Goal: Task Accomplishment & Management: Manage account settings

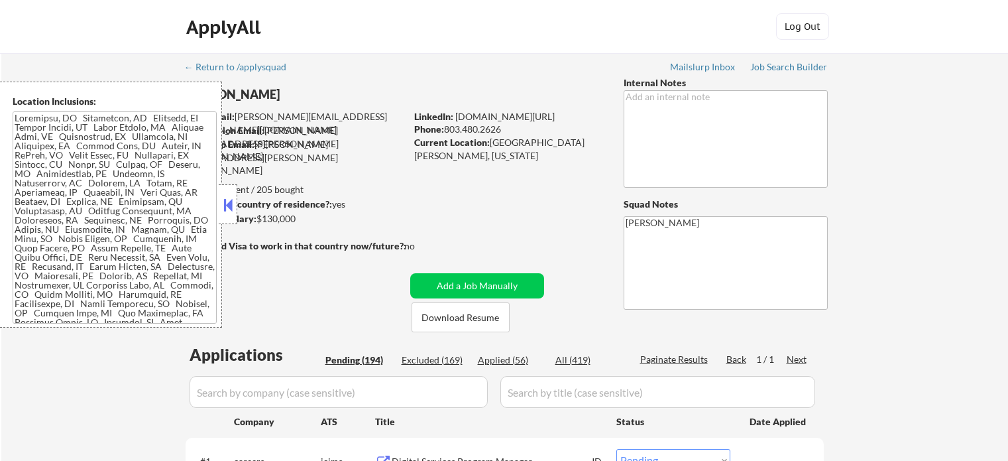
select select ""pending""
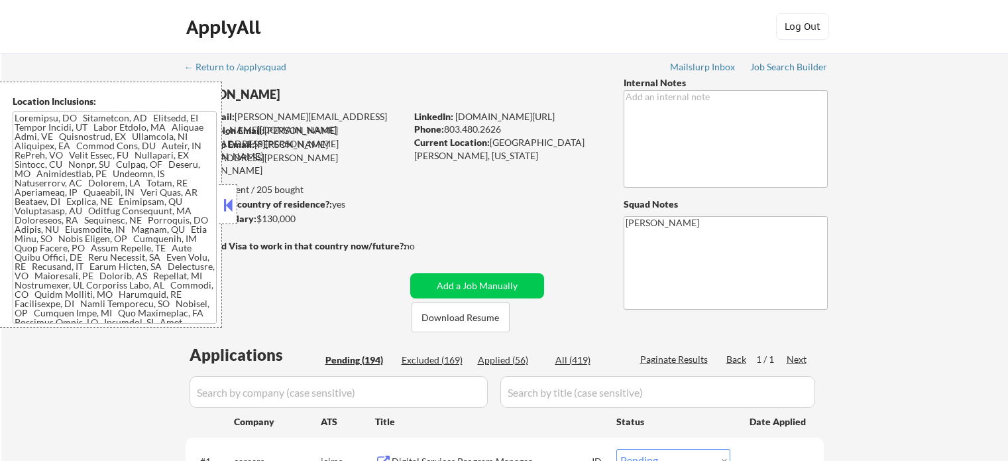
select select ""pending""
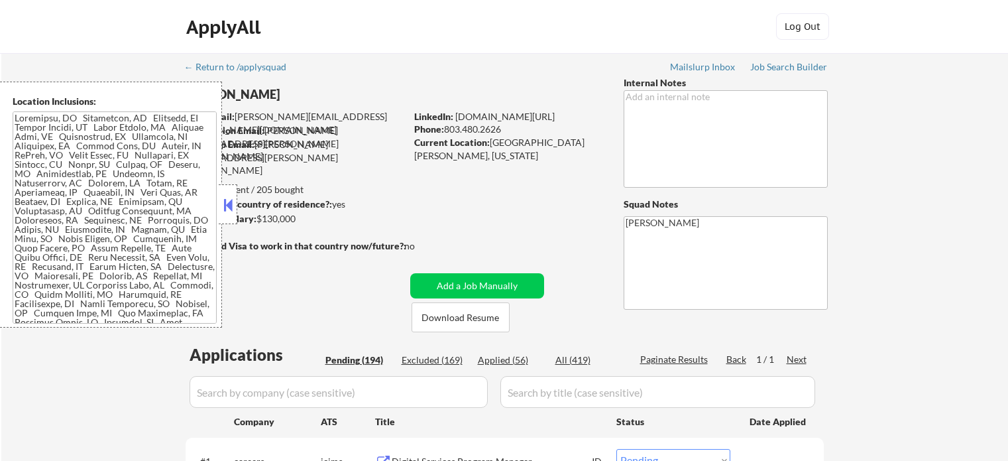
select select ""pending""
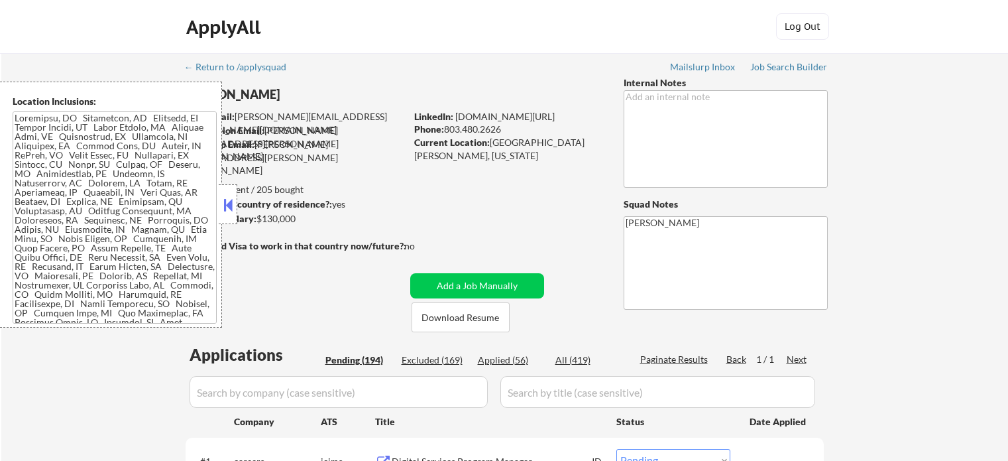
select select ""pending""
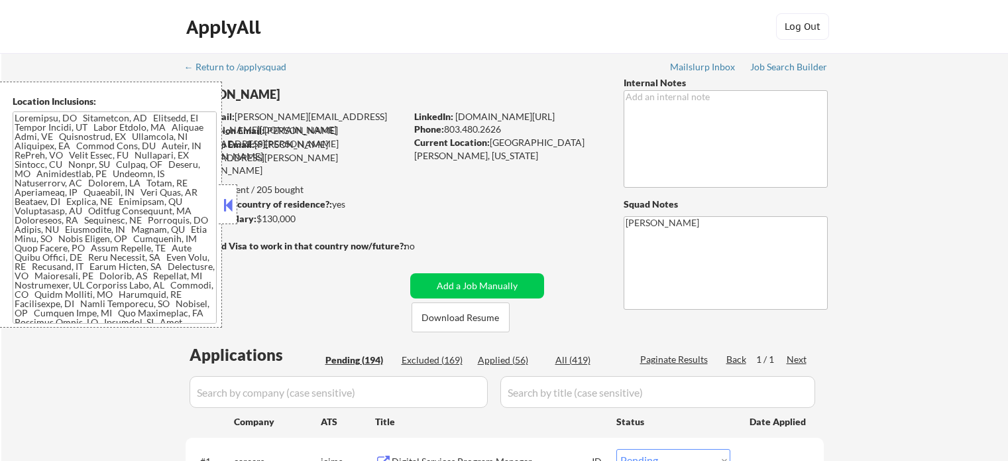
select select ""pending""
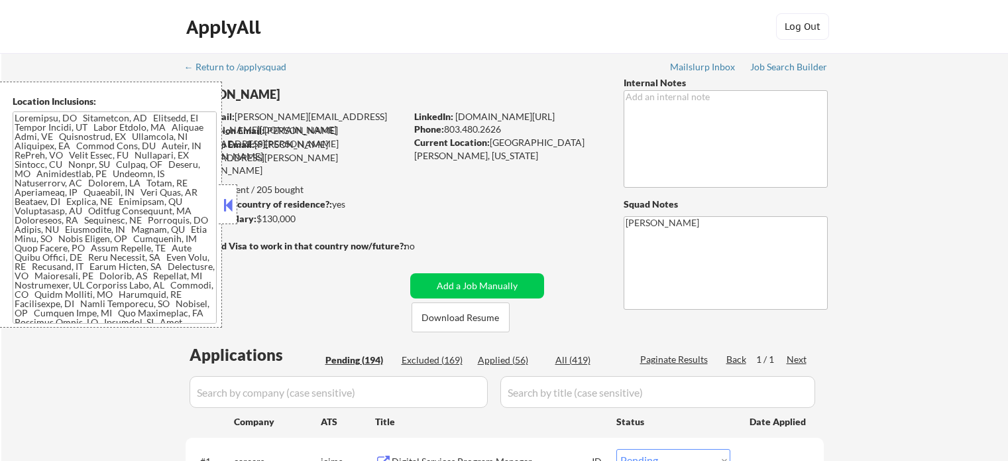
select select ""pending""
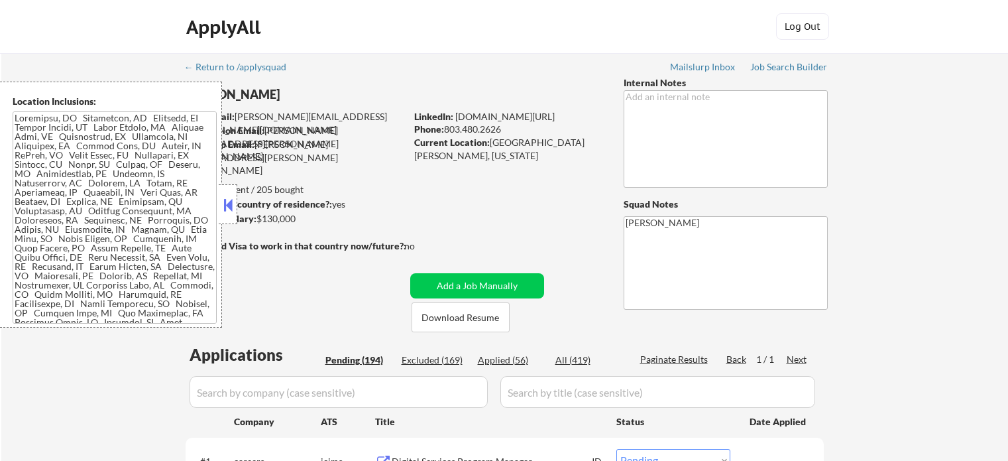
select select ""pending""
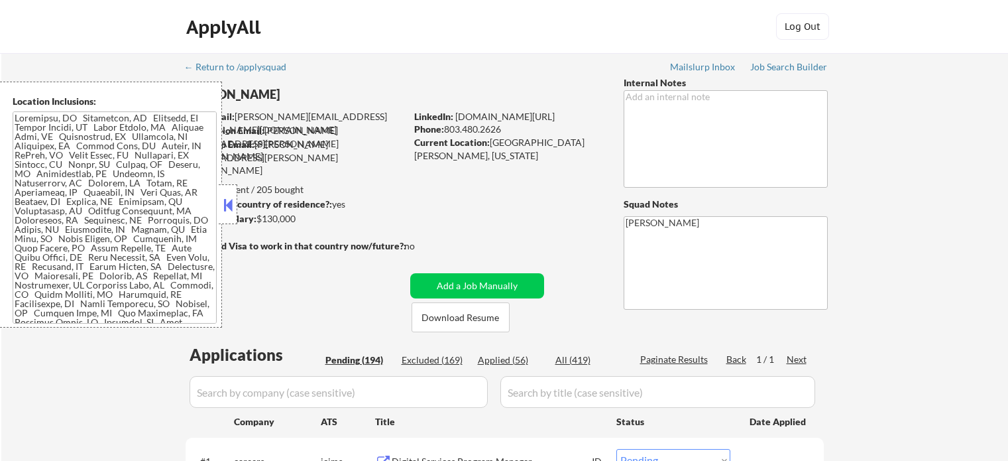
select select ""pending""
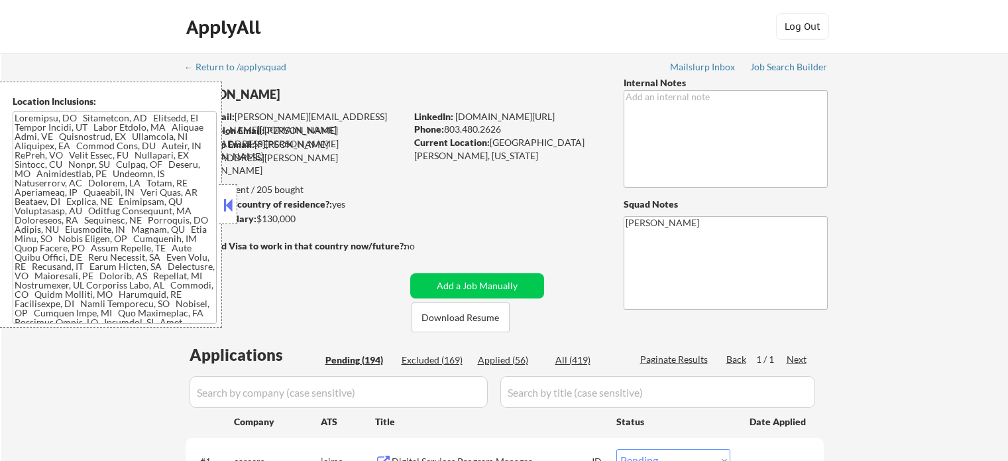
select select ""pending""
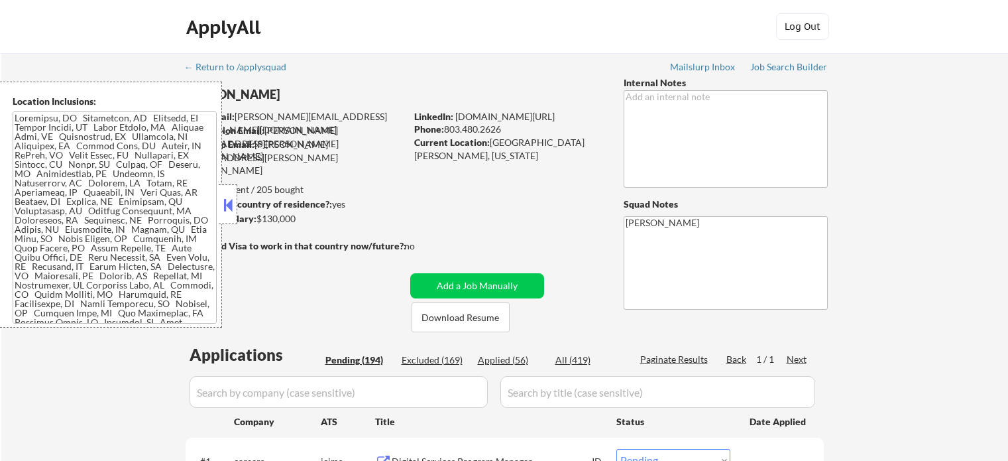
select select ""pending""
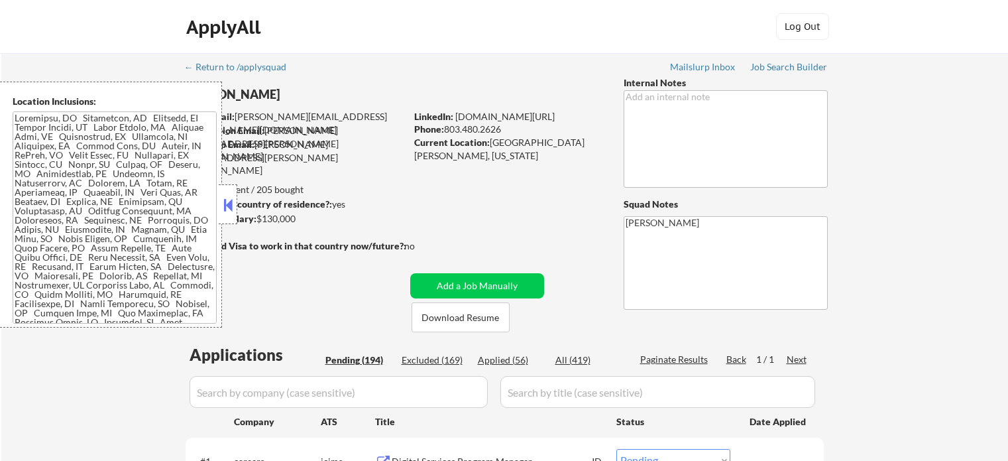
select select ""pending""
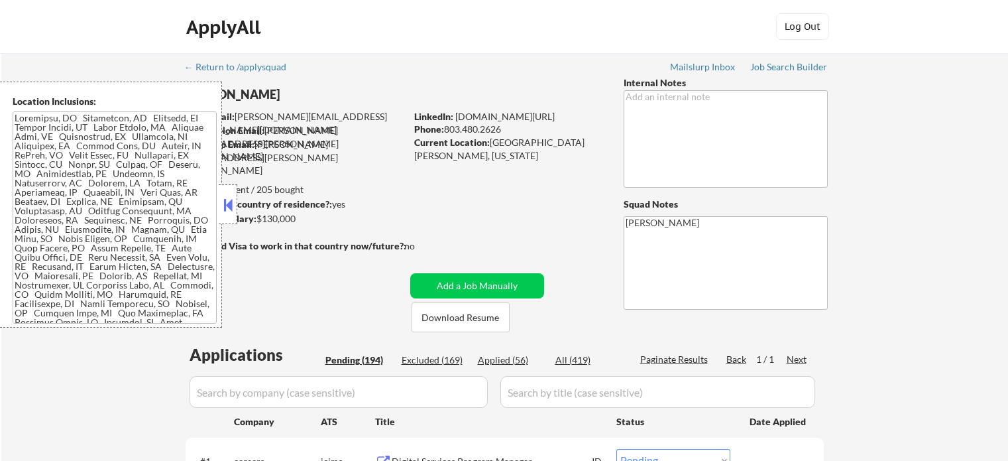
select select ""pending""
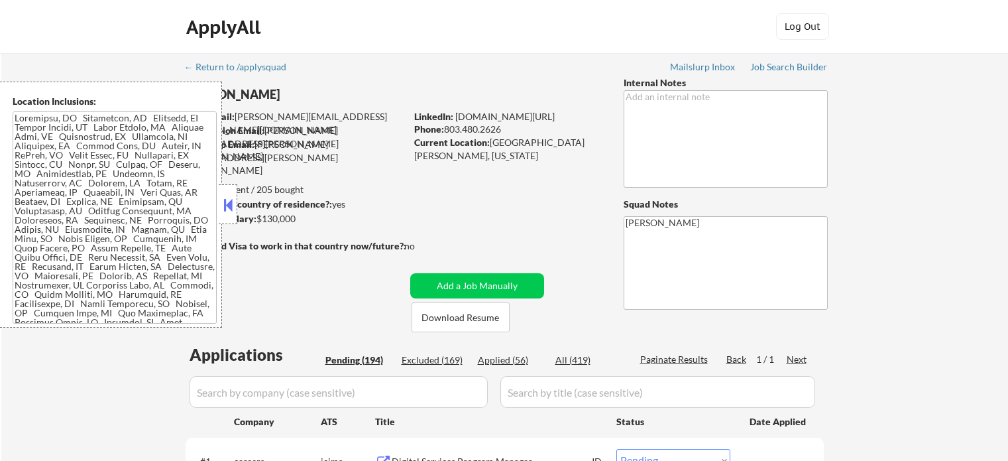
select select ""pending""
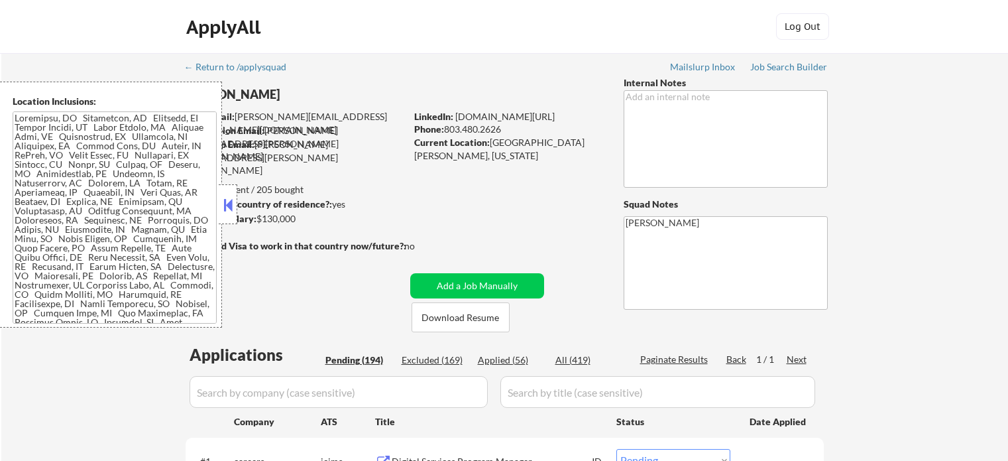
select select ""pending""
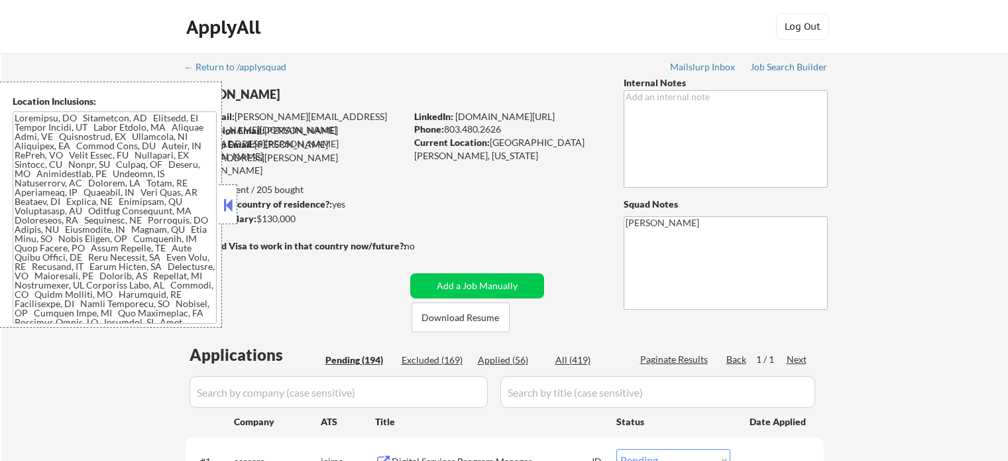
select select ""pending""
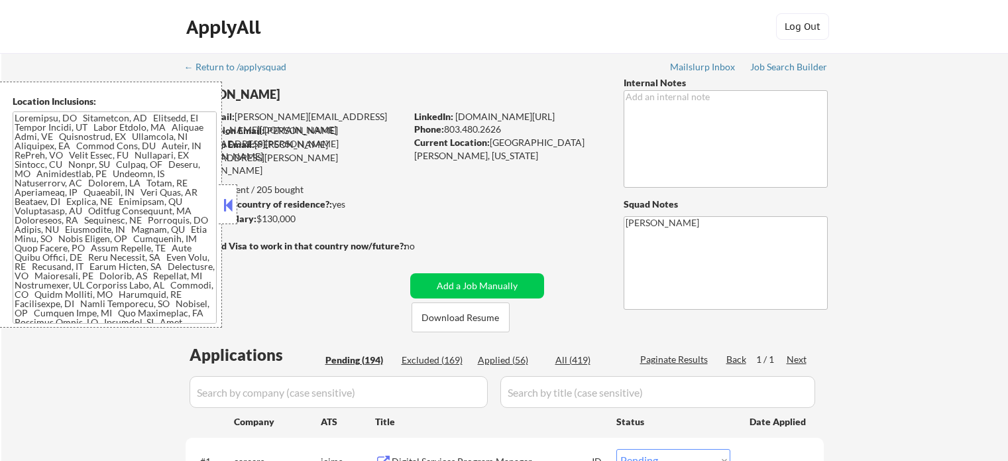
select select ""pending""
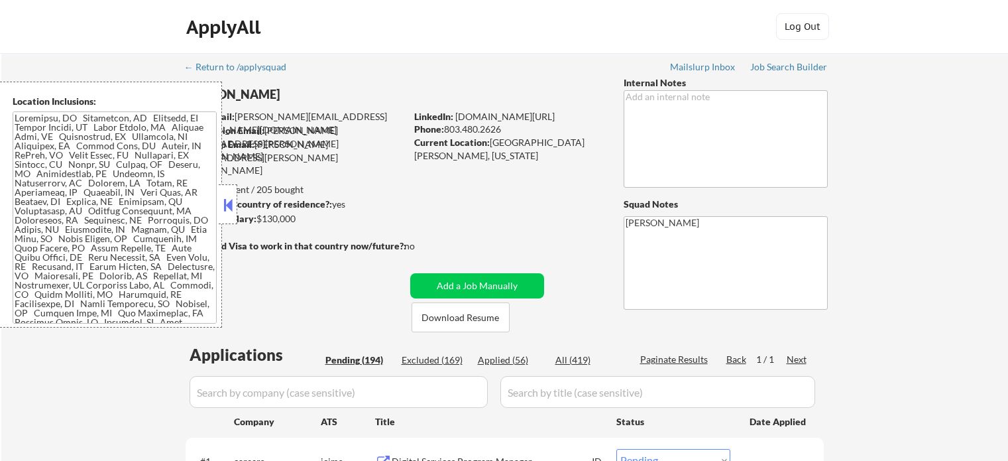
select select ""pending""
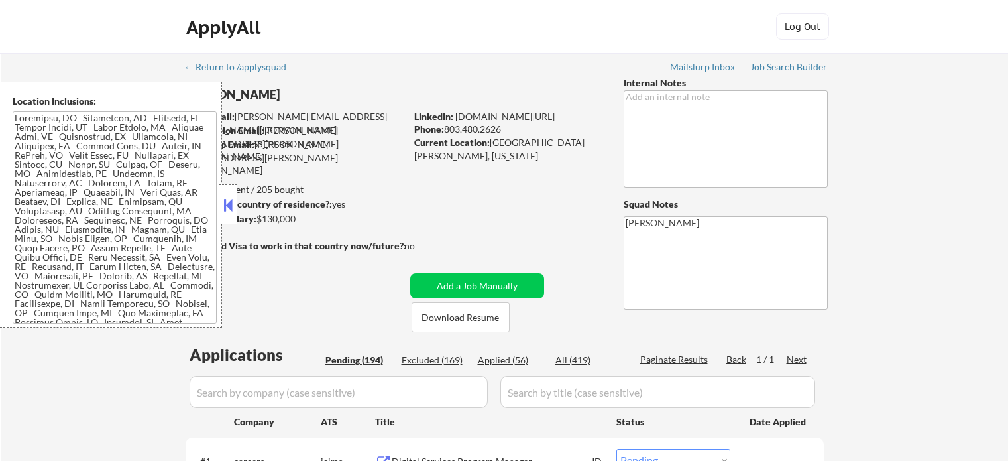
select select ""pending""
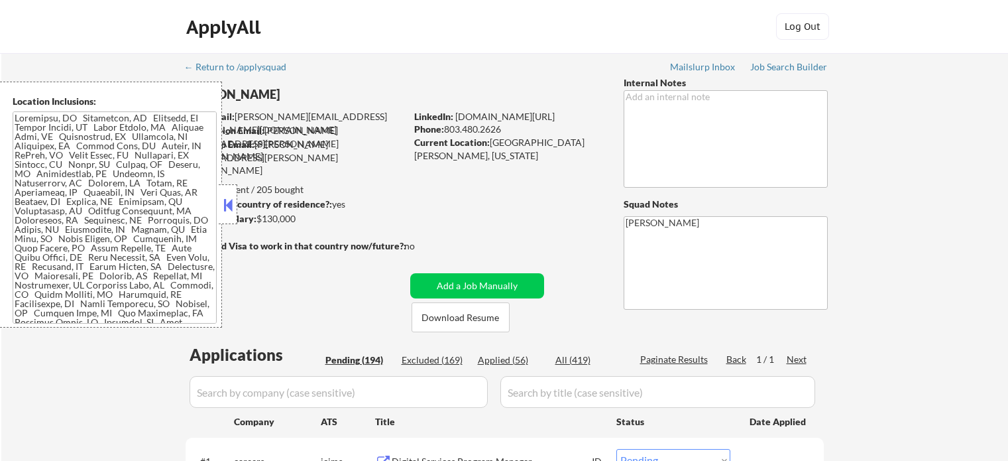
select select ""pending""
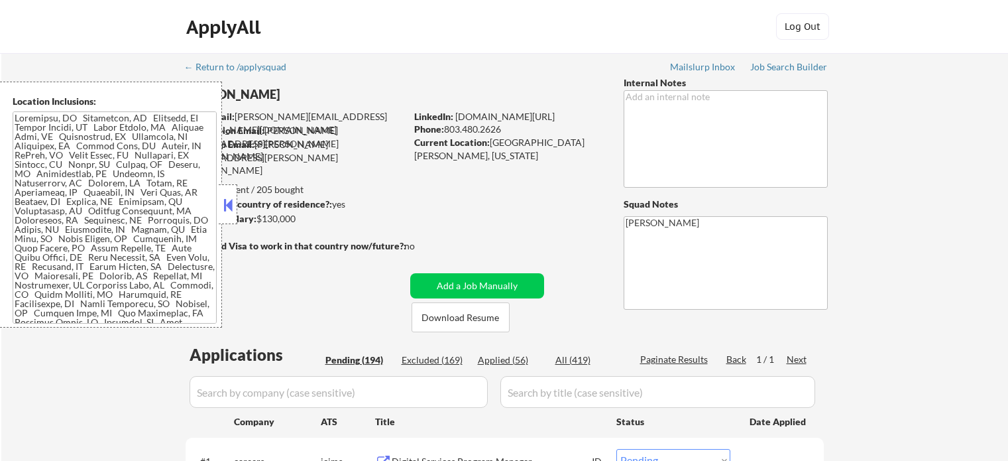
select select ""pending""
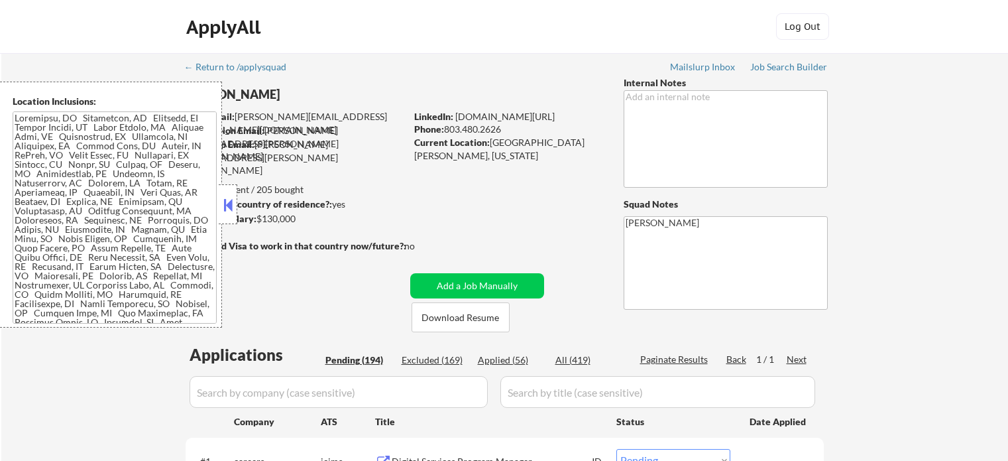
select select ""pending""
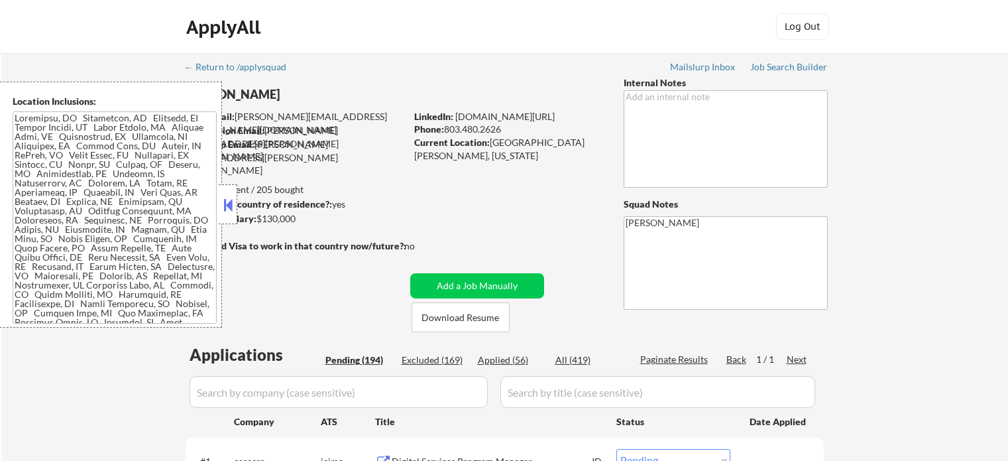
select select ""pending""
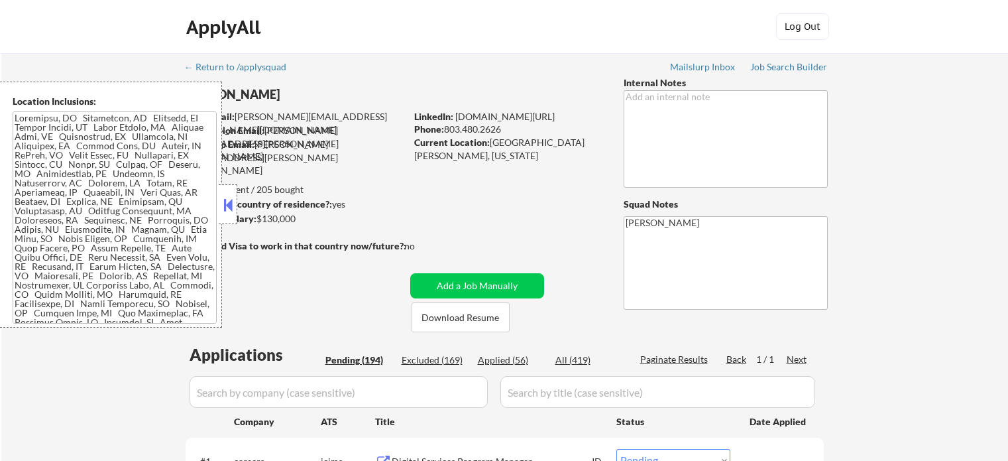
select select ""pending""
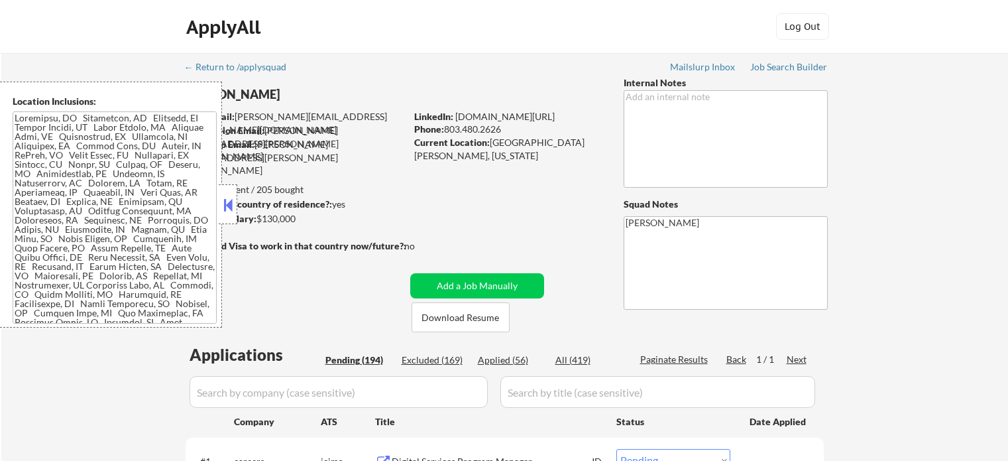
select select ""pending""
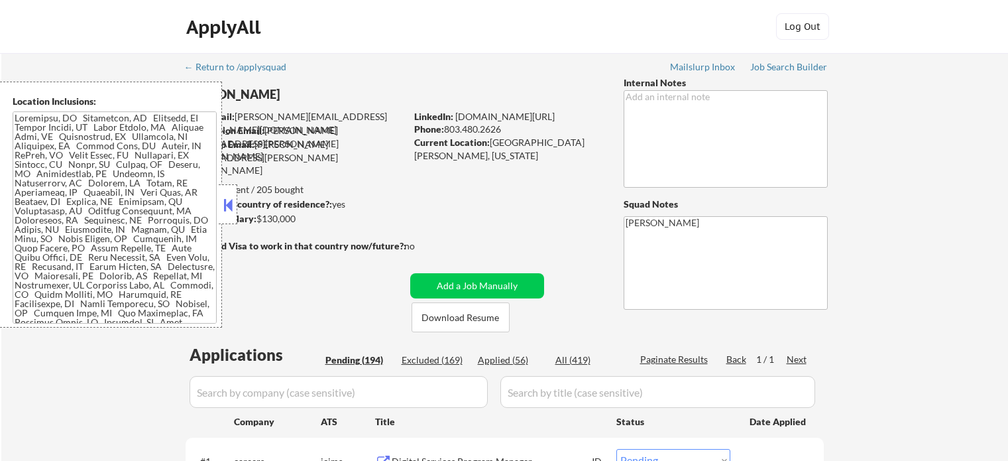
select select ""pending""
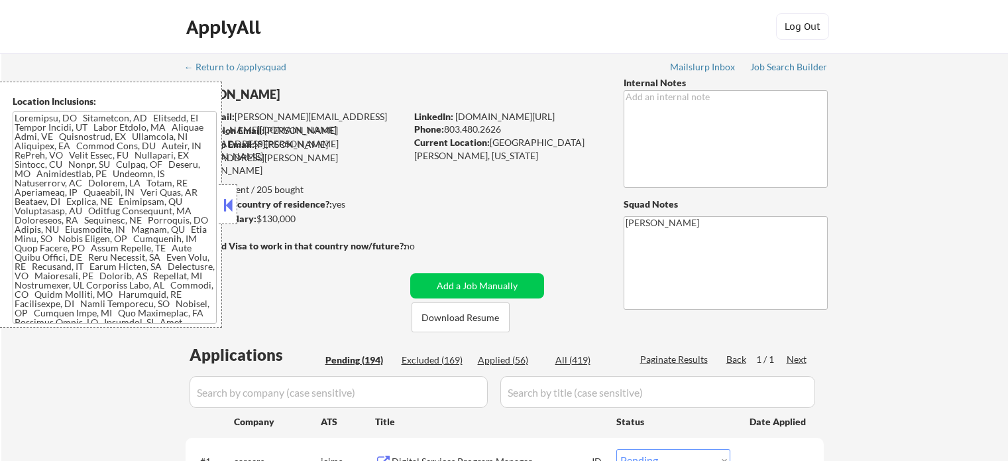
select select ""pending""
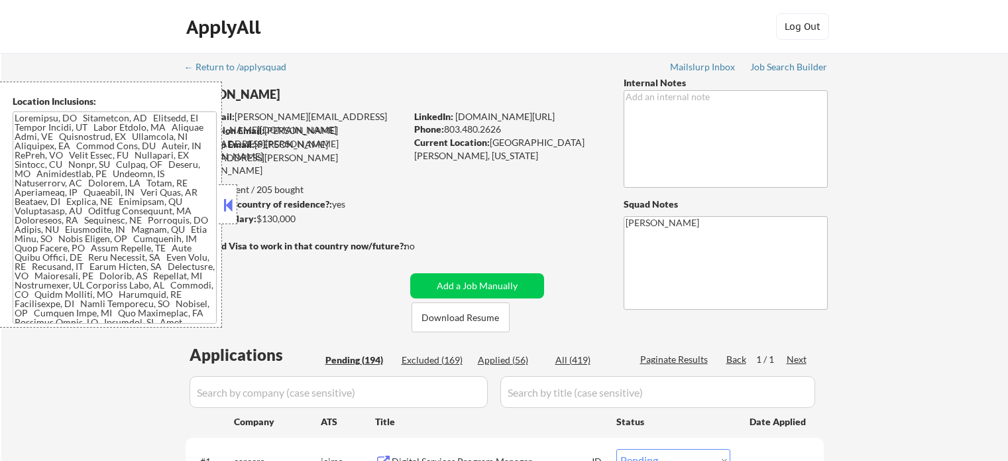
select select ""pending""
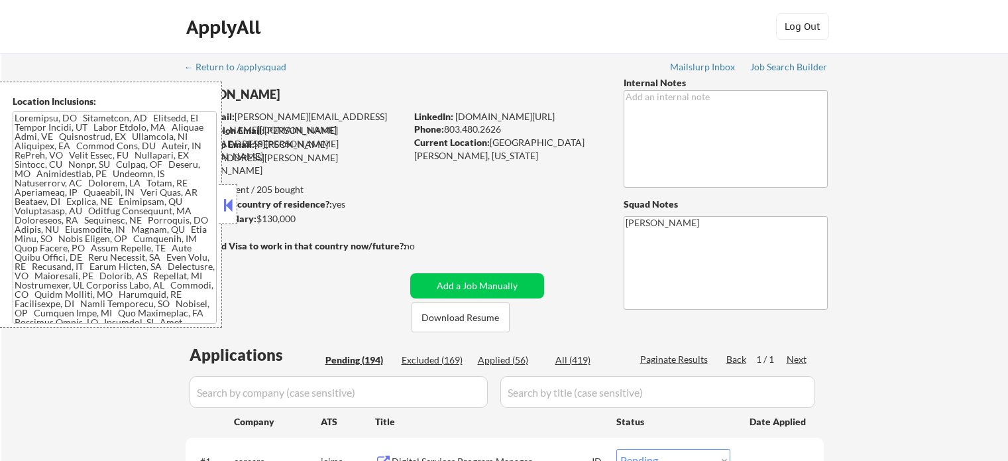
select select ""pending""
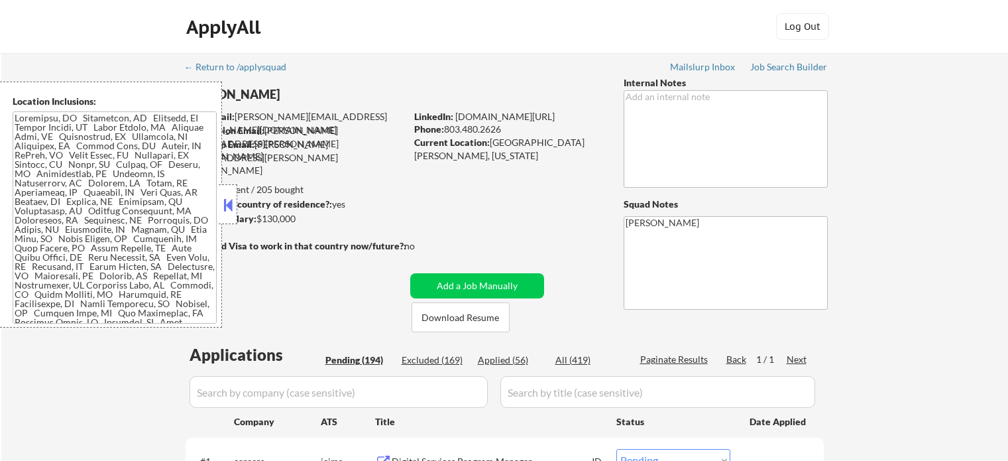
select select ""pending""
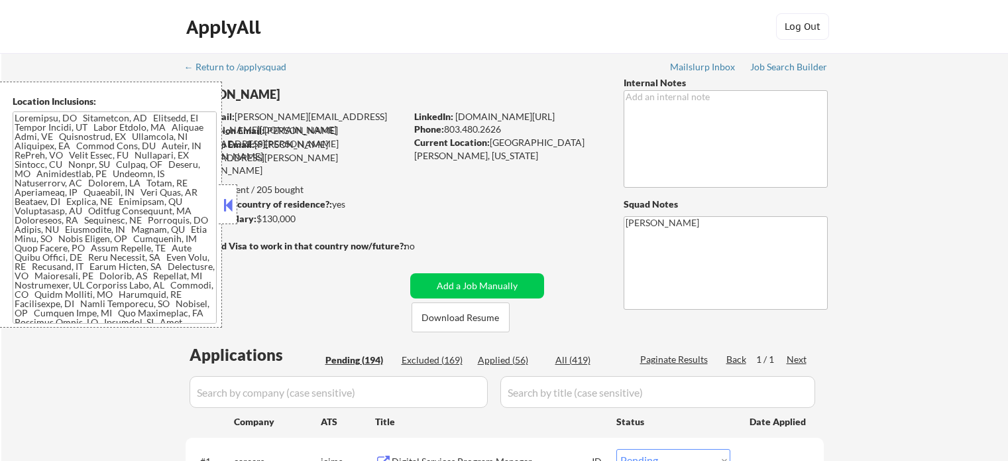
select select ""pending""
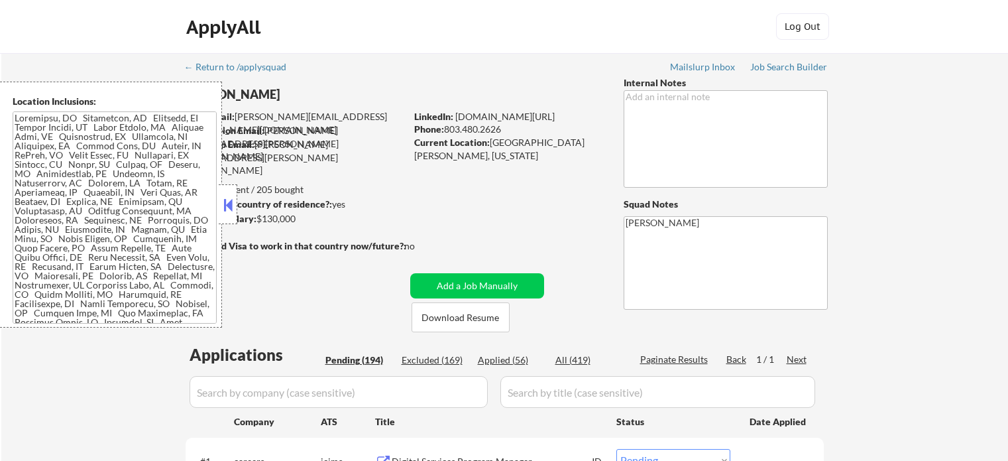
select select ""pending""
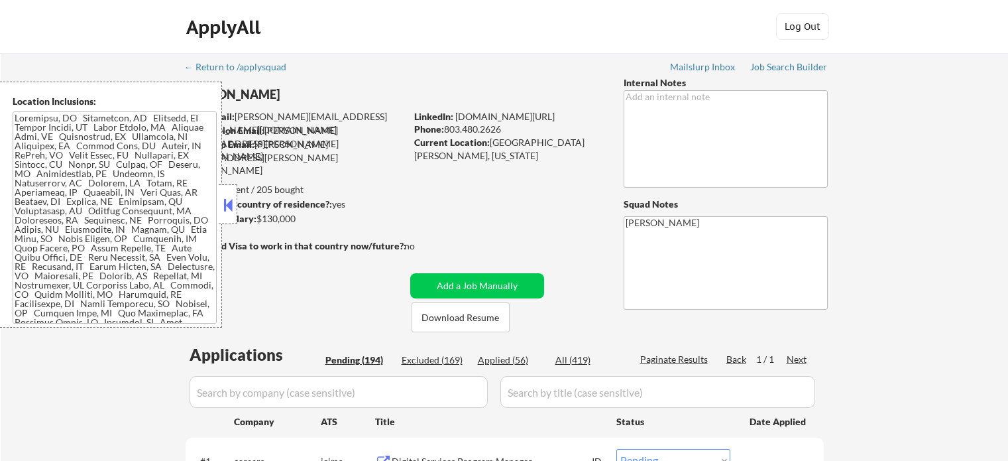
select select ""pending""
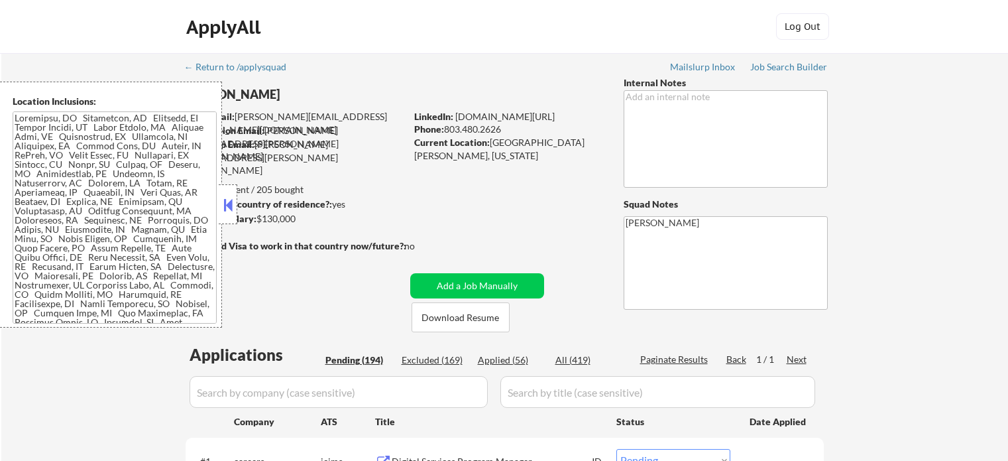
select select ""pending""
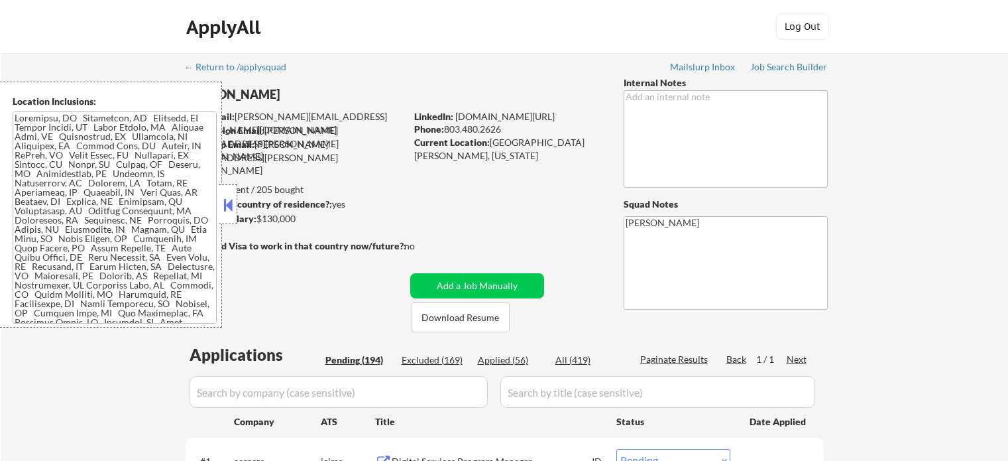
select select ""pending""
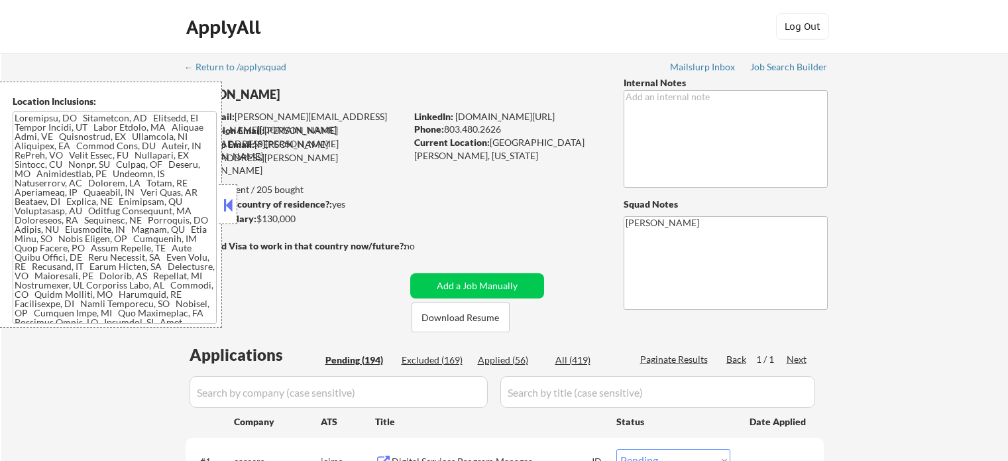
select select ""pending""
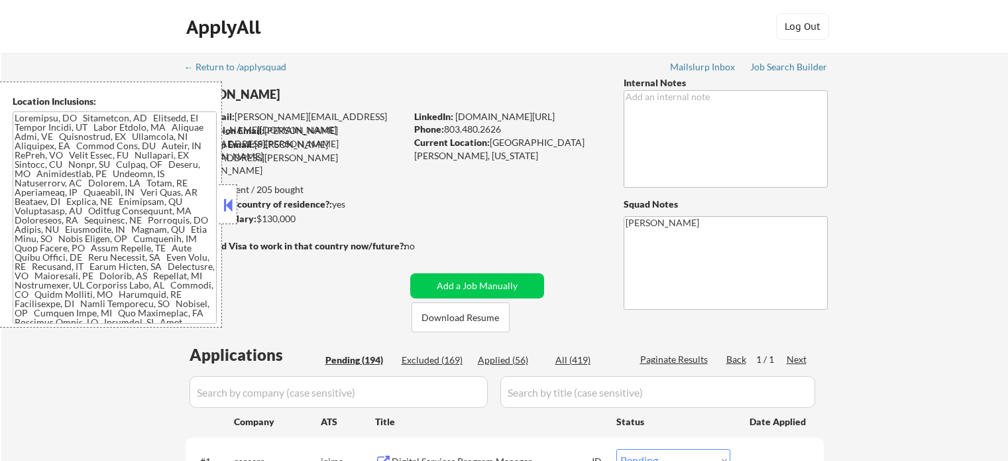
select select ""pending""
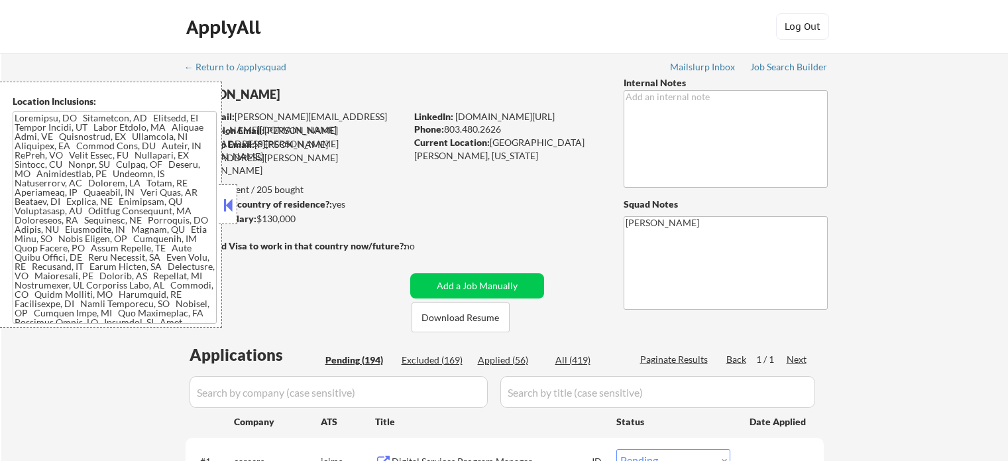
select select ""pending""
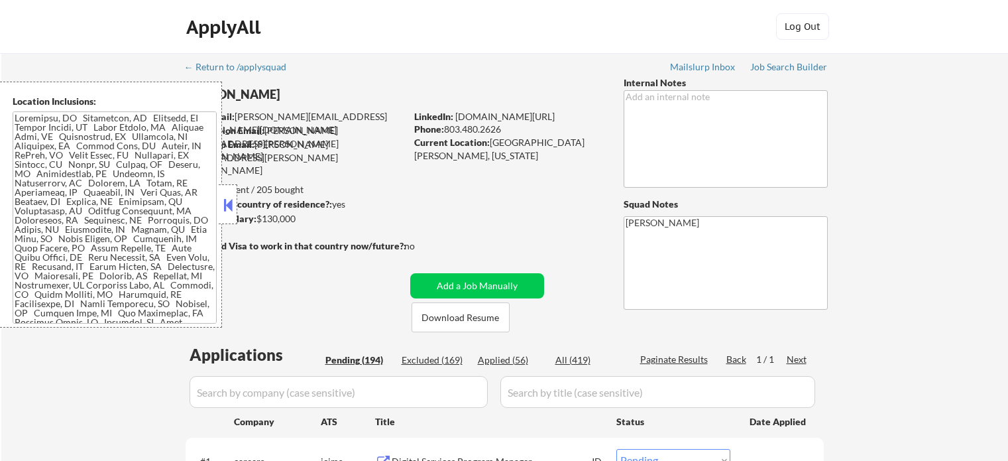
select select ""pending""
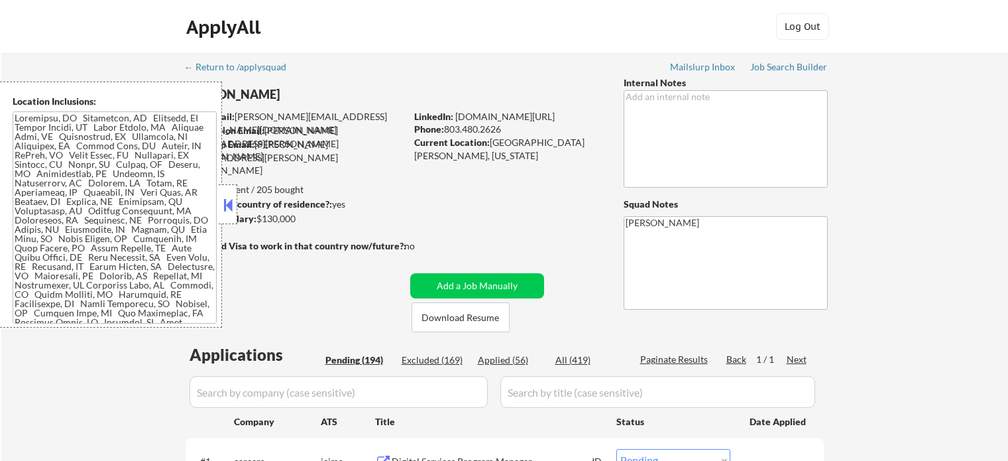
select select ""pending""
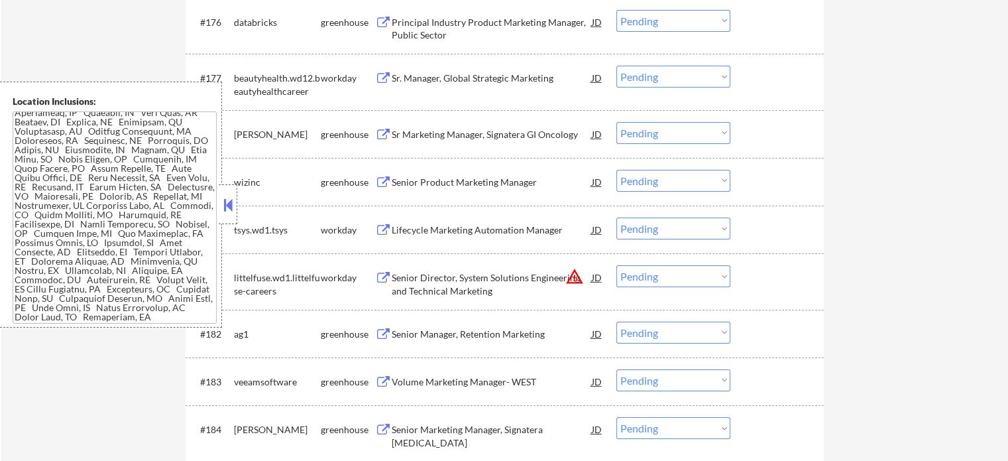
scroll to position [9460, 0]
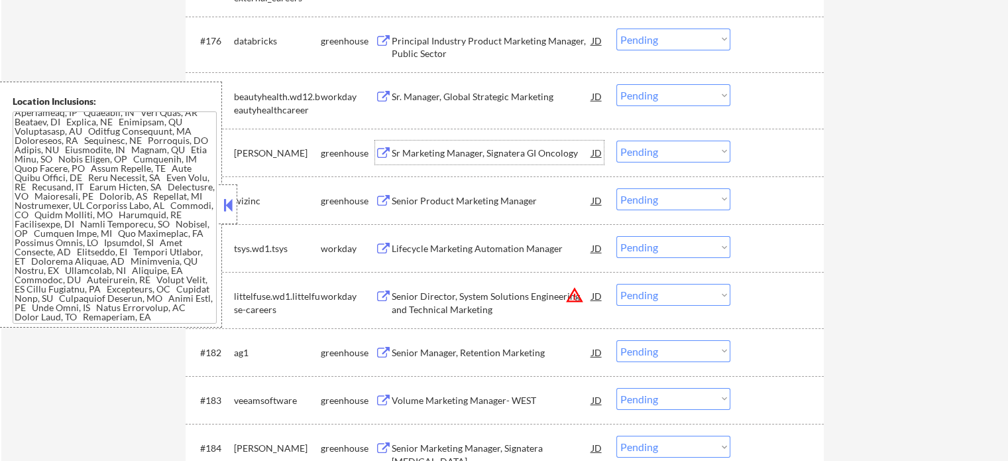
click at [501, 148] on div "Sr Marketing Manager, Signatera GI Oncology" at bounding box center [492, 152] width 200 height 13
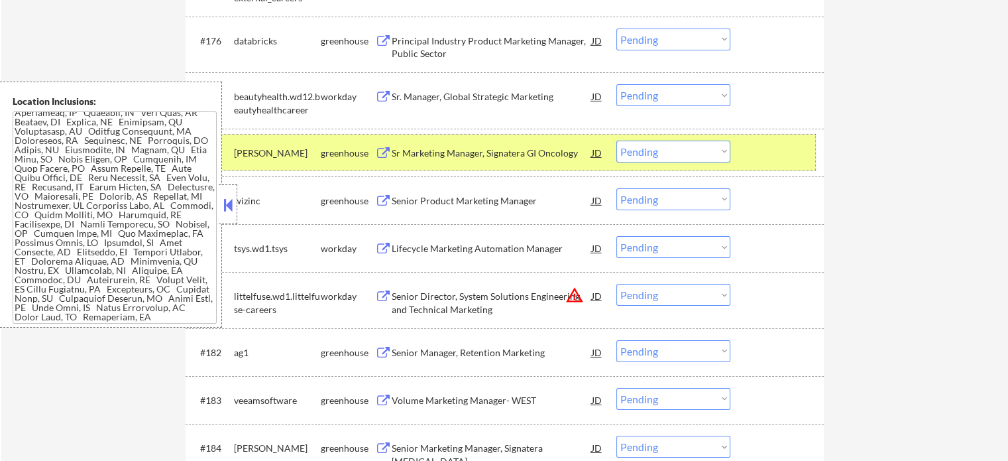
click at [782, 148] on div at bounding box center [779, 153] width 58 height 24
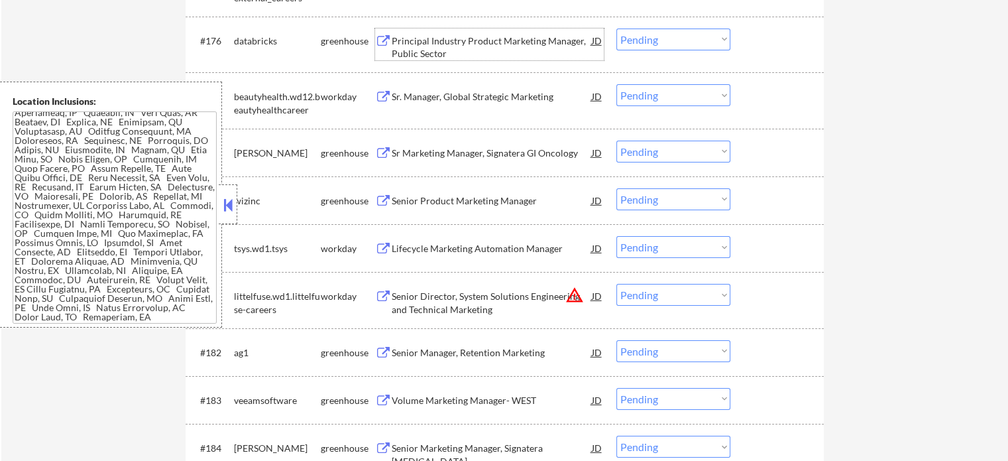
click at [469, 39] on div "Principal Industry Product Marketing Manager, Public Sector" at bounding box center [492, 47] width 200 height 26
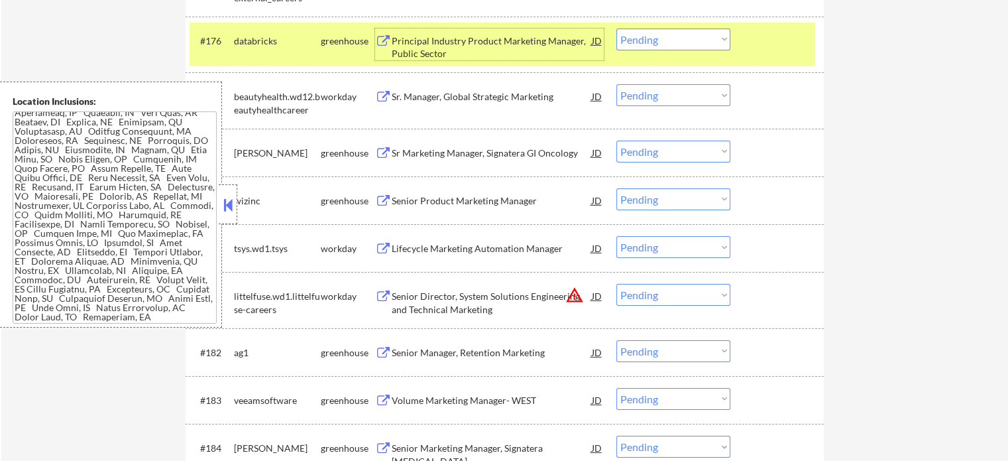
click at [697, 37] on select "Choose an option... Pending Applied Excluded (Questions) Excluded (Expired) Exc…" at bounding box center [673, 40] width 114 height 22
click at [616, 29] on select "Choose an option... Pending Applied Excluded (Questions) Excluded (Expired) Exc…" at bounding box center [673, 40] width 114 height 22
select select ""pending""
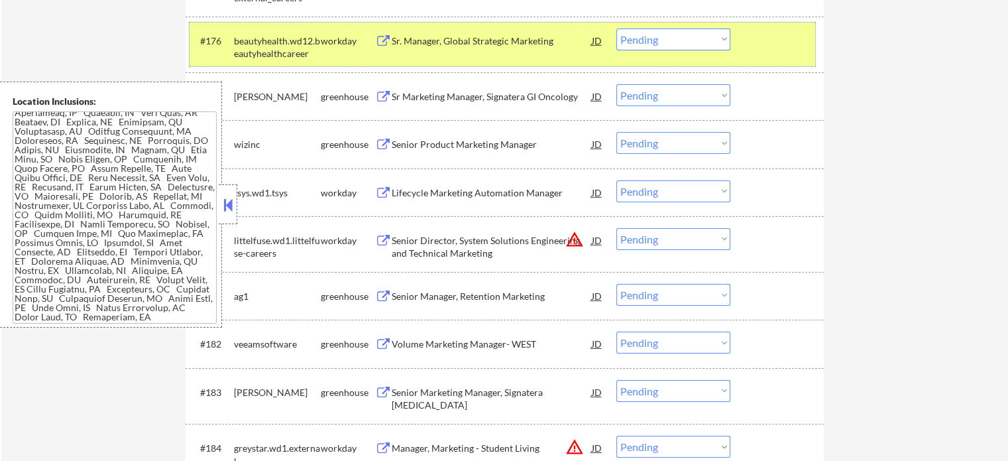
click at [762, 58] on div "#176 beautyhealth.wd12.beautyhealthcareer workday Sr. Manager, Global Strategic…" at bounding box center [503, 45] width 626 height 44
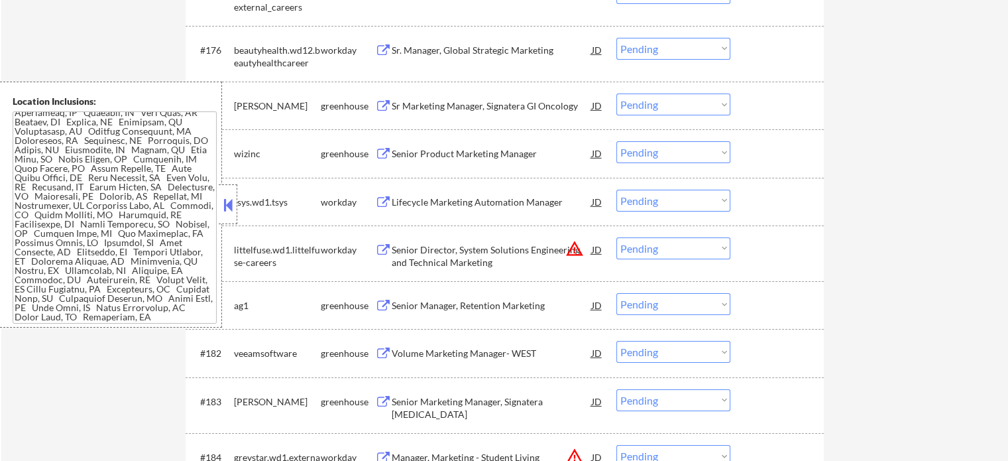
scroll to position [9327, 0]
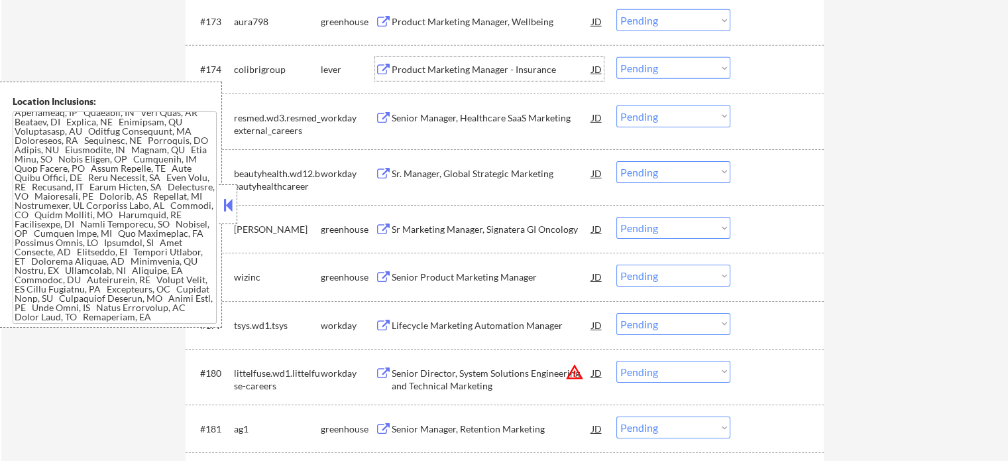
click at [464, 71] on div "Product Marketing Manager - Insurance" at bounding box center [492, 69] width 200 height 13
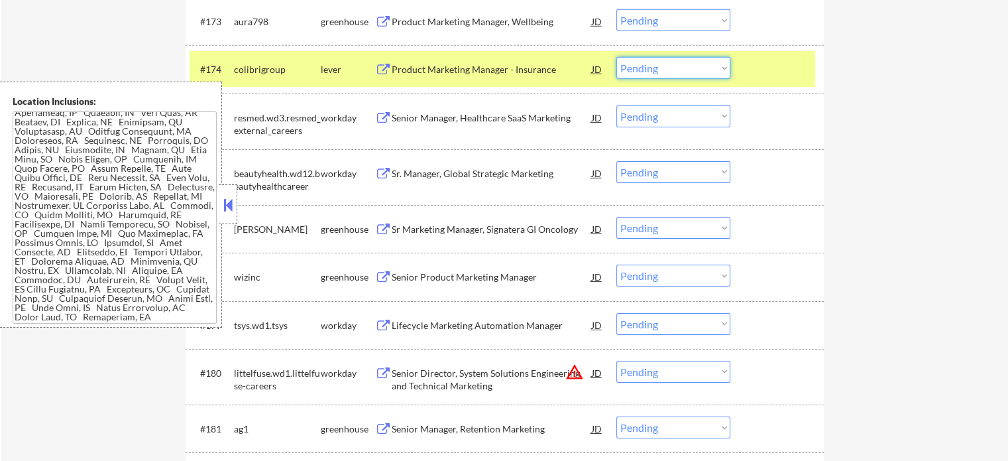
click at [664, 66] on select "Choose an option... Pending Applied Excluded (Questions) Excluded (Expired) Exc…" at bounding box center [673, 68] width 114 height 22
click at [616, 58] on select "Choose an option... Pending Applied Excluded (Questions) Excluded (Expired) Exc…" at bounding box center [673, 68] width 114 height 22
click at [774, 69] on div at bounding box center [779, 69] width 58 height 24
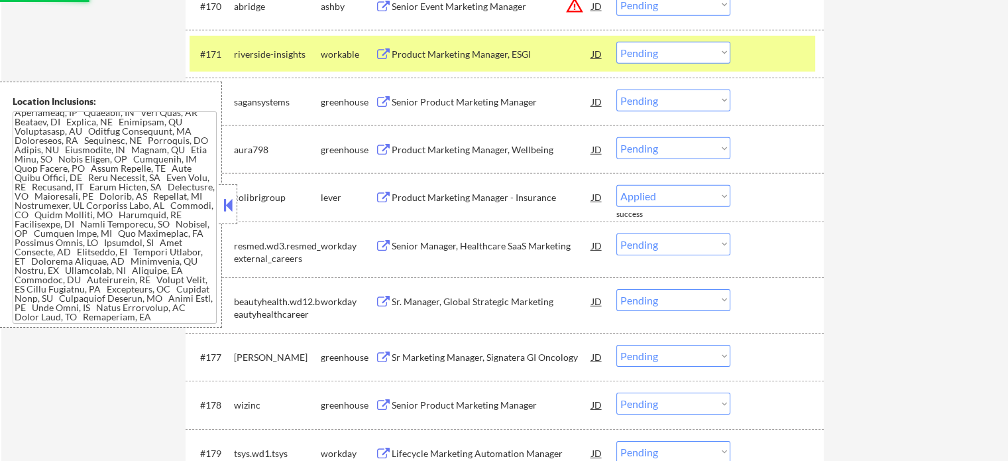
scroll to position [9195, 0]
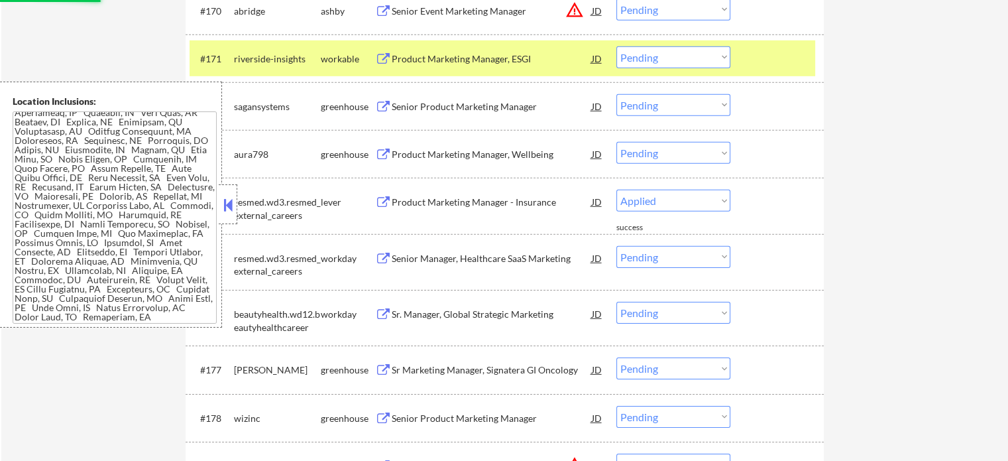
select select ""pending""
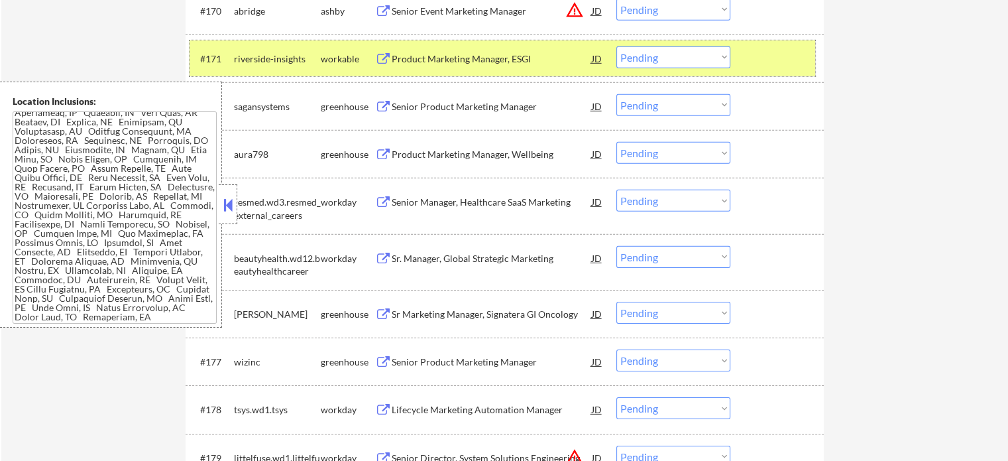
click at [774, 60] on div at bounding box center [779, 58] width 58 height 24
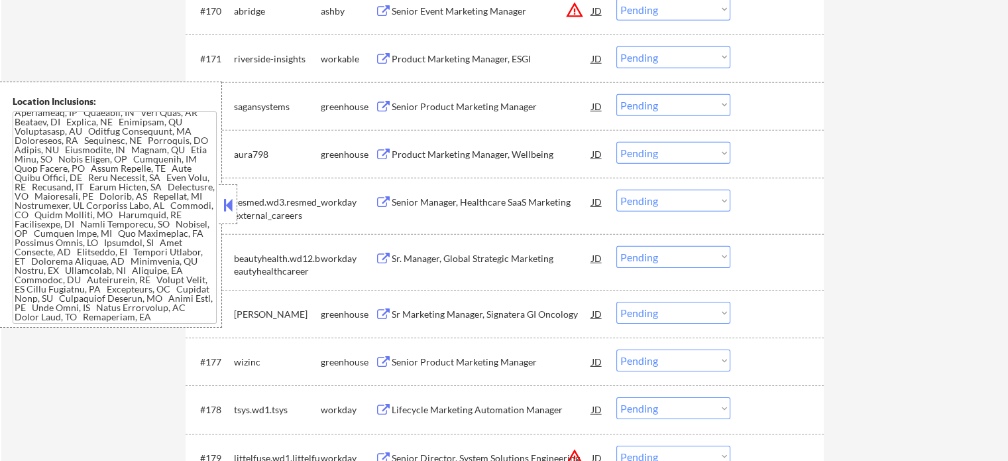
click at [464, 153] on div "Product Marketing Manager, Wellbeing" at bounding box center [492, 154] width 200 height 13
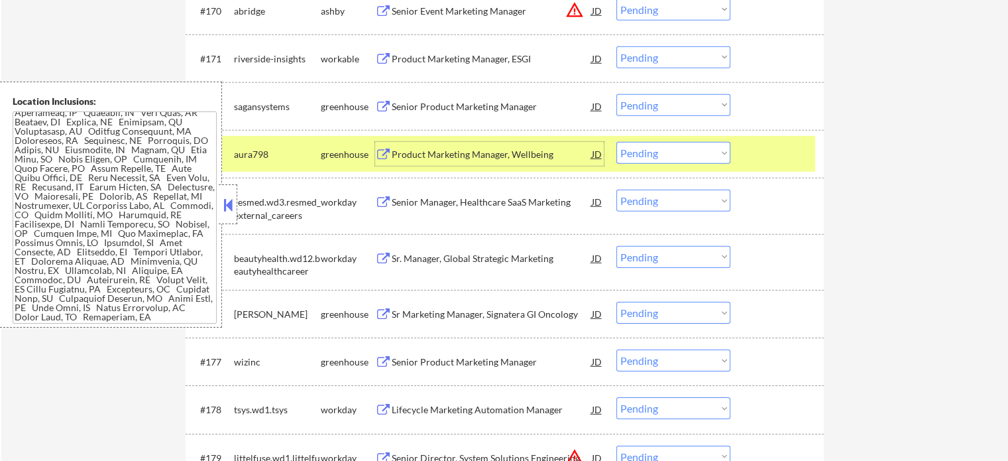
click at [662, 149] on select "Choose an option... Pending Applied Excluded (Questions) Excluded (Expired) Exc…" at bounding box center [673, 153] width 114 height 22
click at [616, 143] on select "Choose an option... Pending Applied Excluded (Questions) Excluded (Expired) Exc…" at bounding box center [673, 153] width 114 height 22
click at [761, 156] on div at bounding box center [779, 154] width 58 height 24
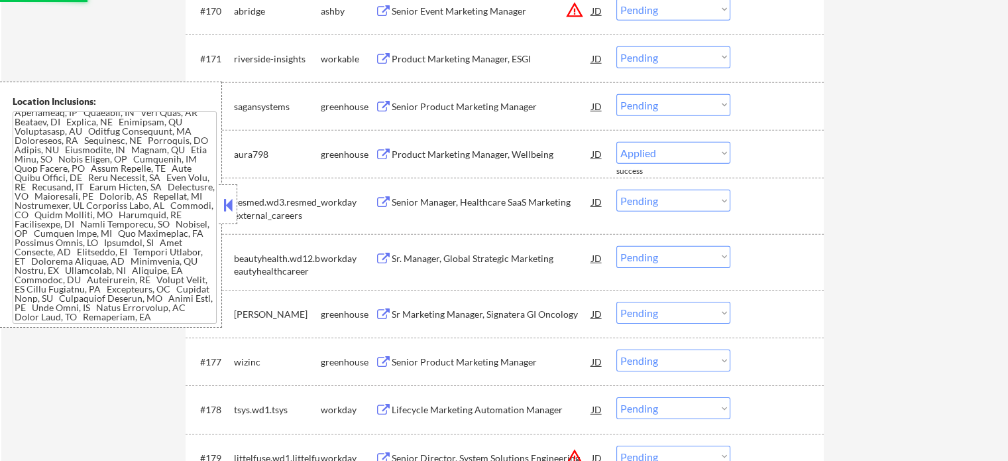
select select ""pending""
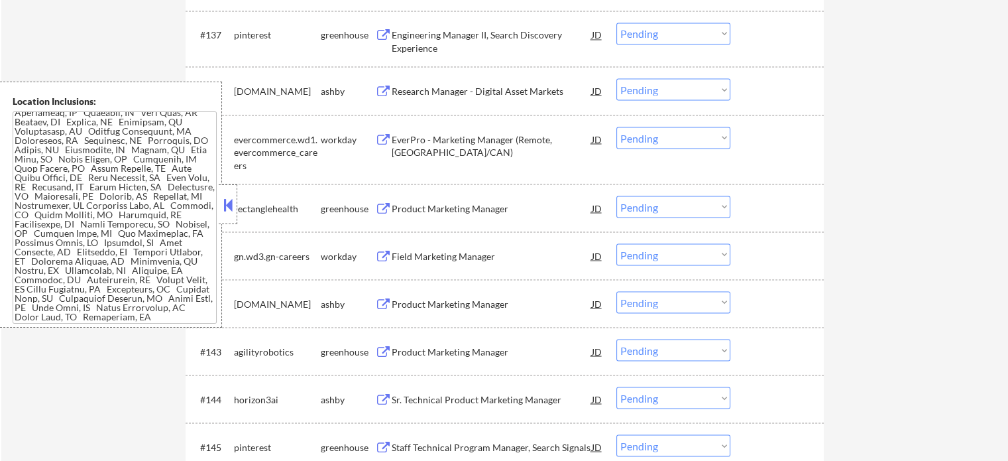
scroll to position [7545, 0]
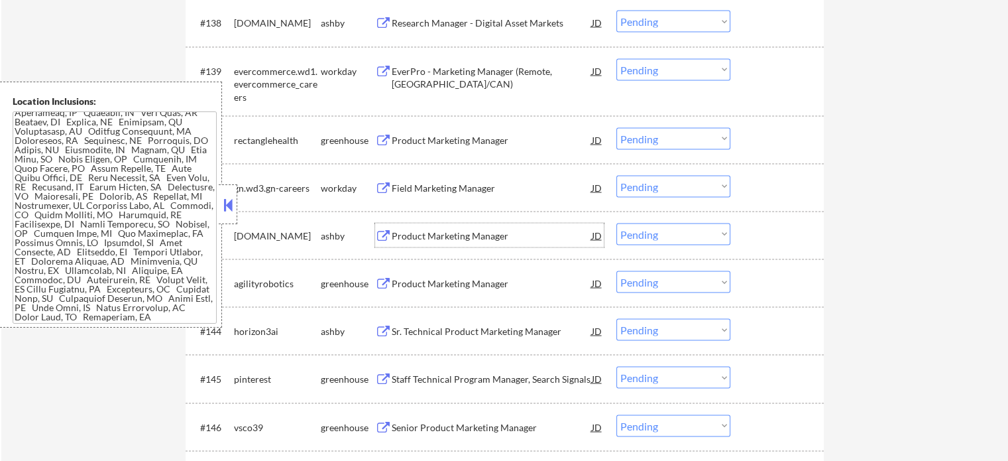
click at [443, 234] on div "Product Marketing Manager" at bounding box center [492, 235] width 200 height 13
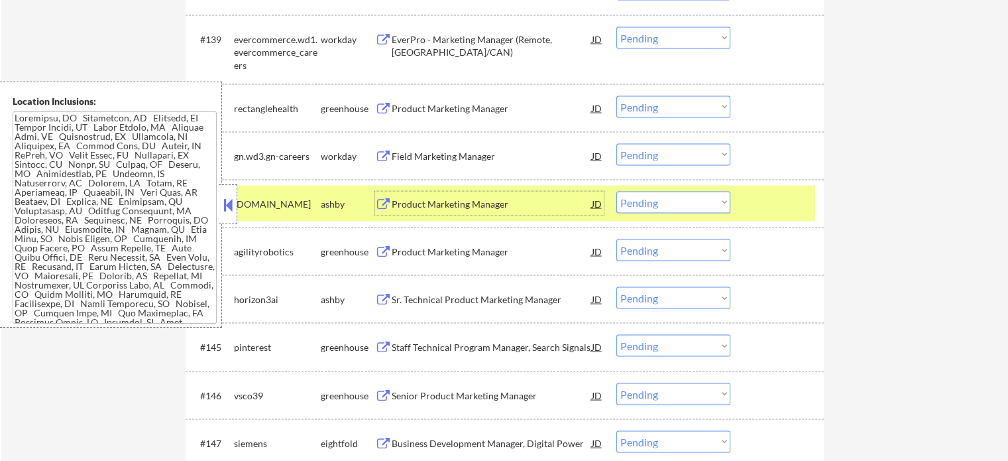
scroll to position [7479, 0]
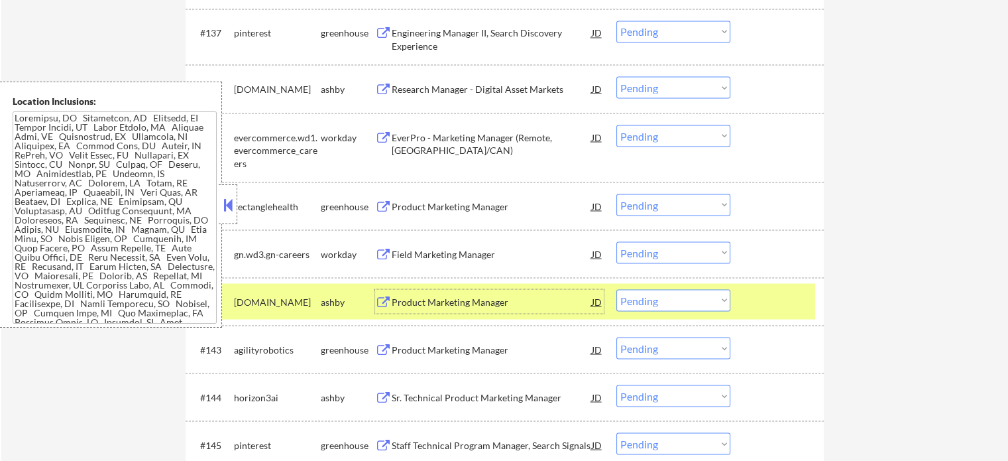
click at [666, 302] on select "Choose an option... Pending Applied Excluded (Questions) Excluded (Expired) Exc…" at bounding box center [673, 300] width 114 height 22
click at [616, 289] on select "Choose an option... Pending Applied Excluded (Questions) Excluded (Expired) Exc…" at bounding box center [673, 300] width 114 height 22
click at [761, 304] on div at bounding box center [779, 301] width 58 height 24
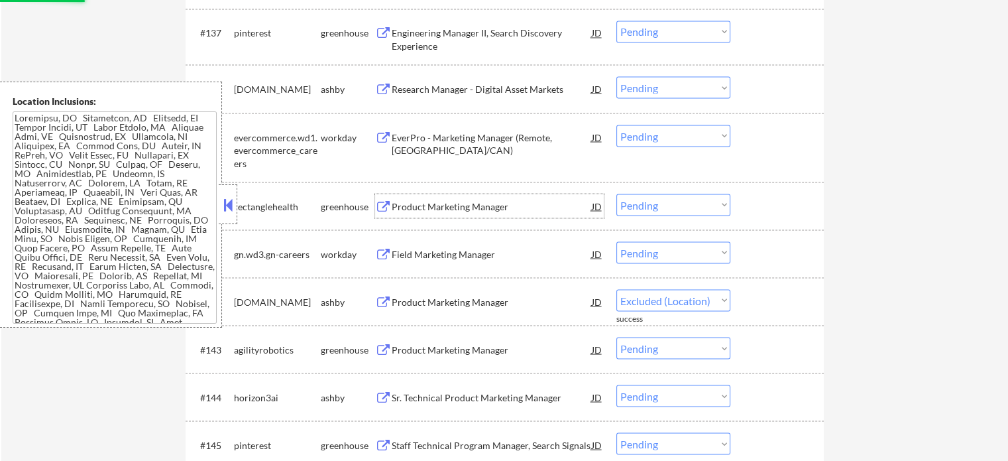
click at [495, 205] on div "Product Marketing Manager" at bounding box center [492, 206] width 200 height 13
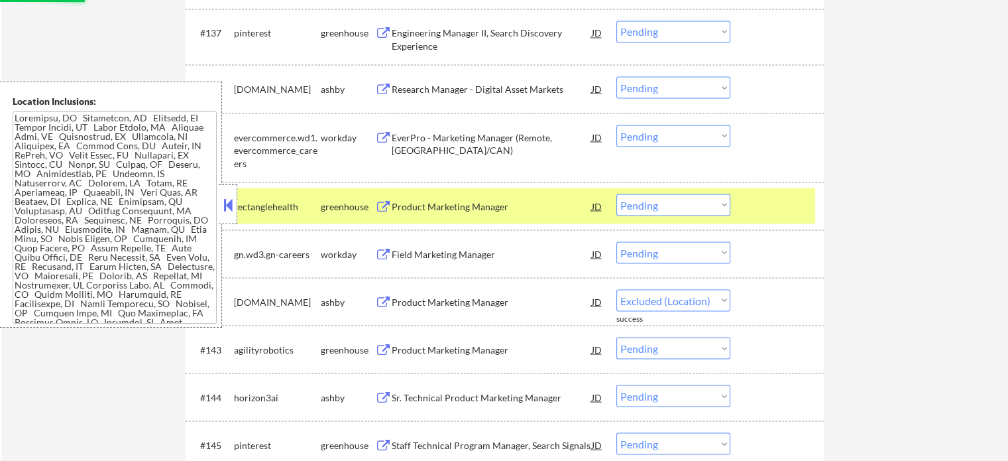
select select ""pending""
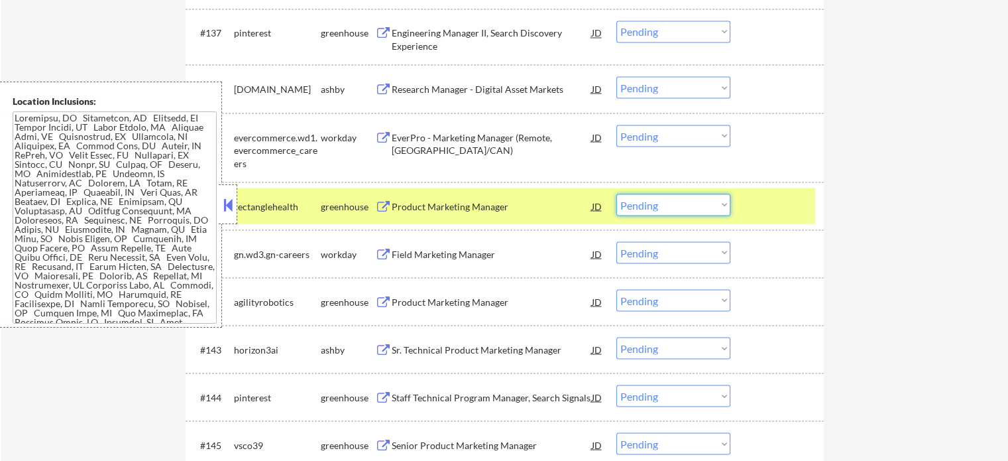
click at [693, 206] on select "Choose an option... Pending Applied Excluded (Questions) Excluded (Expired) Exc…" at bounding box center [673, 205] width 114 height 22
click at [616, 194] on select "Choose an option... Pending Applied Excluded (Questions) Excluded (Expired) Exc…" at bounding box center [673, 205] width 114 height 22
click at [776, 200] on div at bounding box center [779, 206] width 58 height 24
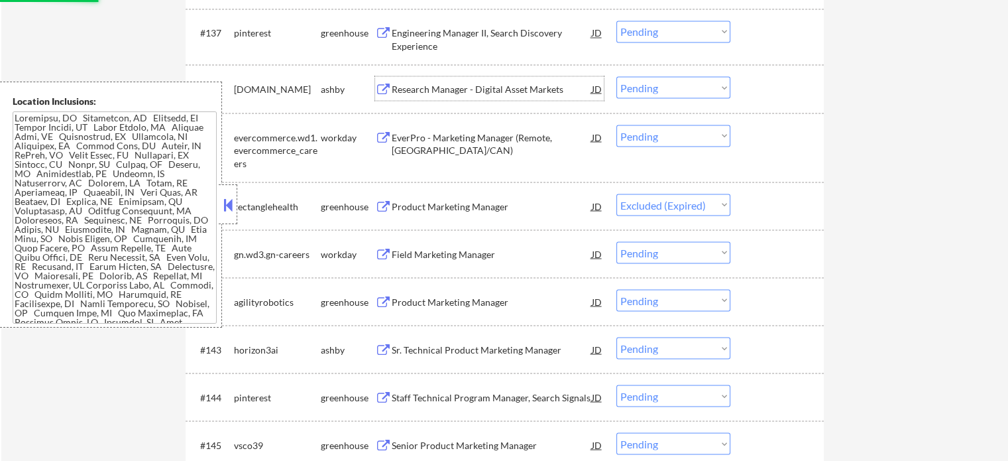
click at [510, 92] on div "Research Manager - Digital Asset Markets" at bounding box center [492, 88] width 200 height 13
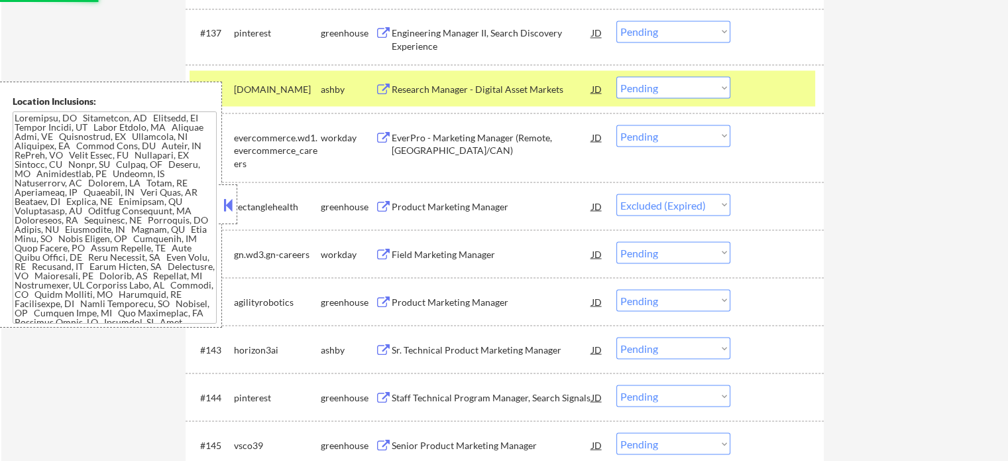
select select ""pending""
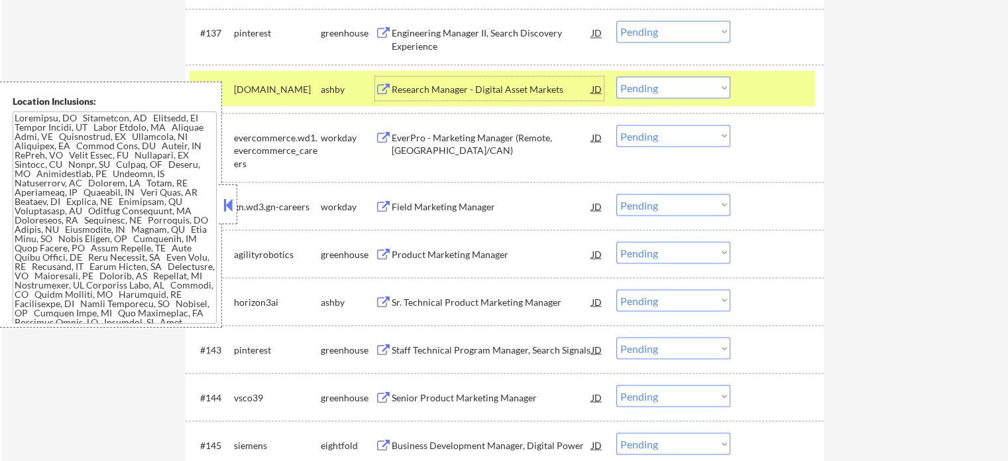
click at [634, 93] on select "Choose an option... Pending Applied Excluded (Questions) Excluded (Expired) Exc…" at bounding box center [673, 87] width 114 height 22
click at [616, 77] on select "Choose an option... Pending Applied Excluded (Questions) Excluded (Expired) Exc…" at bounding box center [673, 87] width 114 height 22
click at [770, 88] on div at bounding box center [779, 88] width 58 height 24
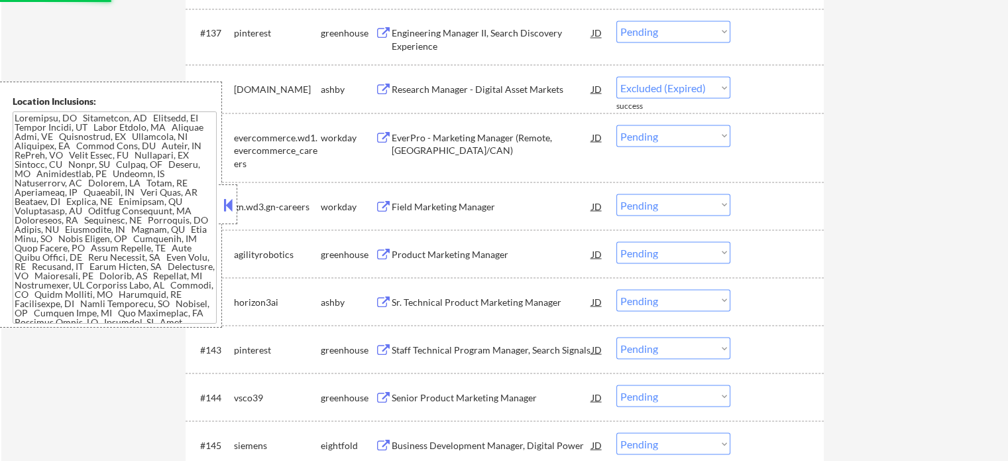
select select ""pending""
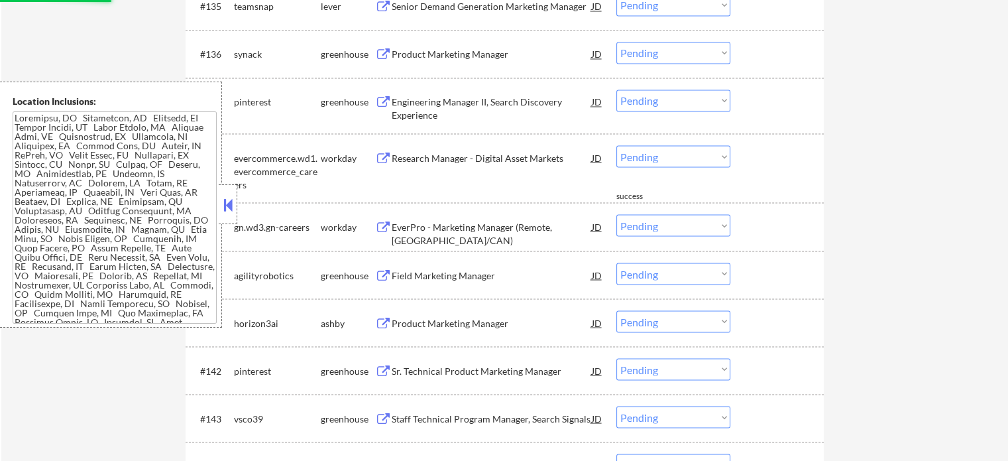
scroll to position [7346, 0]
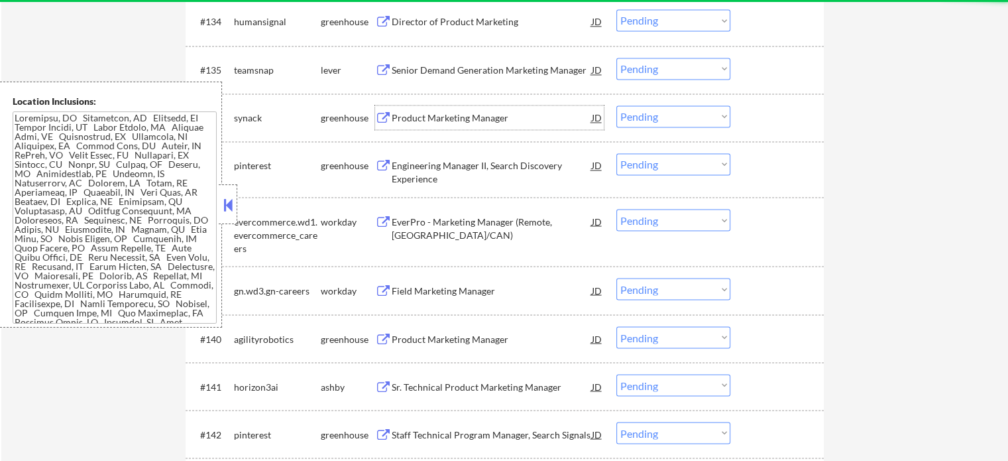
click at [418, 119] on div "Product Marketing Manager" at bounding box center [492, 117] width 200 height 13
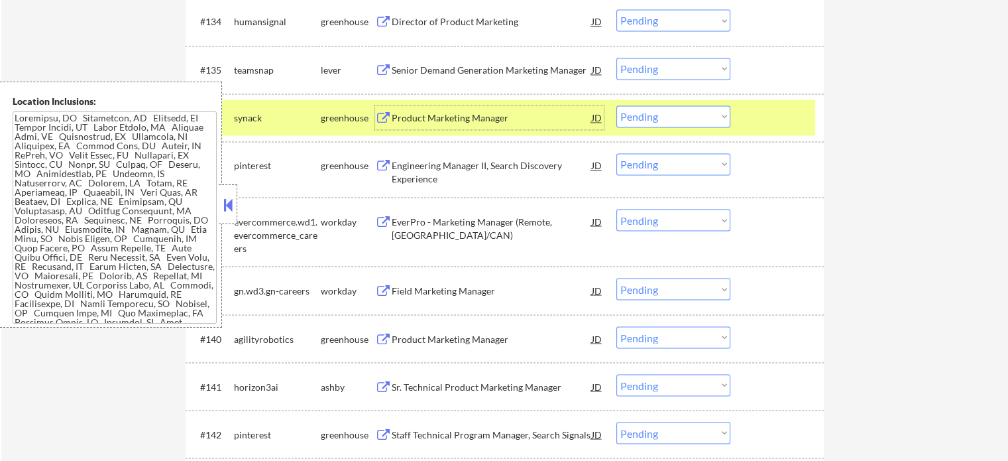
click at [671, 119] on select "Choose an option... Pending Applied Excluded (Questions) Excluded (Expired) Exc…" at bounding box center [673, 116] width 114 height 22
click at [616, 105] on select "Choose an option... Pending Applied Excluded (Questions) Excluded (Expired) Exc…" at bounding box center [673, 116] width 114 height 22
click at [762, 115] on div at bounding box center [779, 117] width 58 height 24
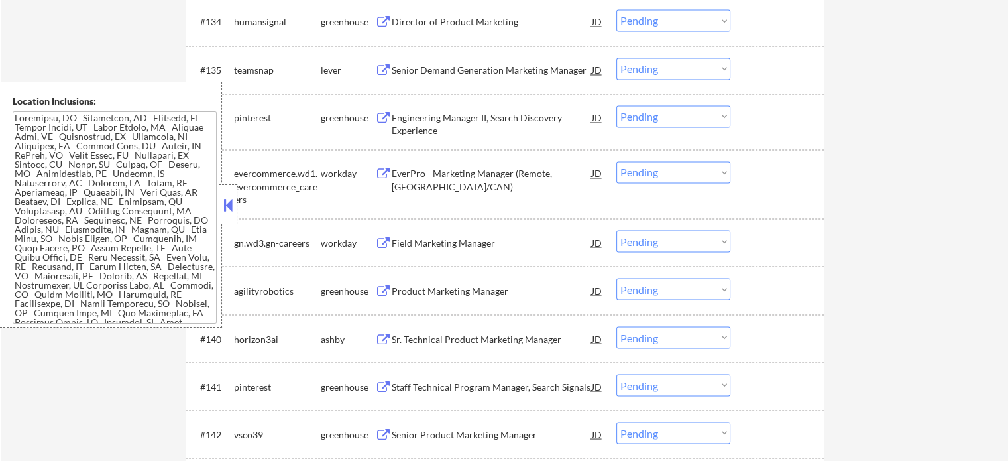
click at [449, 74] on div "Senior Demand Generation Marketing Manager" at bounding box center [492, 70] width 200 height 13
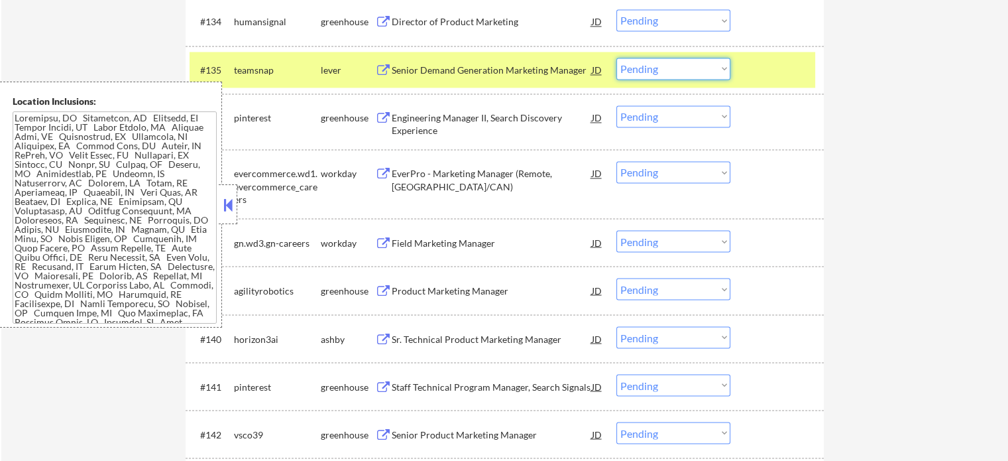
click at [661, 68] on select "Choose an option... Pending Applied Excluded (Questions) Excluded (Expired) Exc…" at bounding box center [673, 69] width 114 height 22
click at [616, 58] on select "Choose an option... Pending Applied Excluded (Questions) Excluded (Expired) Exc…" at bounding box center [673, 69] width 114 height 22
click at [774, 72] on div at bounding box center [779, 70] width 58 height 24
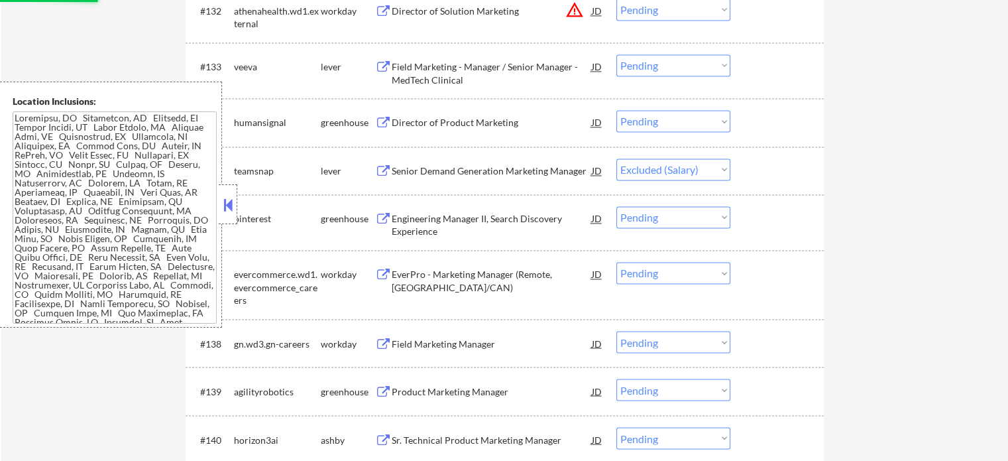
scroll to position [7213, 0]
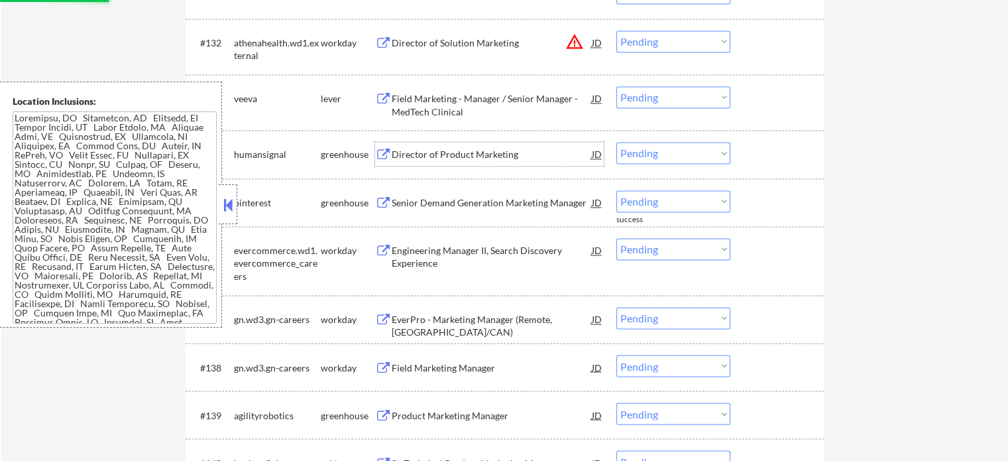
click at [429, 158] on div "Director of Product Marketing" at bounding box center [492, 154] width 200 height 13
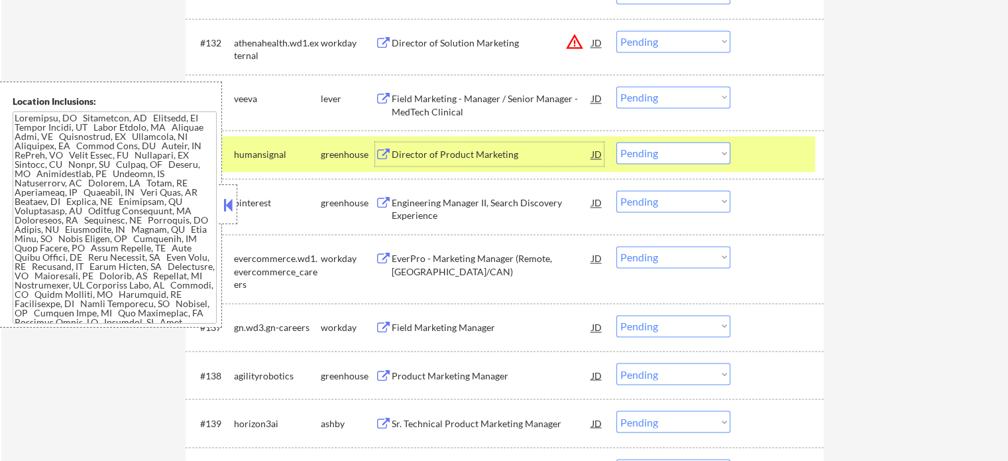
click at [671, 151] on select "Choose an option... Pending Applied Excluded (Questions) Excluded (Expired) Exc…" at bounding box center [673, 153] width 114 height 22
click at [616, 143] on select "Choose an option... Pending Applied Excluded (Questions) Excluded (Expired) Exc…" at bounding box center [673, 153] width 114 height 22
click at [761, 158] on div at bounding box center [779, 154] width 58 height 24
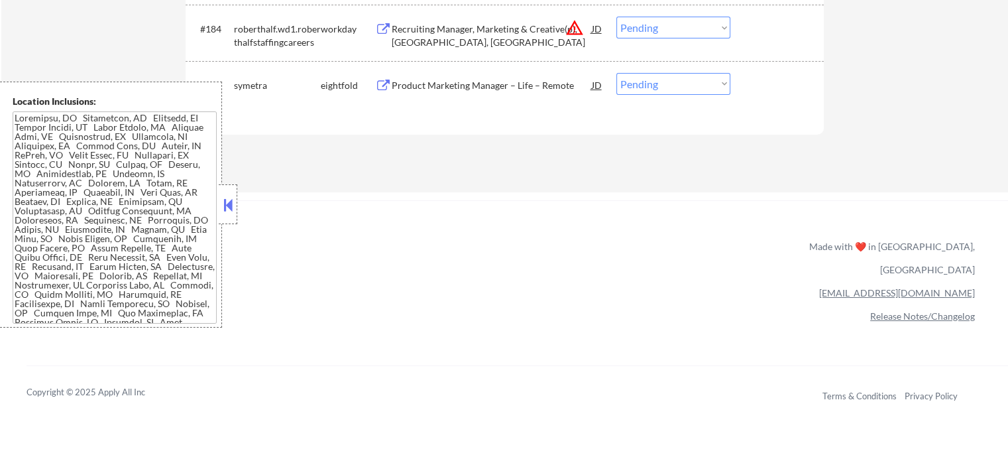
scroll to position [10119, 0]
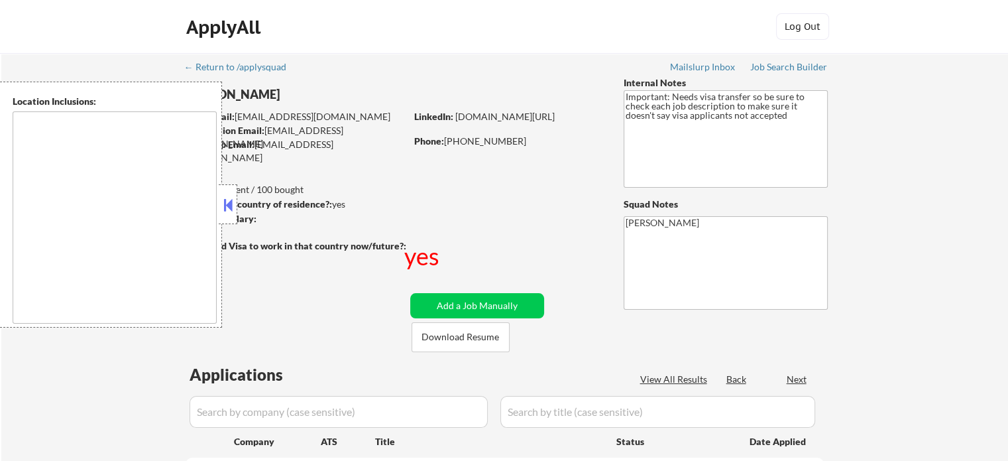
type textarea "South San Francisco, CA Daly City, CA Brisbane, CA Colma, CA Pacifica, CA San B…"
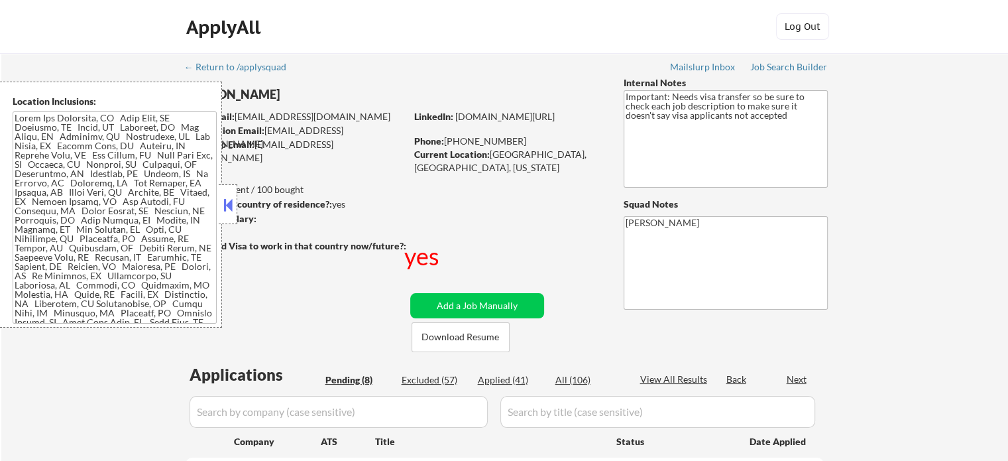
select select ""pending""
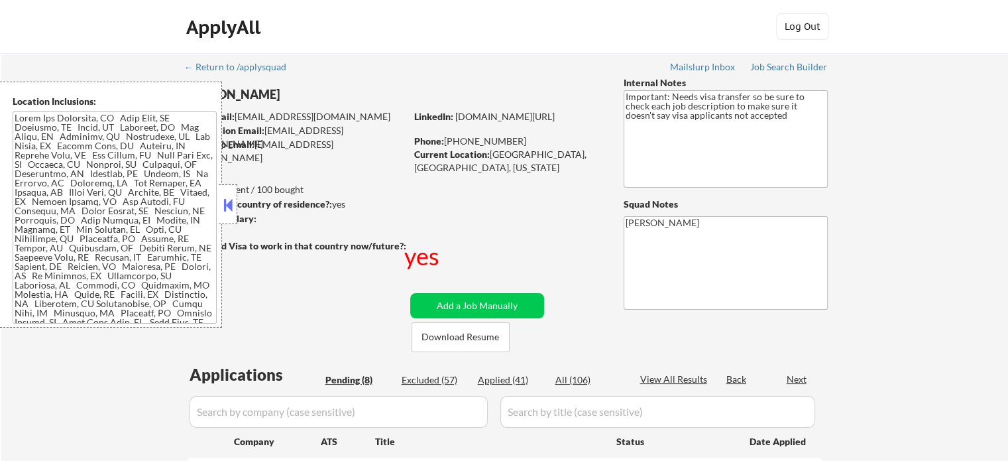
select select ""pending""
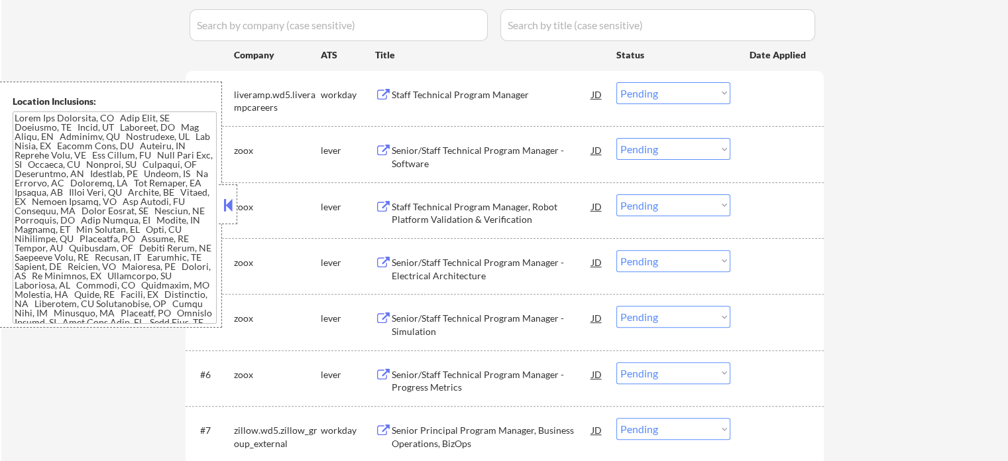
scroll to position [464, 0]
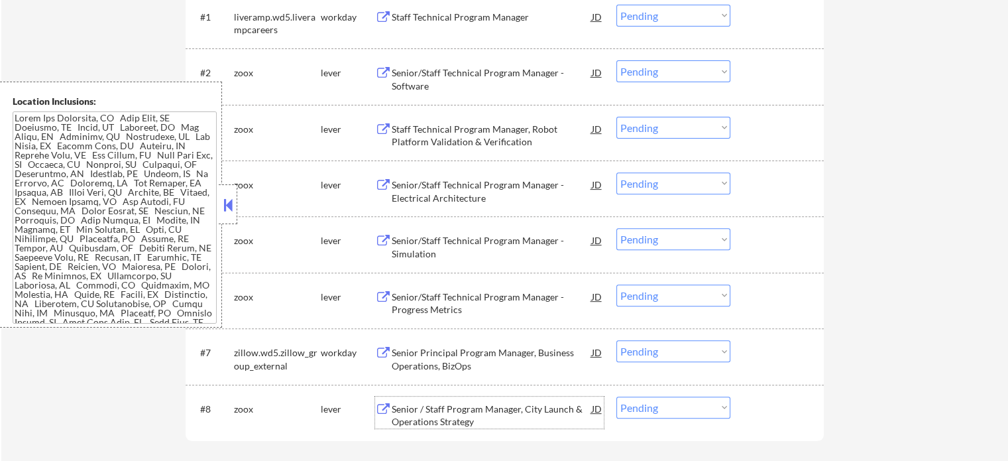
click at [453, 407] on div "Senior / Staff Program Manager, City Launch & Operations Strategy" at bounding box center [492, 415] width 200 height 26
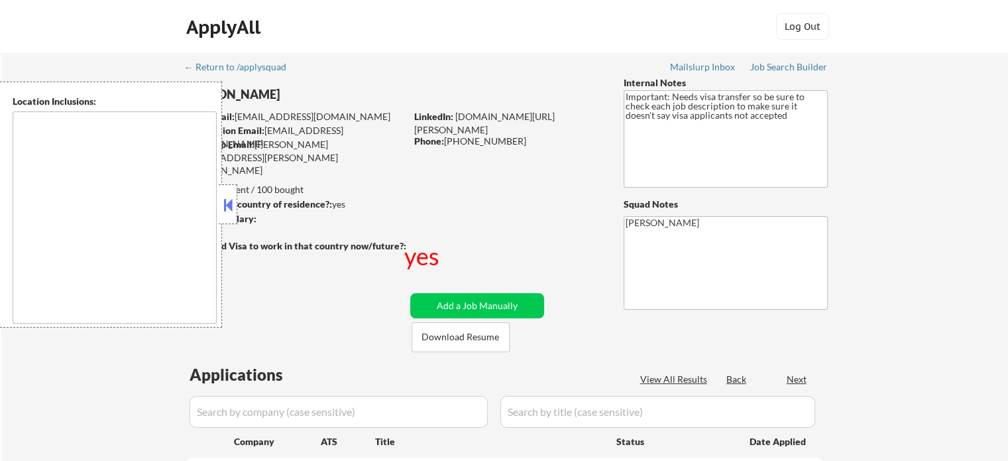
type textarea "[GEOGRAPHIC_DATA], [GEOGRAPHIC_DATA] [GEOGRAPHIC_DATA], [GEOGRAPHIC_DATA] [GEOG…"
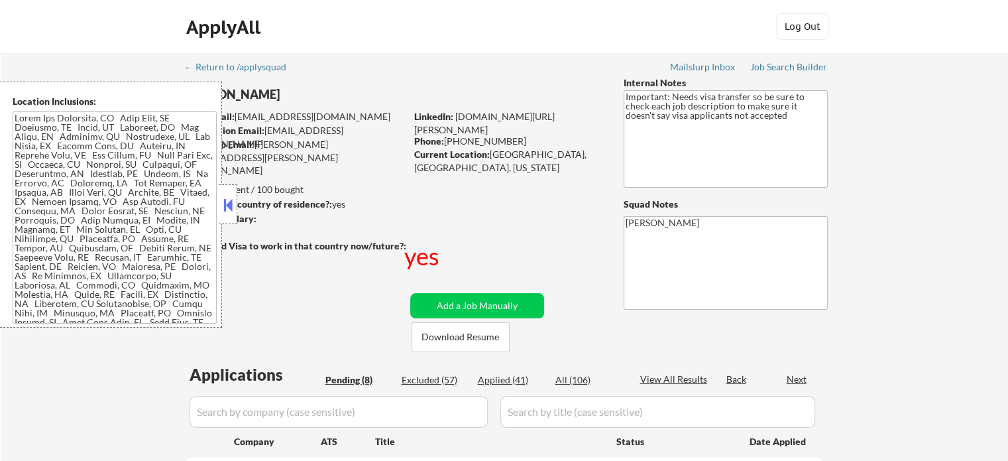
select select ""pending""
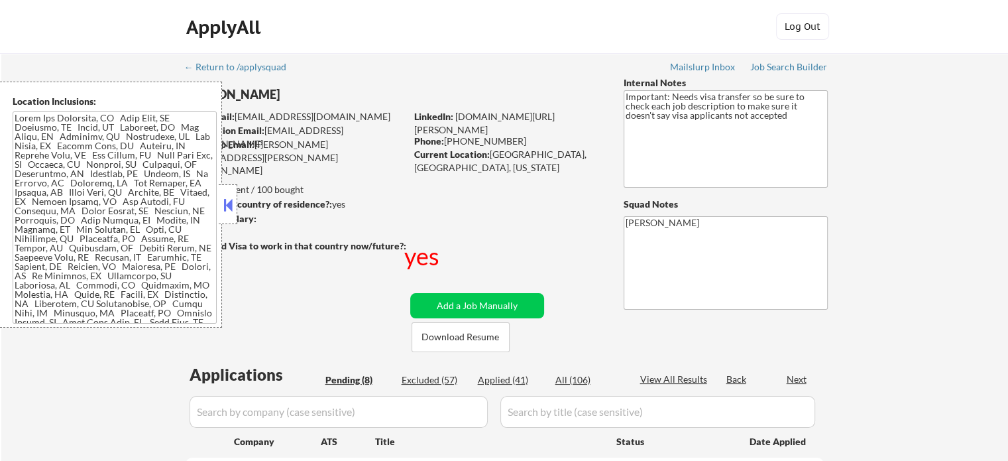
select select ""pending""
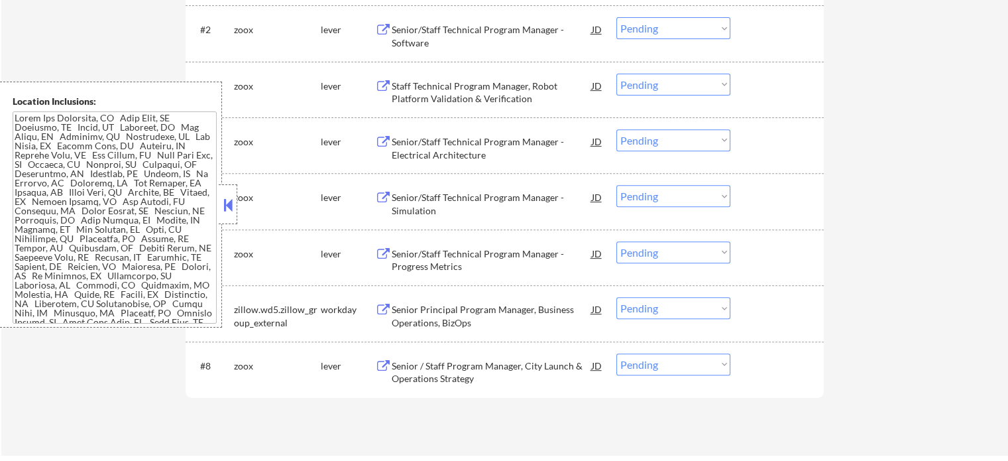
scroll to position [530, 0]
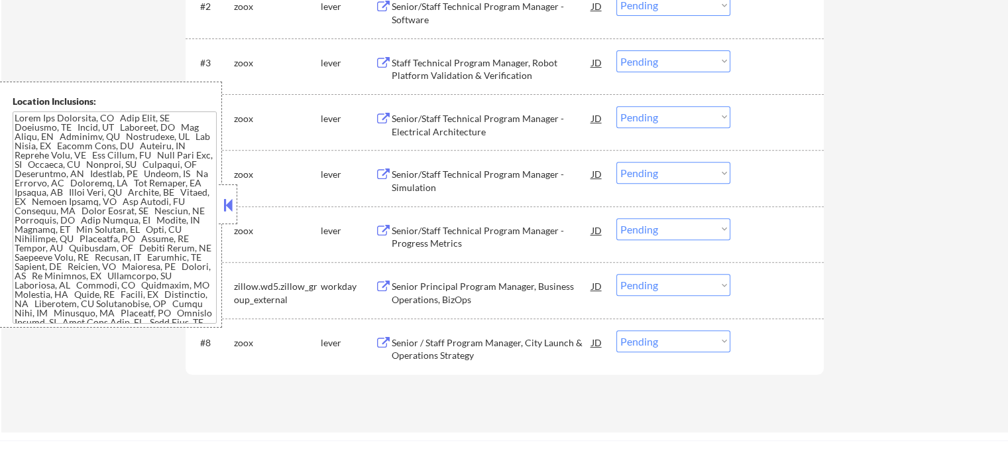
click at [490, 290] on div "Senior Principal Program Manager, Business Operations, BizOps" at bounding box center [492, 293] width 200 height 26
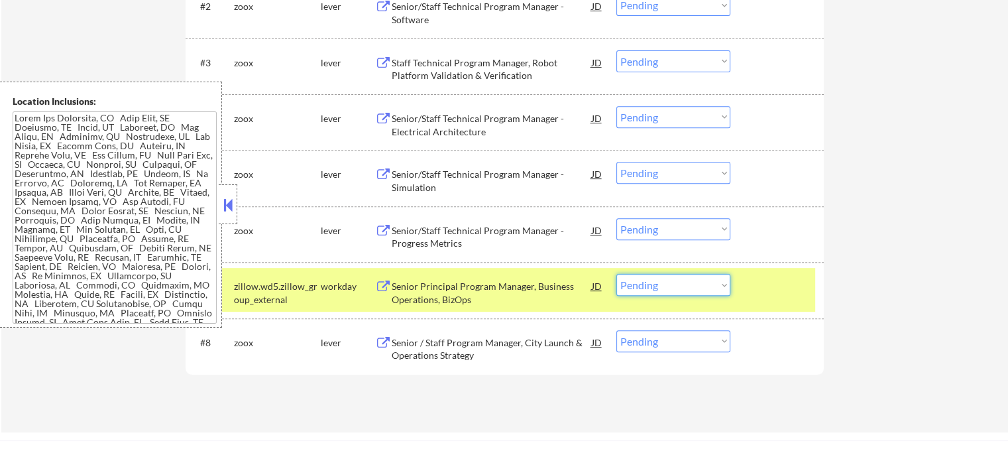
click at [660, 283] on select "Choose an option... Pending Applied Excluded (Questions) Excluded (Expired) Exc…" at bounding box center [673, 285] width 114 height 22
click at [616, 274] on select "Choose an option... Pending Applied Excluded (Questions) Excluded (Expired) Exc…" at bounding box center [673, 285] width 114 height 22
click at [746, 292] on div "#7 zillow.wd5.zillow_group_external workday Senior Principal Program Manager, B…" at bounding box center [503, 290] width 626 height 44
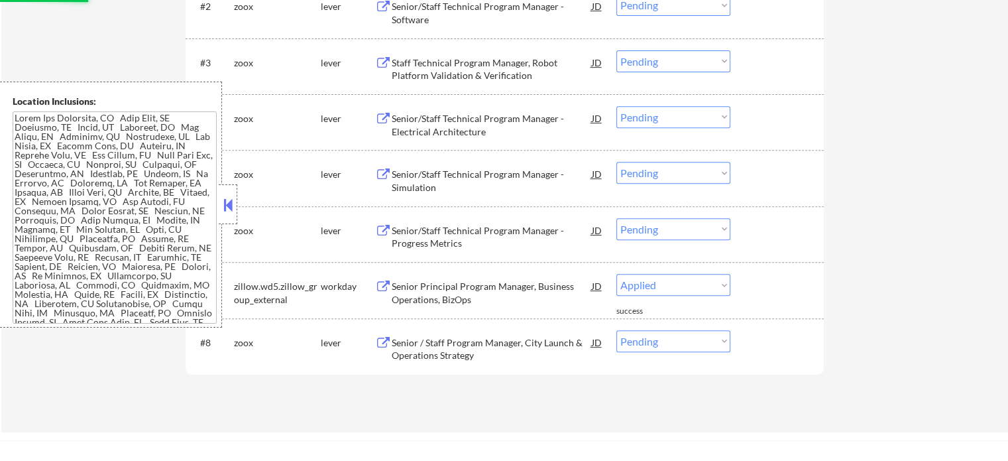
select select ""pending""
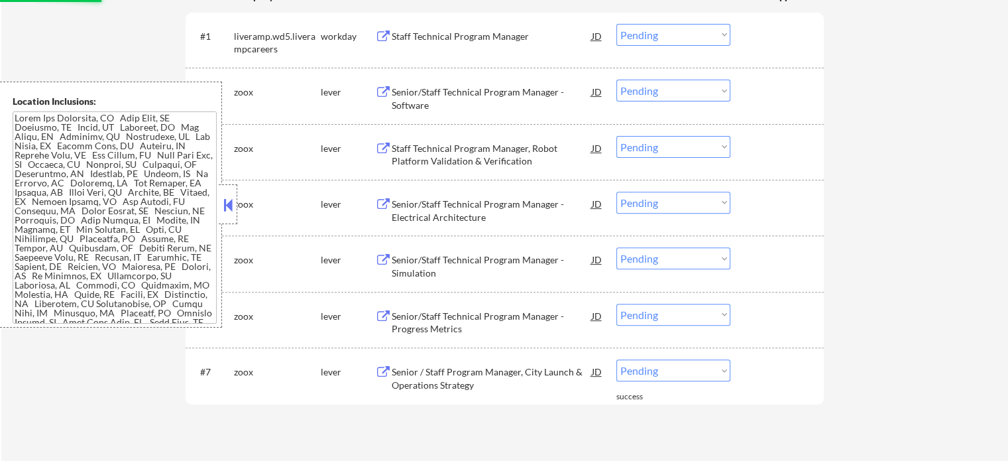
scroll to position [331, 0]
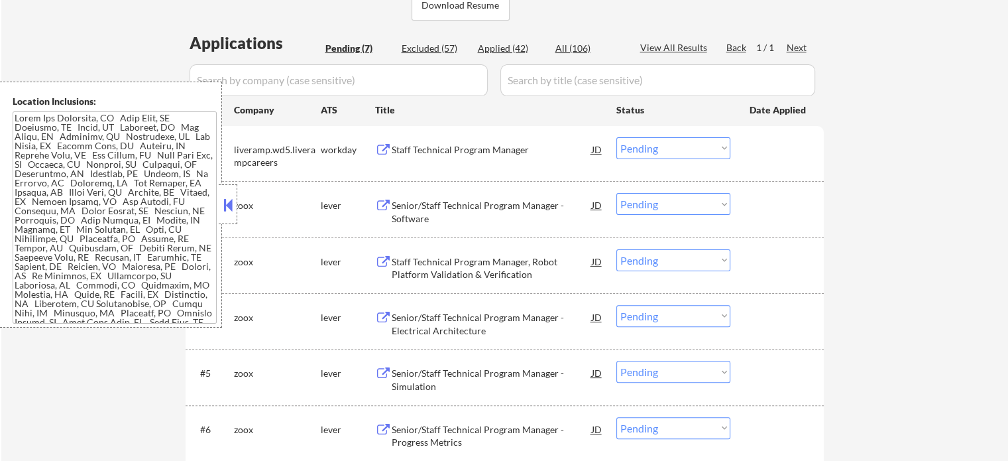
click at [462, 154] on div "Staff Technical Program Manager" at bounding box center [492, 149] width 200 height 13
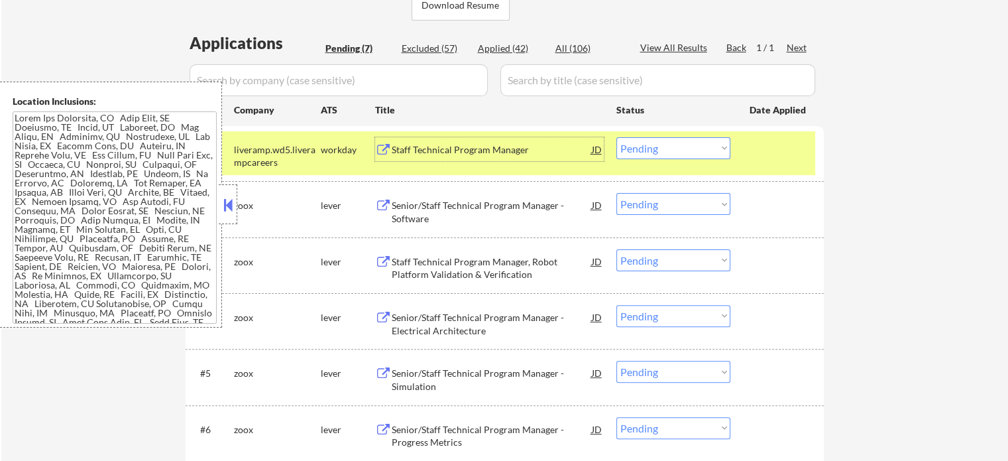
click at [776, 148] on div at bounding box center [779, 149] width 58 height 24
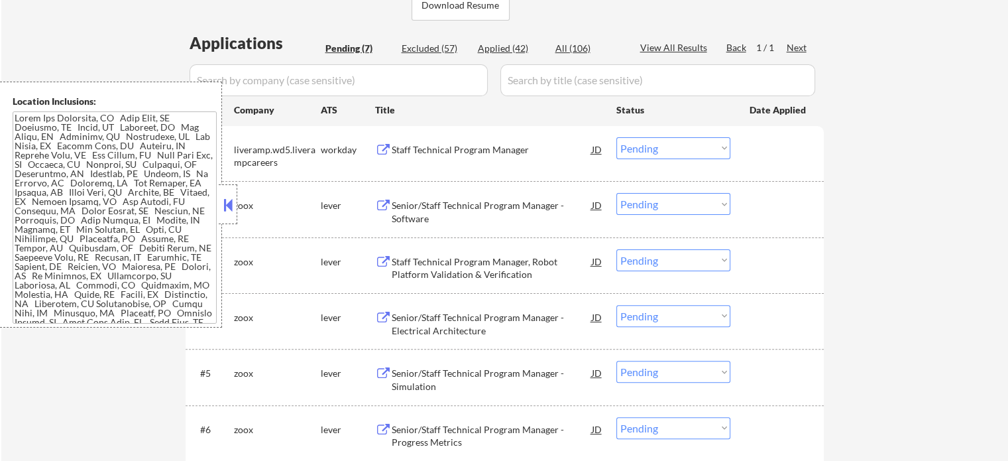
click at [469, 151] on div "Staff Technical Program Manager" at bounding box center [492, 149] width 200 height 13
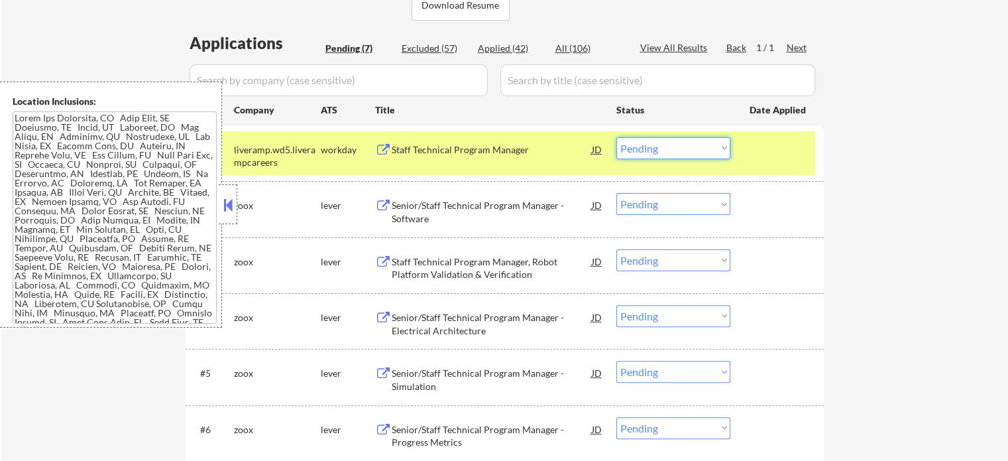
click at [673, 153] on select "Choose an option... Pending Applied Excluded (Questions) Excluded (Expired) Exc…" at bounding box center [673, 148] width 114 height 22
click at [616, 137] on select "Choose an option... Pending Applied Excluded (Questions) Excluded (Expired) Exc…" at bounding box center [673, 148] width 114 height 22
click at [761, 161] on div "#1 liveramp.wd5.liverampcareers workday Staff Technical Program Manager JD Choo…" at bounding box center [503, 153] width 626 height 44
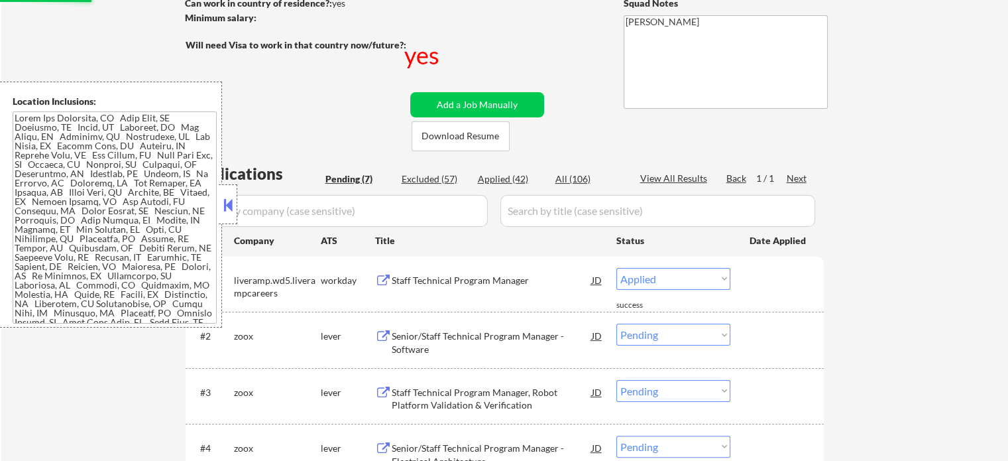
scroll to position [199, 0]
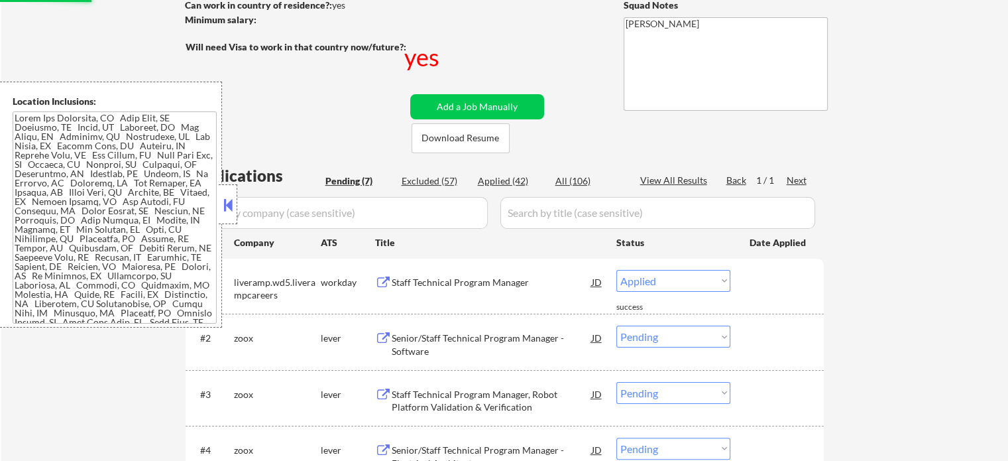
select select ""pending""
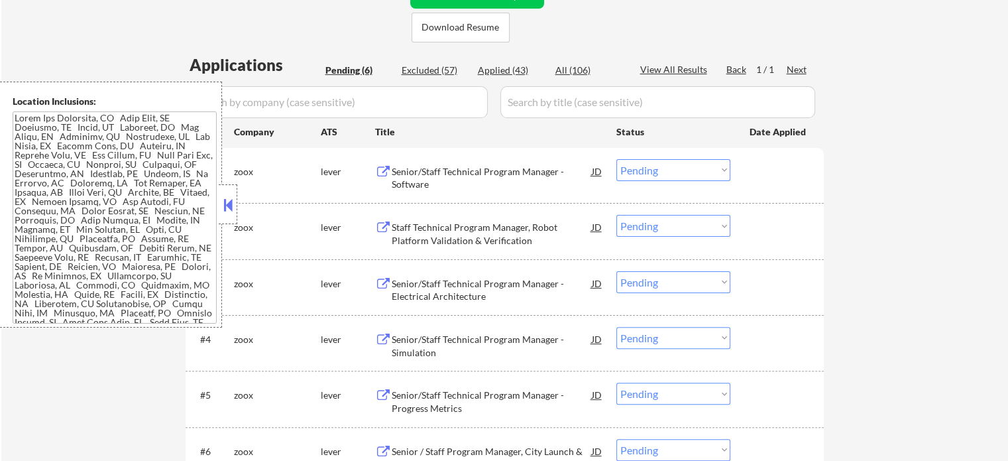
scroll to position [133, 0]
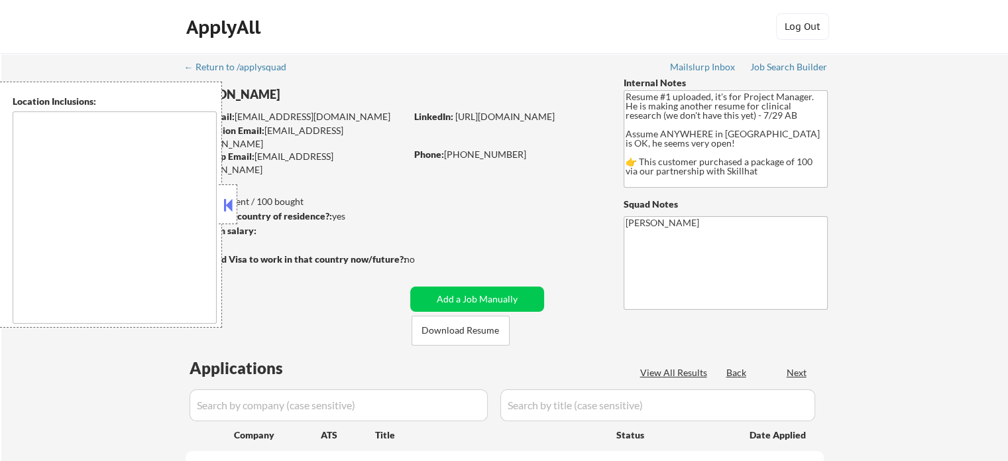
type textarea "country:[GEOGRAPHIC_DATA]"
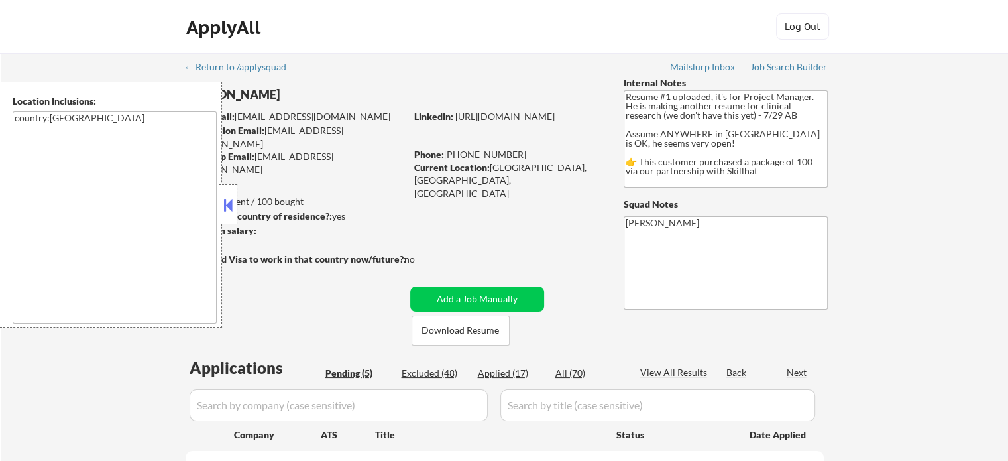
select select ""pending""
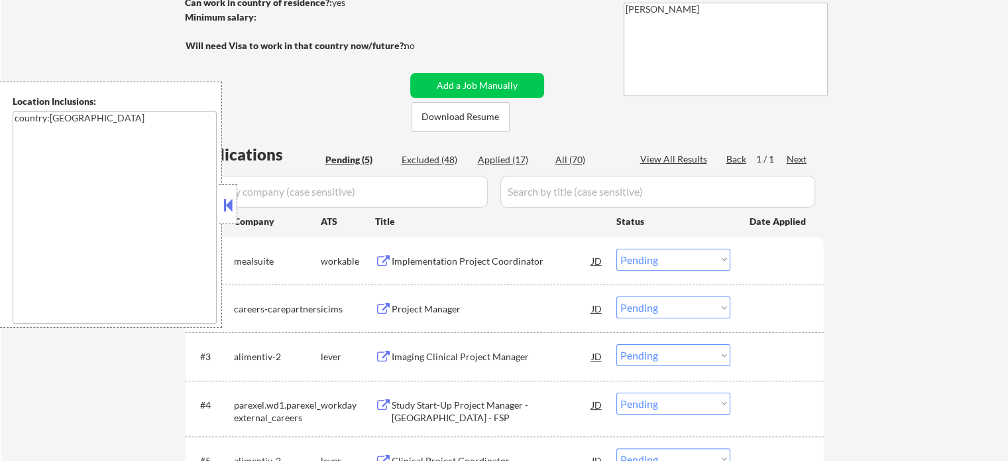
scroll to position [265, 0]
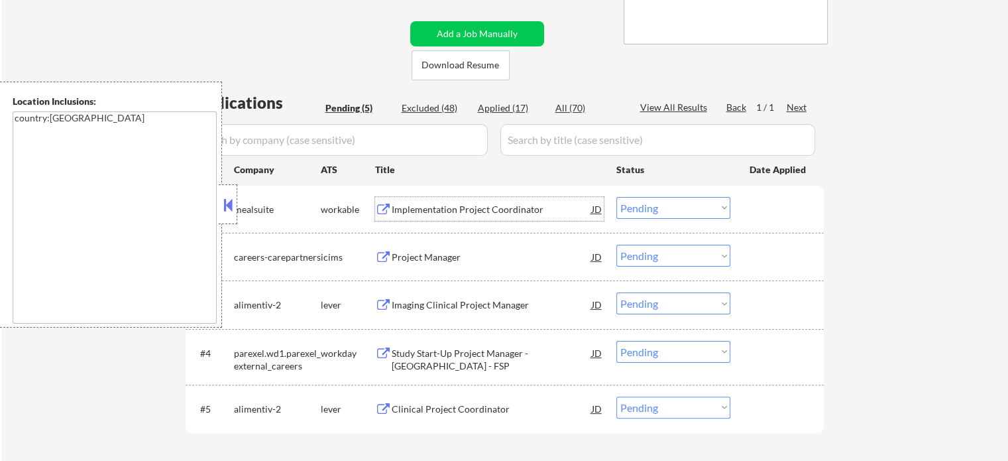
click at [459, 216] on div "Implementation Project Coordinator" at bounding box center [492, 209] width 200 height 24
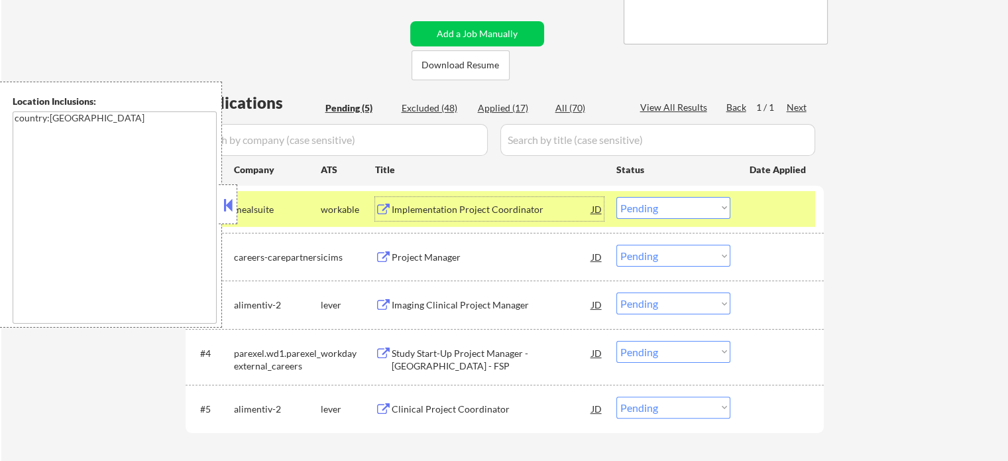
click at [689, 210] on select "Choose an option... Pending Applied Excluded (Questions) Excluded (Expired) Exc…" at bounding box center [673, 208] width 114 height 22
click at [616, 197] on select "Choose an option... Pending Applied Excluded (Questions) Excluded (Expired) Exc…" at bounding box center [673, 208] width 114 height 22
click at [784, 211] on div at bounding box center [779, 209] width 58 height 24
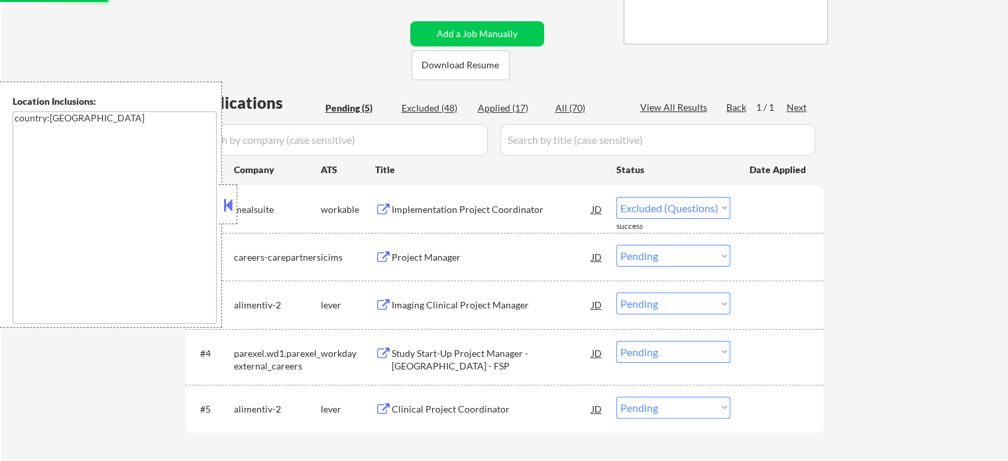
select select ""pending""
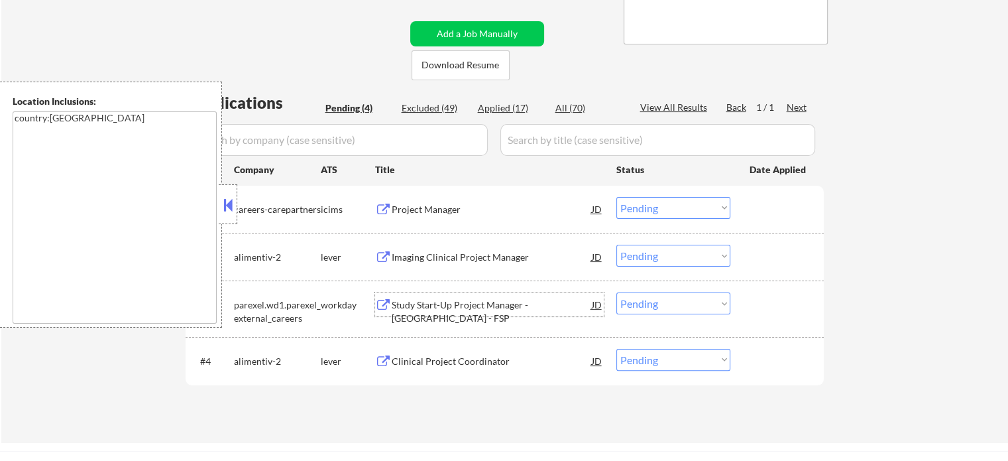
click at [496, 307] on div "Study Start-Up Project Manager - Canada - FSP" at bounding box center [492, 311] width 200 height 26
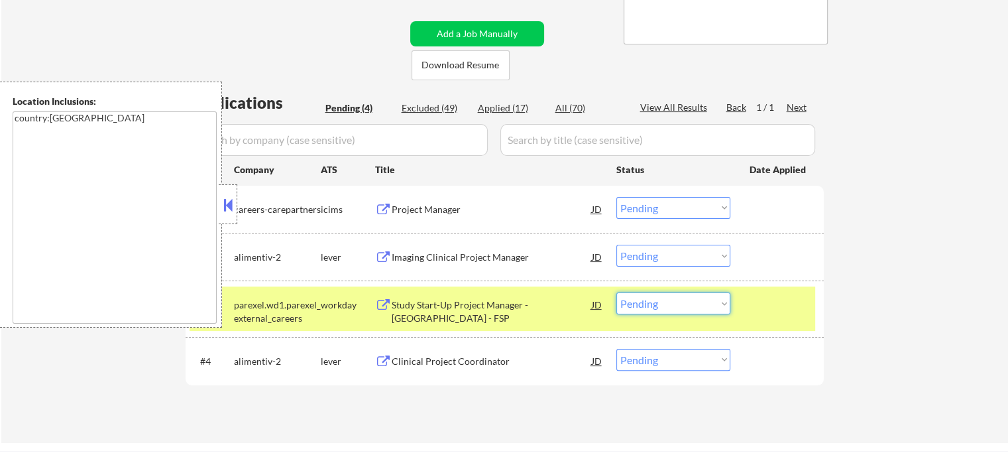
click at [668, 300] on select "Choose an option... Pending Applied Excluded (Questions) Excluded (Expired) Exc…" at bounding box center [673, 303] width 114 height 22
click at [616, 292] on select "Choose an option... Pending Applied Excluded (Questions) Excluded (Expired) Exc…" at bounding box center [673, 303] width 114 height 22
click at [774, 306] on div at bounding box center [779, 304] width 58 height 24
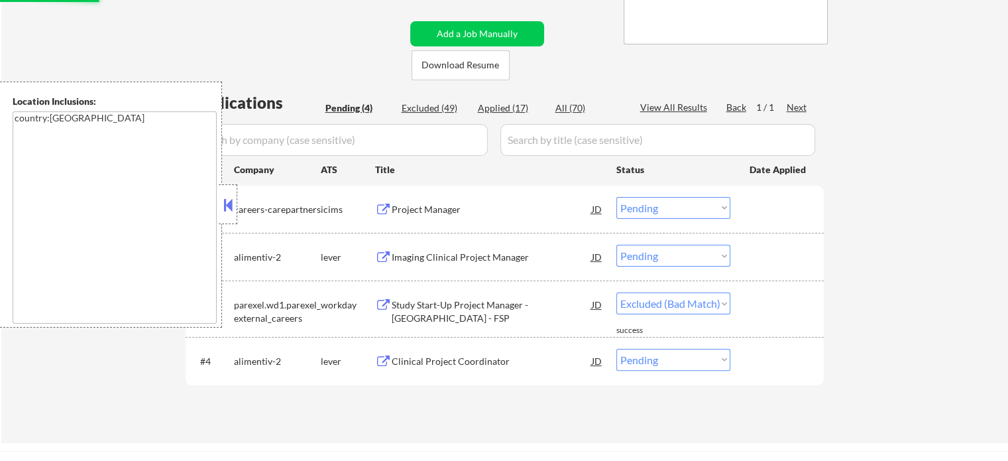
select select ""pending""
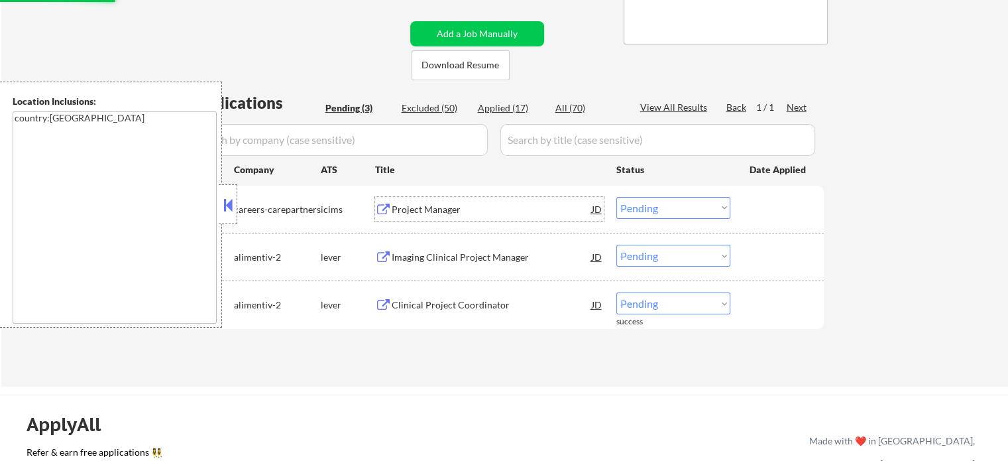
click at [426, 209] on div "Project Manager" at bounding box center [492, 209] width 200 height 13
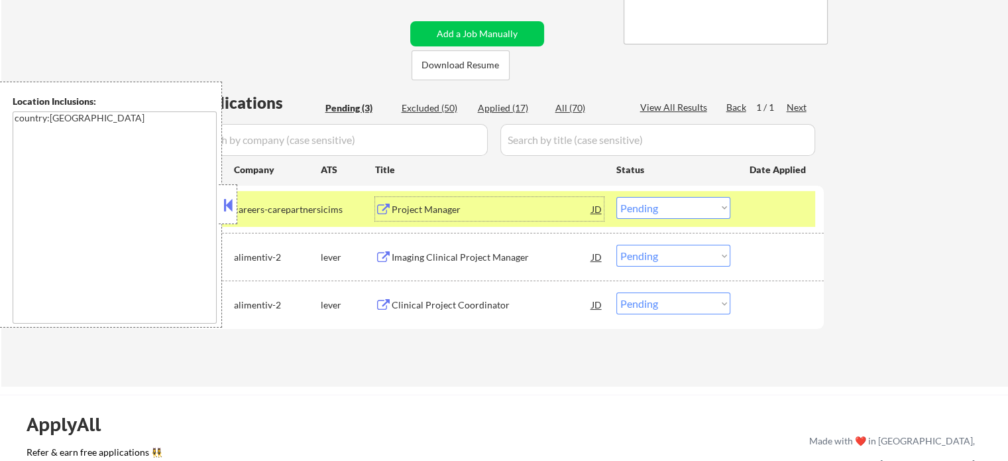
click at [703, 205] on select "Choose an option... Pending Applied Excluded (Questions) Excluded (Expired) Exc…" at bounding box center [673, 208] width 114 height 22
click at [616, 197] on select "Choose an option... Pending Applied Excluded (Questions) Excluded (Expired) Exc…" at bounding box center [673, 208] width 114 height 22
click at [764, 214] on div at bounding box center [779, 209] width 58 height 24
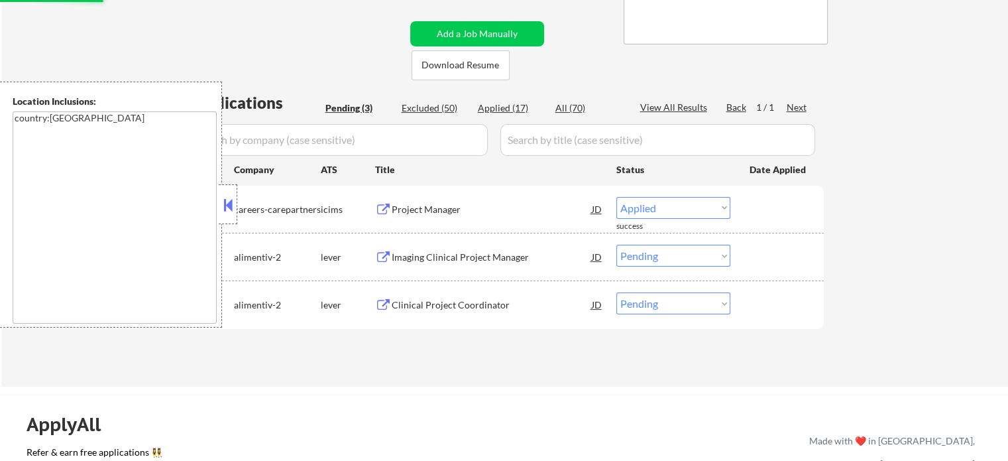
select select ""pending""
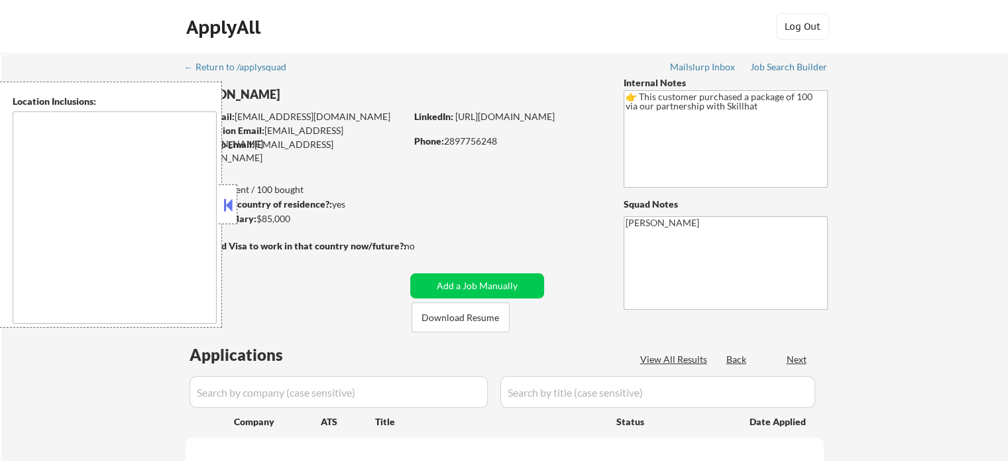
type textarea "[GEOGRAPHIC_DATA], ON [GEOGRAPHIC_DATA], ON [GEOGRAPHIC_DATA], ON [GEOGRAPHIC_D…"
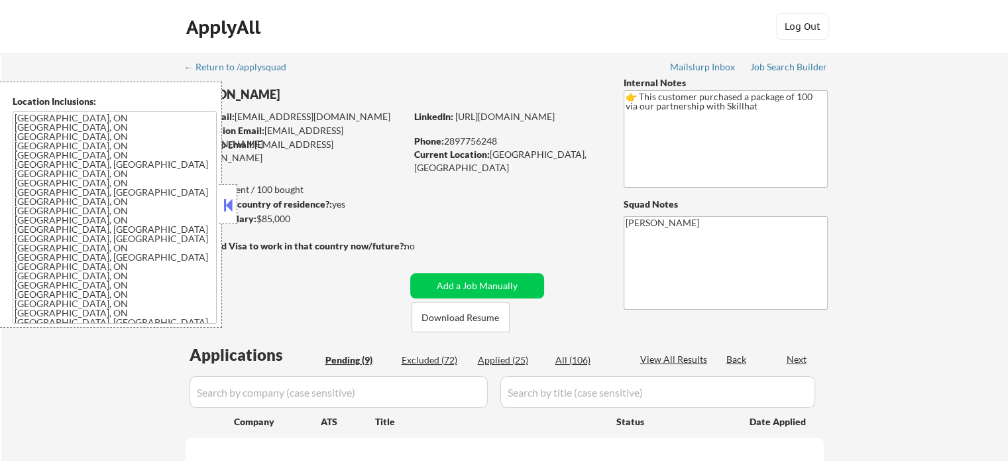
select select ""pending""
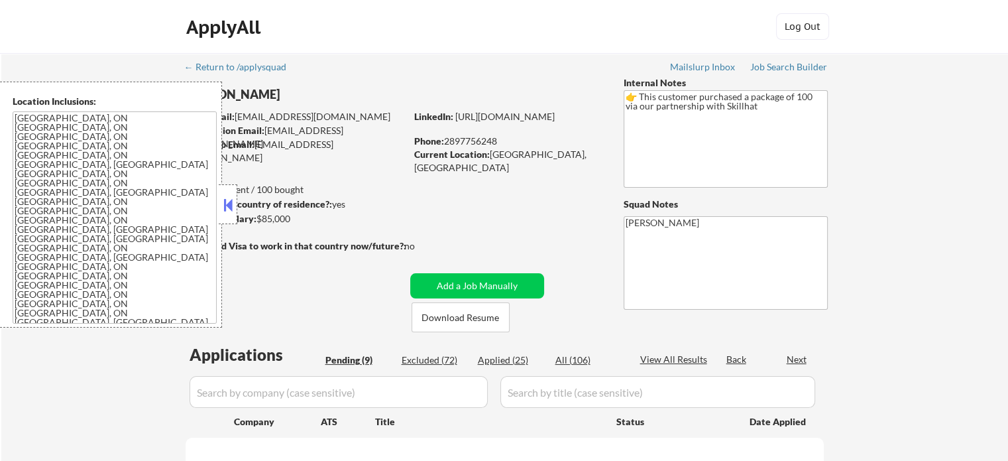
select select ""pending""
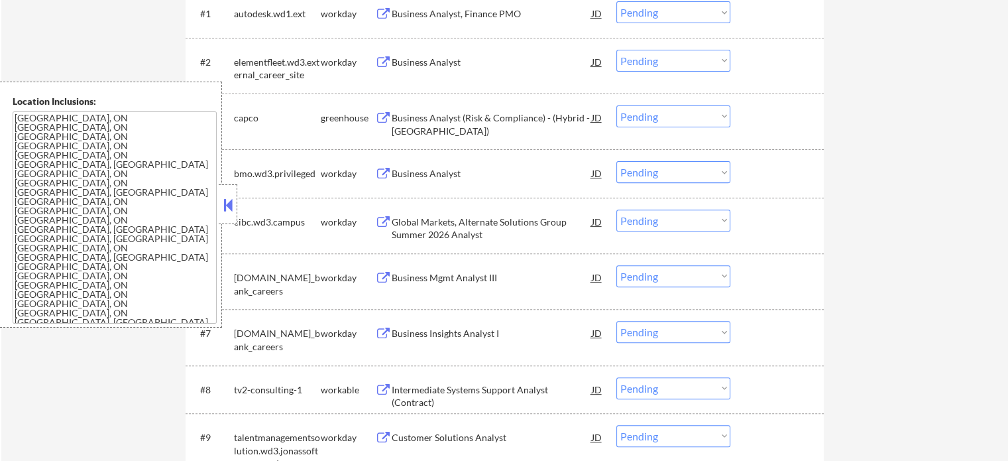
scroll to position [530, 0]
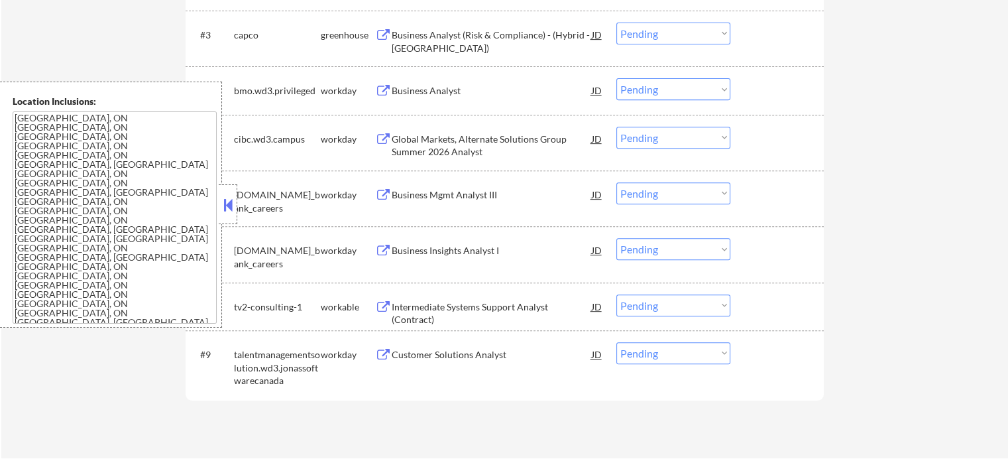
click at [429, 310] on div "Intermediate Systems Support Analyst (Contract)" at bounding box center [492, 313] width 200 height 26
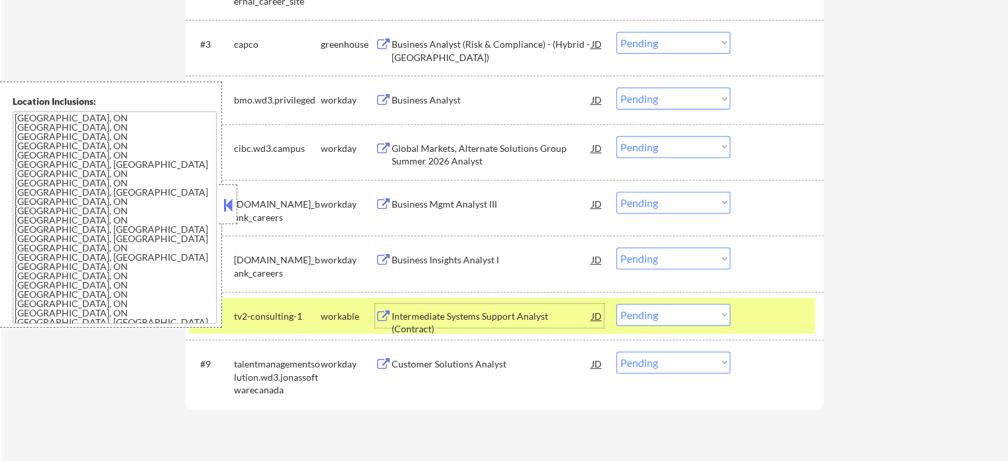
scroll to position [663, 0]
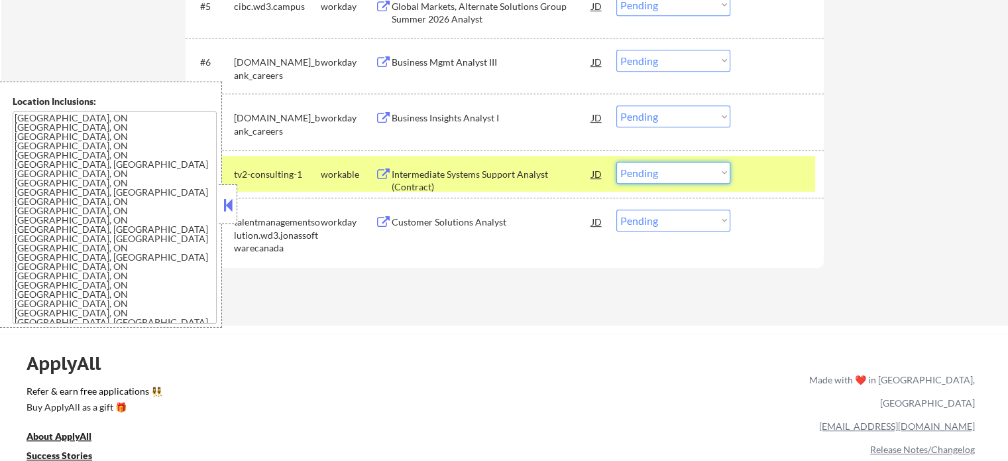
click at [686, 177] on select "Choose an option... Pending Applied Excluded (Questions) Excluded (Expired) Exc…" at bounding box center [673, 173] width 114 height 22
click at [616, 162] on select "Choose an option... Pending Applied Excluded (Questions) Excluded (Expired) Exc…" at bounding box center [673, 173] width 114 height 22
click at [778, 169] on div at bounding box center [779, 174] width 58 height 24
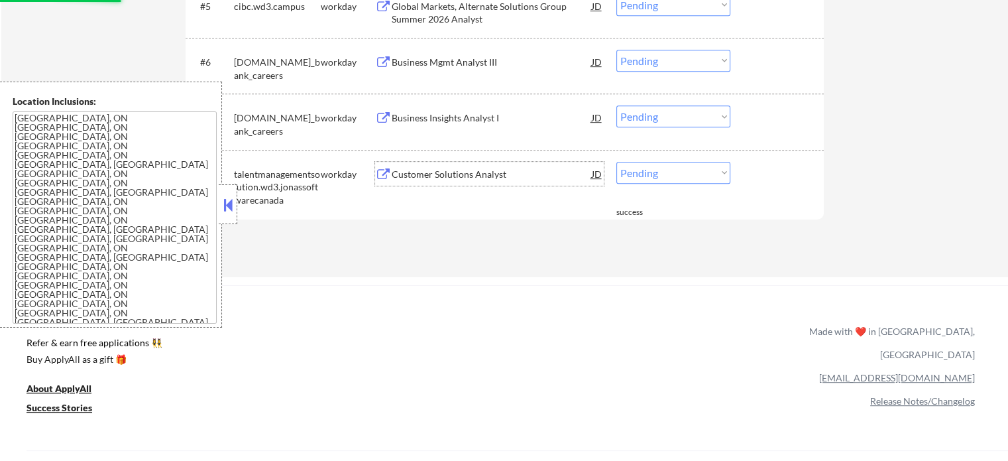
click at [437, 177] on div "Customer Solutions Analyst" at bounding box center [492, 174] width 200 height 13
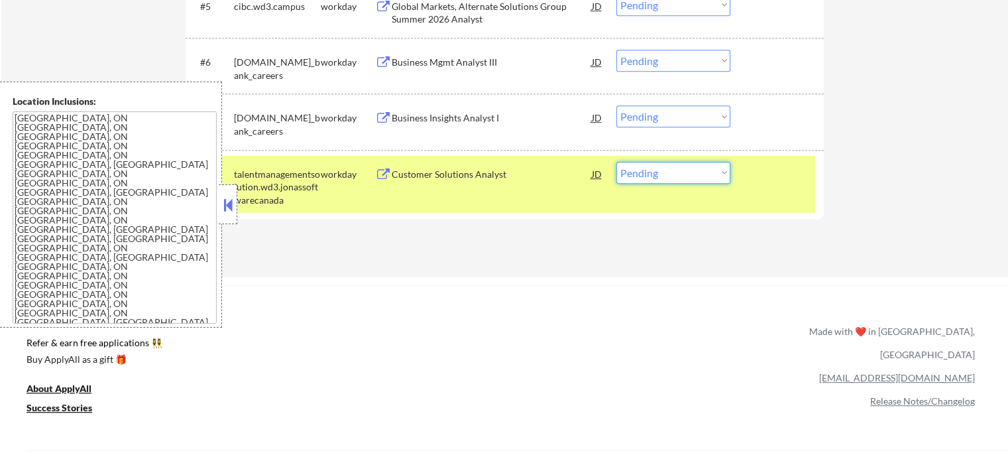
click at [703, 167] on select "Choose an option... Pending Applied Excluded (Questions) Excluded (Expired) Exc…" at bounding box center [673, 173] width 114 height 22
select select ""excluded__bad_match_""
click at [616, 162] on select "Choose an option... Pending Applied Excluded (Questions) Excluded (Expired) Exc…" at bounding box center [673, 173] width 114 height 22
click at [780, 188] on div "#8 talentmanagementsolution.wd3.jonassoftwarecanada workday Customer Solutions …" at bounding box center [503, 184] width 626 height 57
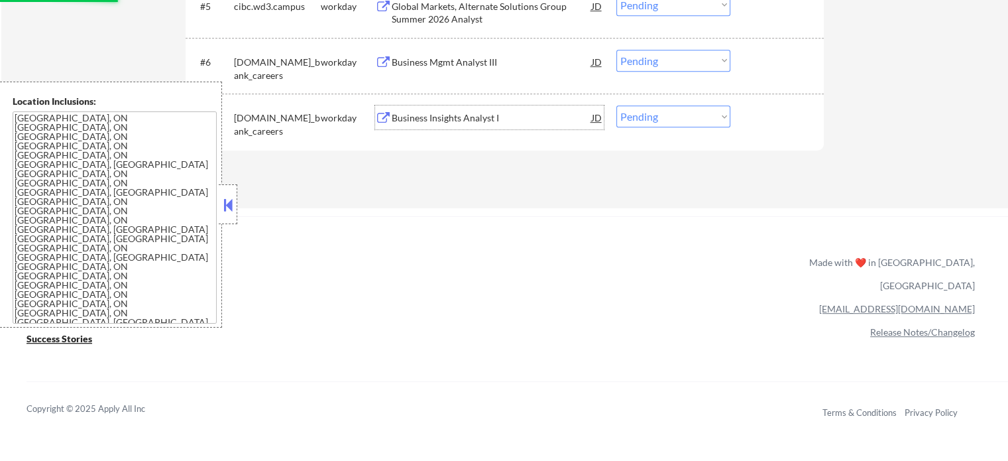
click at [480, 116] on div "Business Insights Analyst I" at bounding box center [492, 117] width 200 height 13
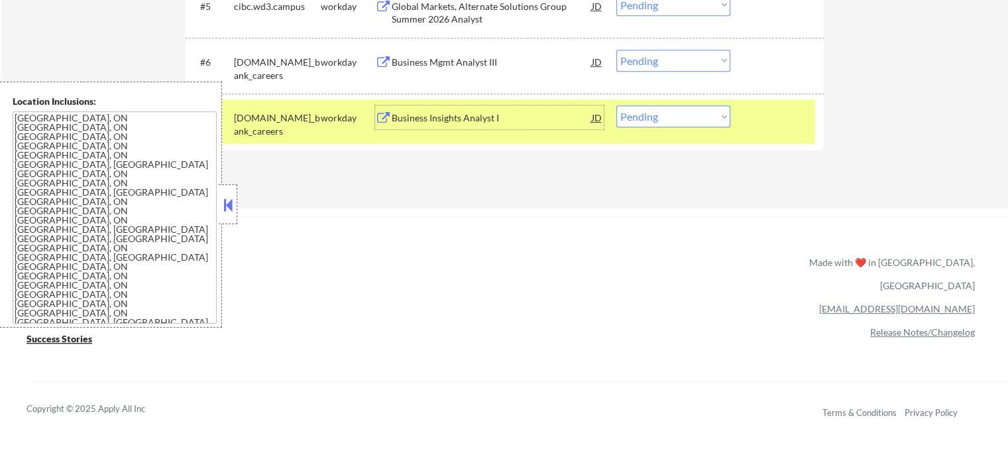
click at [664, 114] on select "Choose an option... Pending Applied Excluded (Questions) Excluded (Expired) Exc…" at bounding box center [673, 116] width 114 height 22
select select ""excluded__expired_""
click at [616, 105] on select "Choose an option... Pending Applied Excluded (Questions) Excluded (Expired) Exc…" at bounding box center [673, 116] width 114 height 22
click at [776, 119] on div at bounding box center [779, 117] width 58 height 24
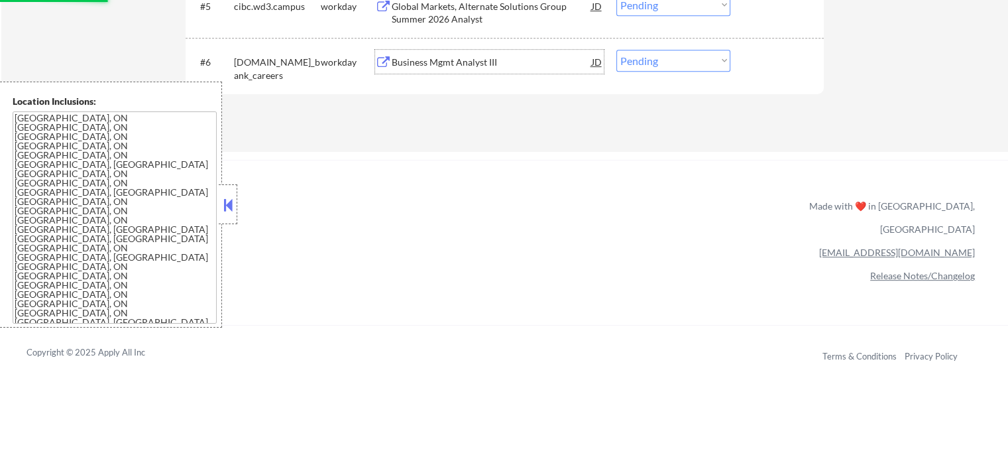
click at [467, 56] on div "Business Mgmt Analyst III" at bounding box center [492, 62] width 200 height 13
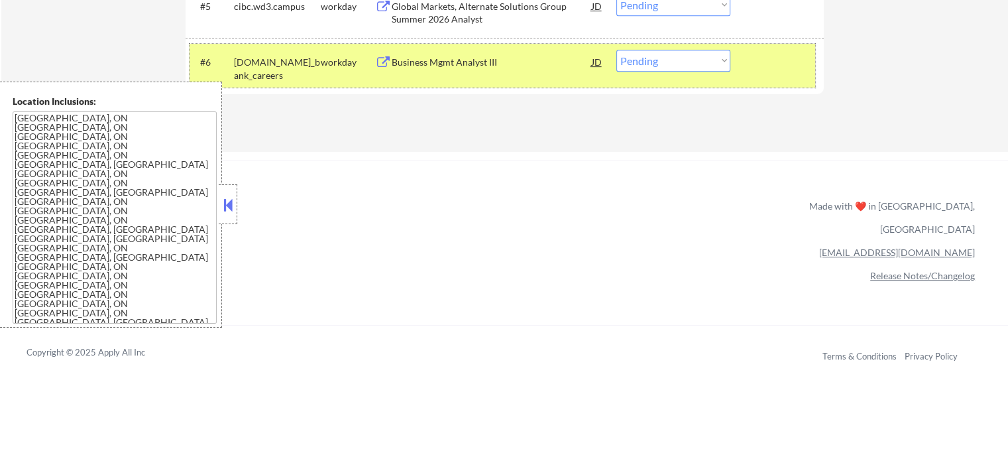
drag, startPoint x: 759, startPoint y: 66, endPoint x: 588, endPoint y: 82, distance: 171.8
click at [759, 66] on div at bounding box center [779, 62] width 58 height 24
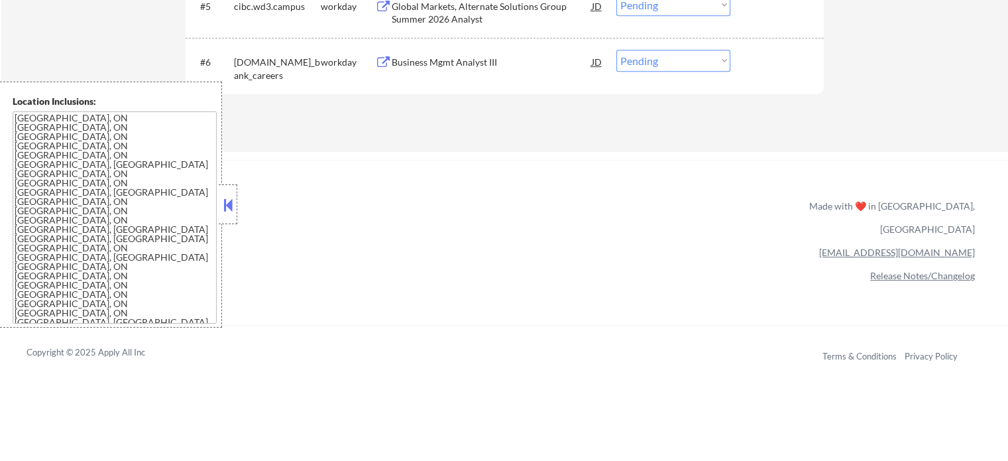
click at [466, 63] on div "Business Mgmt Analyst III" at bounding box center [492, 62] width 200 height 13
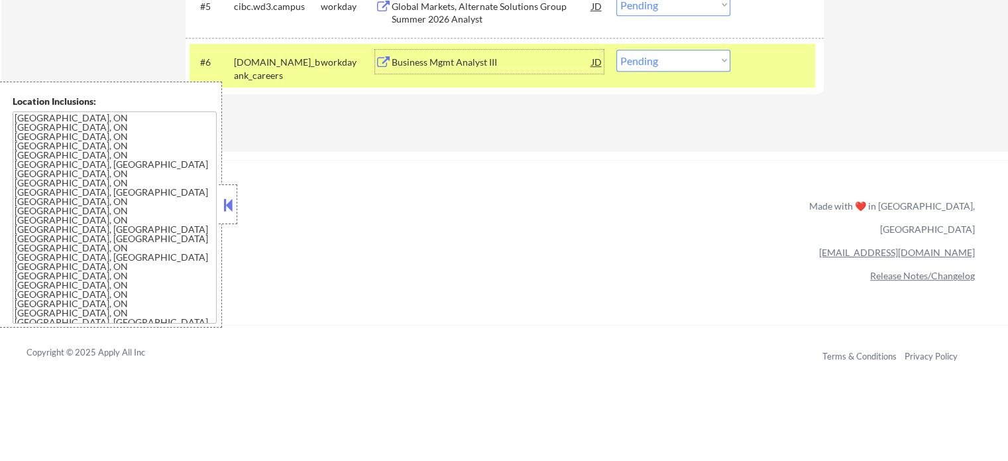
click at [656, 66] on select "Choose an option... Pending Applied Excluded (Questions) Excluded (Expired) Exc…" at bounding box center [673, 61] width 114 height 22
select select ""applied""
click at [616, 50] on select "Choose an option... Pending Applied Excluded (Questions) Excluded (Expired) Exc…" at bounding box center [673, 61] width 114 height 22
click at [761, 63] on div at bounding box center [779, 62] width 58 height 24
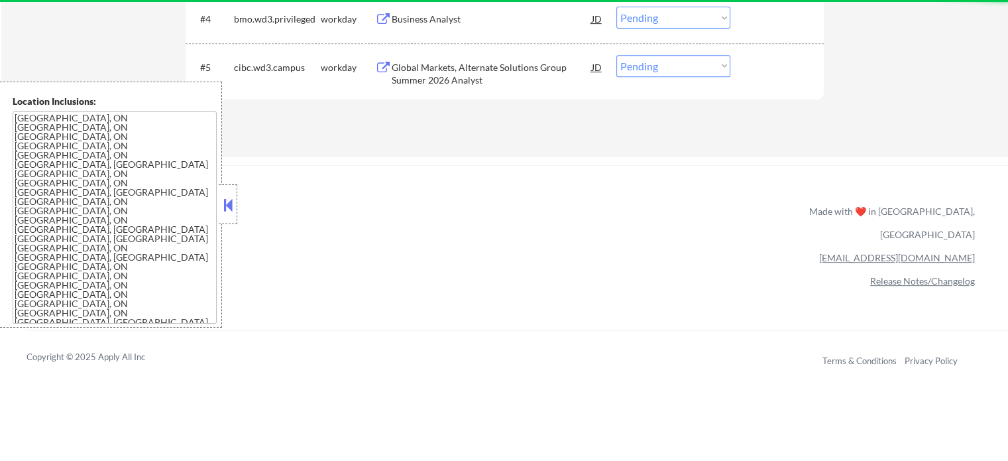
scroll to position [530, 0]
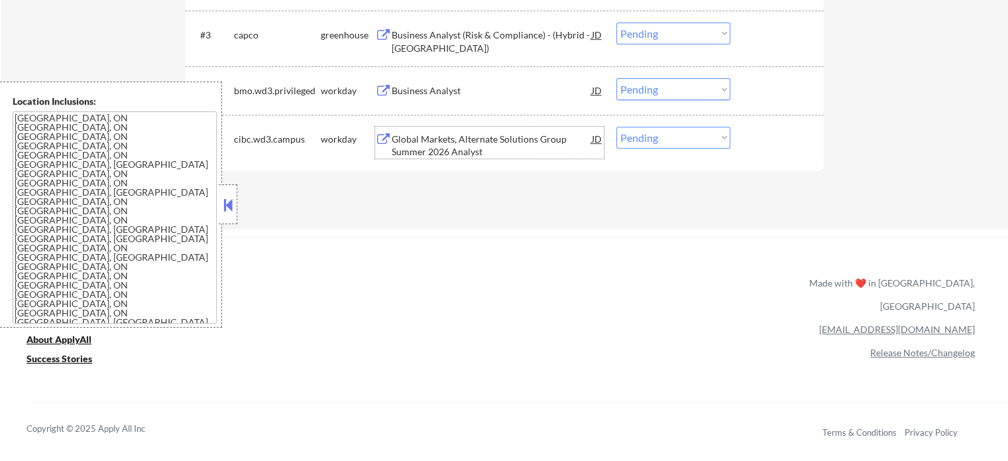
click at [488, 143] on div "Global Markets, Alternate Solutions Group Summer 2026 Analyst" at bounding box center [492, 146] width 200 height 26
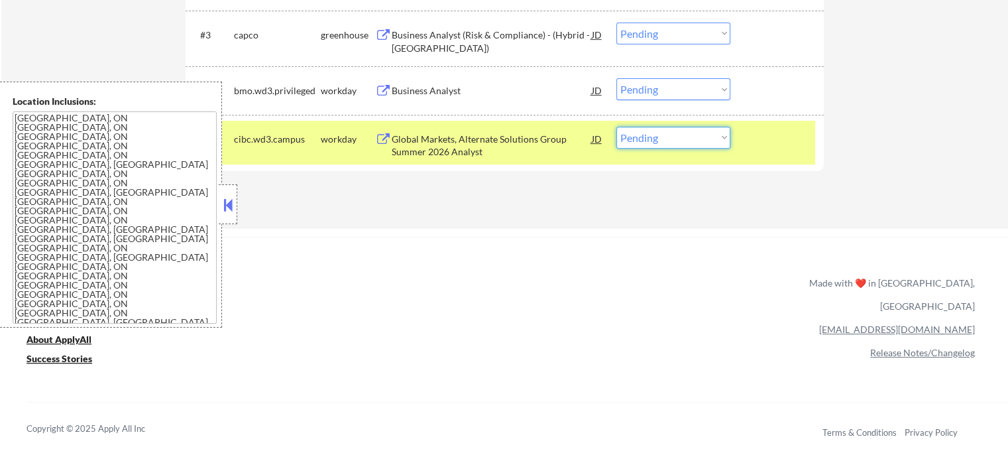
click at [644, 135] on select "Choose an option... Pending Applied Excluded (Questions) Excluded (Expired) Exc…" at bounding box center [673, 138] width 114 height 22
select select ""excluded__bad_match_""
click at [616, 127] on select "Choose an option... Pending Applied Excluded (Questions) Excluded (Expired) Exc…" at bounding box center [673, 138] width 114 height 22
click at [784, 139] on div at bounding box center [779, 139] width 58 height 24
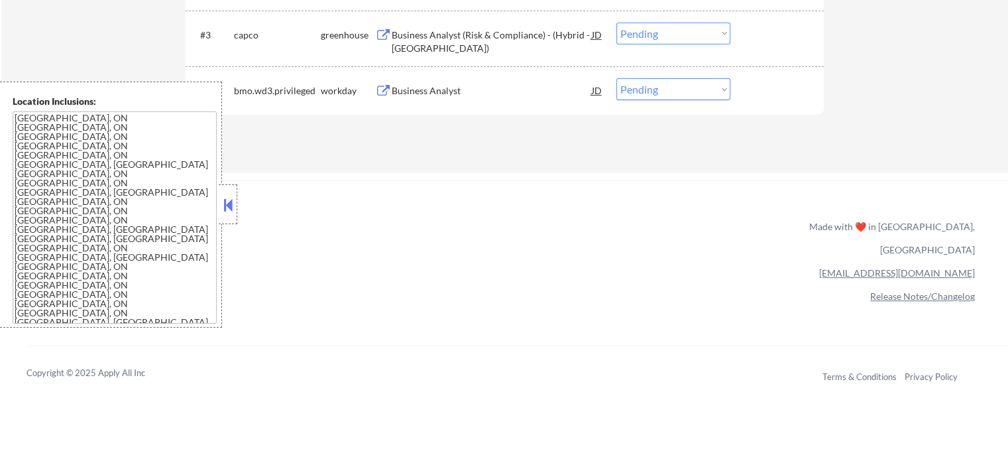
click at [380, 88] on button at bounding box center [383, 91] width 17 height 13
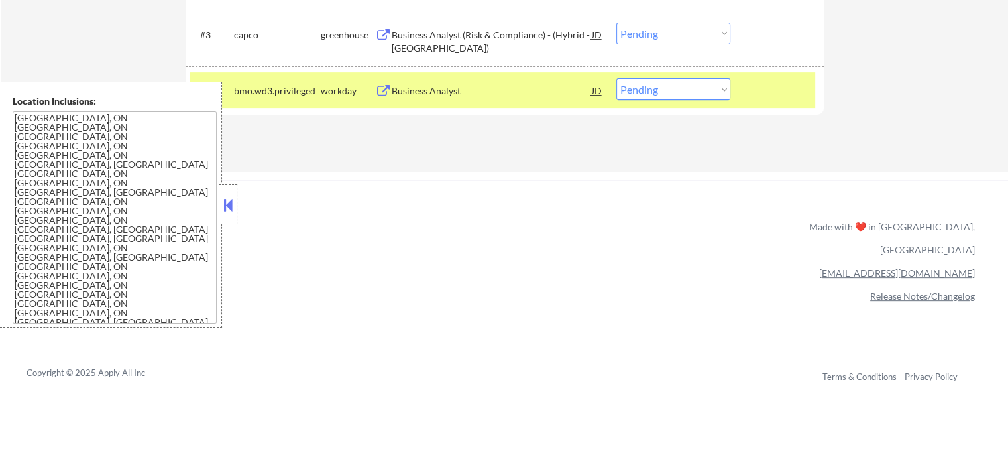
click at [760, 92] on div at bounding box center [779, 90] width 58 height 24
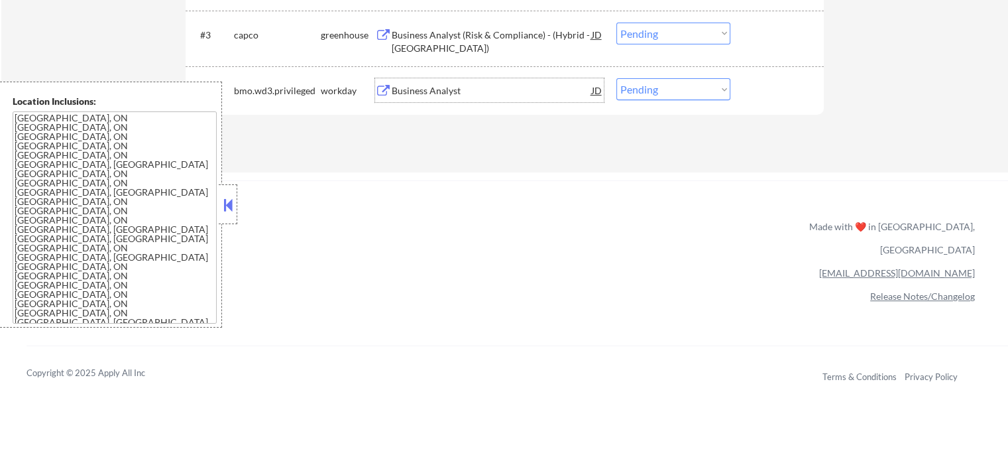
click at [446, 92] on div "Business Analyst" at bounding box center [492, 90] width 200 height 13
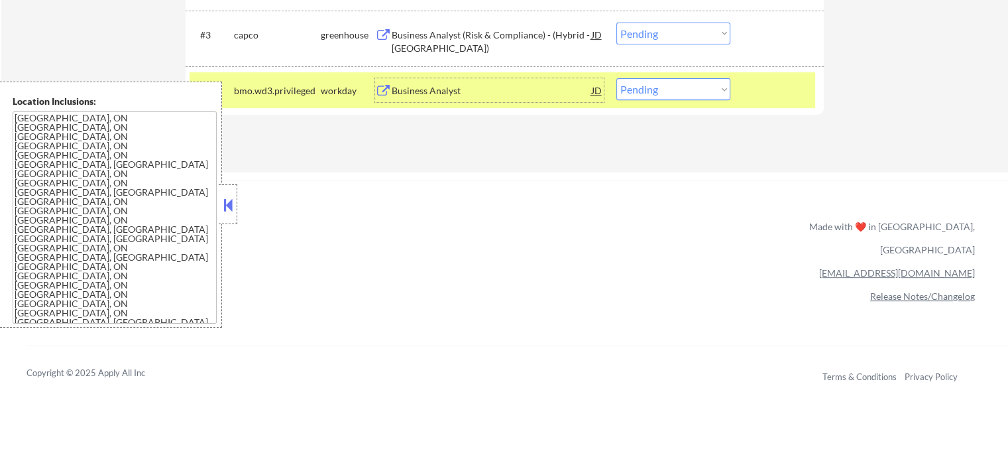
click at [646, 85] on select "Choose an option... Pending Applied Excluded (Questions) Excluded (Expired) Exc…" at bounding box center [673, 89] width 114 height 22
select select ""excluded__other_""
click at [616, 78] on select "Choose an option... Pending Applied Excluded (Questions) Excluded (Expired) Exc…" at bounding box center [673, 89] width 114 height 22
click at [762, 88] on div at bounding box center [779, 90] width 58 height 24
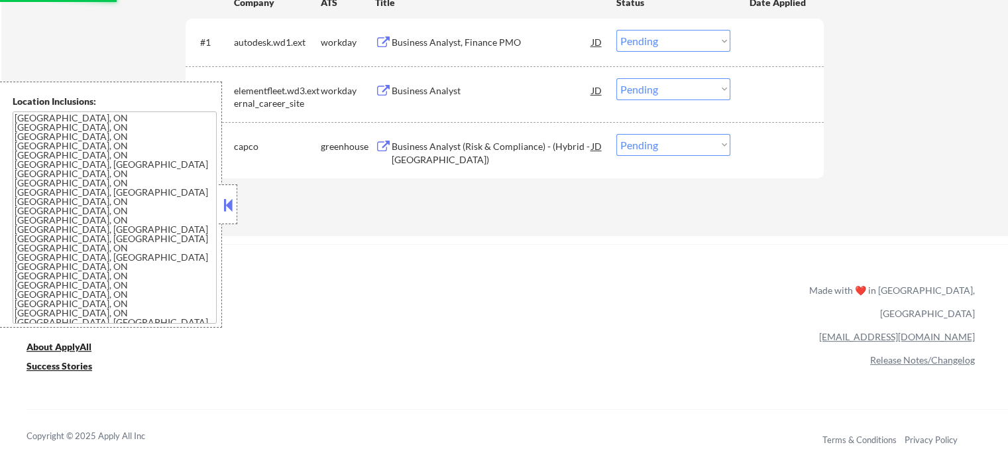
scroll to position [331, 0]
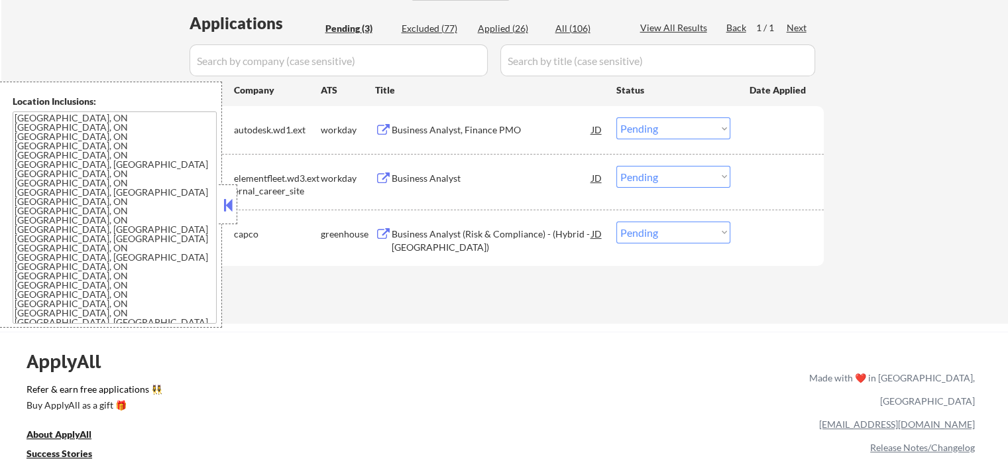
click at [438, 237] on div "Business Analyst (Risk & Compliance) - (Hybrid - Toronto)" at bounding box center [492, 240] width 200 height 26
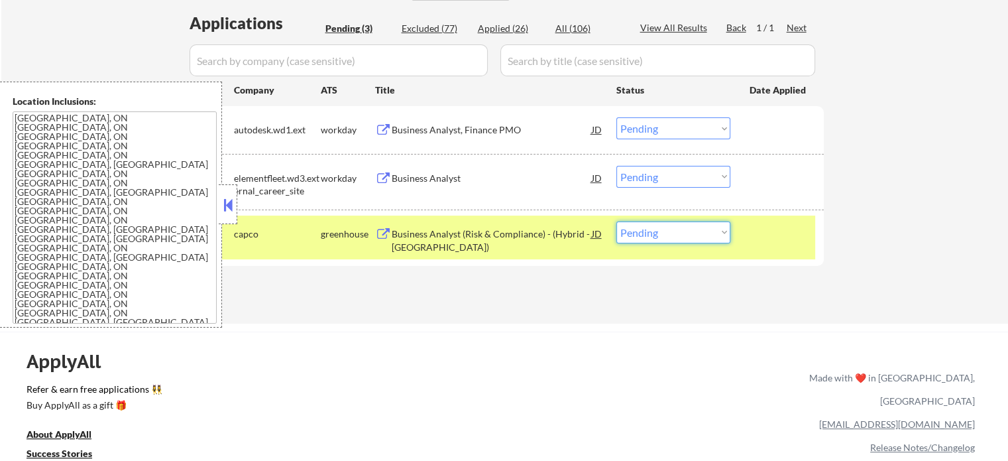
click at [699, 225] on select "Choose an option... Pending Applied Excluded (Questions) Excluded (Expired) Exc…" at bounding box center [673, 232] width 114 height 22
select select ""excluded__bad_match_""
click at [616, 221] on select "Choose an option... Pending Applied Excluded (Questions) Excluded (Expired) Exc…" at bounding box center [673, 232] width 114 height 22
click at [780, 231] on div "Applications Pending (3) Excluded (77) Applied (26) All (106) View All Results …" at bounding box center [505, 155] width 638 height 286
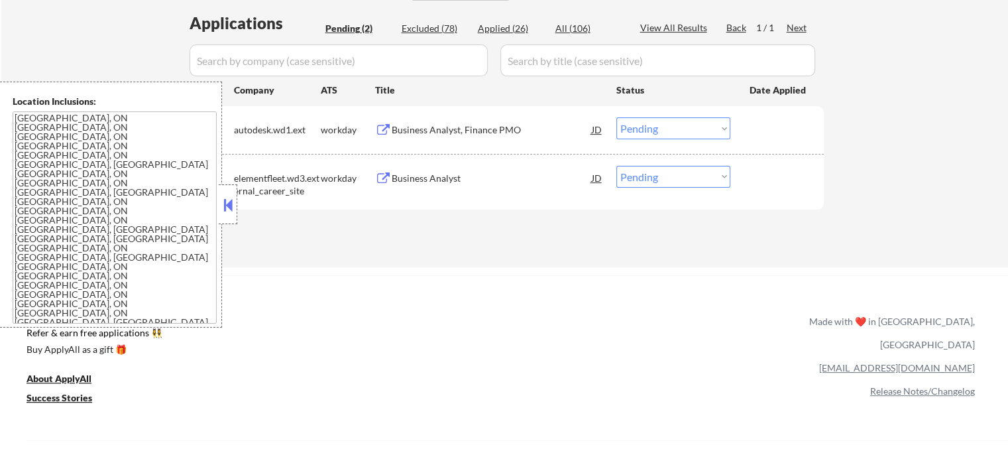
click at [447, 140] on div "Business Analyst, Finance PMO" at bounding box center [492, 129] width 200 height 24
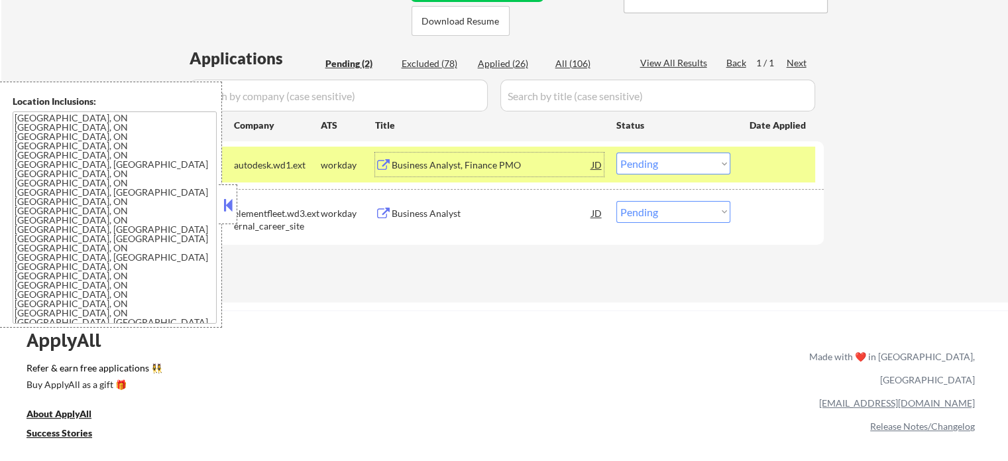
scroll to position [398, 0]
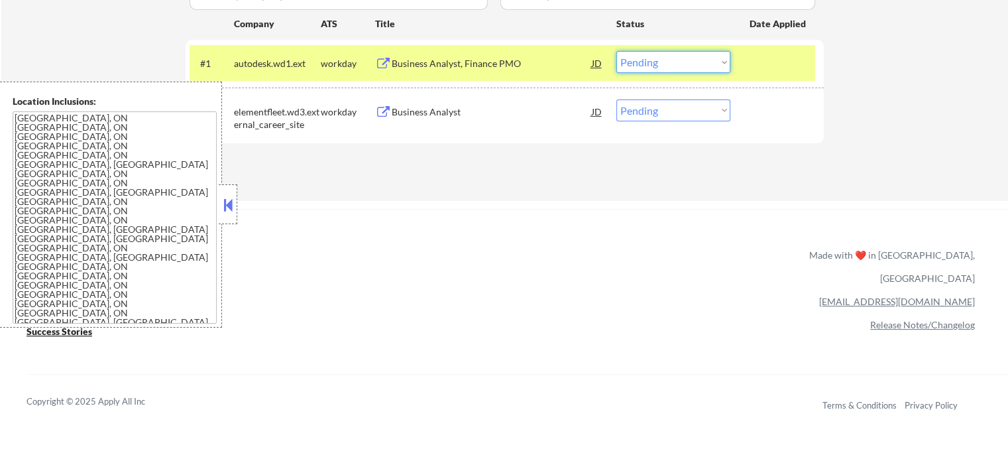
click at [679, 66] on select "Choose an option... Pending Applied Excluded (Questions) Excluded (Expired) Exc…" at bounding box center [673, 62] width 114 height 22
click at [616, 51] on select "Choose an option... Pending Applied Excluded (Questions) Excluded (Expired) Exc…" at bounding box center [673, 62] width 114 height 22
click at [780, 60] on div at bounding box center [779, 63] width 58 height 24
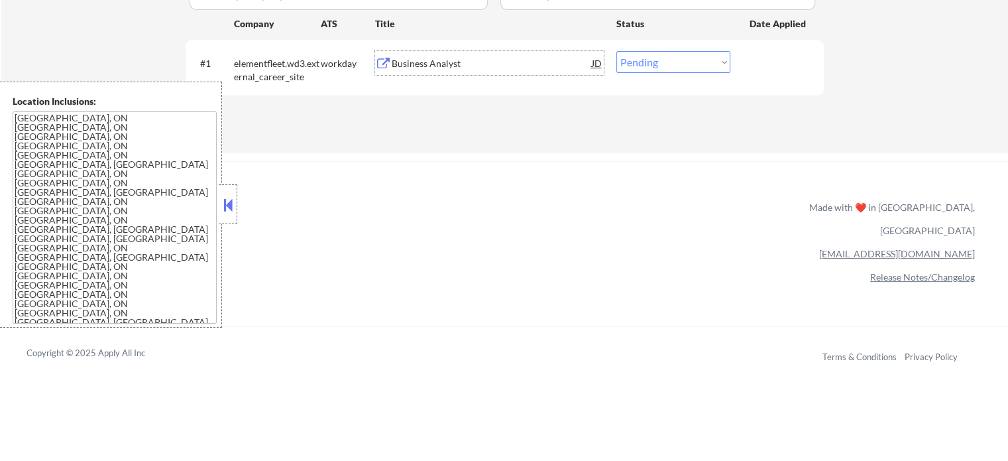
click at [432, 69] on div "Business Analyst" at bounding box center [492, 63] width 200 height 13
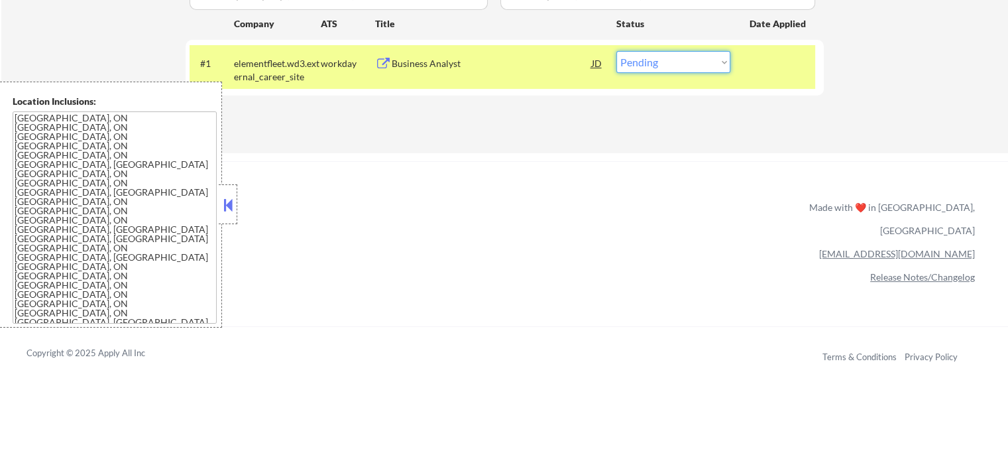
click at [687, 66] on select "Choose an option... Pending Applied Excluded (Questions) Excluded (Expired) Exc…" at bounding box center [673, 62] width 114 height 22
select select ""applied""
click at [616, 51] on select "Choose an option... Pending Applied Excluded (Questions) Excluded (Expired) Exc…" at bounding box center [673, 62] width 114 height 22
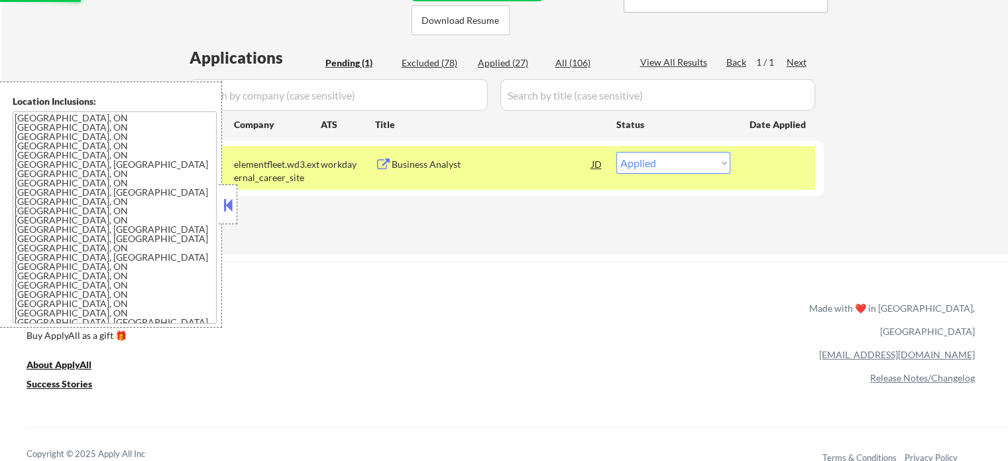
scroll to position [199, 0]
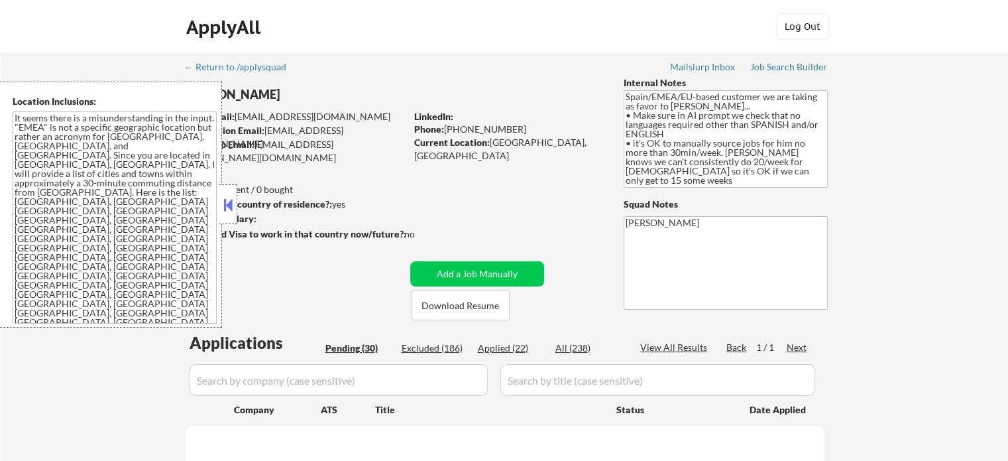
select select ""pending""
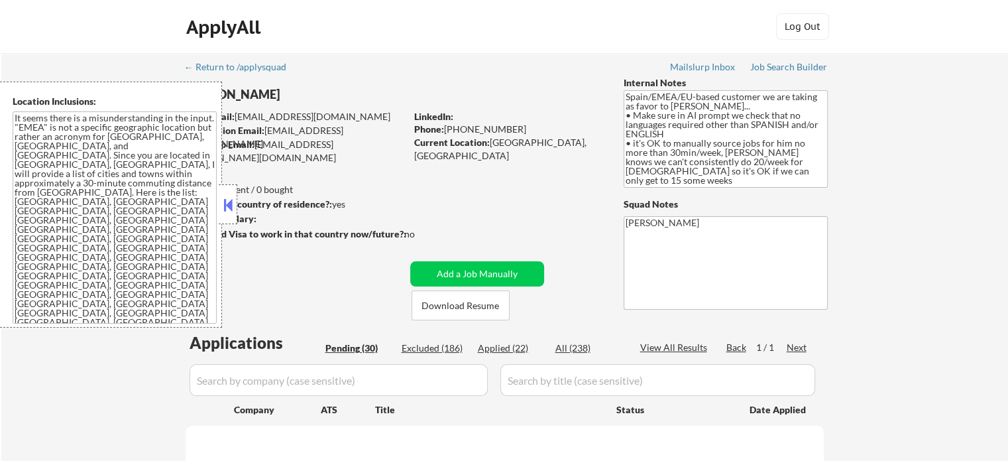
select select ""pending""
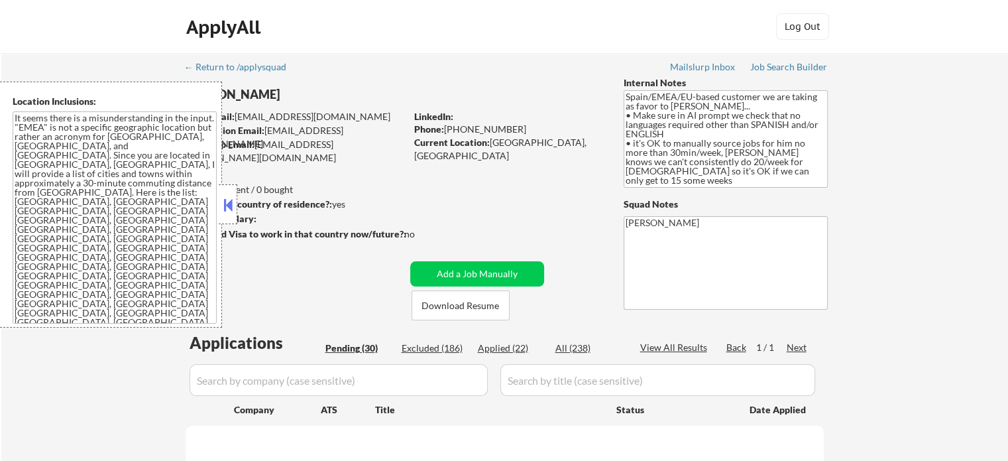
select select ""pending""
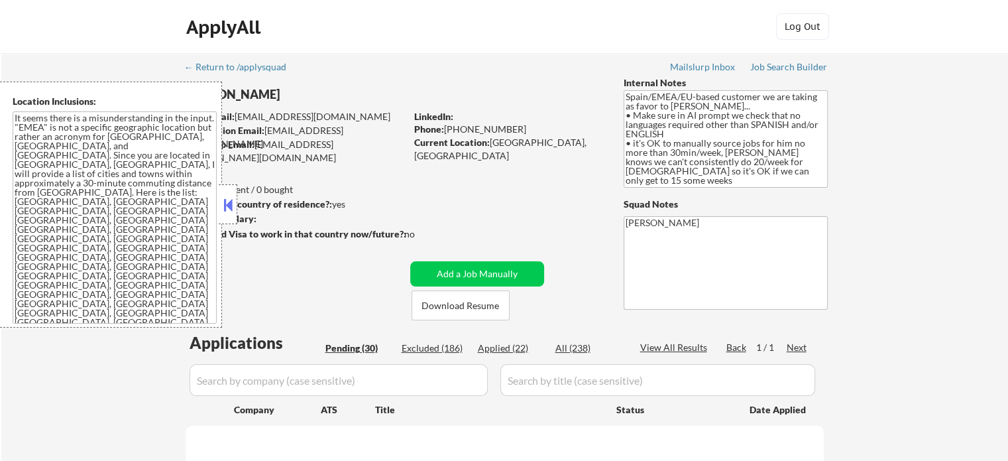
select select ""pending""
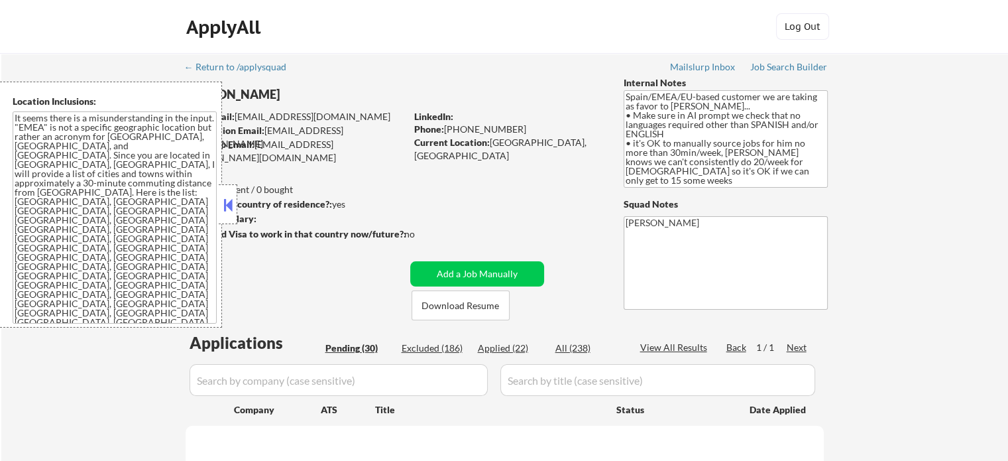
select select ""pending""
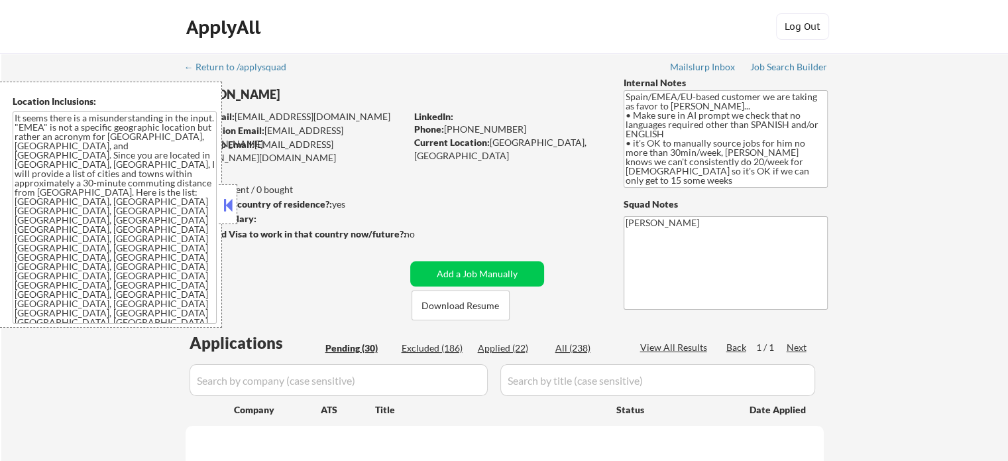
select select ""pending""
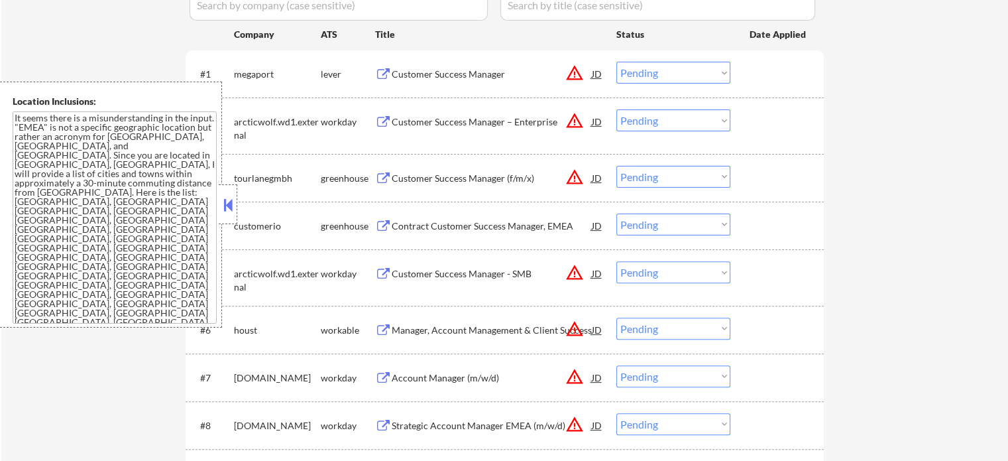
scroll to position [398, 0]
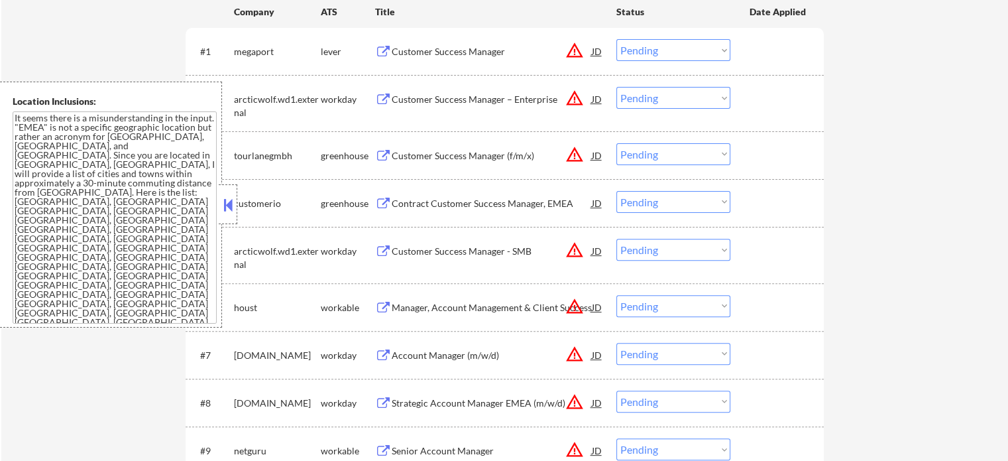
click at [463, 52] on div "Customer Success Manager" at bounding box center [492, 51] width 200 height 13
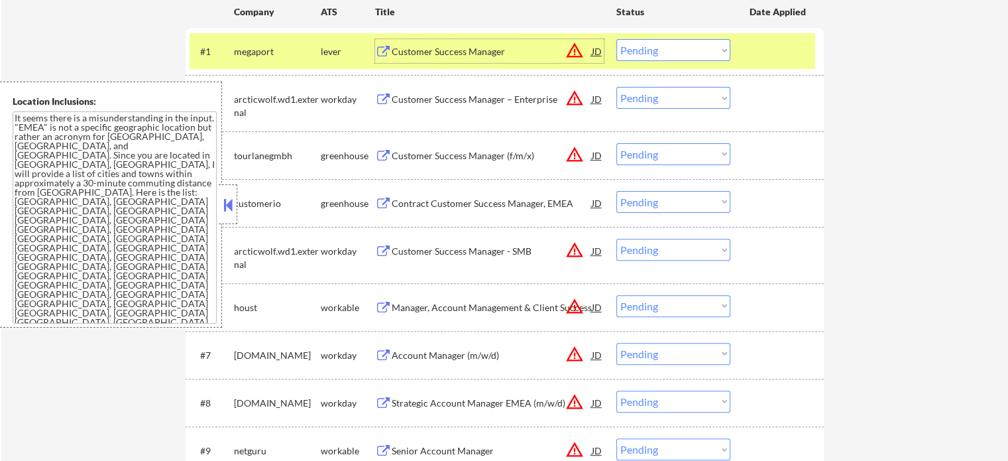
click at [675, 46] on select "Choose an option... Pending Applied Excluded (Questions) Excluded (Expired) Exc…" at bounding box center [673, 50] width 114 height 22
click at [616, 39] on select "Choose an option... Pending Applied Excluded (Questions) Excluded (Expired) Exc…" at bounding box center [673, 50] width 114 height 22
click at [742, 50] on div "#1 megaport lever Customer Success Manager JD warning_amber Choose an option...…" at bounding box center [503, 51] width 626 height 36
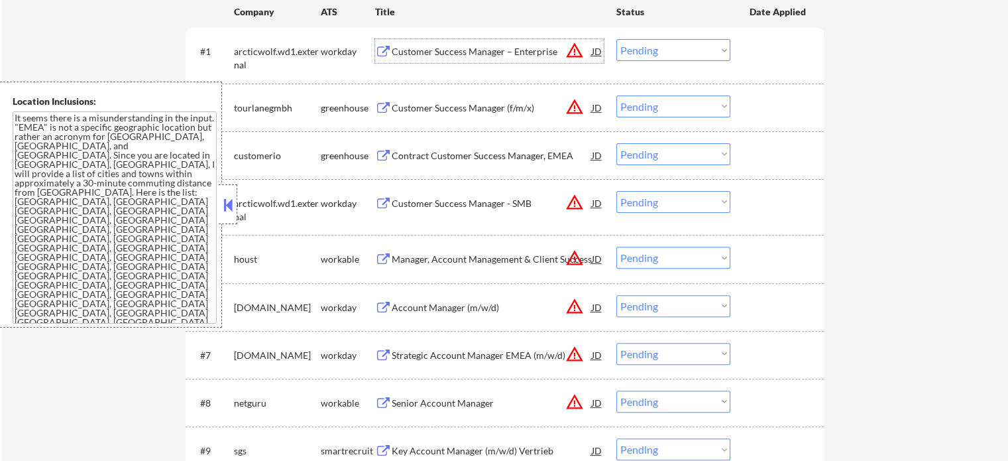
click at [467, 52] on div "Customer Success Manager – Enterprise" at bounding box center [492, 51] width 200 height 13
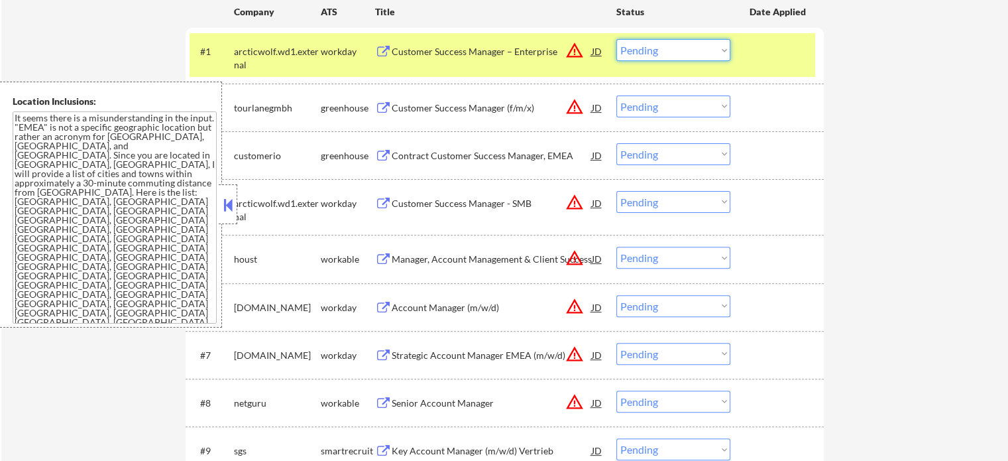
click at [687, 48] on select "Choose an option... Pending Applied Excluded (Questions) Excluded (Expired) Exc…" at bounding box center [673, 50] width 114 height 22
click at [616, 39] on select "Choose an option... Pending Applied Excluded (Questions) Excluded (Expired) Exc…" at bounding box center [673, 50] width 114 height 22
click at [772, 52] on div at bounding box center [779, 51] width 58 height 24
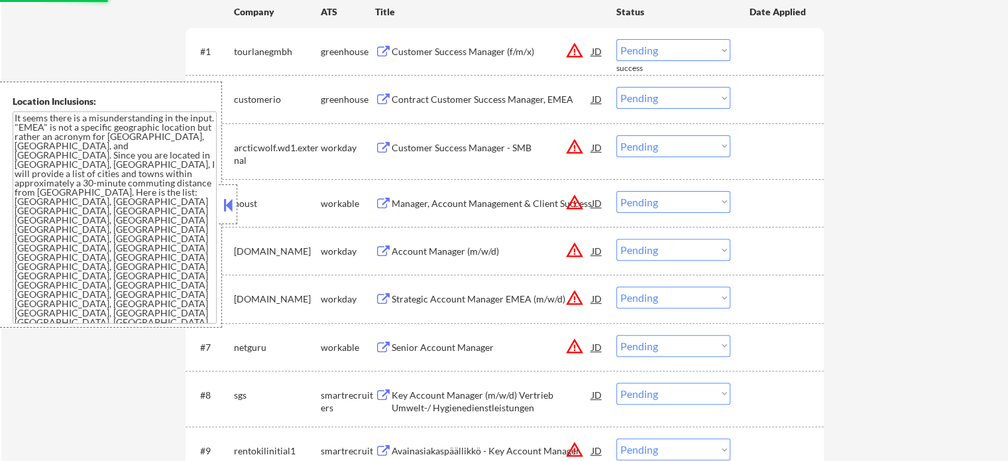
click at [496, 46] on div "Customer Success Manager (f/m/x)" at bounding box center [492, 51] width 200 height 13
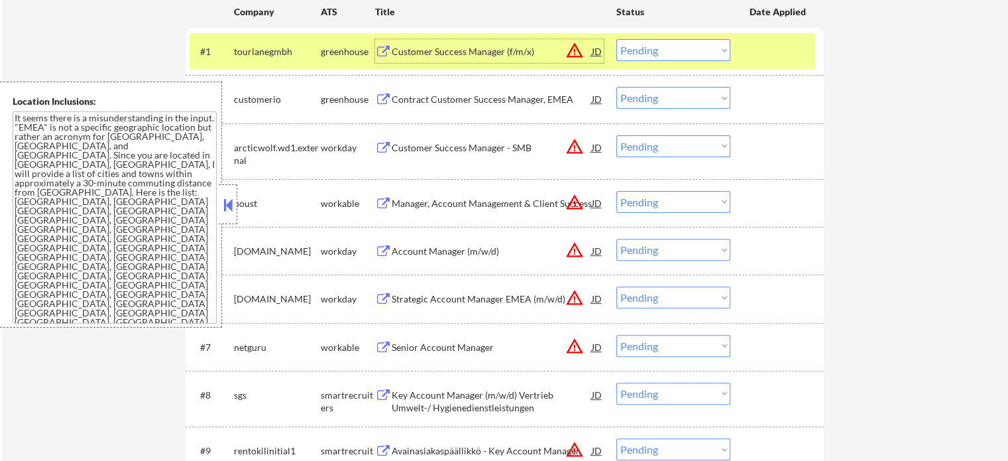
click at [680, 48] on select "Choose an option... Pending Applied Excluded (Questions) Excluded (Expired) Exc…" at bounding box center [673, 50] width 114 height 22
click at [616, 39] on select "Choose an option... Pending Applied Excluded (Questions) Excluded (Expired) Exc…" at bounding box center [673, 50] width 114 height 22
click at [776, 52] on div at bounding box center [779, 51] width 58 height 24
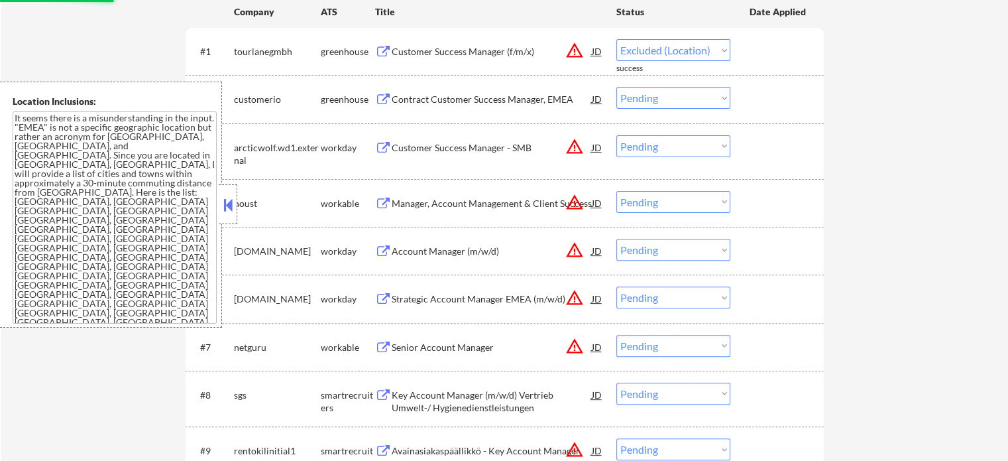
select select ""pending""
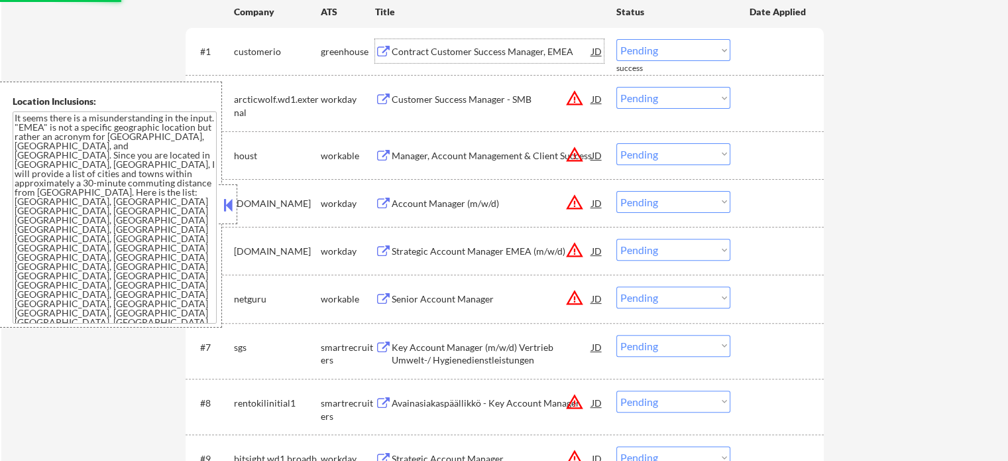
click at [481, 48] on div "Contract Customer Success Manager, EMEA" at bounding box center [492, 51] width 200 height 13
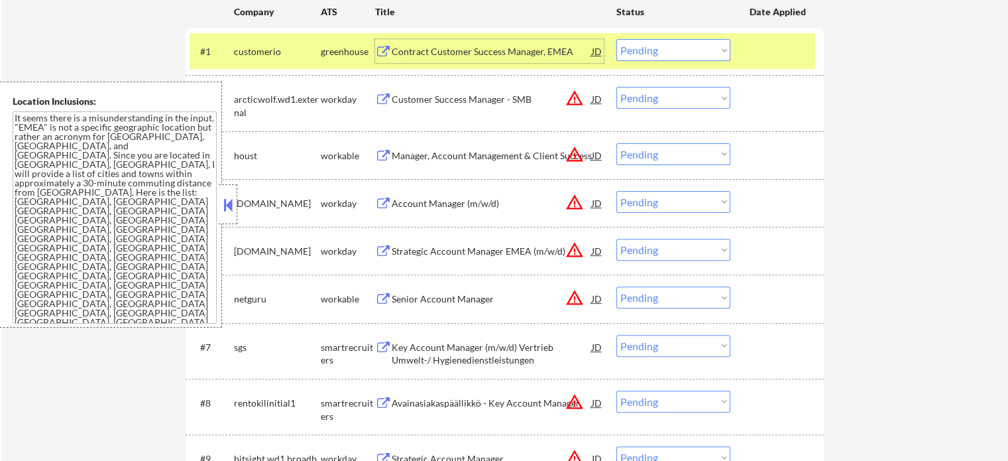
click at [790, 50] on div at bounding box center [779, 51] width 58 height 24
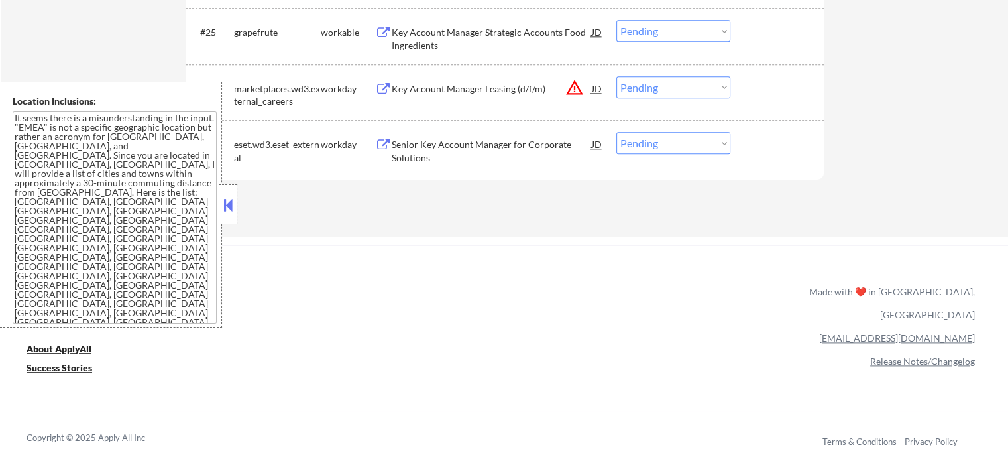
scroll to position [1591, 0]
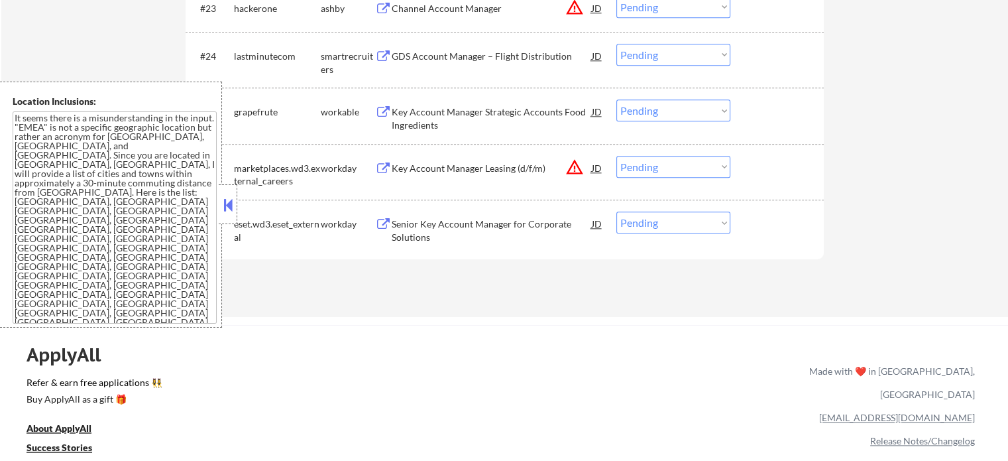
click at [439, 172] on div "Key Account Manager Leasing (d/f/m)" at bounding box center [492, 168] width 200 height 13
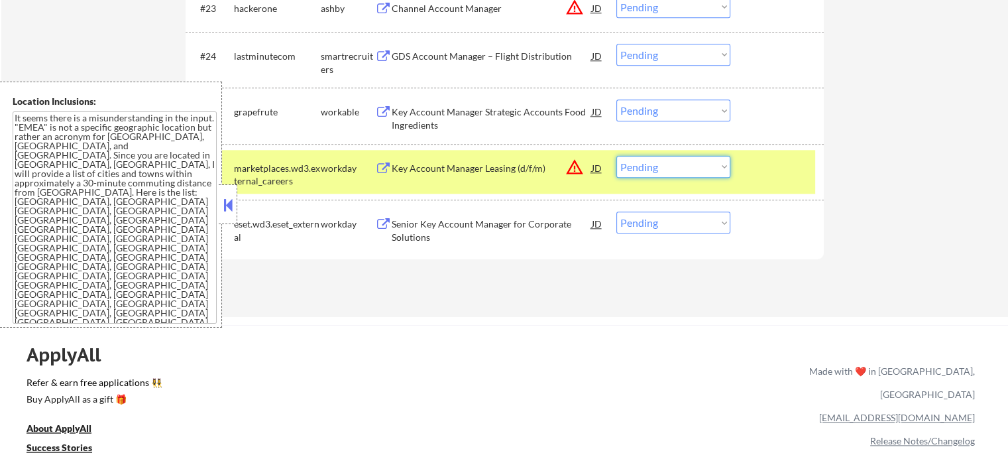
click at [666, 167] on select "Choose an option... Pending Applied Excluded (Questions) Excluded (Expired) Exc…" at bounding box center [673, 167] width 114 height 22
click at [616, 156] on select "Choose an option... Pending Applied Excluded (Questions) Excluded (Expired) Exc…" at bounding box center [673, 167] width 114 height 22
click at [767, 176] on div at bounding box center [779, 168] width 58 height 24
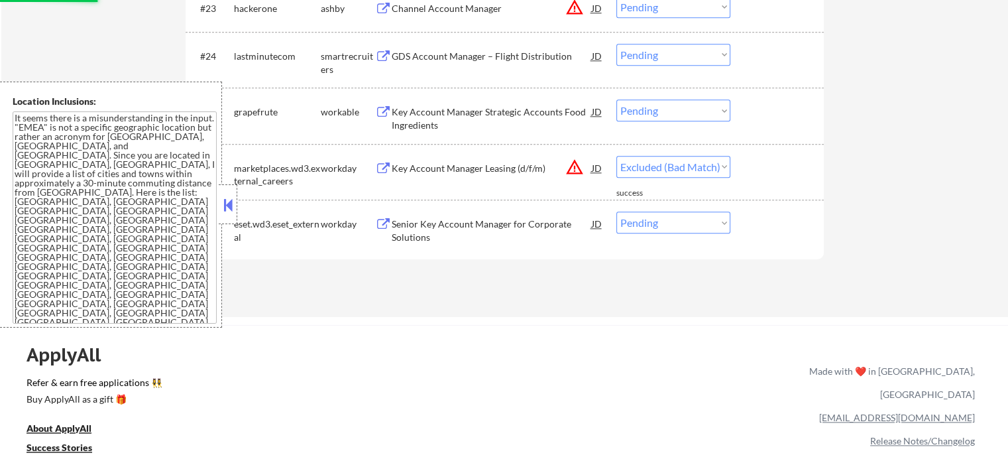
select select ""pending""
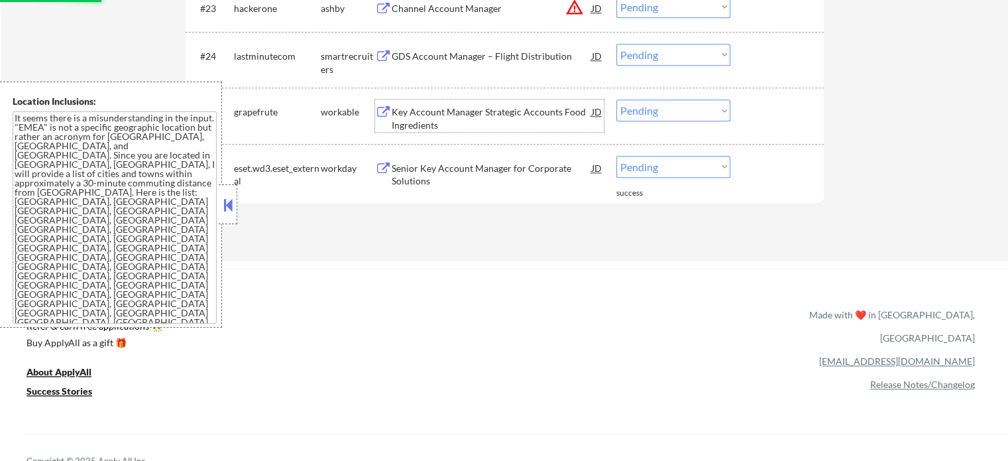
click at [448, 105] on div "Key Account Manager Strategic Accounts Food Ingredients" at bounding box center [492, 115] width 200 height 32
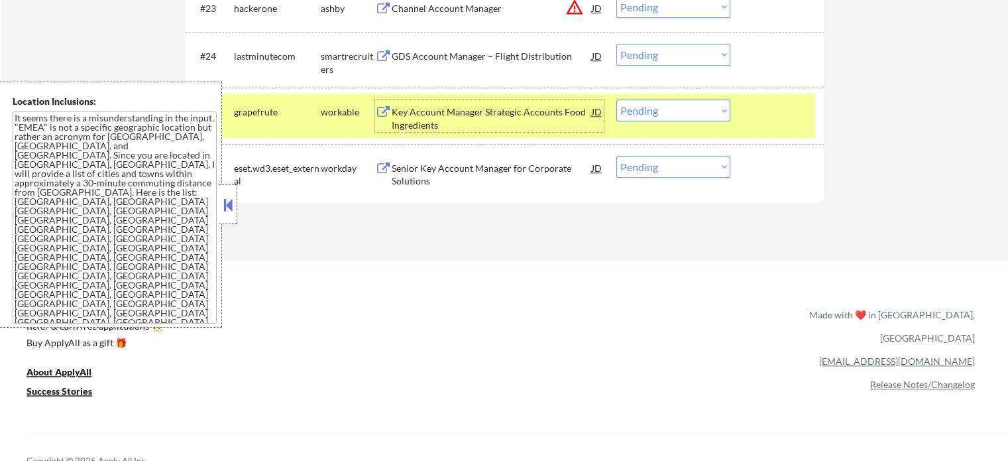
click at [685, 110] on select "Choose an option... Pending Applied Excluded (Questions) Excluded (Expired) Exc…" at bounding box center [673, 110] width 114 height 22
click at [616, 99] on select "Choose an option... Pending Applied Excluded (Questions) Excluded (Expired) Exc…" at bounding box center [673, 110] width 114 height 22
click at [776, 121] on div at bounding box center [779, 111] width 58 height 24
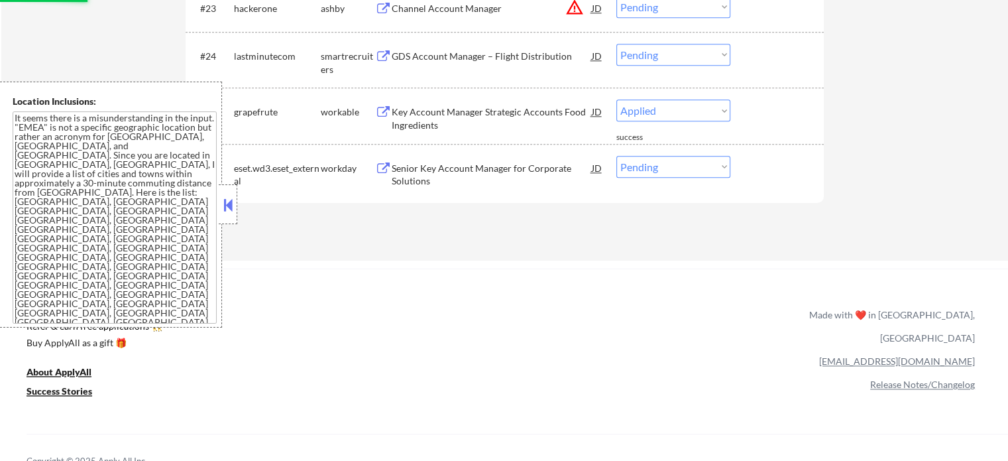
select select ""pending""
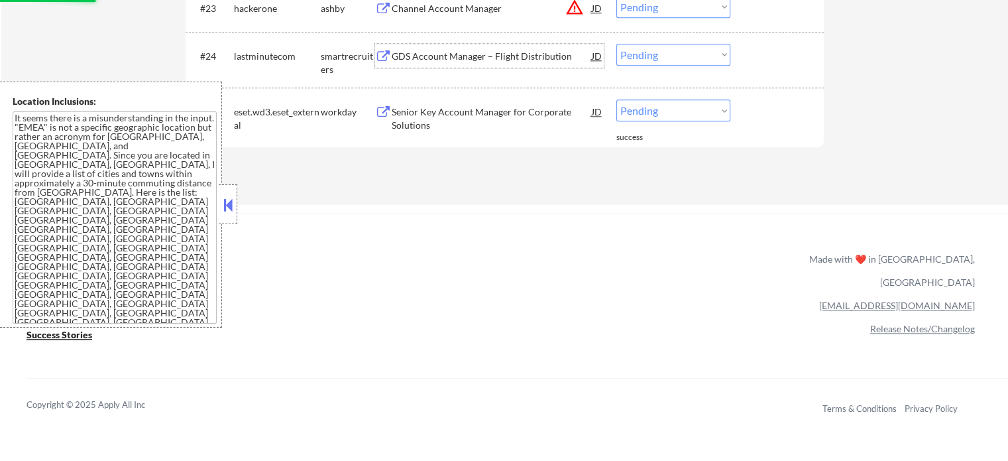
click at [469, 65] on div "GDS Account Manager – Flight Distribution" at bounding box center [492, 56] width 200 height 24
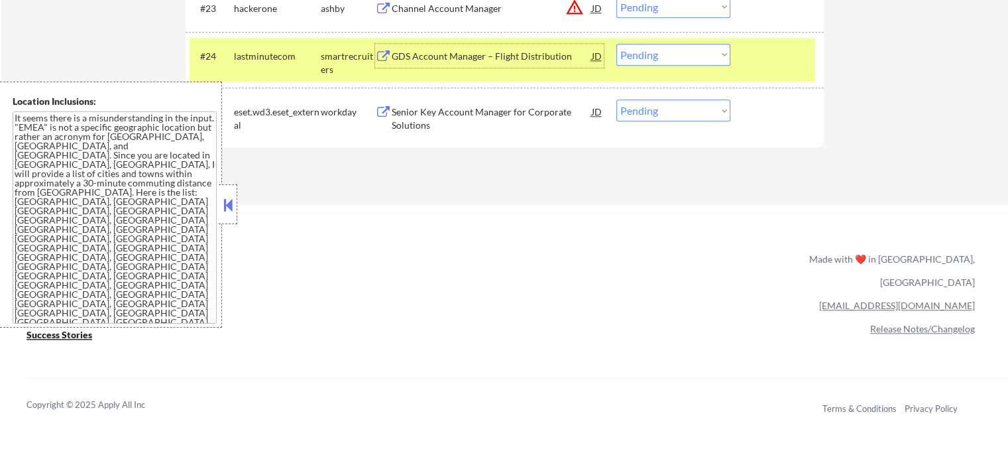
click at [658, 50] on select "Choose an option... Pending Applied Excluded (Questions) Excluded (Expired) Exc…" at bounding box center [673, 55] width 114 height 22
click at [616, 44] on select "Choose an option... Pending Applied Excluded (Questions) Excluded (Expired) Exc…" at bounding box center [673, 55] width 114 height 22
click at [748, 56] on div "#24 lastminutecom smartrecruiters GDS Account Manager – Flight Distribution JD …" at bounding box center [503, 60] width 626 height 44
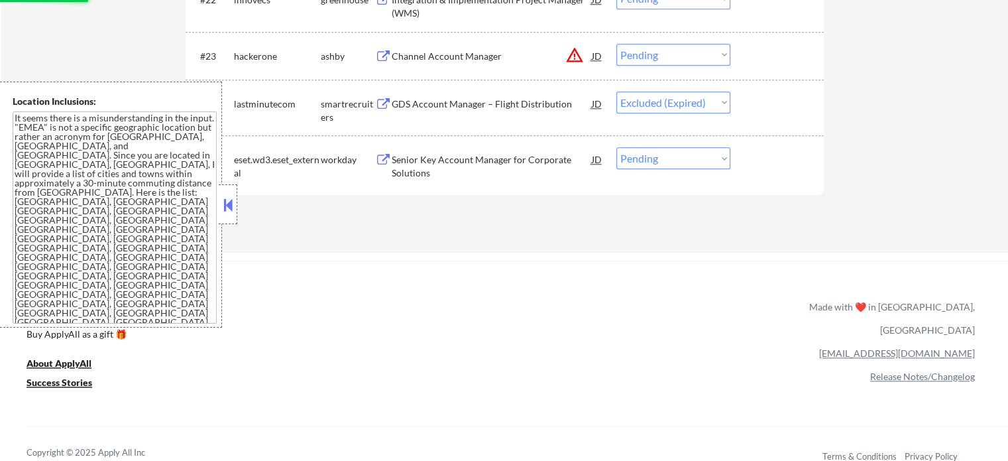
scroll to position [1525, 0]
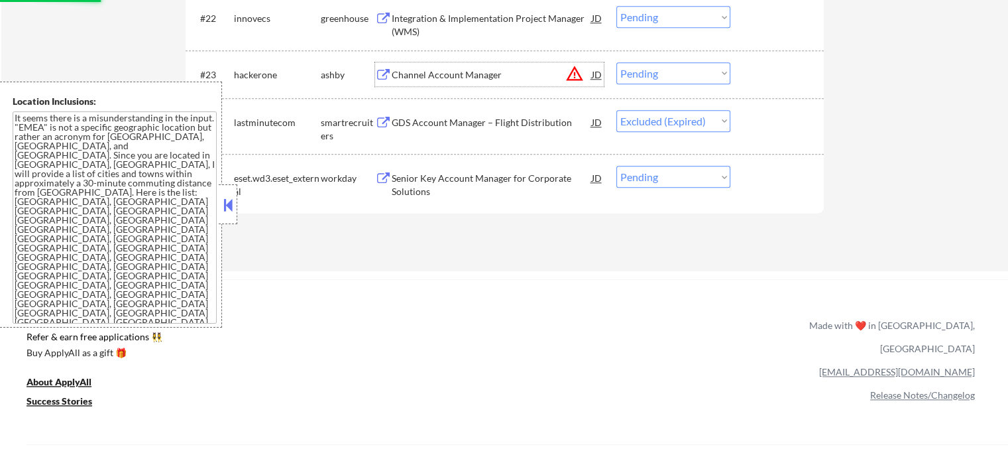
click at [418, 72] on div "Channel Account Manager" at bounding box center [492, 74] width 200 height 13
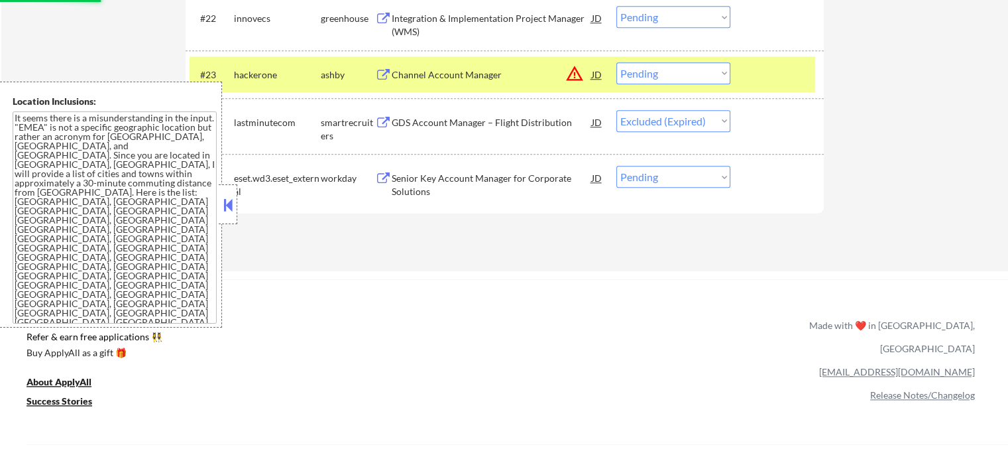
select select ""pending""
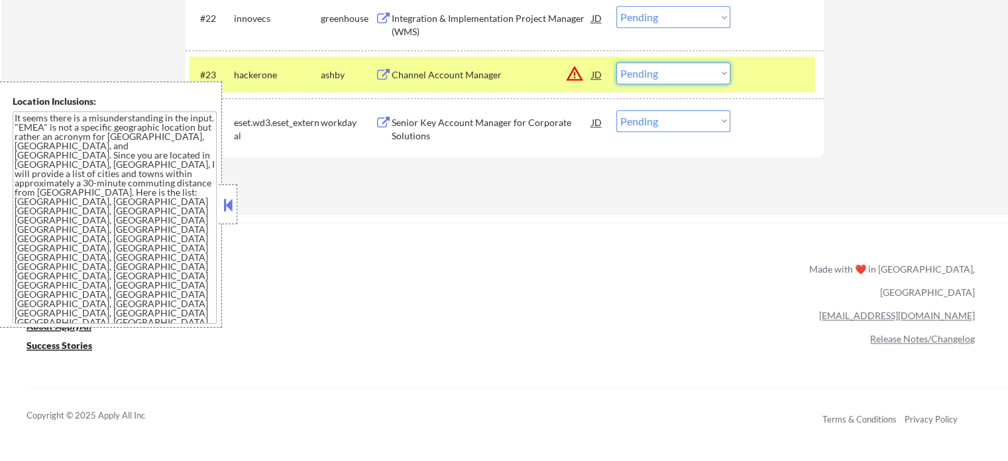
click at [635, 76] on select "Choose an option... Pending Applied Excluded (Questions) Excluded (Expired) Exc…" at bounding box center [673, 73] width 114 height 22
click at [616, 62] on select "Choose an option... Pending Applied Excluded (Questions) Excluded (Expired) Exc…" at bounding box center [673, 73] width 114 height 22
click at [797, 81] on div at bounding box center [779, 74] width 58 height 24
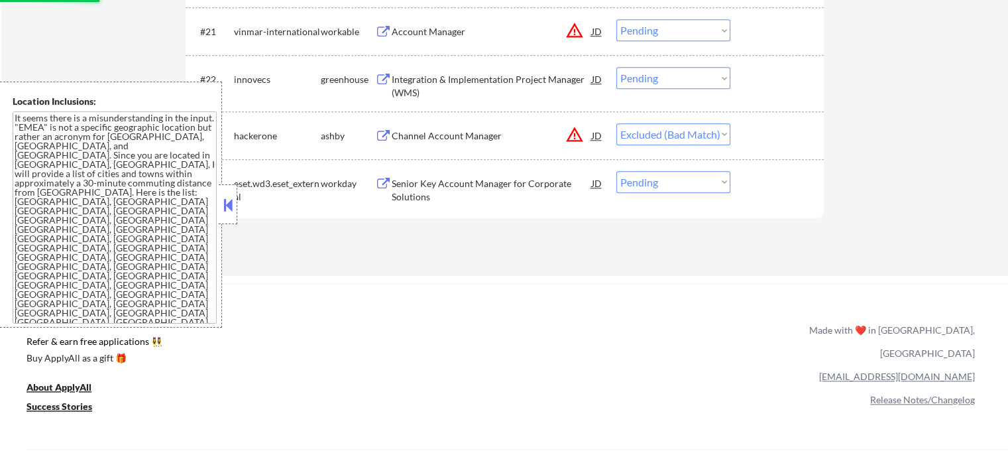
scroll to position [1392, 0]
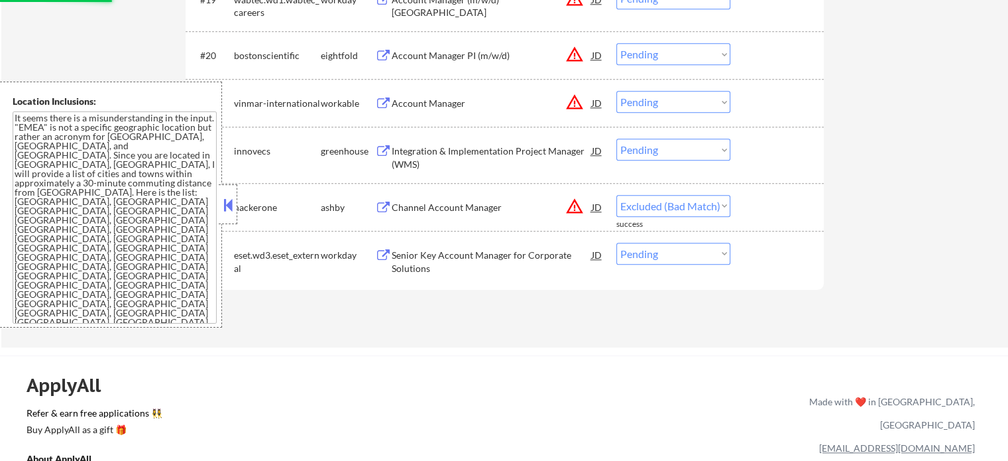
click at [403, 152] on div "Integration & Implementation Project Manager (WMS)" at bounding box center [492, 158] width 200 height 26
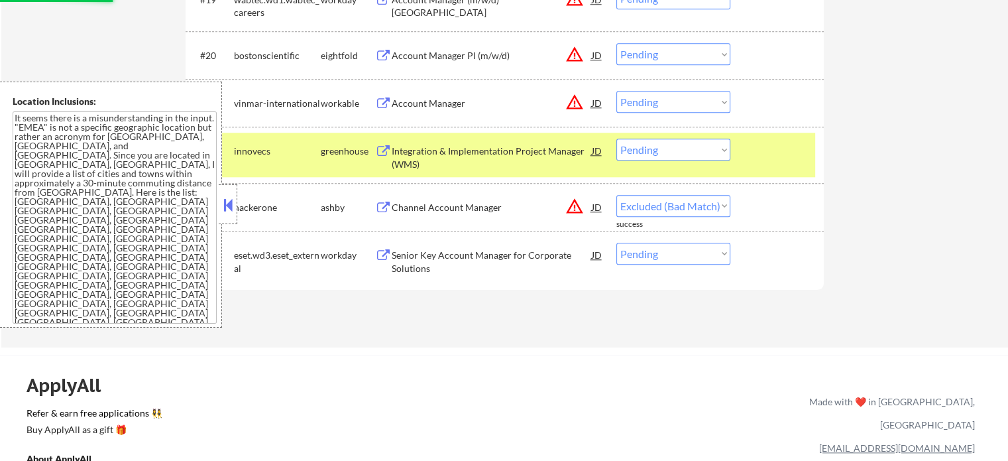
select select ""pending""
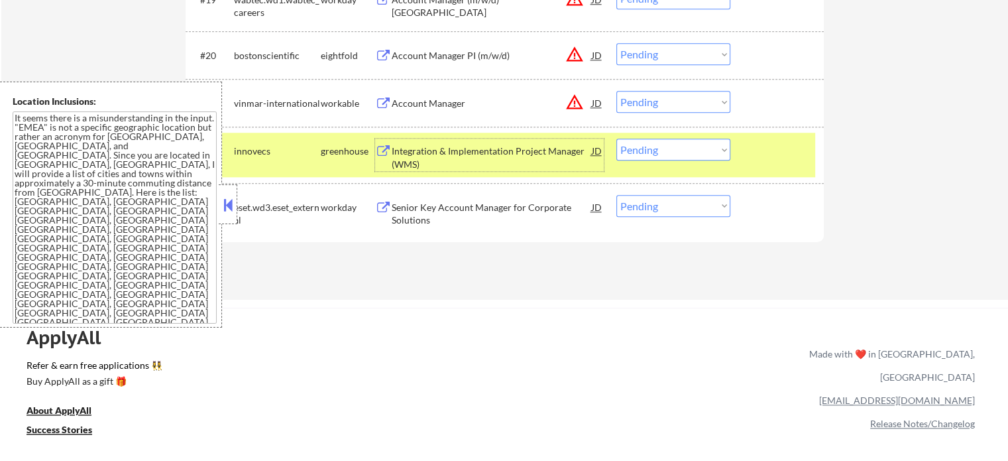
click at [668, 144] on select "Choose an option... Pending Applied Excluded (Questions) Excluded (Expired) Exc…" at bounding box center [673, 150] width 114 height 22
click at [616, 139] on select "Choose an option... Pending Applied Excluded (Questions) Excluded (Expired) Exc…" at bounding box center [673, 150] width 114 height 22
click at [766, 151] on div at bounding box center [779, 151] width 58 height 24
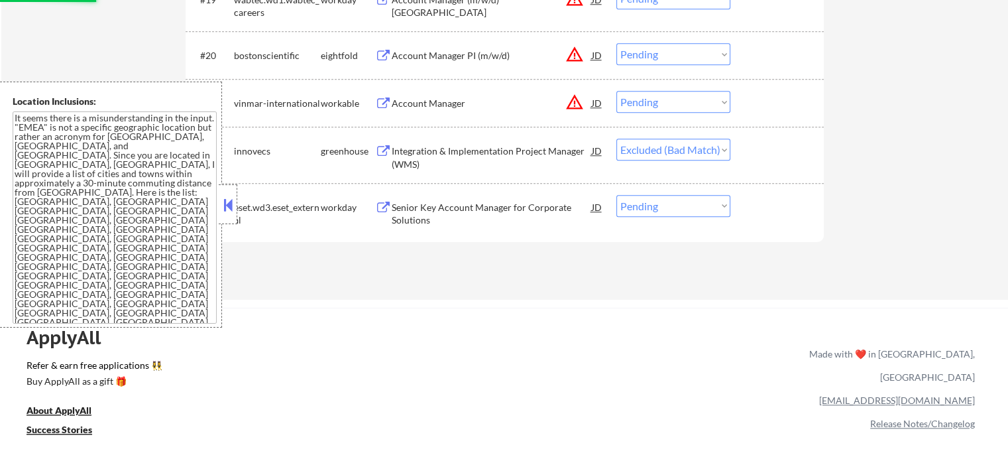
click at [409, 103] on div "Account Manager" at bounding box center [492, 103] width 200 height 13
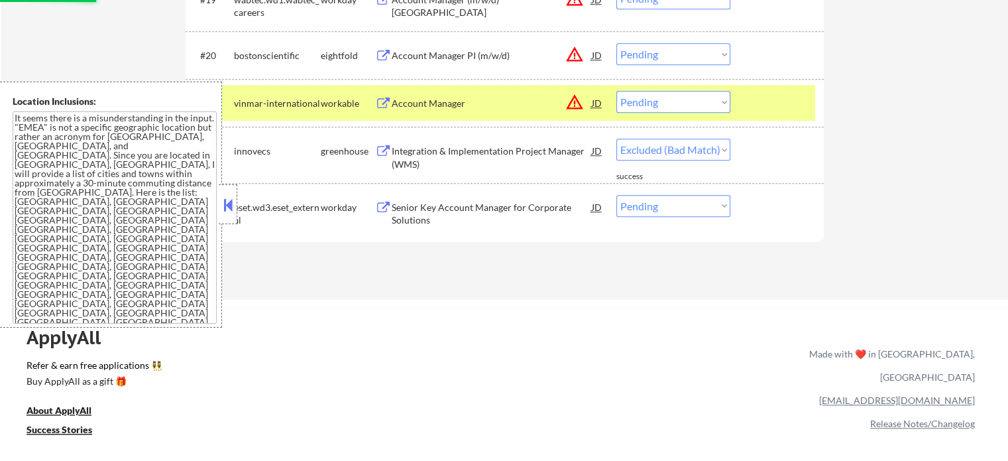
select select ""pending""
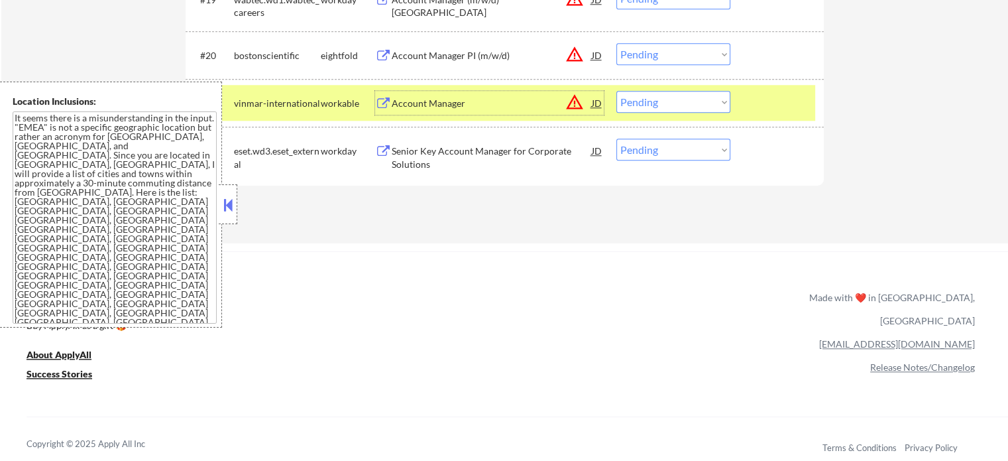
click at [685, 100] on select "Choose an option... Pending Applied Excluded (Questions) Excluded (Expired) Exc…" at bounding box center [673, 102] width 114 height 22
click at [616, 91] on select "Choose an option... Pending Applied Excluded (Questions) Excluded (Expired) Exc…" at bounding box center [673, 102] width 114 height 22
click at [779, 105] on div at bounding box center [779, 103] width 58 height 24
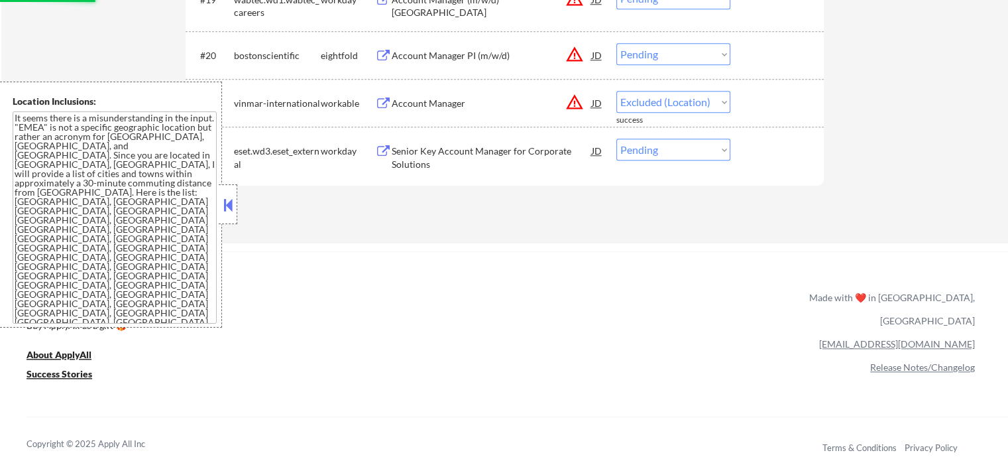
click at [435, 54] on div "Account Manager PI (m/w/d)" at bounding box center [492, 55] width 200 height 13
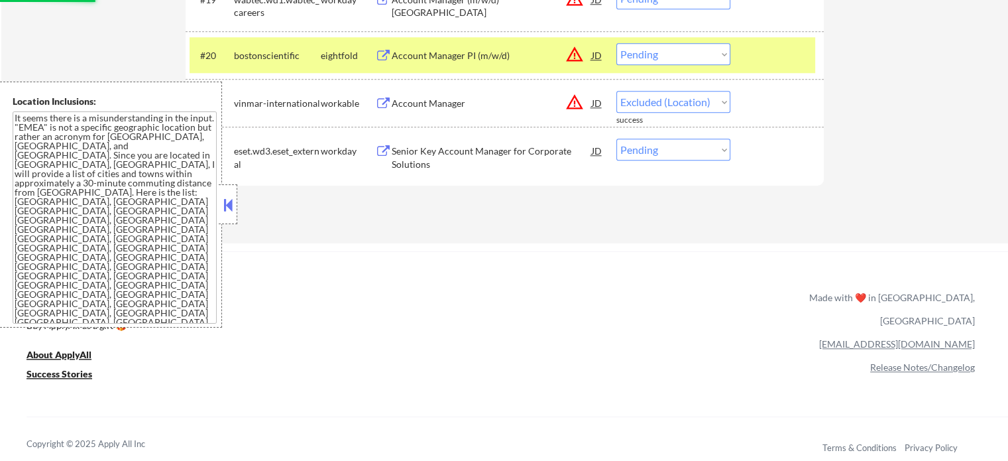
select select ""pending""
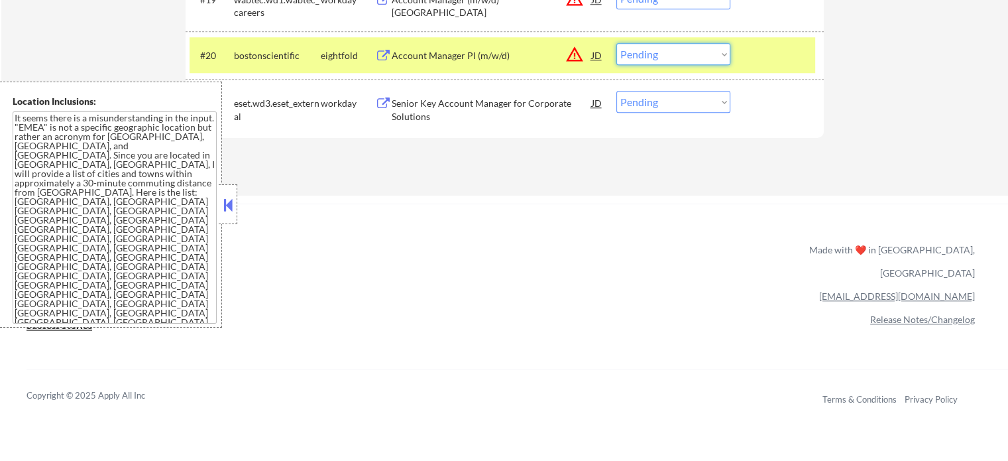
click at [653, 50] on select "Choose an option... Pending Applied Excluded (Questions) Excluded (Expired) Exc…" at bounding box center [673, 54] width 114 height 22
click at [616, 43] on select "Choose an option... Pending Applied Excluded (Questions) Excluded (Expired) Exc…" at bounding box center [673, 54] width 114 height 22
select select ""pending""
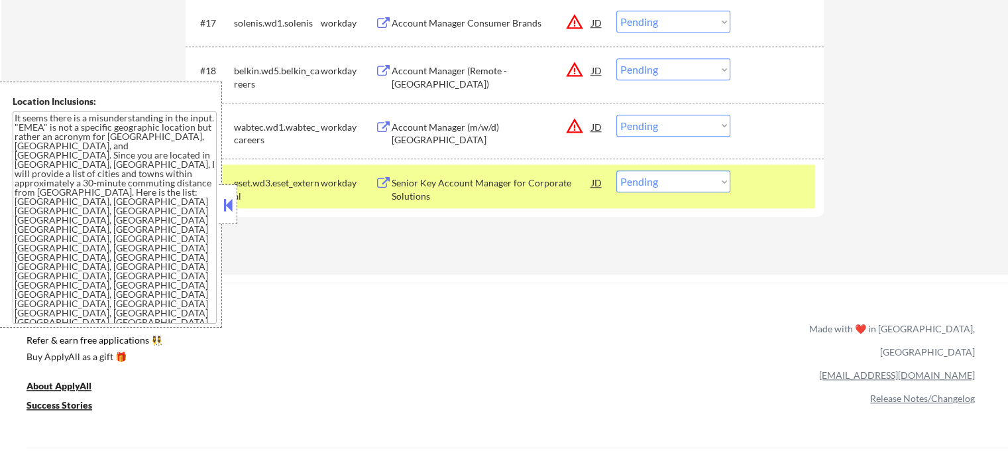
scroll to position [1259, 0]
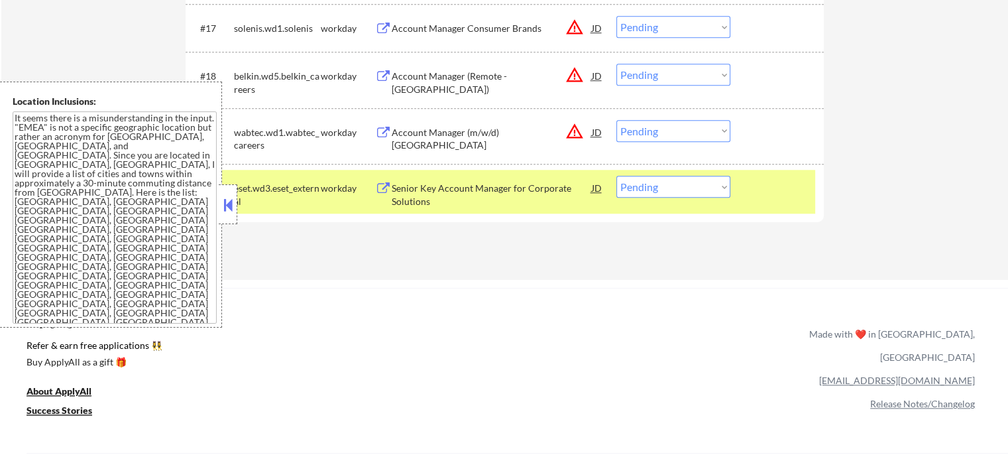
click at [784, 198] on div at bounding box center [779, 188] width 58 height 24
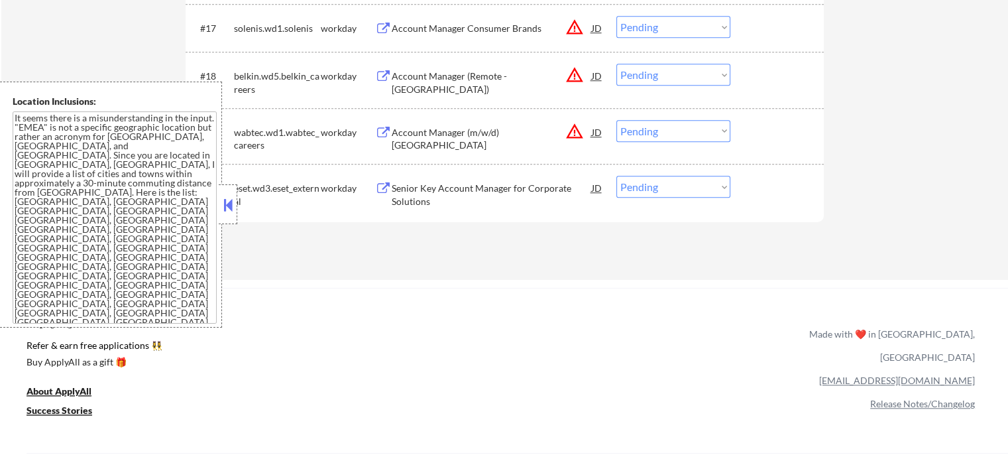
click at [506, 121] on div "Account Manager (m/w/d) Süddeutschland" at bounding box center [492, 132] width 200 height 24
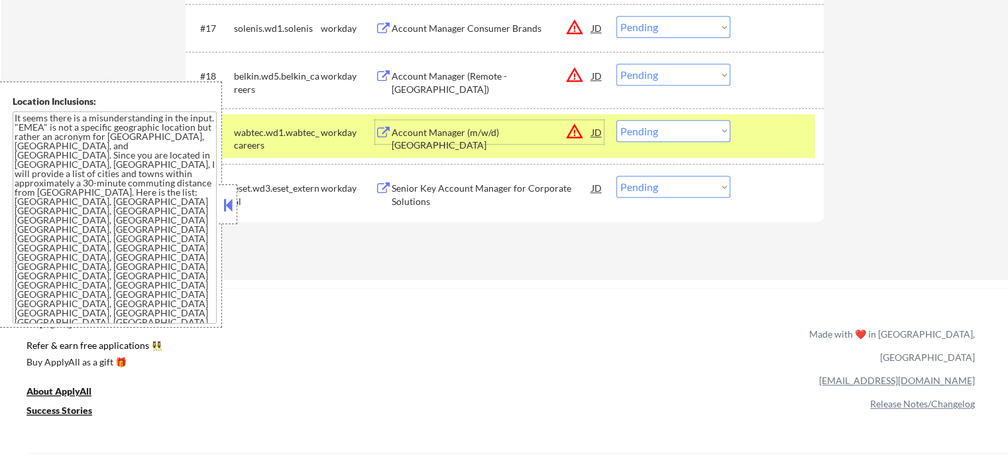
click at [667, 127] on select "Choose an option... Pending Applied Excluded (Questions) Excluded (Expired) Exc…" at bounding box center [673, 131] width 114 height 22
click at [616, 120] on select "Choose an option... Pending Applied Excluded (Questions) Excluded (Expired) Exc…" at bounding box center [673, 131] width 114 height 22
click at [756, 129] on div at bounding box center [779, 132] width 58 height 24
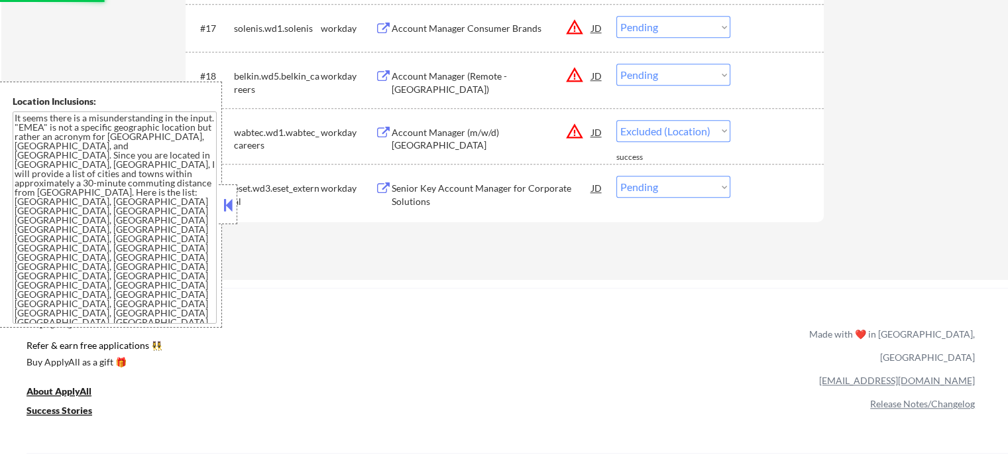
select select ""pending""
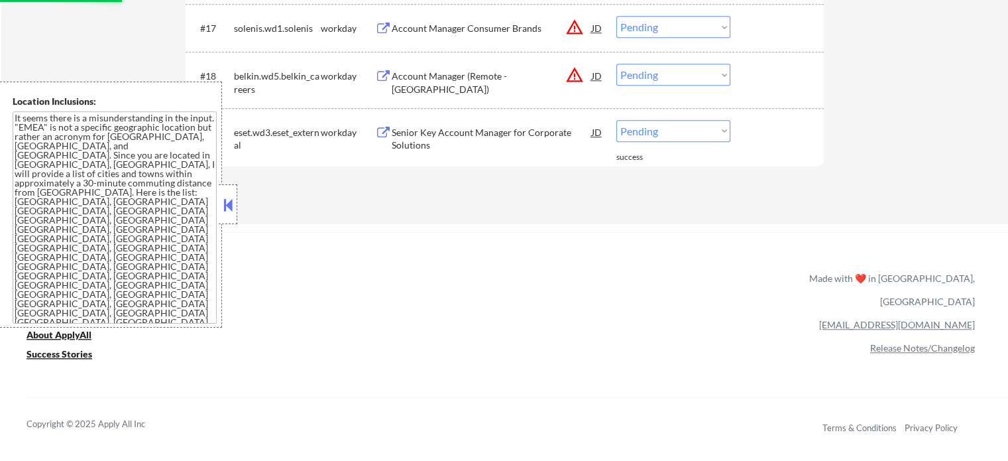
click at [670, 71] on select "Choose an option... Pending Applied Excluded (Questions) Excluded (Expired) Exc…" at bounding box center [673, 75] width 114 height 22
click at [616, 64] on select "Choose an option... Pending Applied Excluded (Questions) Excluded (Expired) Exc…" at bounding box center [673, 75] width 114 height 22
click at [774, 82] on div at bounding box center [779, 76] width 58 height 24
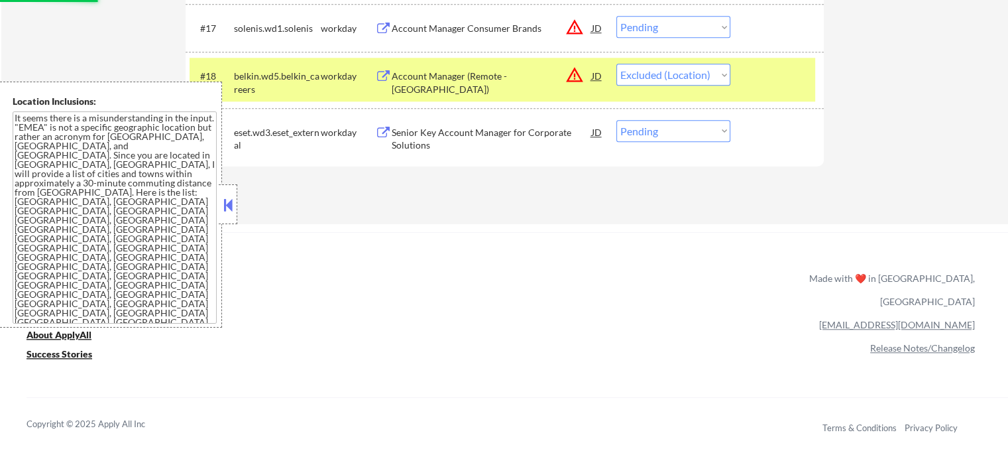
click at [796, 71] on div at bounding box center [779, 76] width 58 height 24
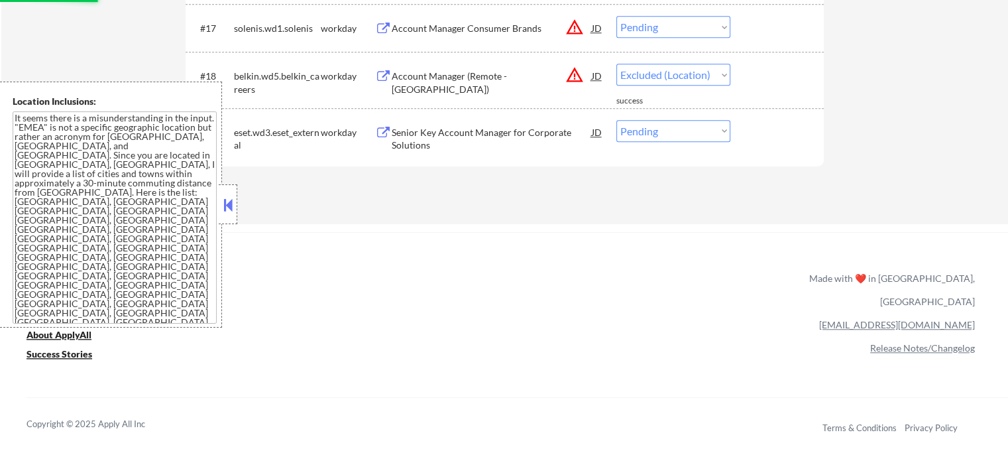
select select ""pending""
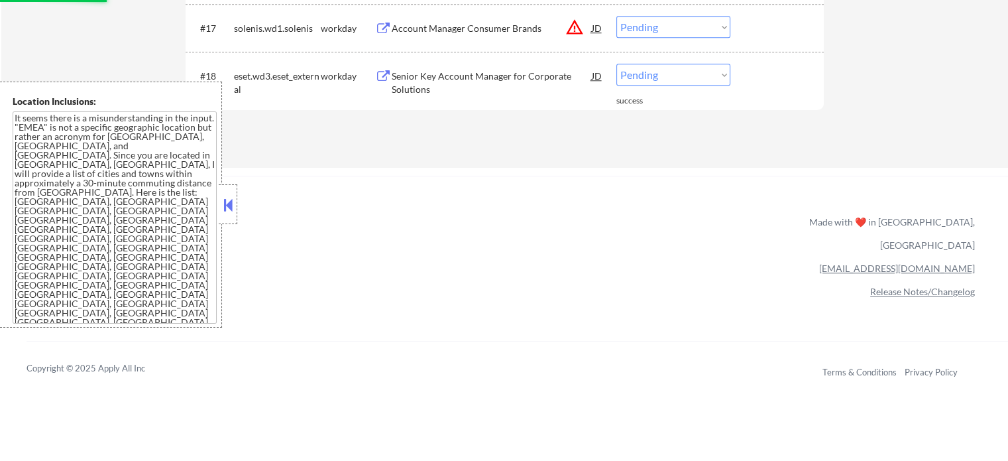
click at [509, 27] on div "Account Manager Consumer Brands" at bounding box center [492, 28] width 200 height 13
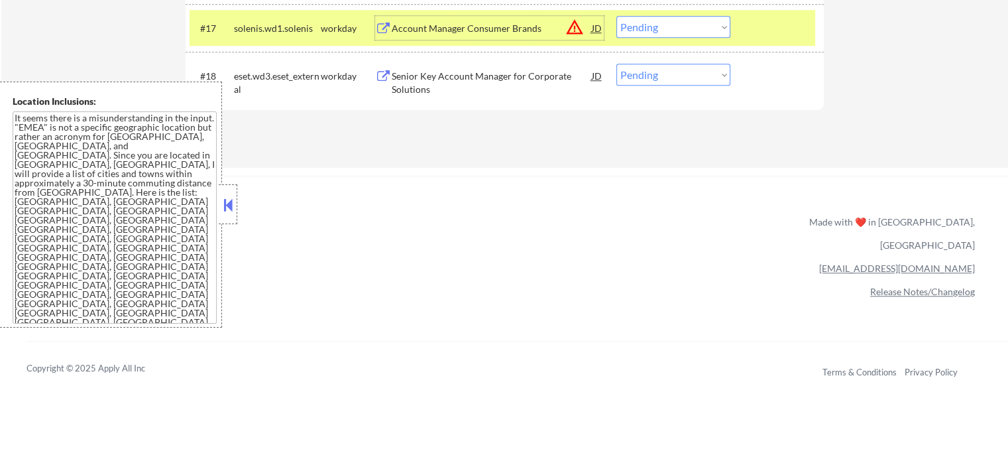
click at [693, 25] on select "Choose an option... Pending Applied Excluded (Questions) Excluded (Expired) Exc…" at bounding box center [673, 27] width 114 height 22
click at [616, 16] on select "Choose an option... Pending Applied Excluded (Questions) Excluded (Expired) Exc…" at bounding box center [673, 27] width 114 height 22
click at [768, 31] on div at bounding box center [779, 28] width 58 height 24
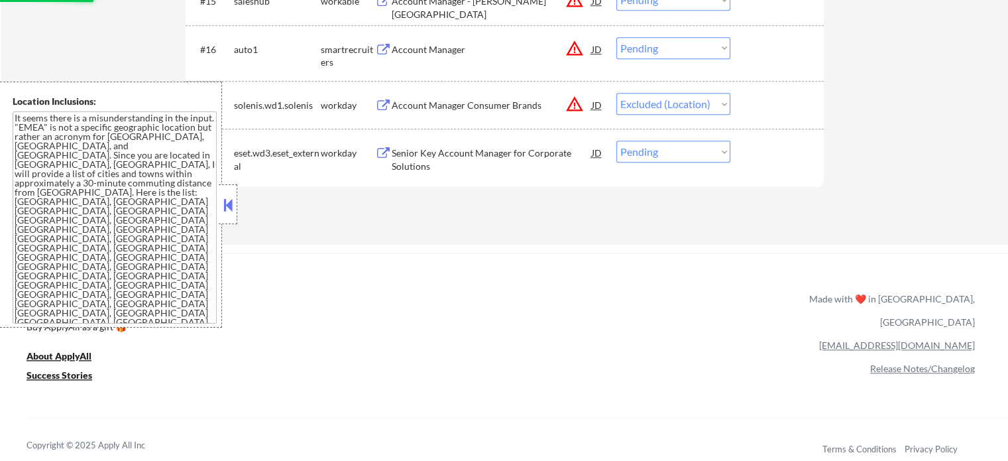
scroll to position [1127, 0]
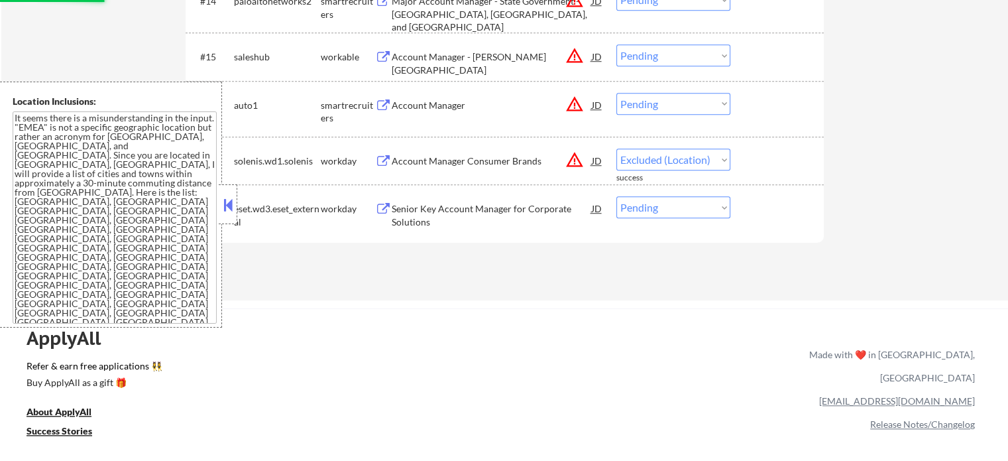
select select ""pending""
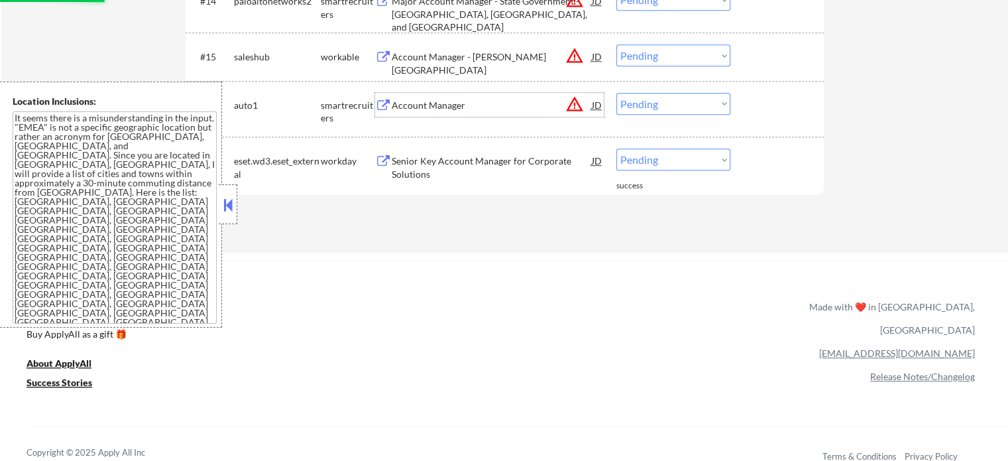
click at [424, 101] on div "Account Manager" at bounding box center [492, 105] width 200 height 13
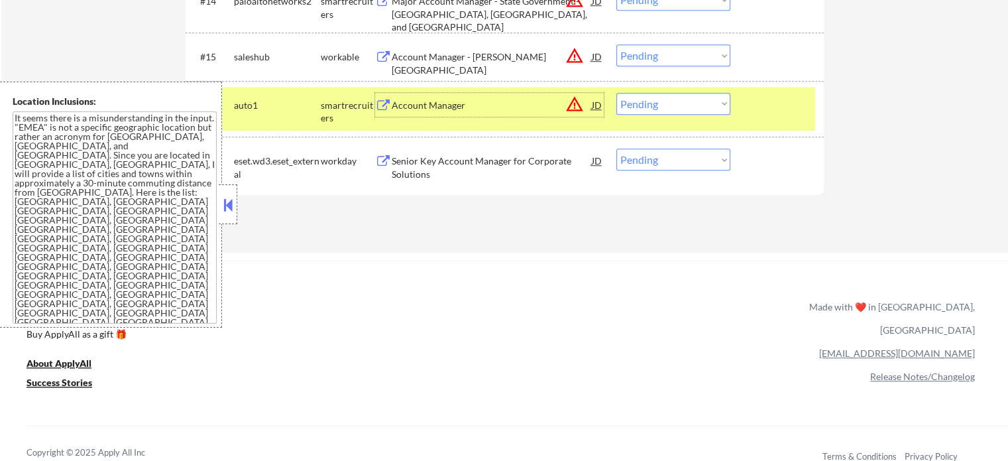
click at [642, 108] on select "Choose an option... Pending Applied Excluded (Questions) Excluded (Expired) Exc…" at bounding box center [673, 104] width 114 height 22
click at [616, 93] on select "Choose an option... Pending Applied Excluded (Questions) Excluded (Expired) Exc…" at bounding box center [673, 104] width 114 height 22
click at [752, 105] on div at bounding box center [779, 105] width 58 height 24
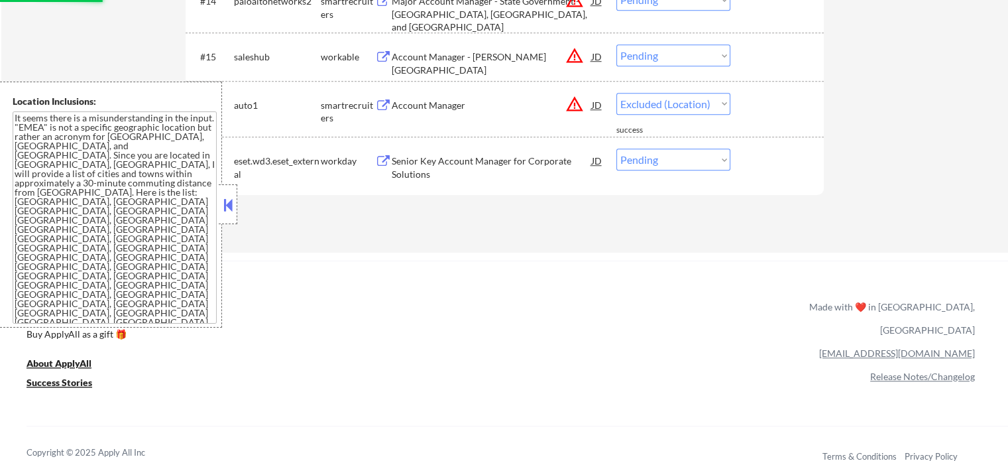
select select ""pending""
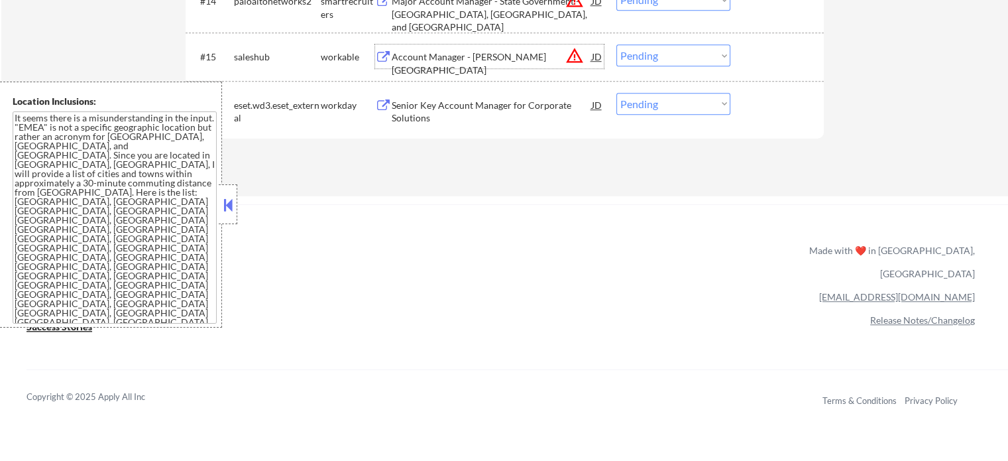
click at [499, 60] on div "Account Manager - Lykke Kaffegårdar" at bounding box center [492, 63] width 200 height 26
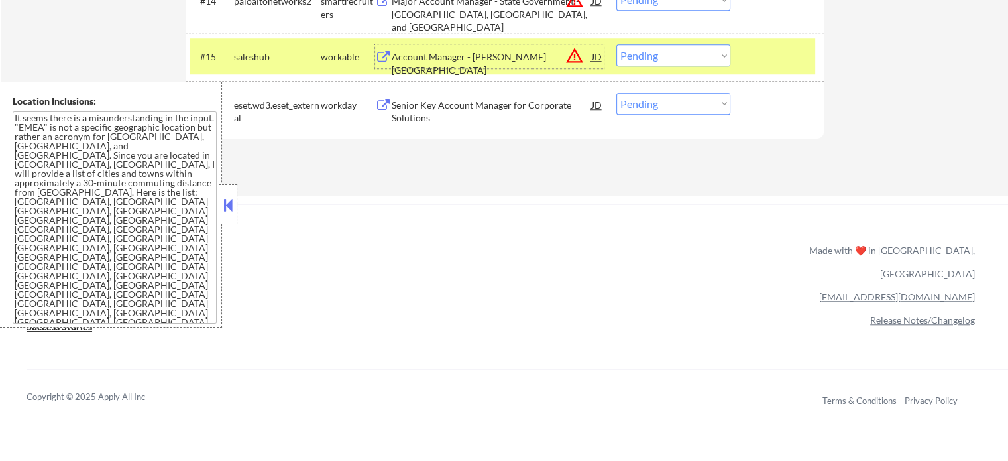
click at [649, 52] on select "Choose an option... Pending Applied Excluded (Questions) Excluded (Expired) Exc…" at bounding box center [673, 55] width 114 height 22
click at [616, 44] on select "Choose an option... Pending Applied Excluded (Questions) Excluded (Expired) Exc…" at bounding box center [673, 55] width 114 height 22
click at [761, 62] on div at bounding box center [779, 56] width 58 height 24
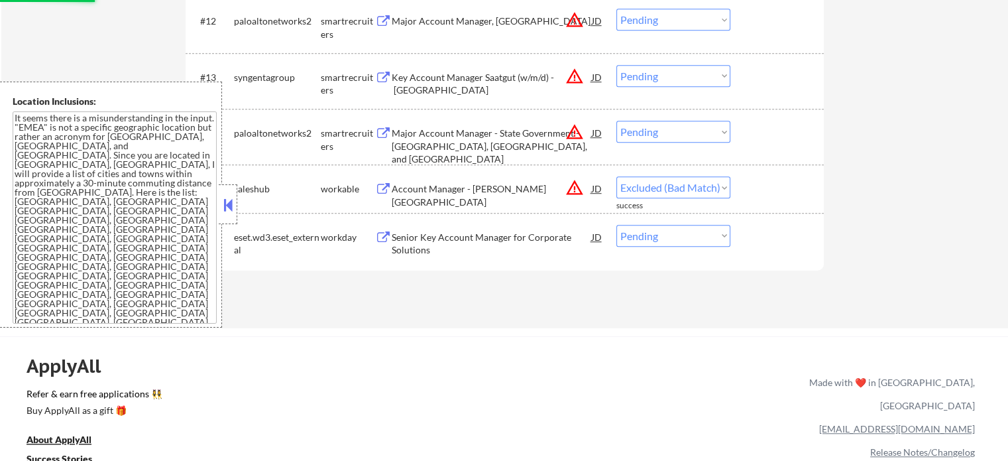
scroll to position [994, 0]
select select ""pending""
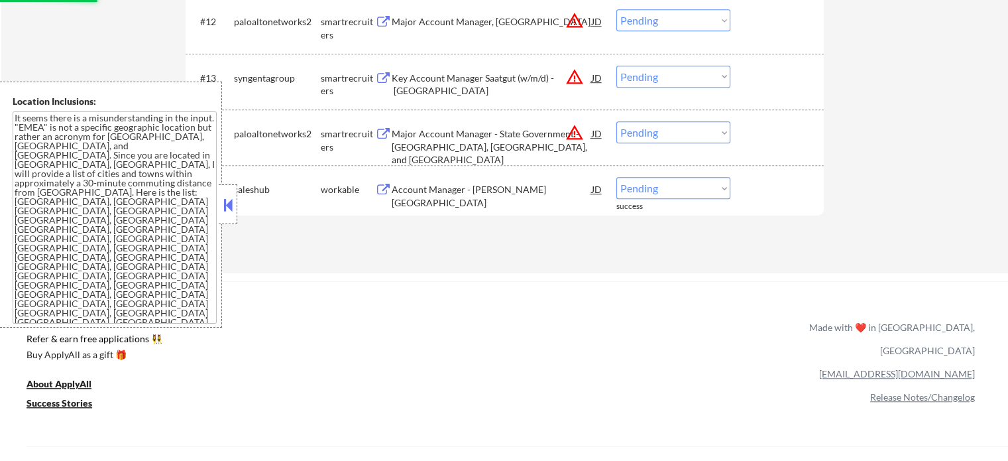
click at [439, 139] on div "Major Account Manager - State Government - Lower Saxony, Thuringia, and Hesse" at bounding box center [492, 146] width 200 height 39
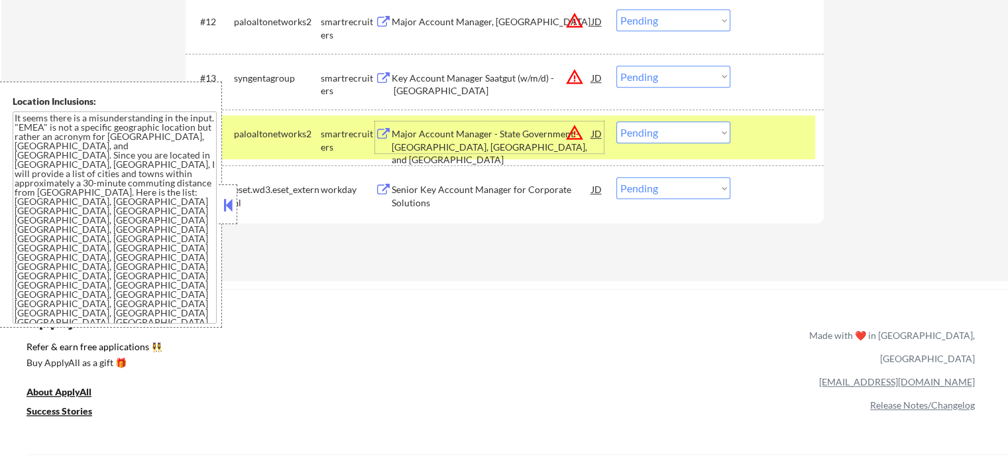
click at [656, 131] on select "Choose an option... Pending Applied Excluded (Questions) Excluded (Expired) Exc…" at bounding box center [673, 132] width 114 height 22
click at [616, 121] on select "Choose an option... Pending Applied Excluded (Questions) Excluded (Expired) Exc…" at bounding box center [673, 132] width 114 height 22
click at [747, 140] on div "#14 paloaltonetworks2 smartrecruiters Major Account Manager - State Government …" at bounding box center [503, 137] width 626 height 44
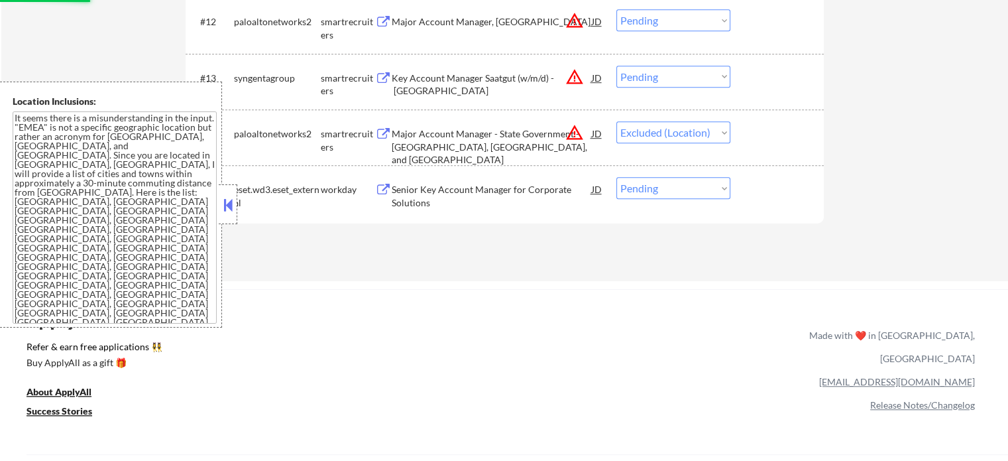
click at [425, 79] on div "Key Account Manager Saatgut (w/m/d) - Baden Württemberg" at bounding box center [492, 85] width 200 height 26
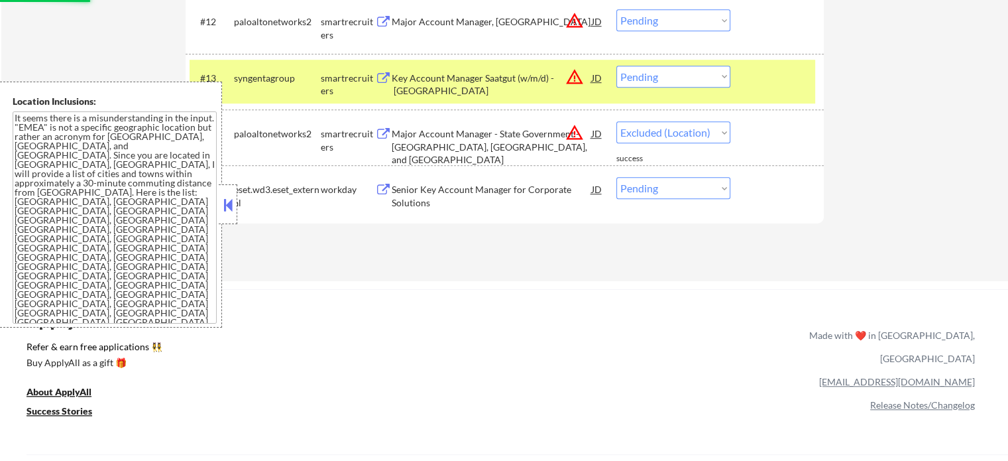
select select ""pending""
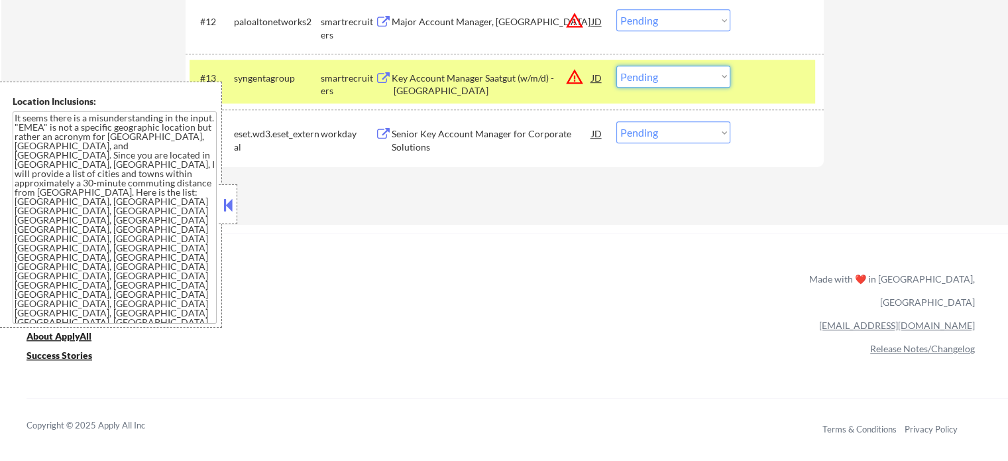
click at [689, 73] on select "Choose an option... Pending Applied Excluded (Questions) Excluded (Expired) Exc…" at bounding box center [673, 77] width 114 height 22
click at [616, 66] on select "Choose an option... Pending Applied Excluded (Questions) Excluded (Expired) Exc…" at bounding box center [673, 77] width 114 height 22
click at [747, 76] on div "#13 syngentagroup smartrecruiters Key Account Manager Saatgut (w/m/d) - Baden W…" at bounding box center [503, 82] width 626 height 44
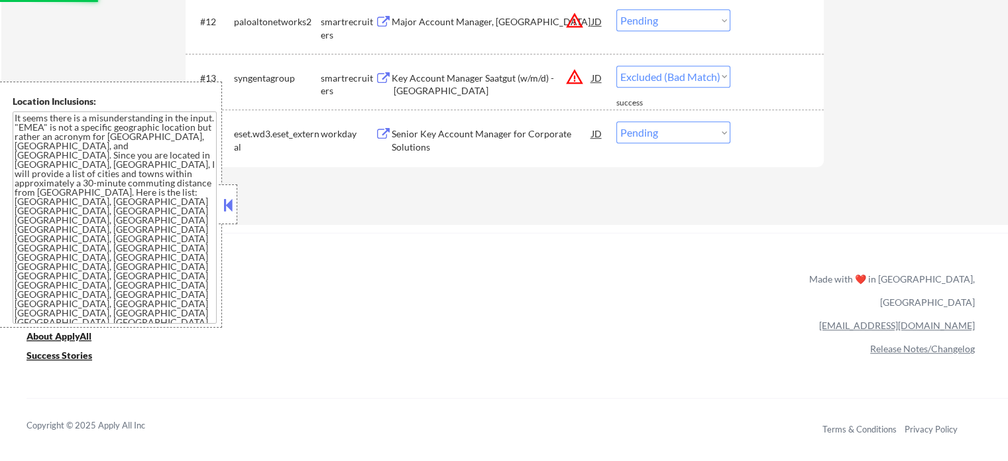
select select ""pending""
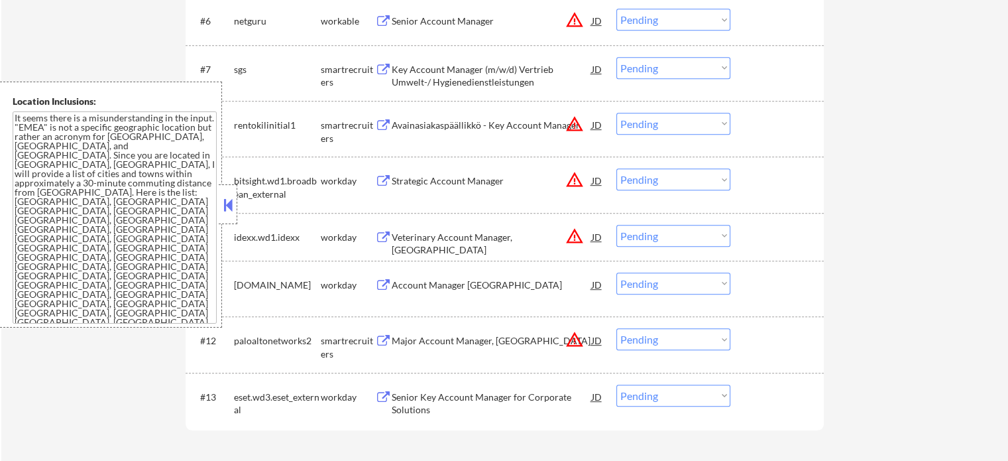
scroll to position [729, 0]
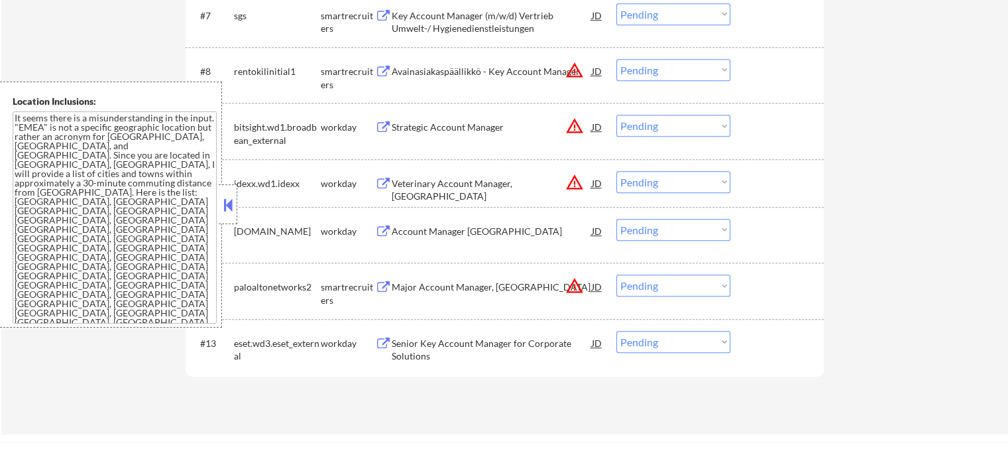
click at [406, 283] on div "Major Account Manager, Greenfield" at bounding box center [492, 286] width 200 height 13
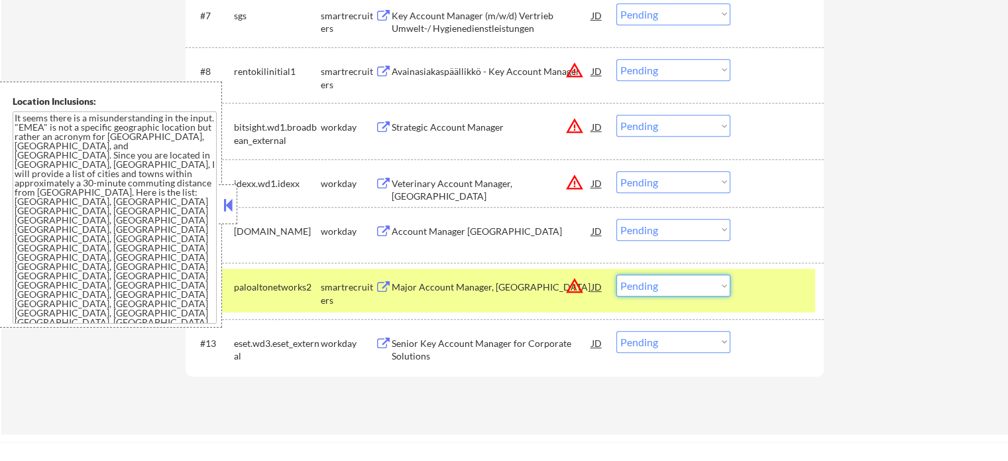
click at [674, 288] on select "Choose an option... Pending Applied Excluded (Questions) Excluded (Expired) Exc…" at bounding box center [673, 285] width 114 height 22
click at [616, 274] on select "Choose an option... Pending Applied Excluded (Questions) Excluded (Expired) Exc…" at bounding box center [673, 285] width 114 height 22
click at [778, 276] on div at bounding box center [779, 286] width 58 height 24
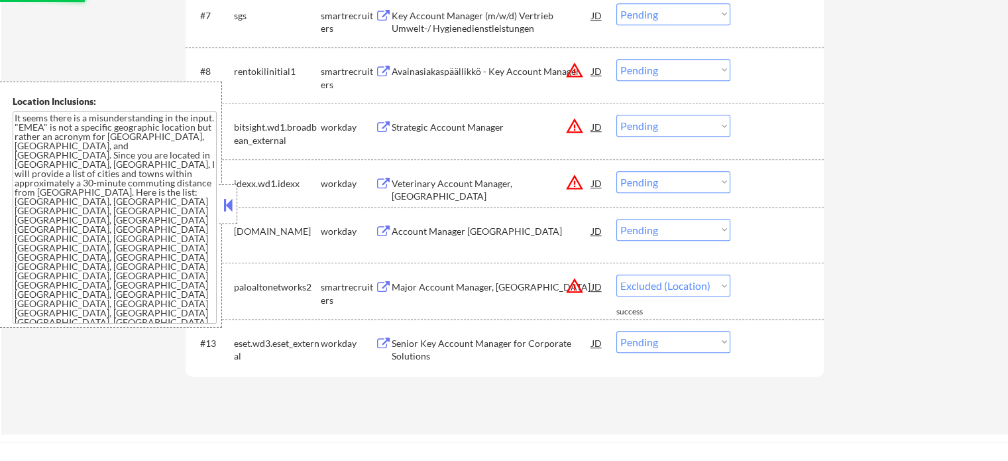
select select ""pending""
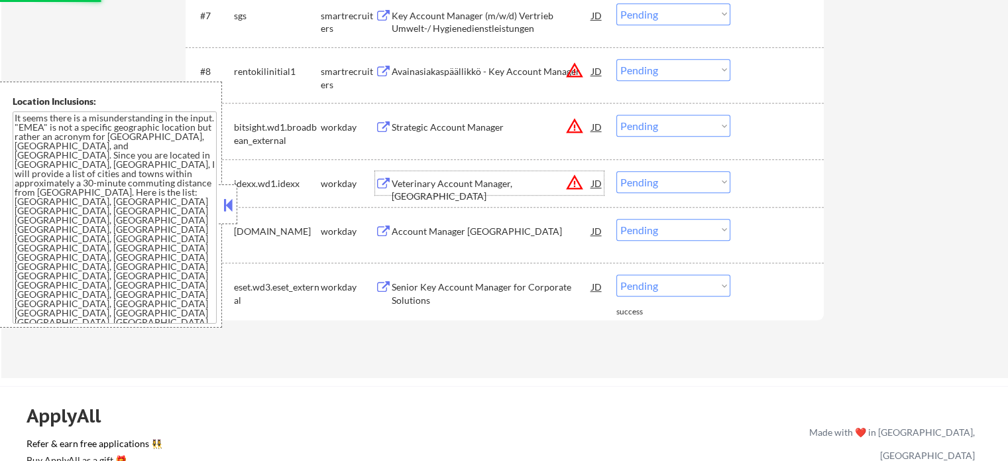
click at [474, 182] on div "Veterinary Account Manager, Nürnberg" at bounding box center [492, 190] width 200 height 26
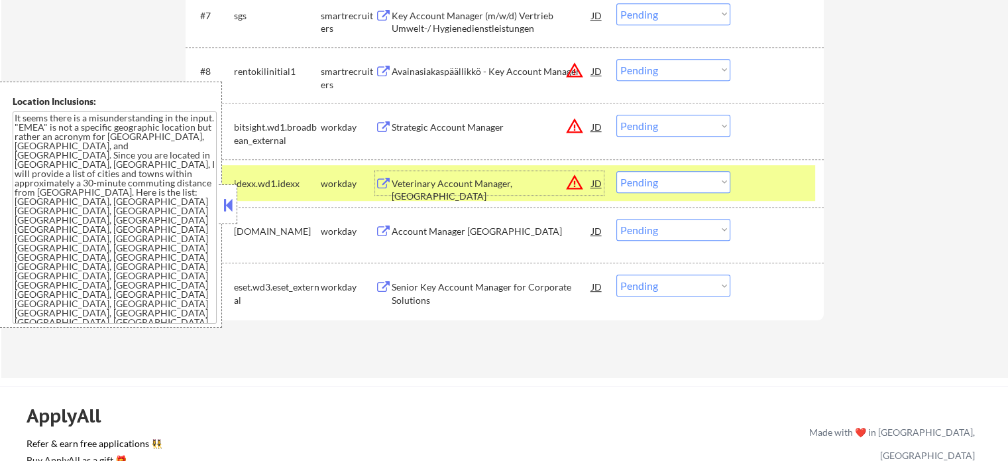
click at [707, 174] on select "Choose an option... Pending Applied Excluded (Questions) Excluded (Expired) Exc…" at bounding box center [673, 182] width 114 height 22
click at [616, 171] on select "Choose an option... Pending Applied Excluded (Questions) Excluded (Expired) Exc…" at bounding box center [673, 182] width 114 height 22
select select ""pending""
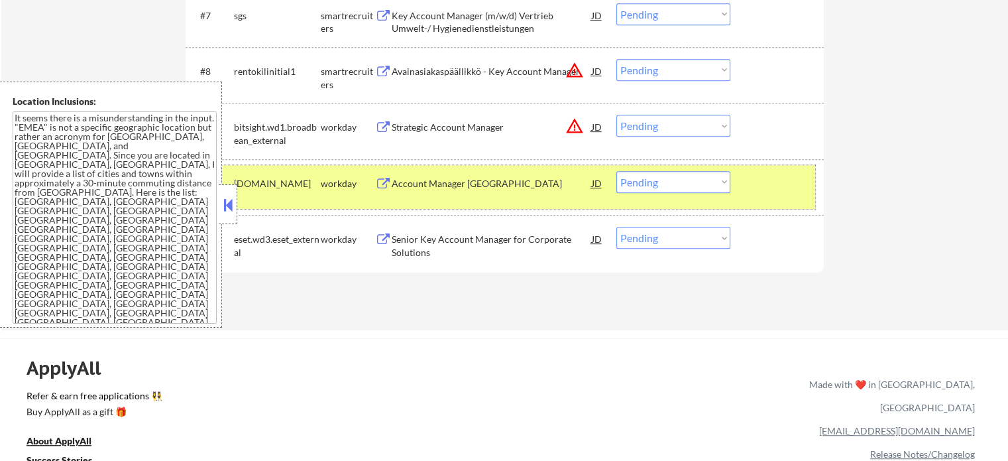
click at [761, 190] on div at bounding box center [779, 183] width 58 height 24
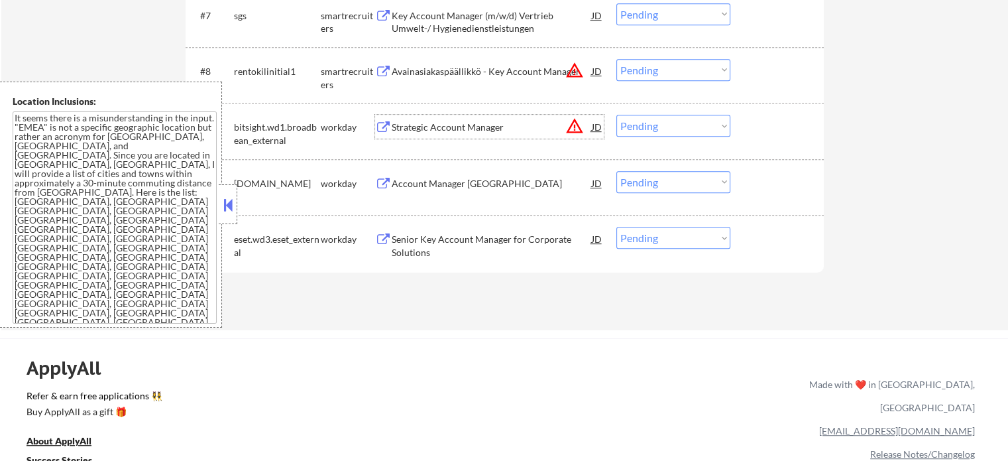
click at [443, 132] on div "Strategic Account Manager" at bounding box center [492, 127] width 200 height 13
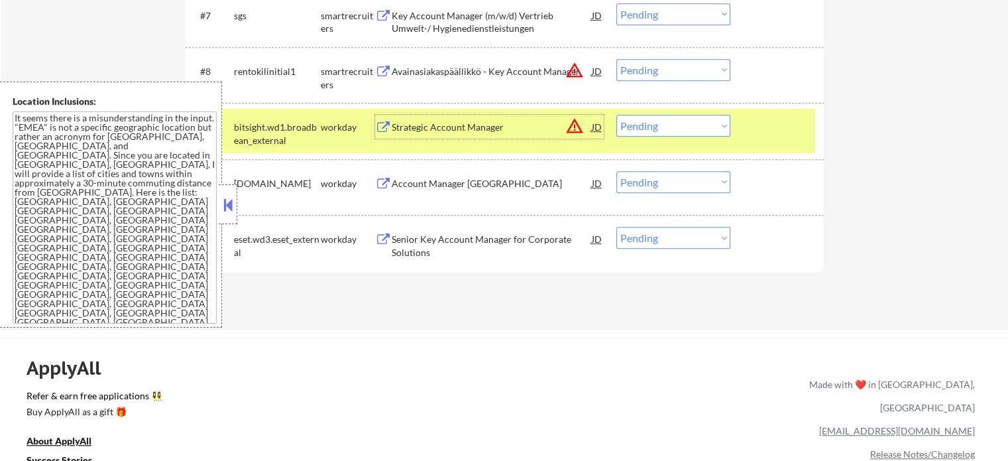
click at [660, 132] on select "Choose an option... Pending Applied Excluded (Questions) Excluded (Expired) Exc…" at bounding box center [673, 126] width 114 height 22
click at [616, 115] on select "Choose an option... Pending Applied Excluded (Questions) Excluded (Expired) Exc…" at bounding box center [673, 126] width 114 height 22
click at [784, 119] on div at bounding box center [779, 127] width 58 height 24
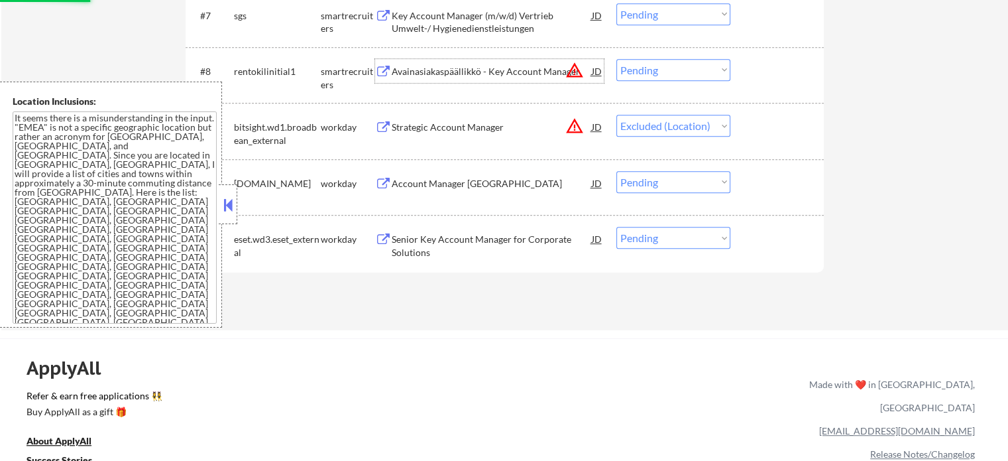
click at [463, 66] on div "Avainasiakaspäällikkö - Key Account Manager" at bounding box center [492, 71] width 200 height 13
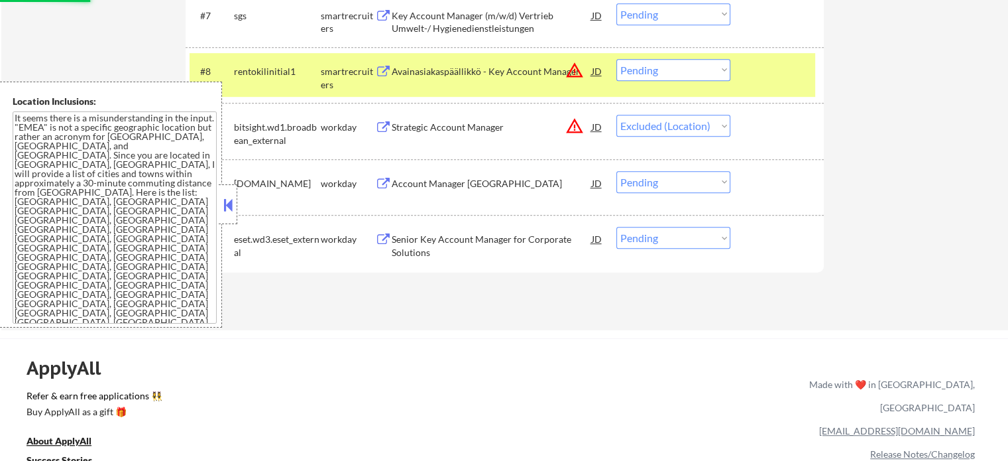
select select ""pending""
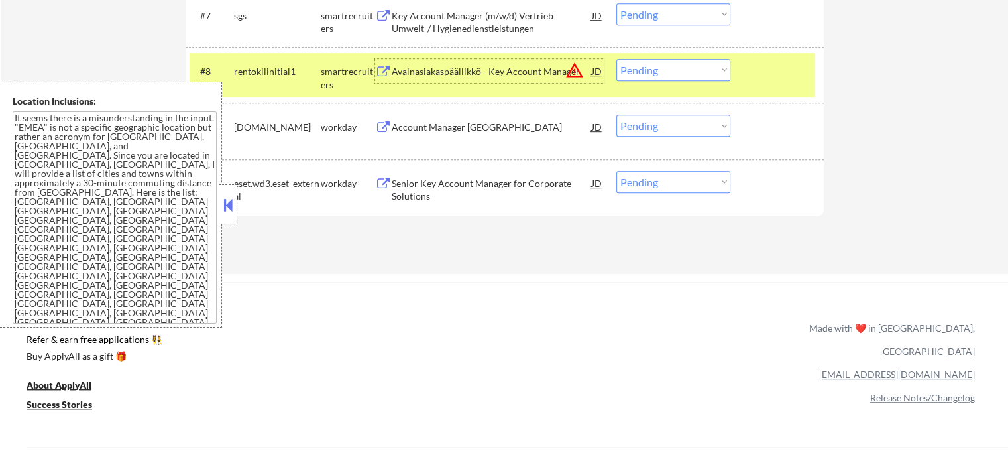
click at [644, 74] on select "Choose an option... Pending Applied Excluded (Questions) Excluded (Expired) Exc…" at bounding box center [673, 70] width 114 height 22
click at [616, 59] on select "Choose an option... Pending Applied Excluded (Questions) Excluded (Expired) Exc…" at bounding box center [673, 70] width 114 height 22
click at [753, 69] on div at bounding box center [779, 71] width 58 height 24
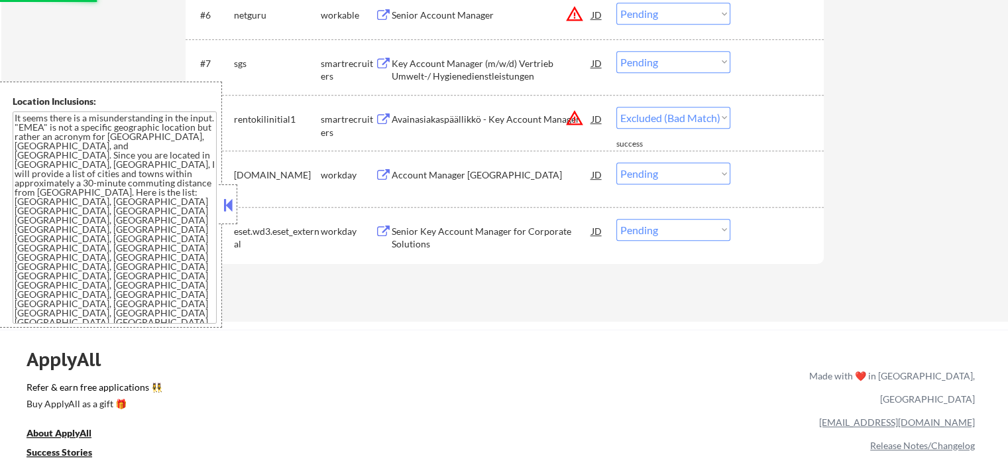
scroll to position [597, 0]
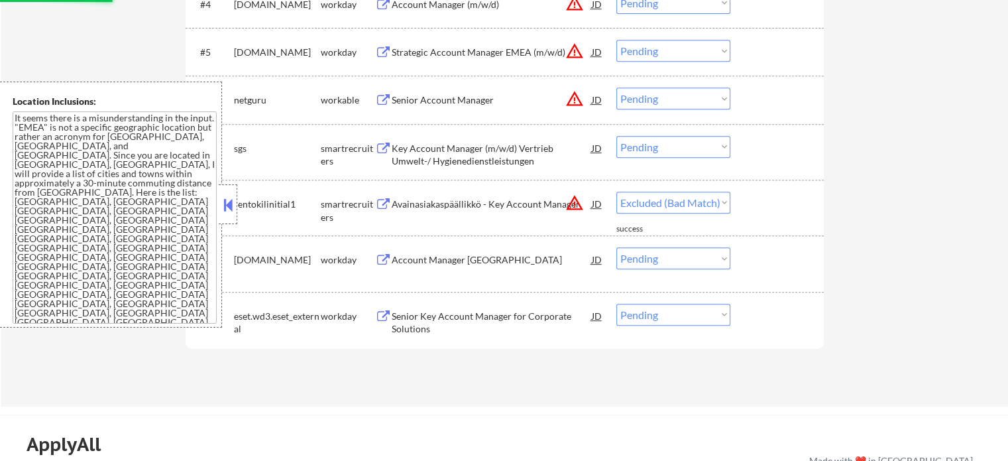
select select ""pending""
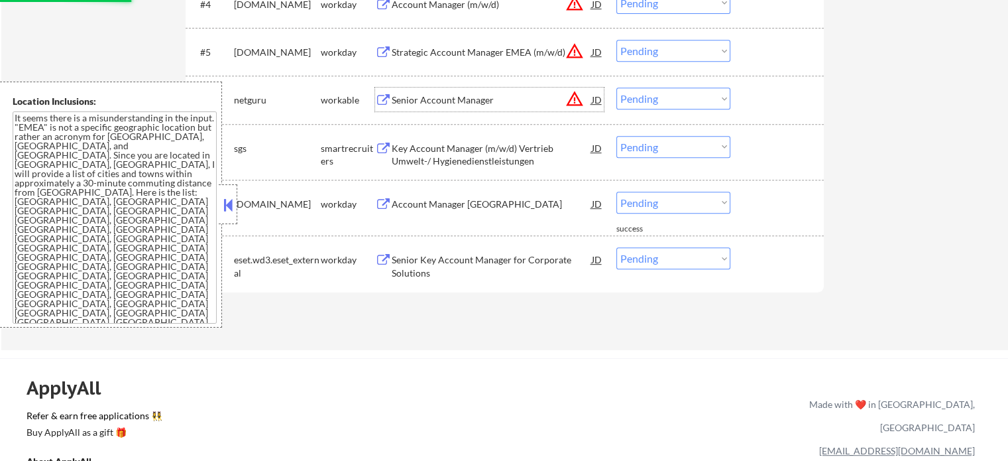
click at [447, 100] on div "Senior Account Manager" at bounding box center [492, 99] width 200 height 13
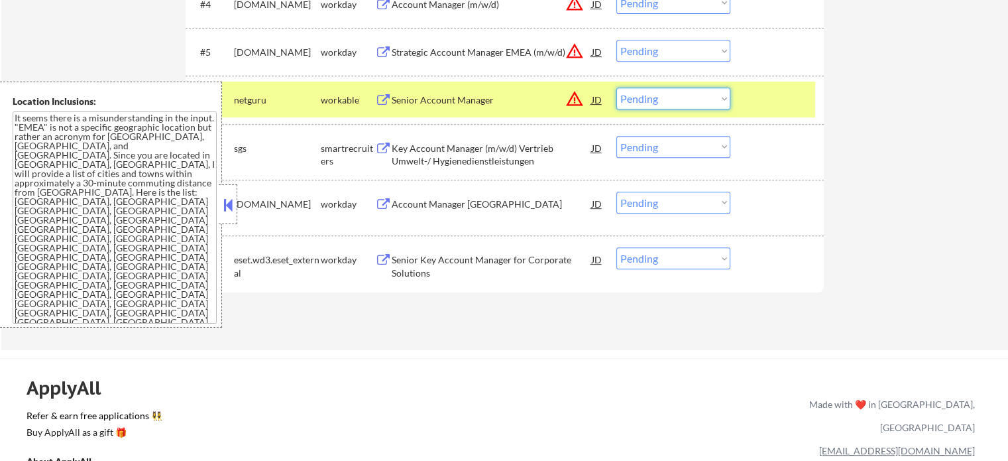
click at [640, 95] on select "Choose an option... Pending Applied Excluded (Questions) Excluded (Expired) Exc…" at bounding box center [673, 98] width 114 height 22
click at [616, 87] on select "Choose an option... Pending Applied Excluded (Questions) Excluded (Expired) Exc…" at bounding box center [673, 98] width 114 height 22
click at [781, 89] on div at bounding box center [779, 99] width 58 height 24
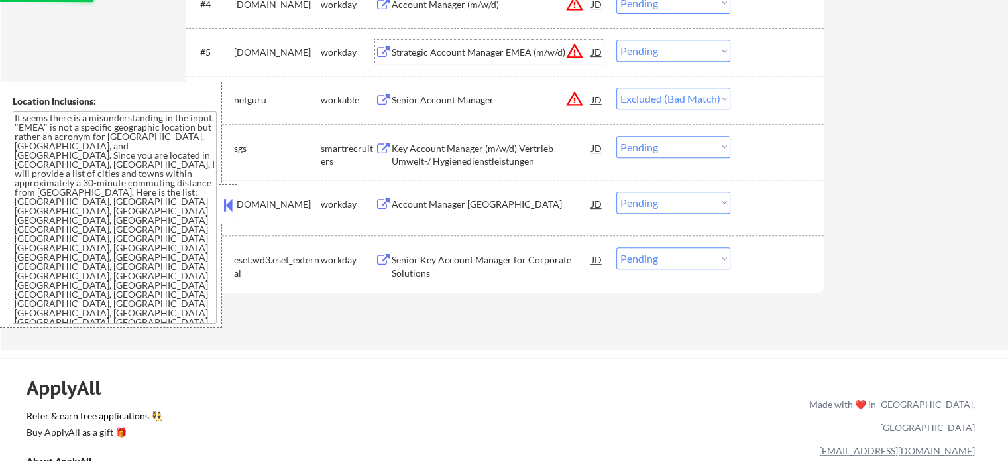
click at [483, 48] on div "Strategic Account Manager EMEA (m/w/d)" at bounding box center [492, 52] width 200 height 13
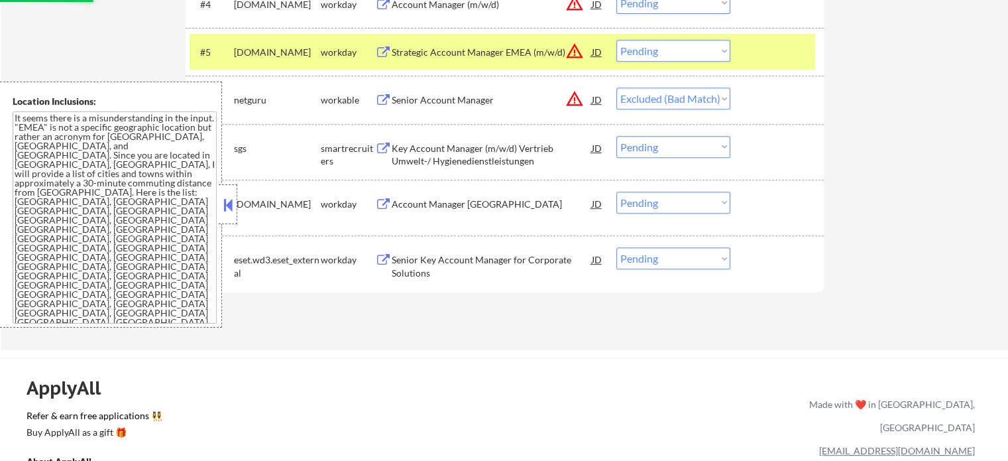
select select ""pending""
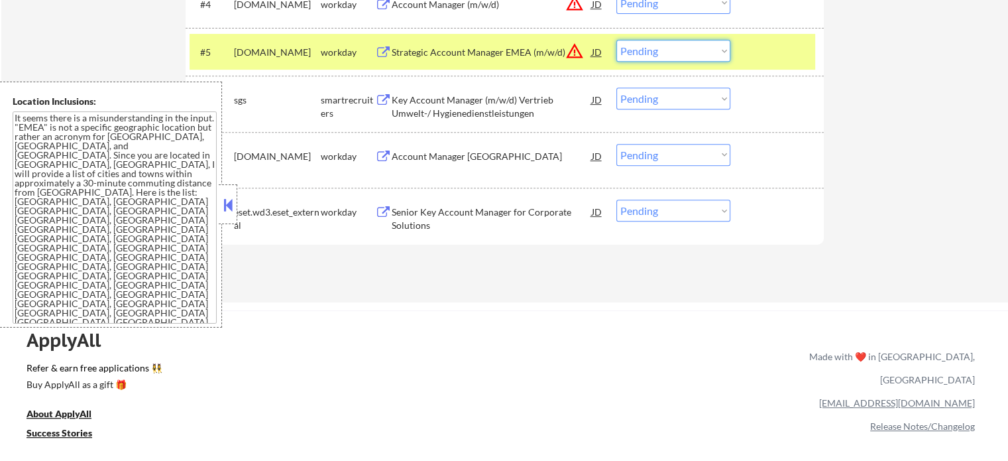
click at [660, 54] on select "Choose an option... Pending Applied Excluded (Questions) Excluded (Expired) Exc…" at bounding box center [673, 51] width 114 height 22
click at [616, 40] on select "Choose an option... Pending Applied Excluded (Questions) Excluded (Expired) Exc…" at bounding box center [673, 51] width 114 height 22
click at [774, 48] on div at bounding box center [779, 52] width 58 height 24
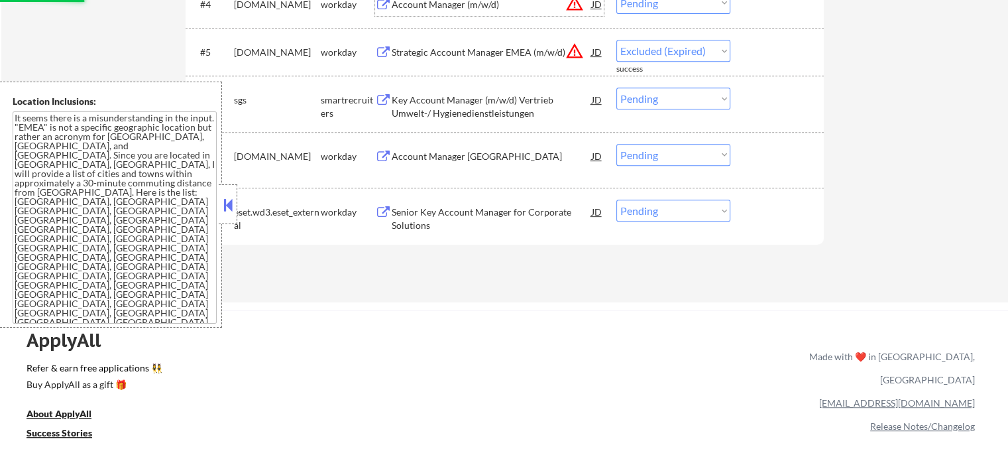
click at [457, 8] on div "Account Manager (m/w/d)" at bounding box center [492, 4] width 200 height 13
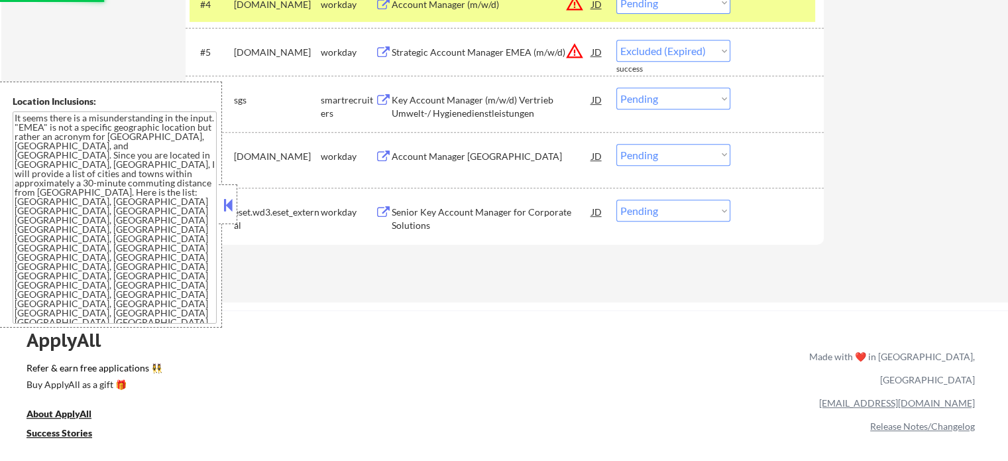
select select ""pending""
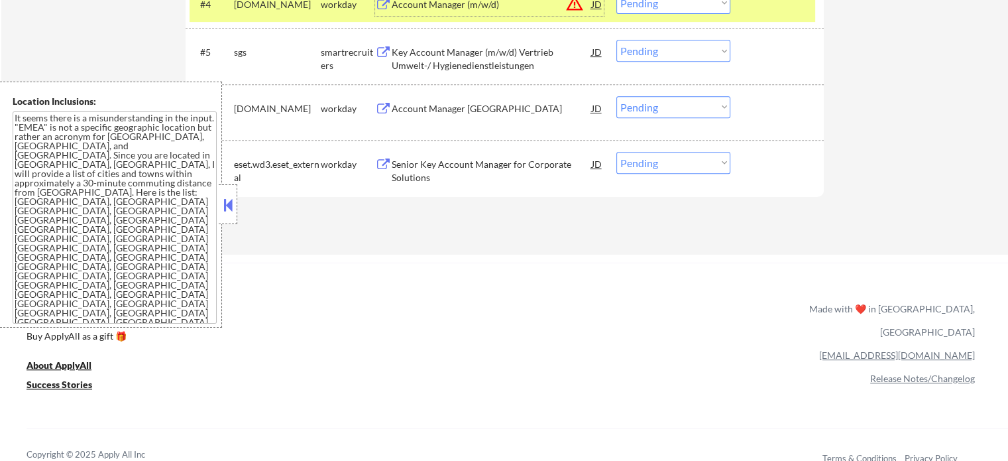
scroll to position [589, 0]
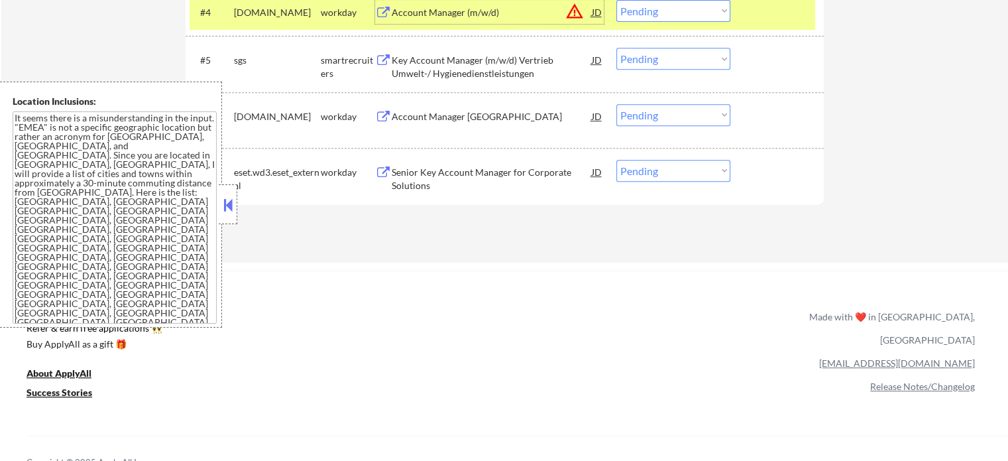
click at [650, 10] on select "Choose an option... Pending Applied Excluded (Questions) Excluded (Expired) Exc…" at bounding box center [673, 11] width 114 height 22
click at [616, 0] on select "Choose an option... Pending Applied Excluded (Questions) Excluded (Expired) Exc…" at bounding box center [673, 11] width 114 height 22
click at [764, 23] on div at bounding box center [779, 12] width 58 height 24
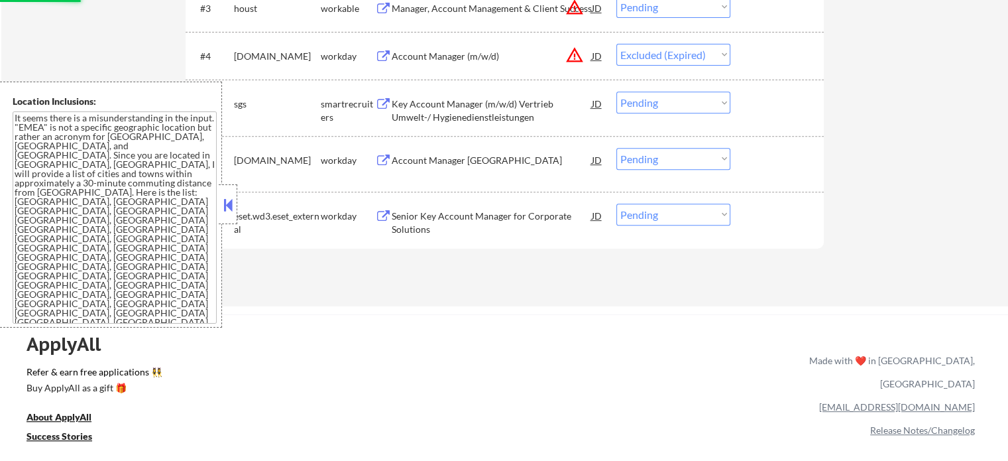
scroll to position [522, 0]
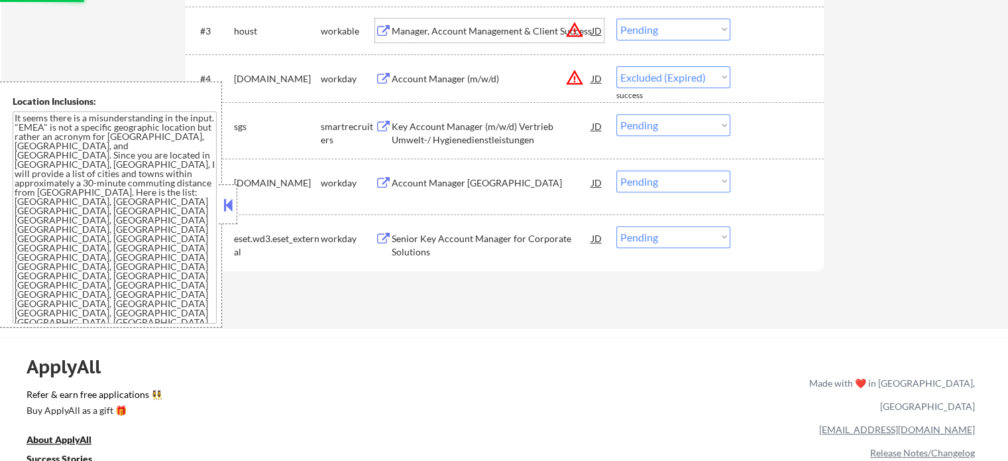
click at [445, 32] on div "Manager, Account Management & Client Success" at bounding box center [492, 31] width 200 height 13
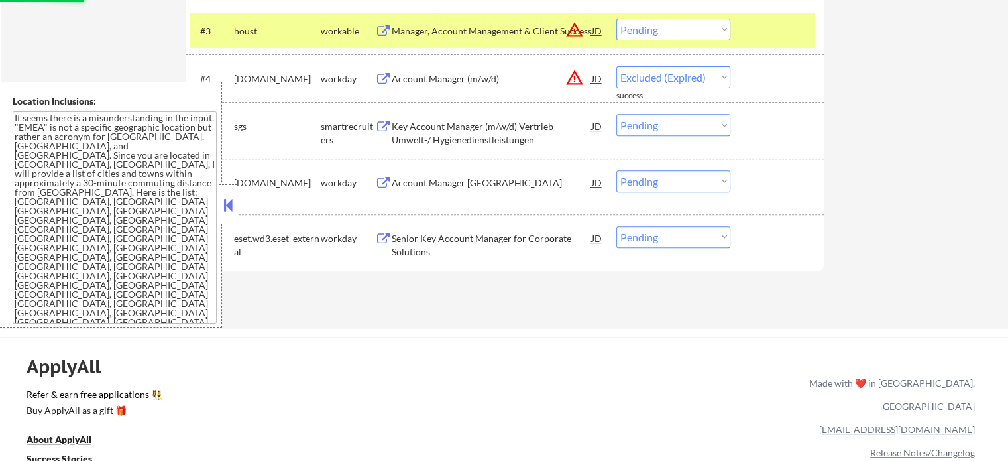
select select ""pending""
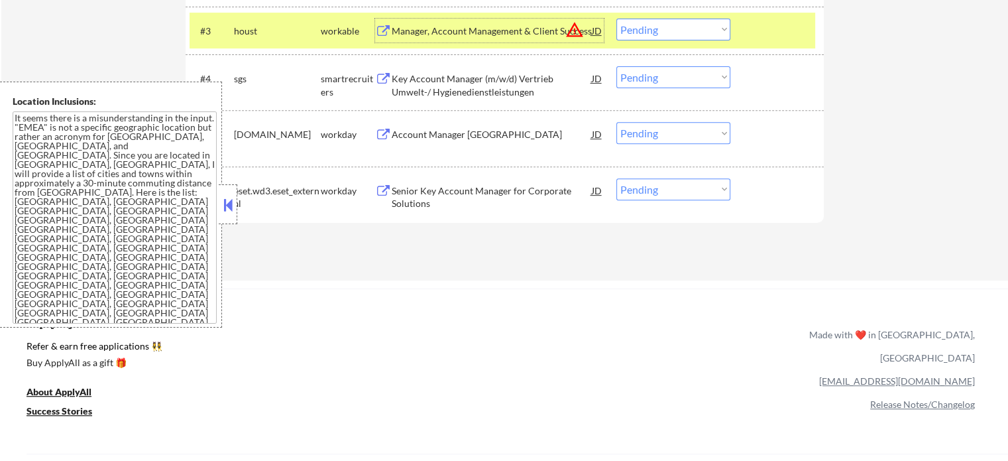
click at [642, 38] on select "Choose an option... Pending Applied Excluded (Questions) Excluded (Expired) Exc…" at bounding box center [673, 30] width 114 height 22
click at [616, 19] on select "Choose an option... Pending Applied Excluded (Questions) Excluded (Expired) Exc…" at bounding box center [673, 30] width 114 height 22
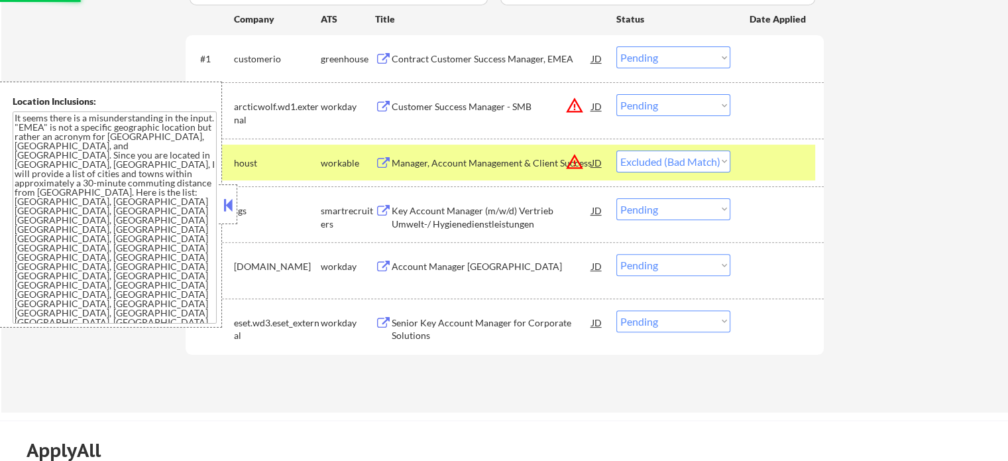
scroll to position [390, 0]
click at [773, 168] on div at bounding box center [779, 163] width 58 height 24
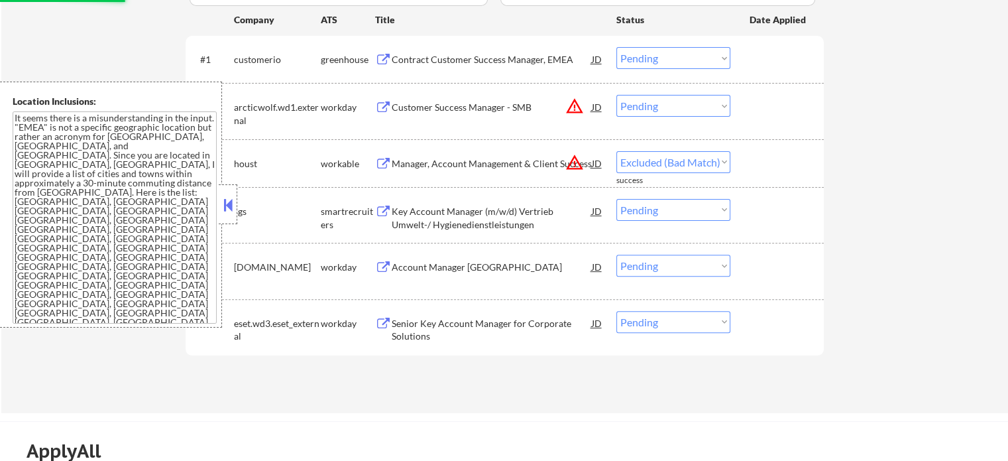
select select ""pending""
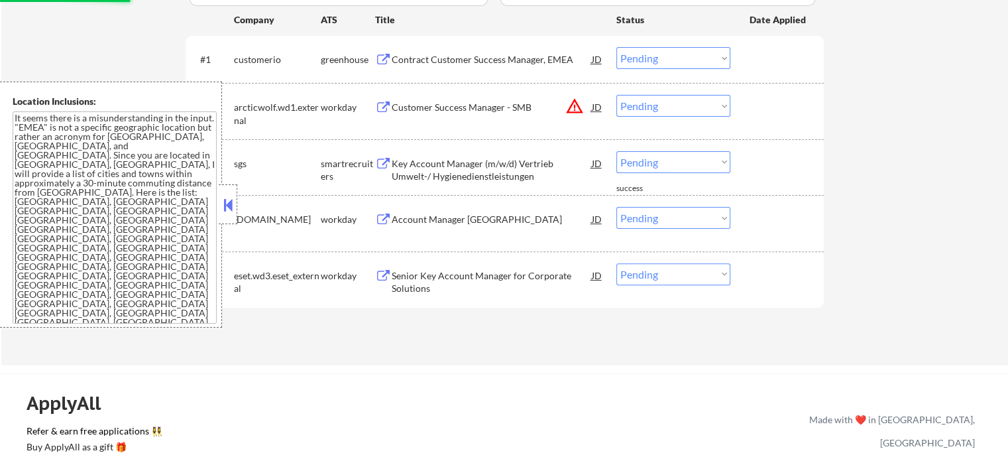
click at [461, 104] on div "Customer Success Manager - SMB" at bounding box center [492, 107] width 200 height 13
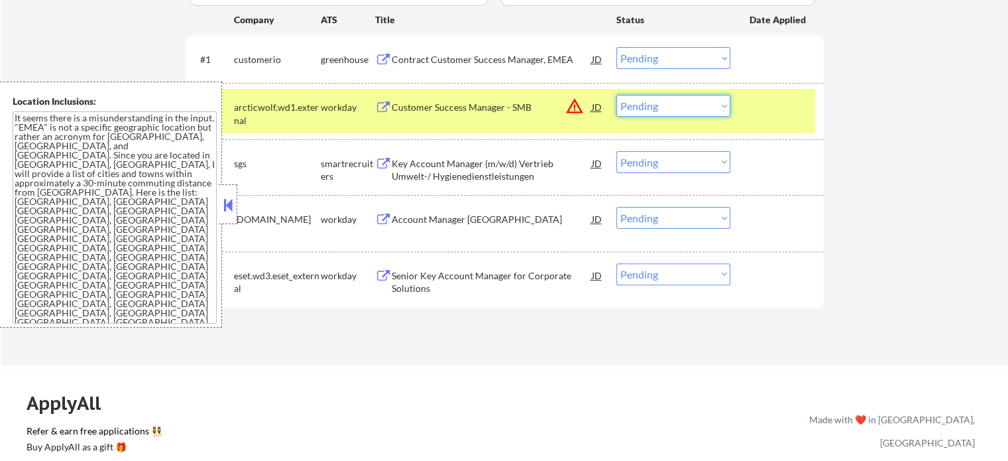
click at [644, 107] on select "Choose an option... Pending Applied Excluded (Questions) Excluded (Expired) Exc…" at bounding box center [673, 106] width 114 height 22
click at [616, 95] on select "Choose an option... Pending Applied Excluded (Questions) Excluded (Expired) Exc…" at bounding box center [673, 106] width 114 height 22
click at [761, 119] on div "#2 arcticwolf.wd1.external workday Customer Success Manager - SMB JD warning_am…" at bounding box center [503, 111] width 626 height 44
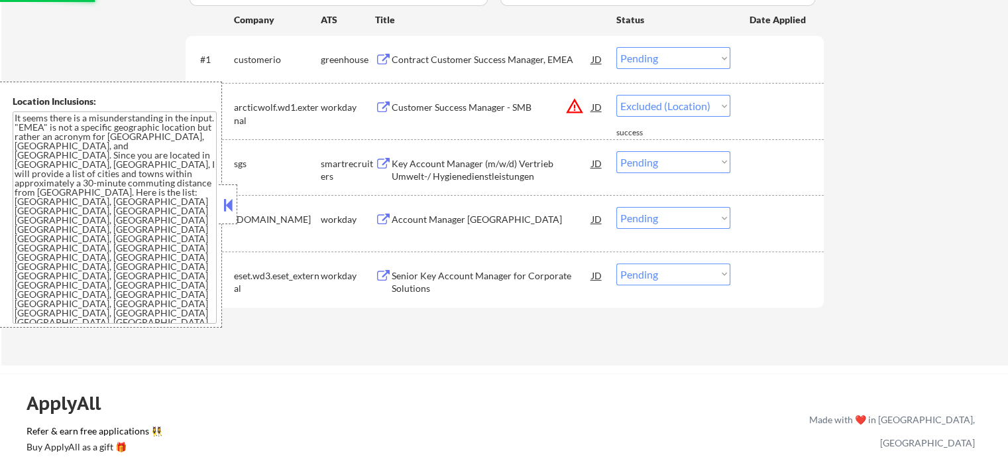
select select ""pending""
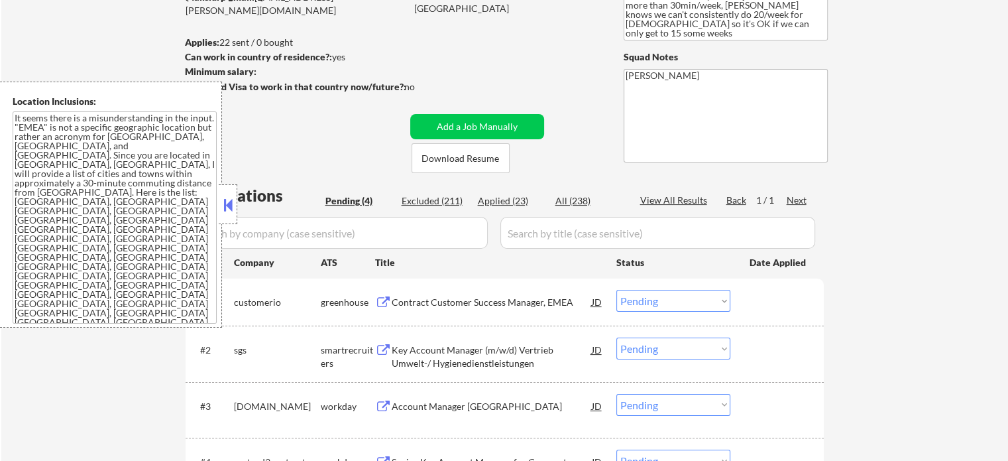
scroll to position [125, 0]
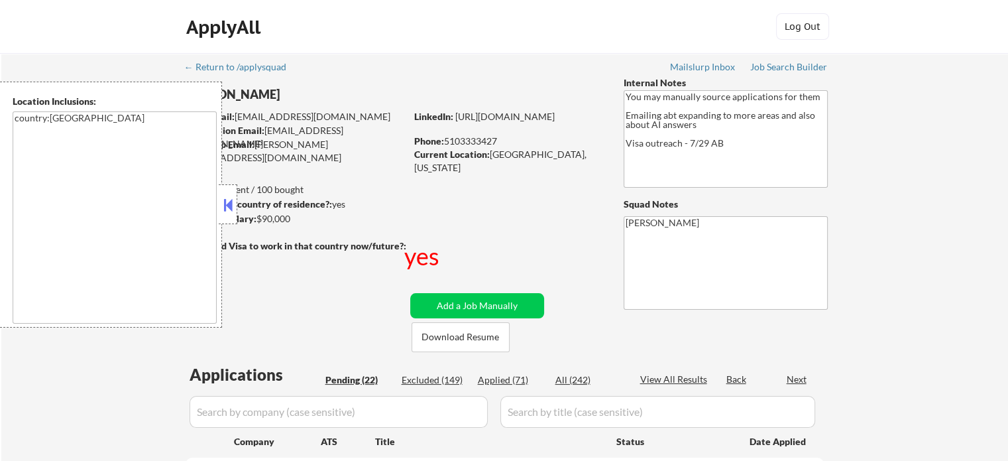
select select ""pending""
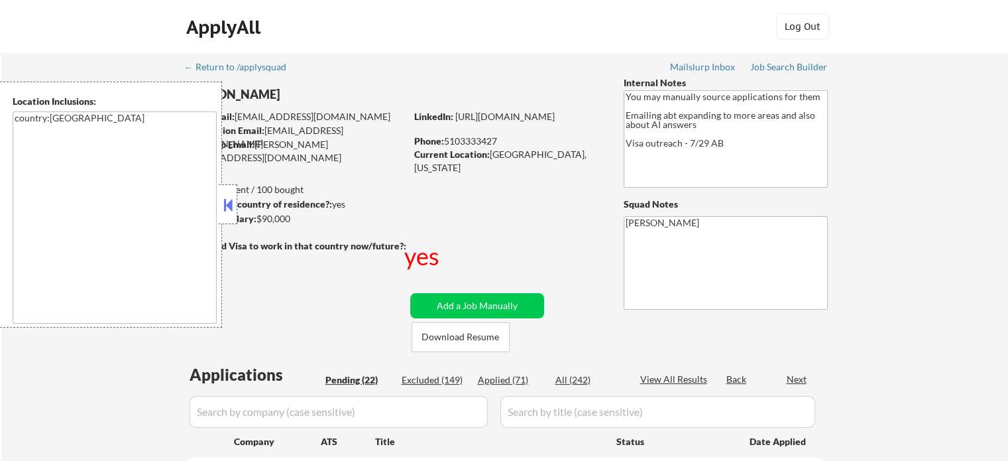
select select ""pending""
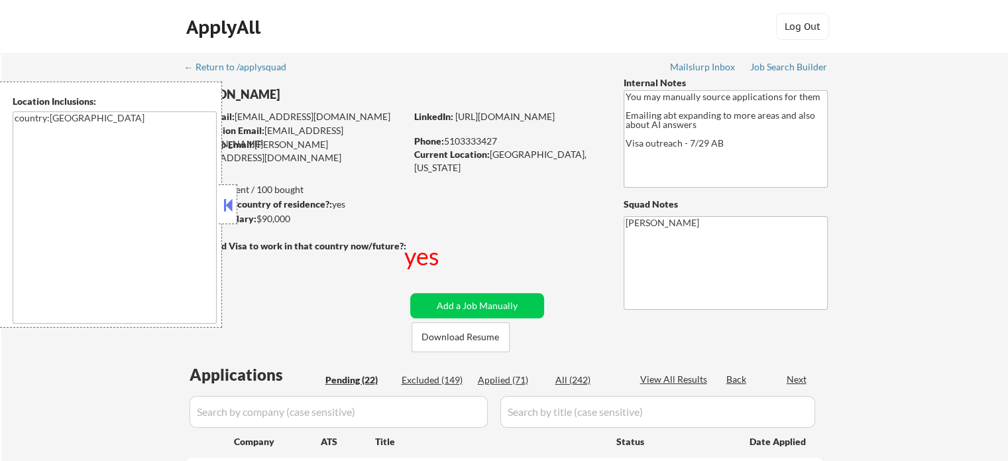
select select ""pending""
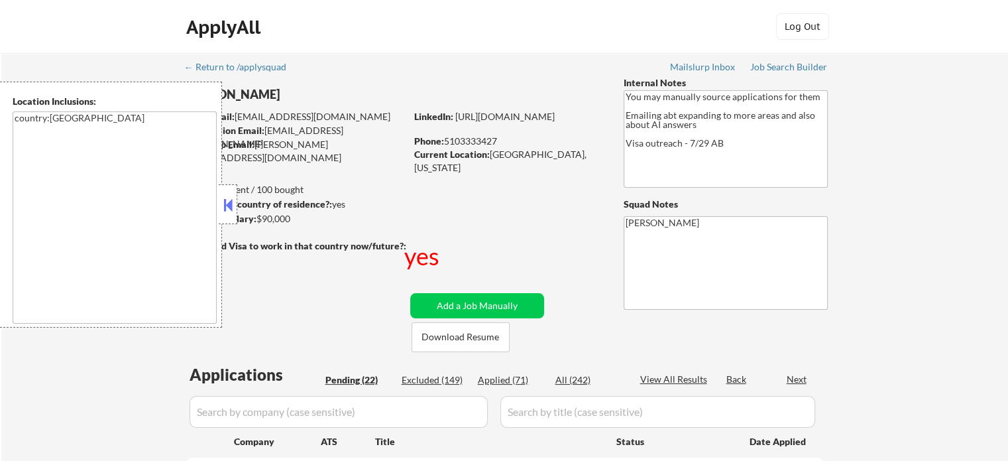
select select ""pending""
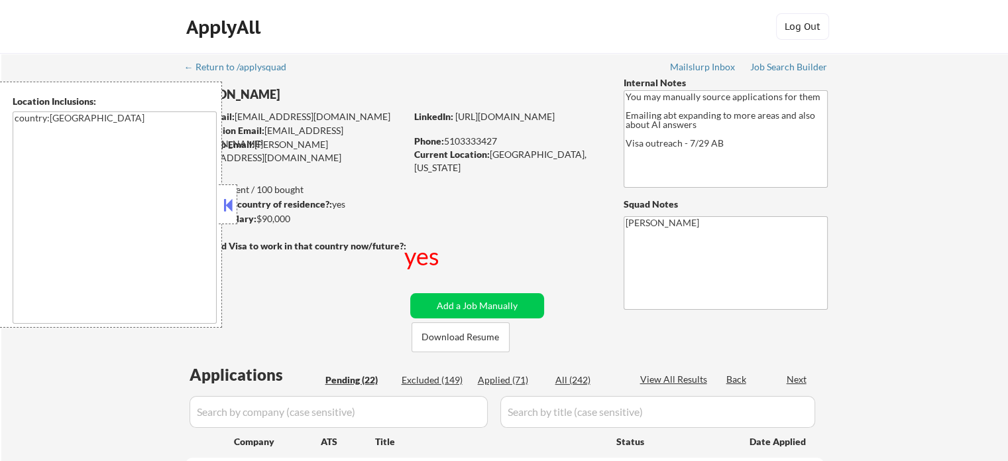
select select ""pending""
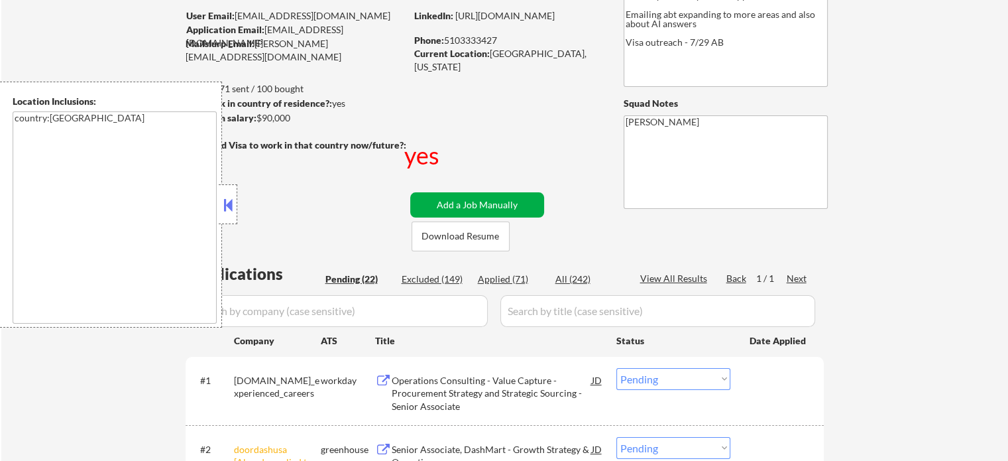
scroll to position [199, 0]
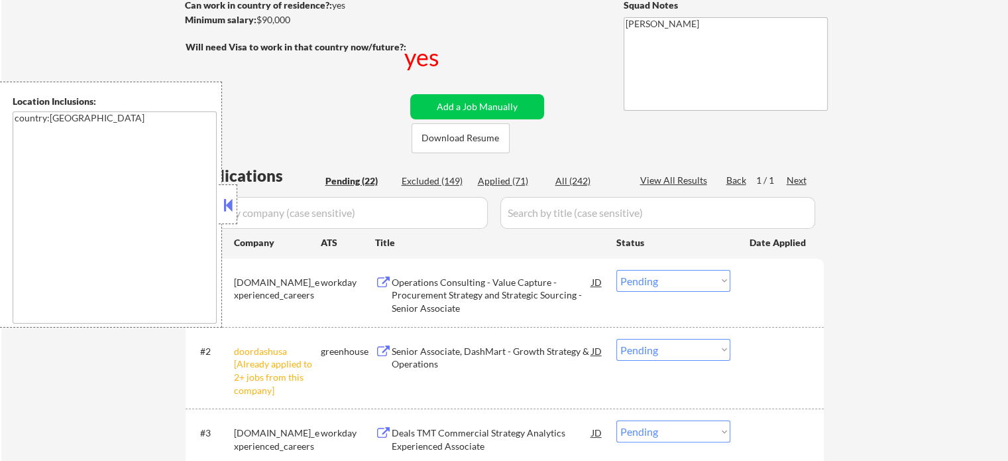
click at [668, 342] on select "Choose an option... Pending Applied Excluded (Questions) Excluded (Expired) Exc…" at bounding box center [673, 350] width 114 height 22
click at [616, 339] on select "Choose an option... Pending Applied Excluded (Questions) Excluded (Expired) Exc…" at bounding box center [673, 350] width 114 height 22
click at [764, 361] on div at bounding box center [779, 351] width 58 height 24
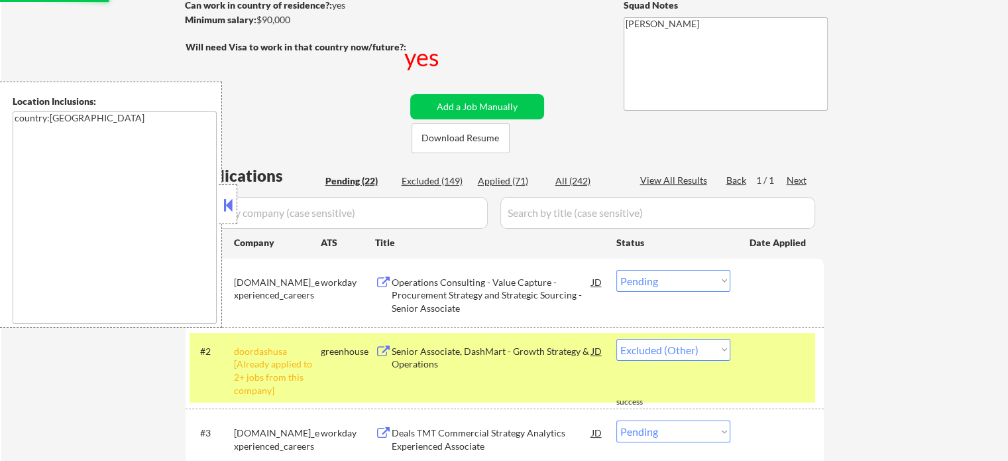
click at [766, 360] on div at bounding box center [779, 351] width 58 height 24
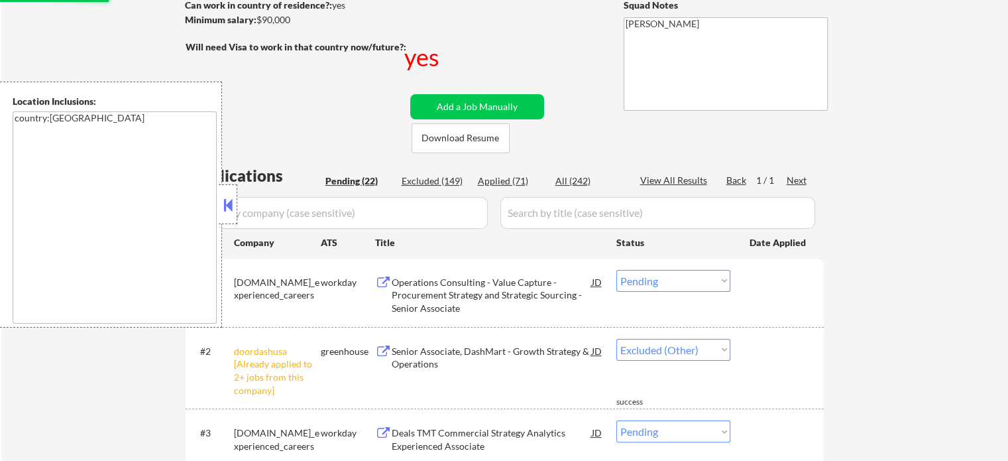
select select ""pending""
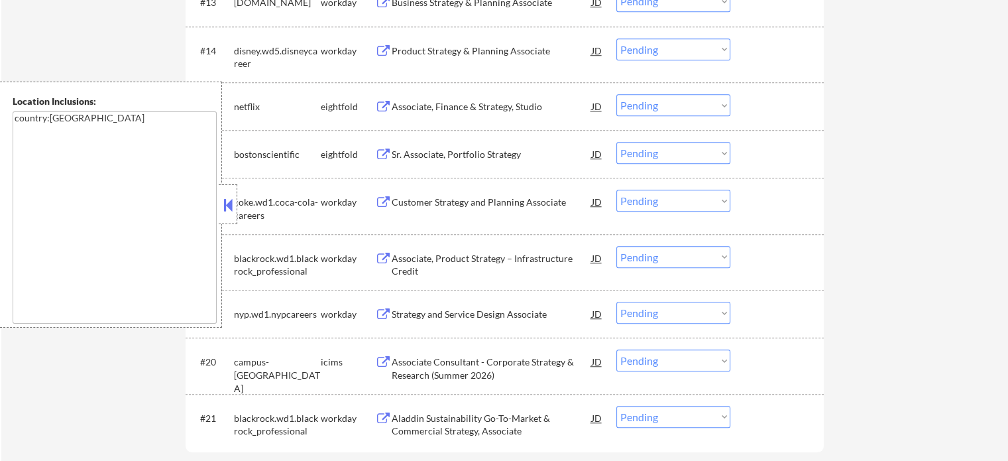
scroll to position [1259, 0]
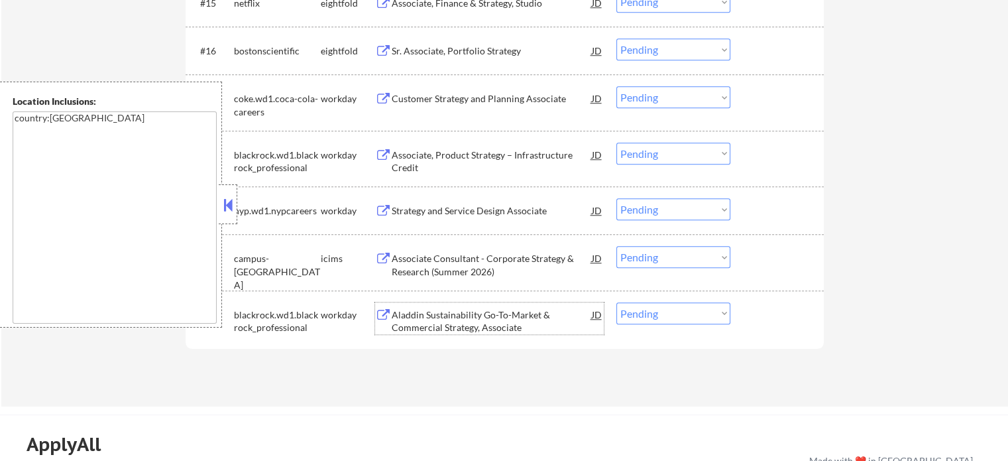
click at [498, 312] on div "Aladdin Sustainability Go-To-Market & Commercial Strategy, Associate" at bounding box center [492, 321] width 200 height 26
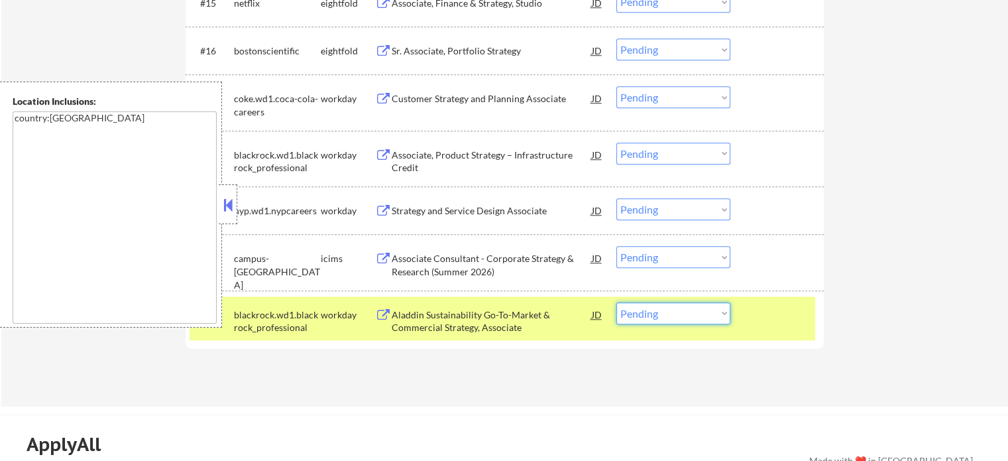
click at [715, 311] on select "Choose an option... Pending Applied Excluded (Questions) Excluded (Expired) Exc…" at bounding box center [673, 313] width 114 height 22
click at [803, 325] on div at bounding box center [779, 314] width 58 height 24
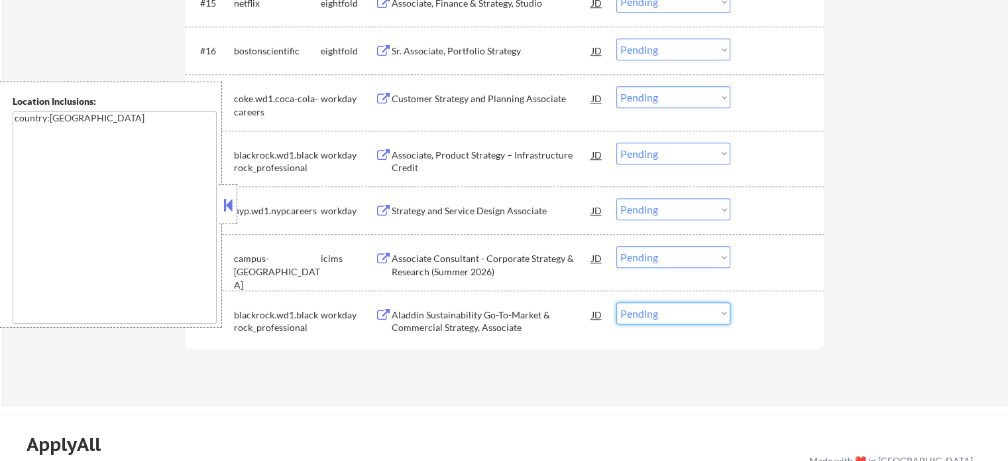
click at [666, 310] on select "Choose an option... Pending Applied Excluded (Questions) Excluded (Expired) Exc…" at bounding box center [673, 313] width 114 height 22
select select ""excluded__bad_match_""
click at [616, 302] on select "Choose an option... Pending Applied Excluded (Questions) Excluded (Expired) Exc…" at bounding box center [673, 313] width 114 height 22
click at [750, 317] on div at bounding box center [779, 314] width 58 height 24
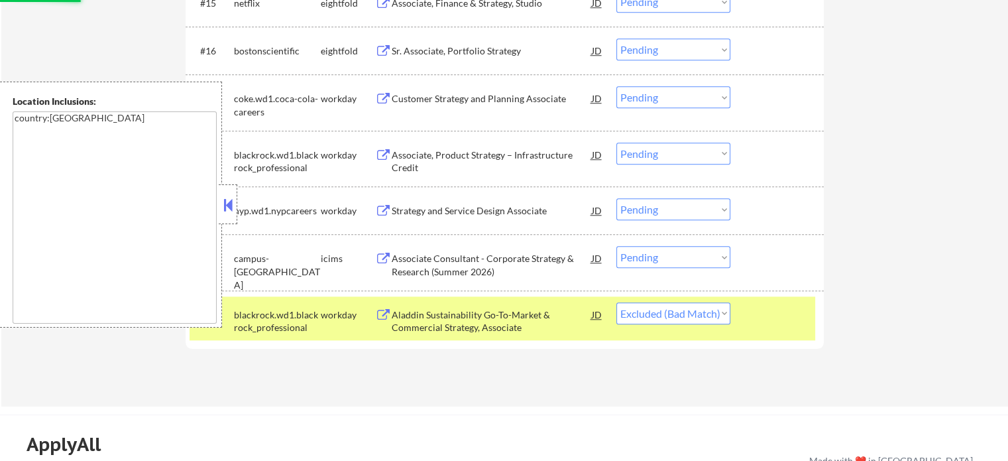
click at [767, 312] on div at bounding box center [779, 314] width 58 height 24
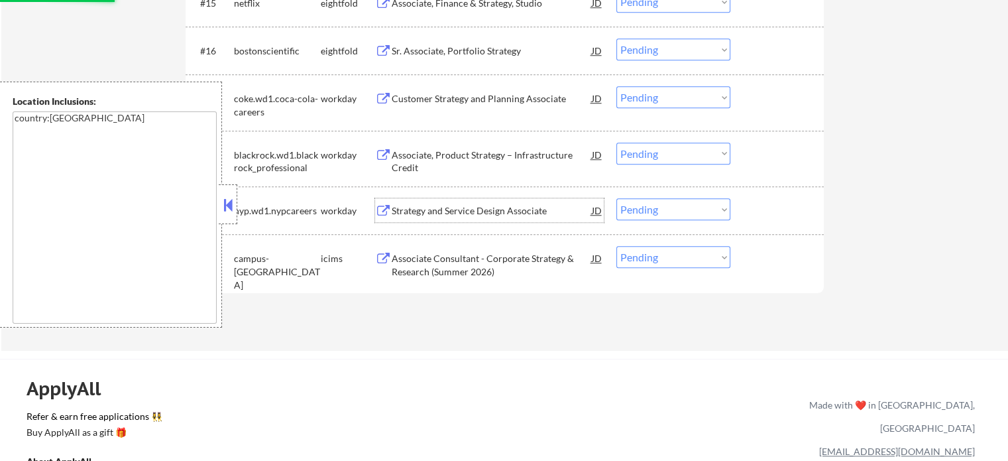
click at [414, 210] on div "Strategy and Service Design Associate" at bounding box center [492, 210] width 200 height 13
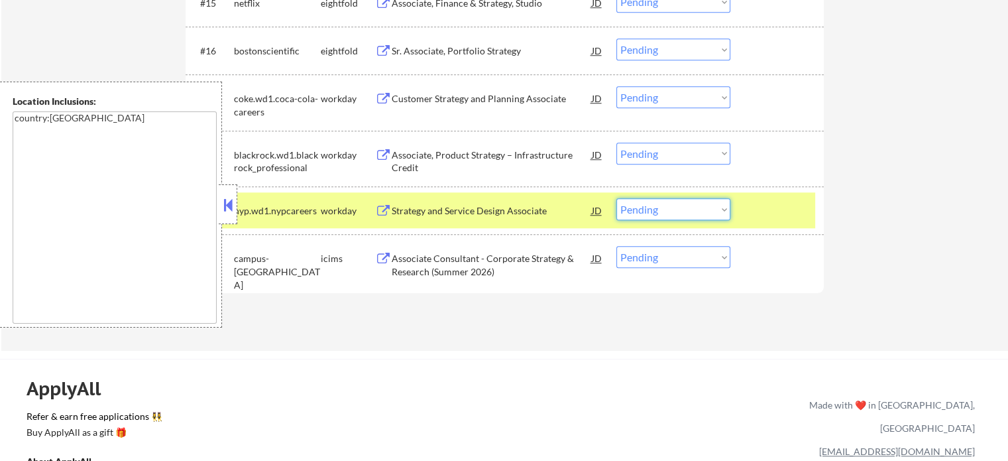
click at [654, 209] on select "Choose an option... Pending Applied Excluded (Questions) Excluded (Expired) Exc…" at bounding box center [673, 209] width 114 height 22
click at [616, 198] on select "Choose an option... Pending Applied Excluded (Questions) Excluded (Expired) Exc…" at bounding box center [673, 209] width 114 height 22
click at [772, 205] on div at bounding box center [779, 210] width 58 height 24
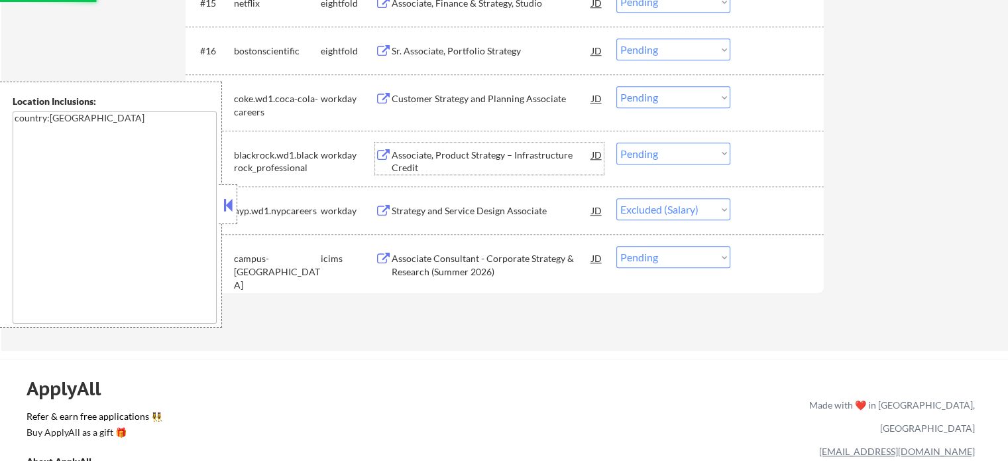
click at [490, 153] on div "Associate, Product Strategy – Infrastructure Credit" at bounding box center [492, 161] width 200 height 26
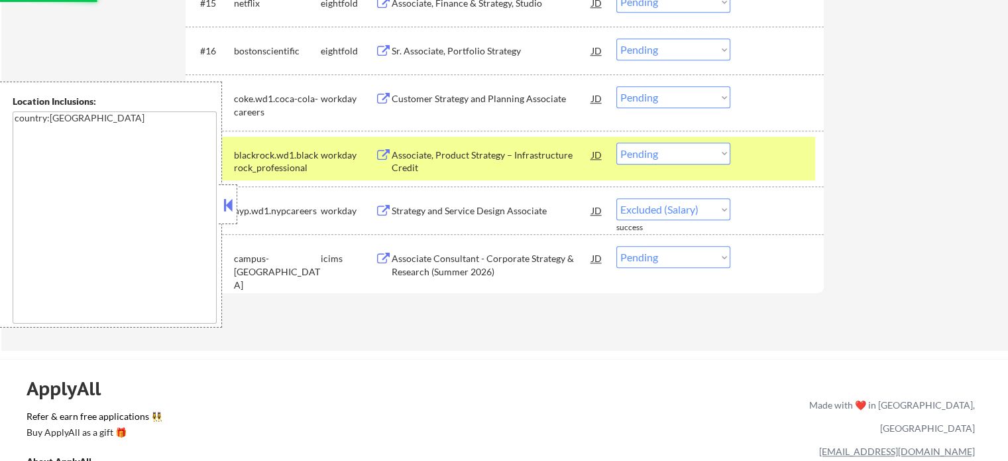
select select ""pending""
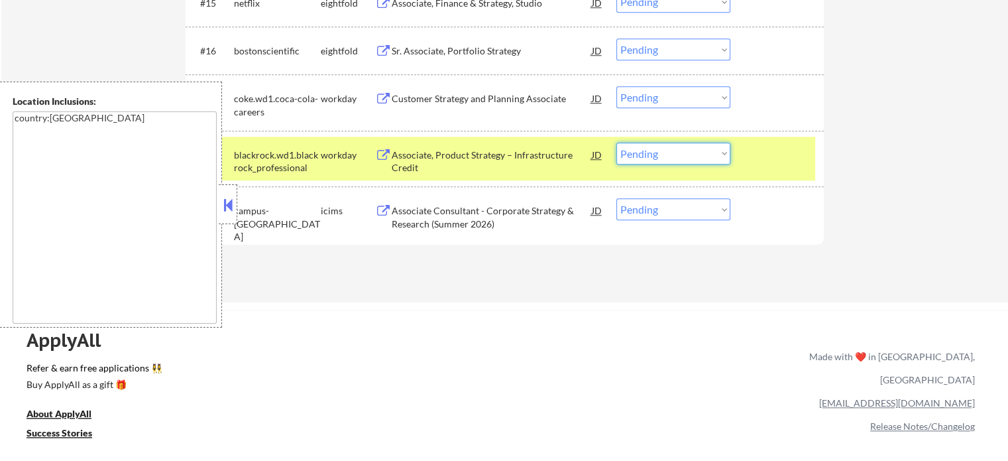
click at [652, 150] on select "Choose an option... Pending Applied Excluded (Questions) Excluded (Expired) Exc…" at bounding box center [673, 154] width 114 height 22
click at [616, 143] on select "Choose an option... Pending Applied Excluded (Questions) Excluded (Expired) Exc…" at bounding box center [673, 154] width 114 height 22
click at [760, 143] on div at bounding box center [779, 155] width 58 height 24
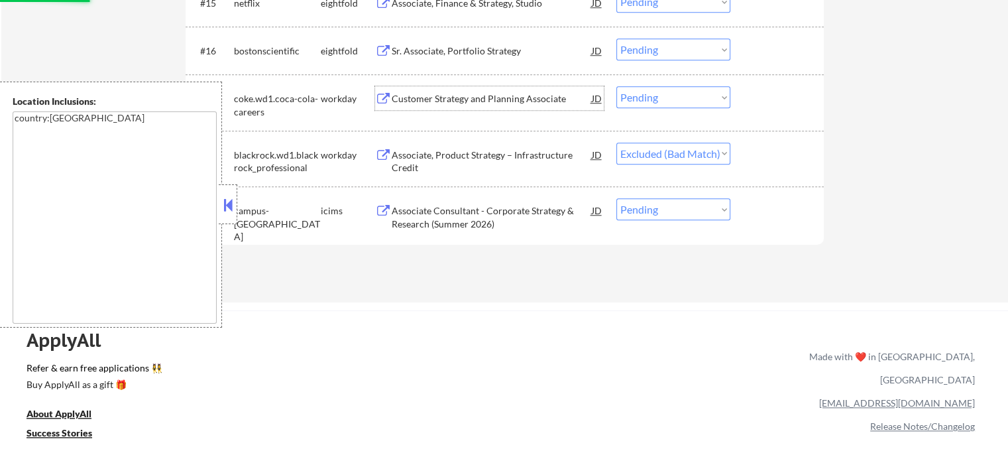
click at [479, 108] on div "Customer Strategy and Planning Associate" at bounding box center [492, 98] width 200 height 24
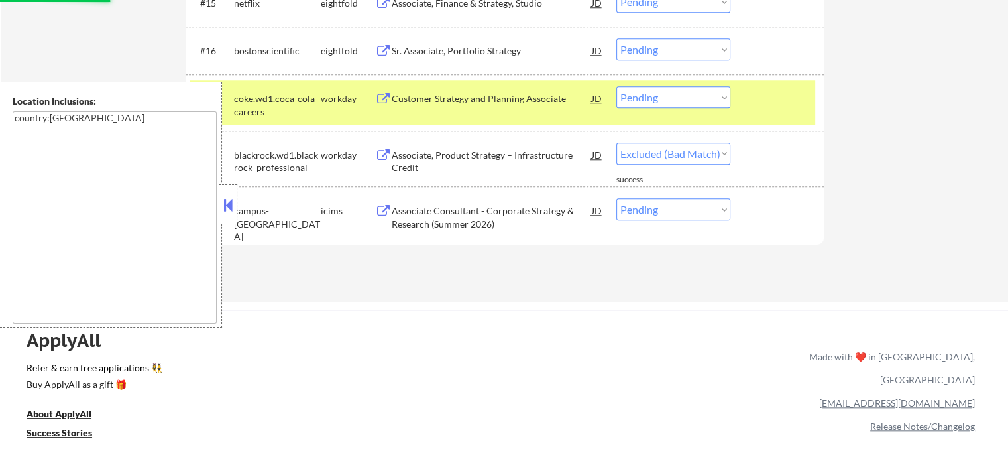
select select ""pending""
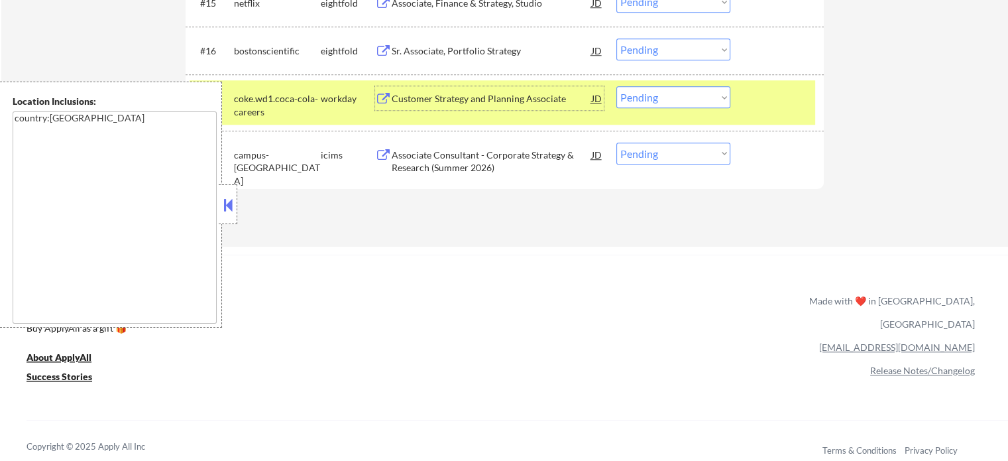
click at [654, 107] on select "Choose an option... Pending Applied Excluded (Questions) Excluded (Expired) Exc…" at bounding box center [673, 97] width 114 height 22
click at [616, 86] on select "Choose an option... Pending Applied Excluded (Questions) Excluded (Expired) Exc…" at bounding box center [673, 97] width 114 height 22
click at [767, 107] on div at bounding box center [779, 98] width 58 height 24
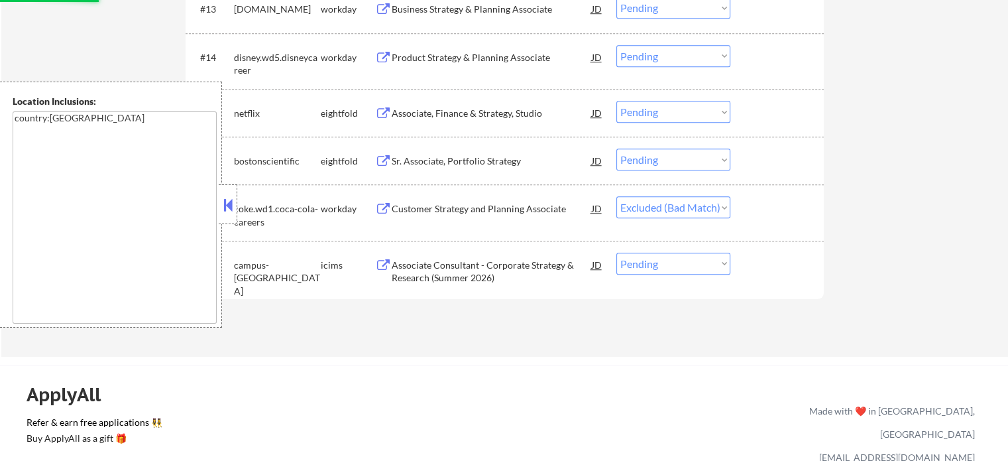
scroll to position [1127, 0]
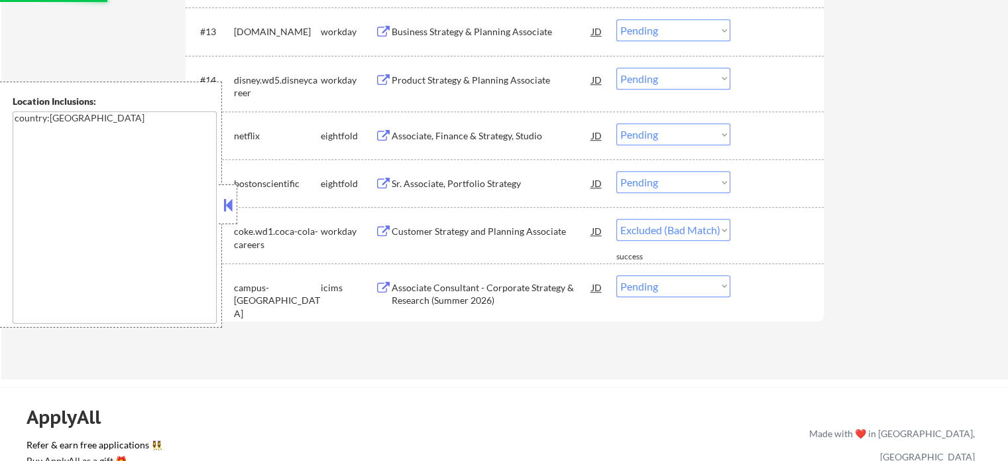
click at [423, 83] on div "Product Strategy & Planning Associate" at bounding box center [492, 80] width 200 height 13
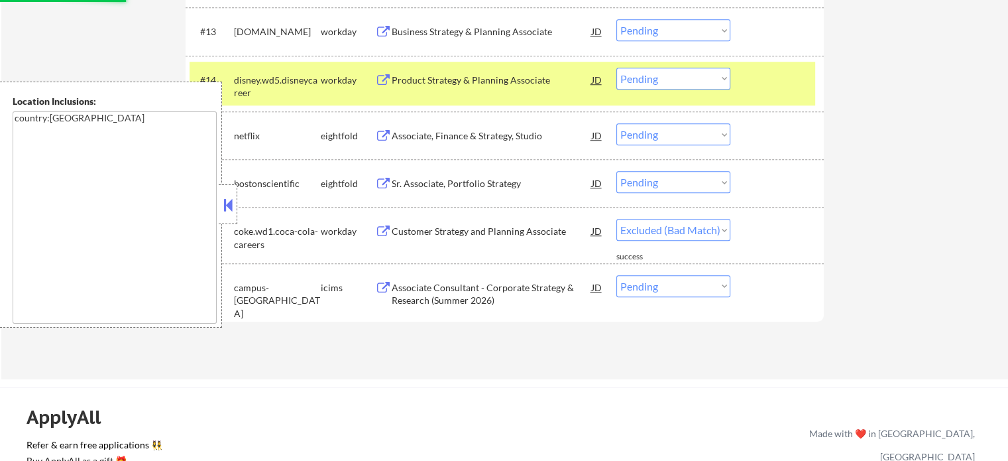
select select ""pending""
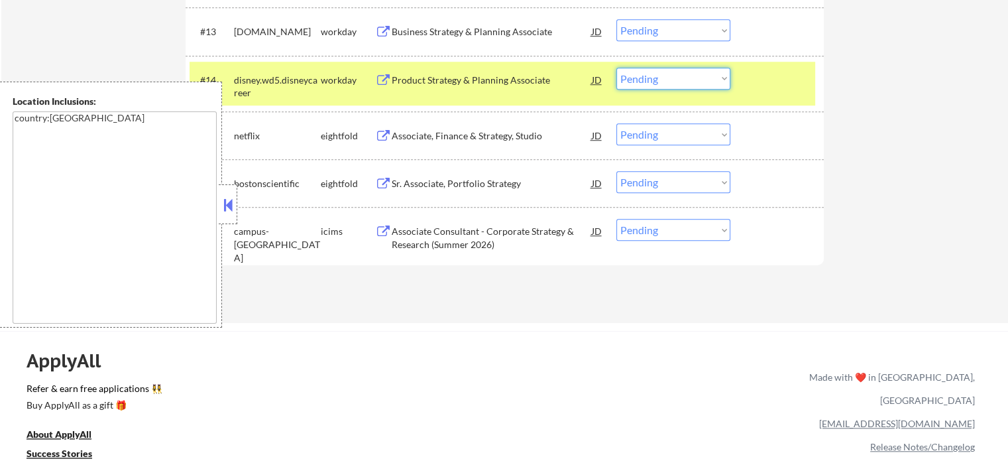
click at [666, 76] on select "Choose an option... Pending Applied Excluded (Questions) Excluded (Expired) Exc…" at bounding box center [673, 79] width 114 height 22
click at [616, 68] on select "Choose an option... Pending Applied Excluded (Questions) Excluded (Expired) Exc…" at bounding box center [673, 79] width 114 height 22
click at [782, 72] on div at bounding box center [779, 80] width 58 height 24
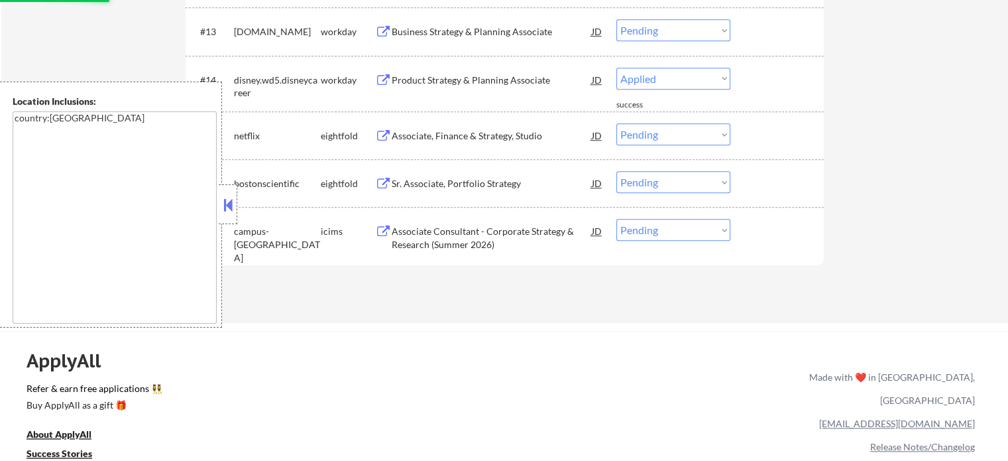
select select ""pending""
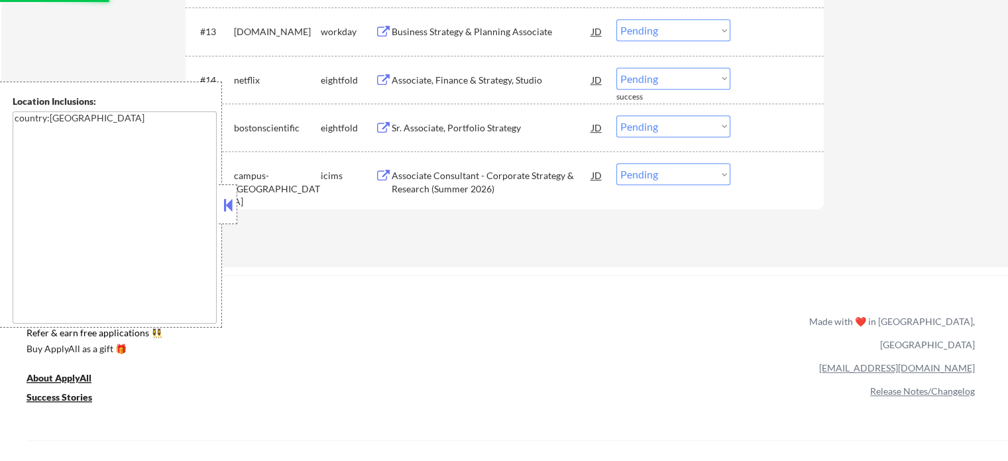
click at [465, 41] on div "Business Strategy & Planning Associate" at bounding box center [492, 31] width 200 height 24
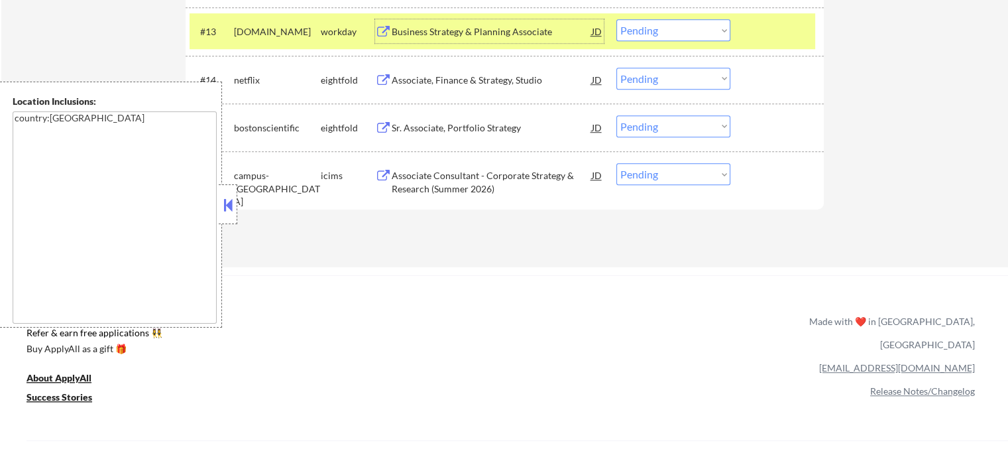
click at [766, 26] on div at bounding box center [779, 31] width 58 height 24
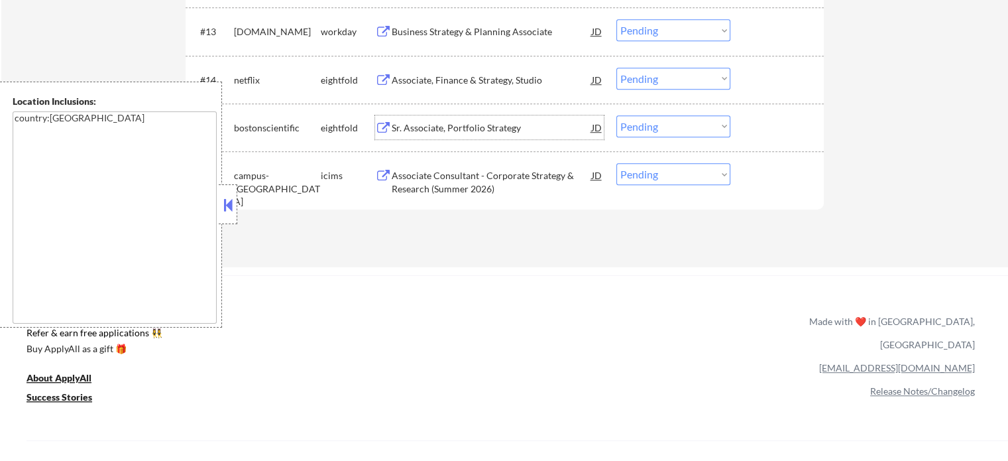
click at [502, 123] on div "Sr. Associate, Portfolio Strategy" at bounding box center [492, 127] width 200 height 13
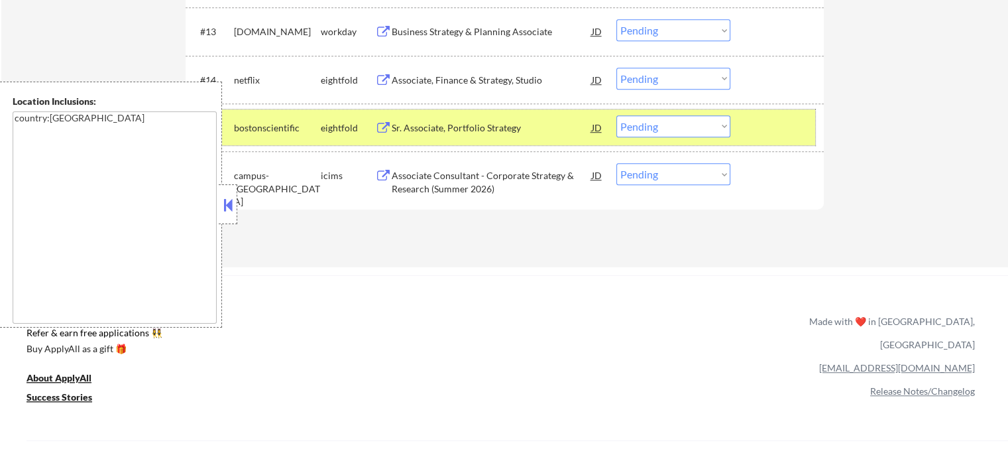
click at [776, 123] on div at bounding box center [779, 127] width 58 height 24
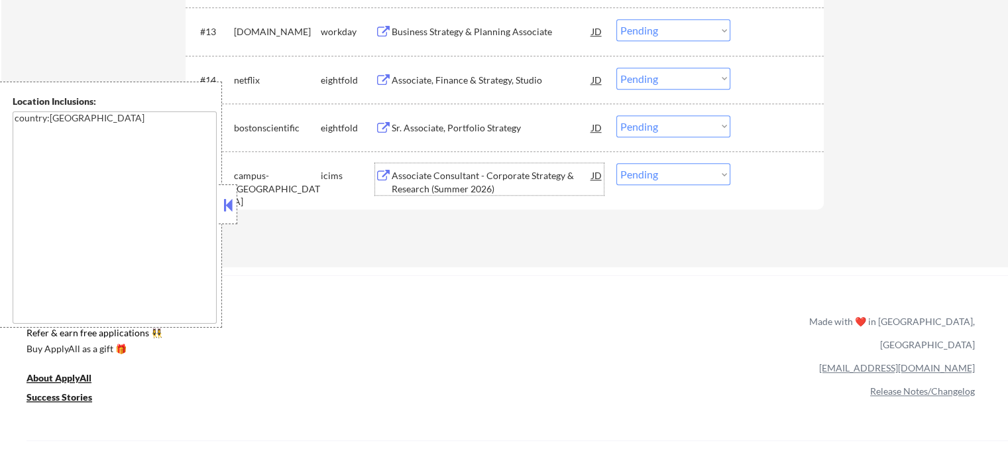
click at [554, 172] on div "Associate Consultant - Corporate Strategy & Research (Summer 2026)" at bounding box center [492, 182] width 200 height 26
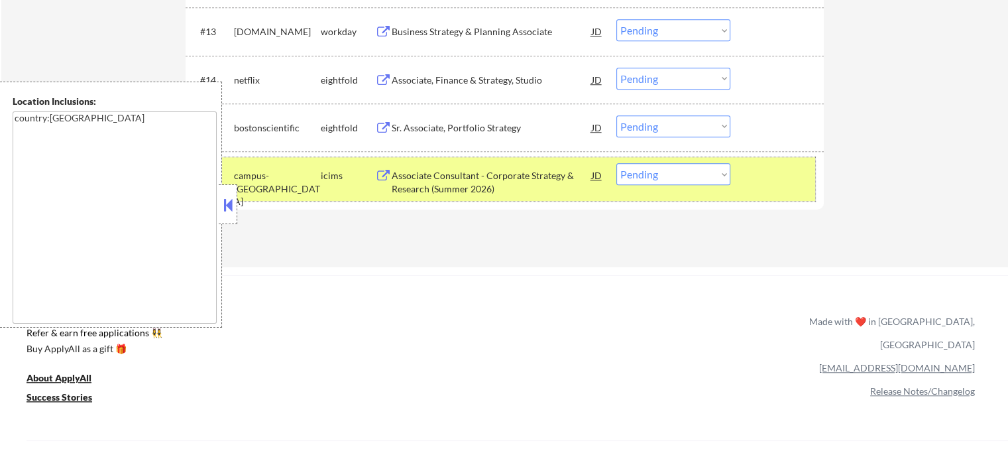
click at [743, 176] on div "#16 campus-libertymutual icims Associate Consultant - Corporate Strategy & Rese…" at bounding box center [503, 179] width 626 height 44
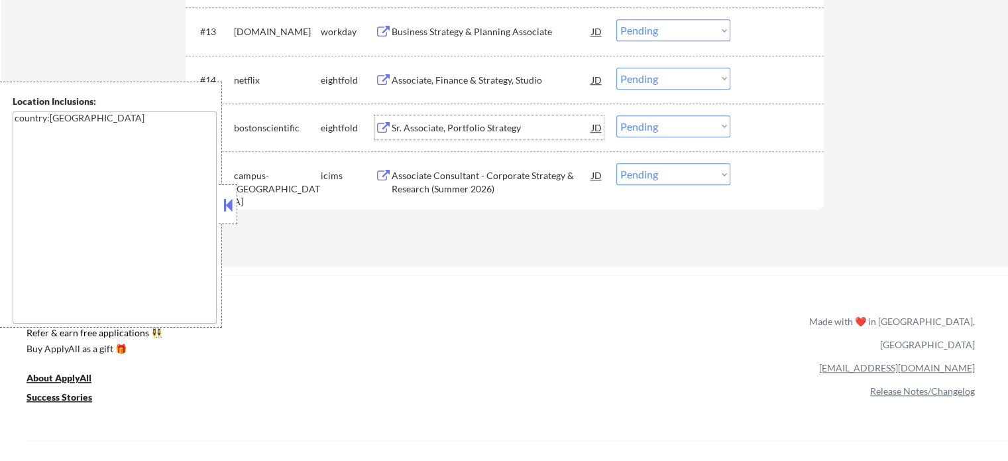
click at [514, 133] on div "Sr. Associate, Portfolio Strategy" at bounding box center [492, 127] width 200 height 13
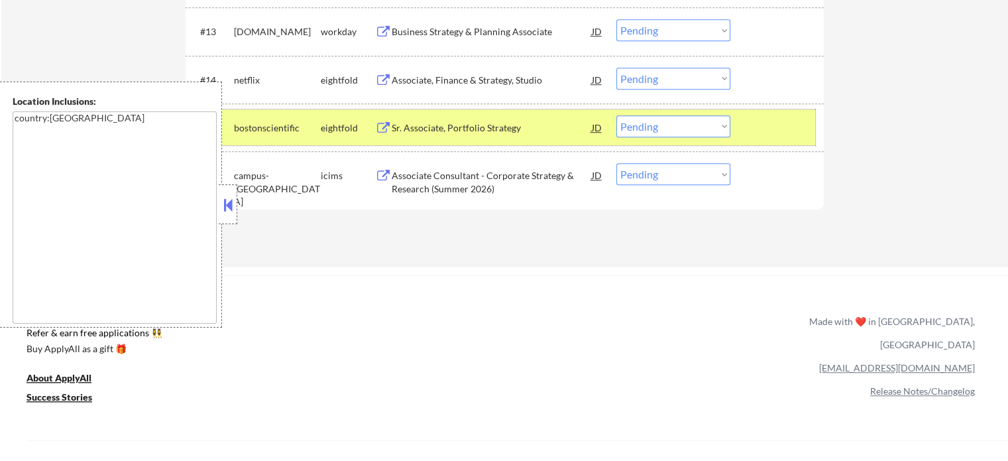
click at [769, 121] on div at bounding box center [779, 127] width 58 height 24
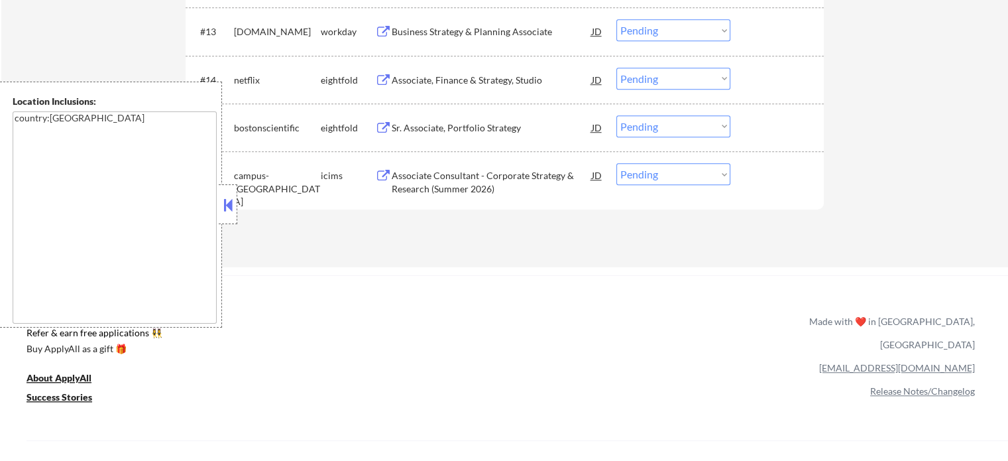
click at [457, 169] on div "Associate Consultant - Corporate Strategy & Research (Summer 2026)" at bounding box center [492, 182] width 200 height 26
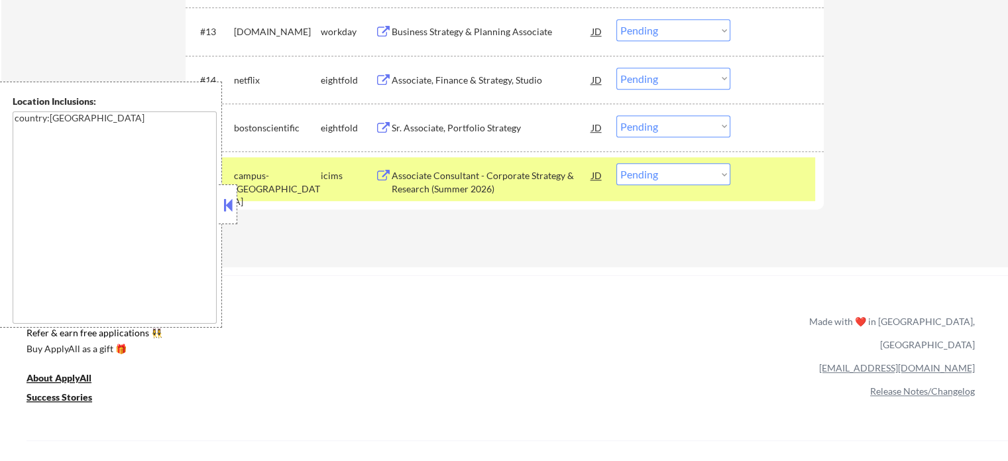
click at [792, 204] on div "#16 campus-libertymutual icims Associate Consultant - Corporate Strategy & Rese…" at bounding box center [505, 179] width 638 height 56
click at [781, 185] on div at bounding box center [779, 175] width 58 height 24
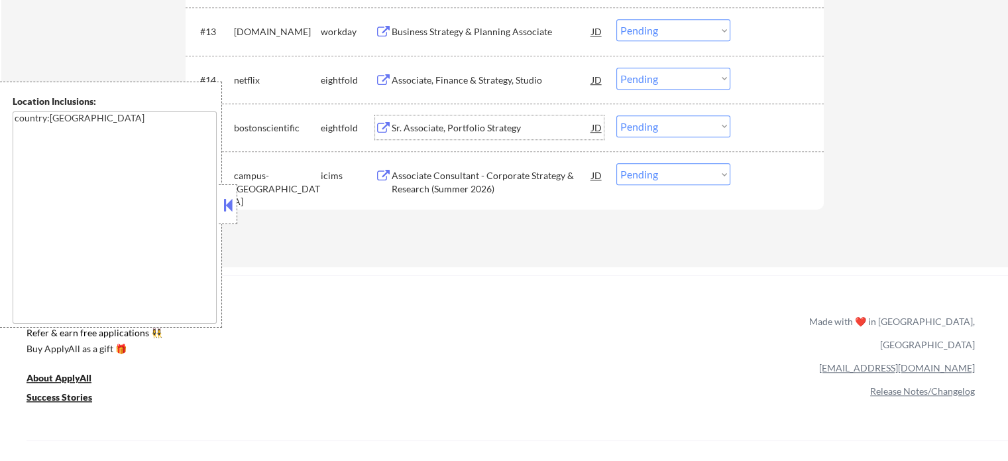
click at [491, 129] on div "Sr. Associate, Portfolio Strategy" at bounding box center [492, 127] width 200 height 13
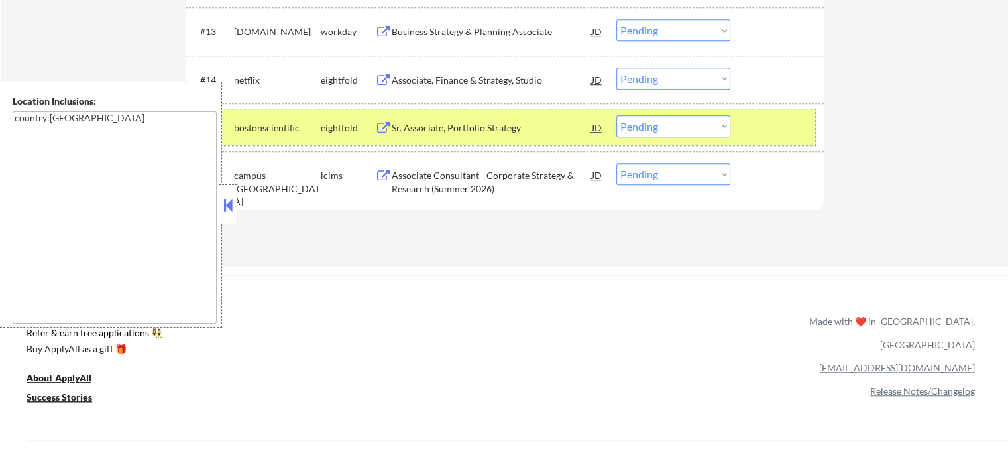
click at [764, 138] on div at bounding box center [779, 127] width 58 height 24
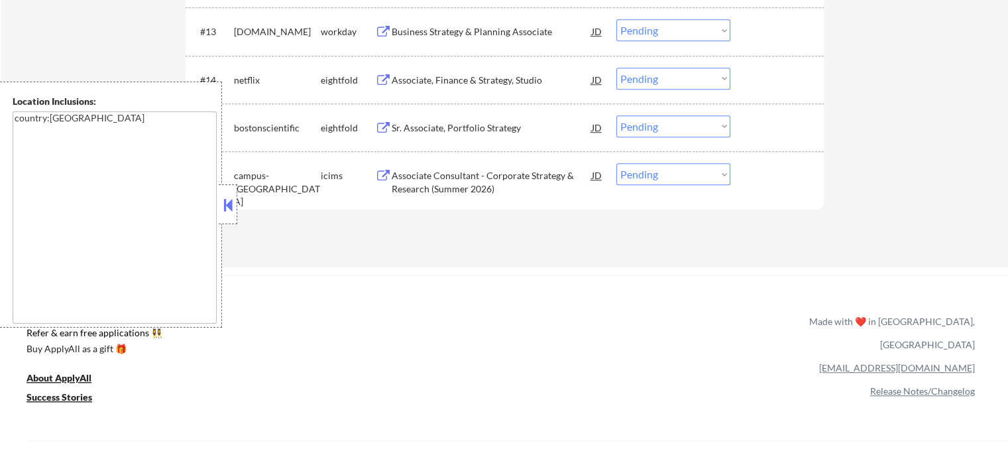
scroll to position [1061, 0]
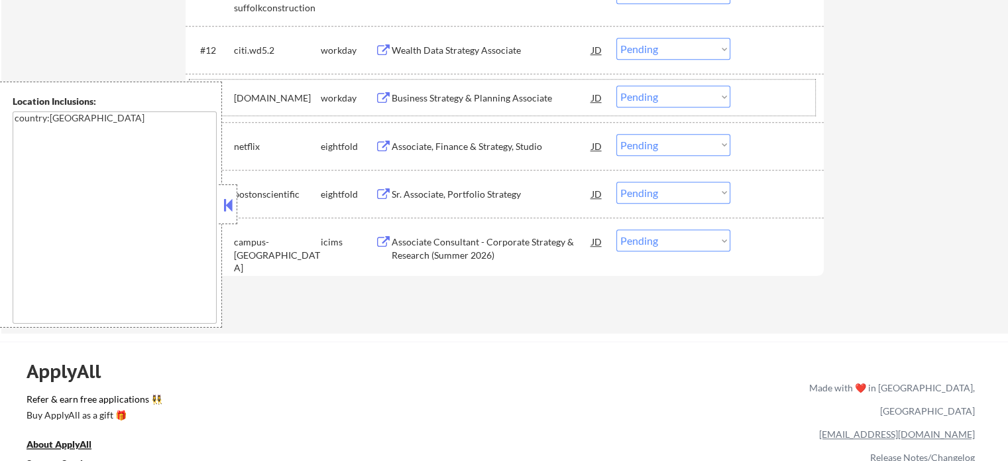
click at [536, 84] on div "#13 [DOMAIN_NAME] workday Business Strategy & Planning Associate JD Choose an o…" at bounding box center [503, 98] width 626 height 36
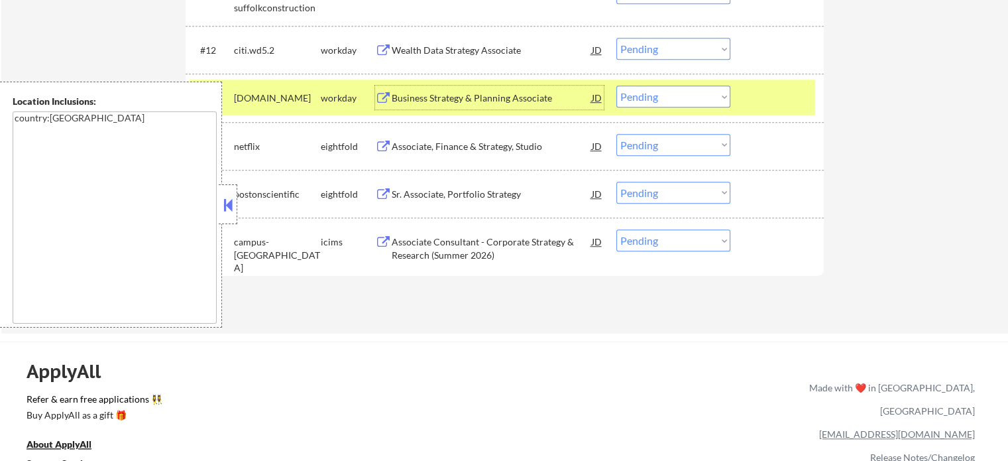
click at [536, 95] on div "Business Strategy & Planning Associate" at bounding box center [492, 97] width 200 height 13
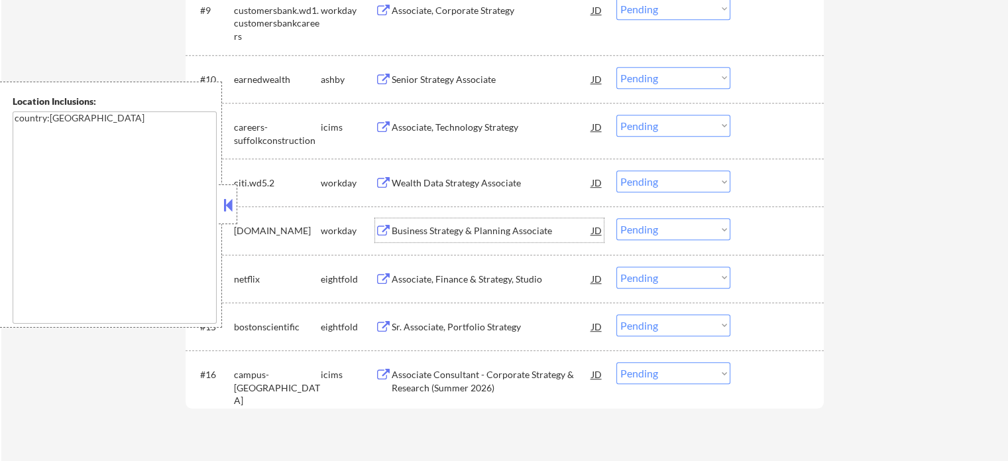
scroll to position [795, 0]
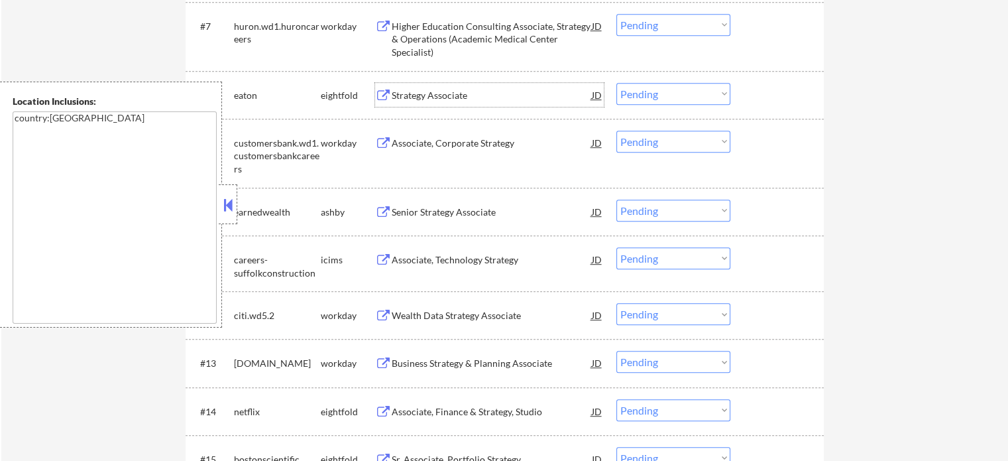
click at [459, 101] on div "Strategy Associate" at bounding box center [492, 95] width 200 height 24
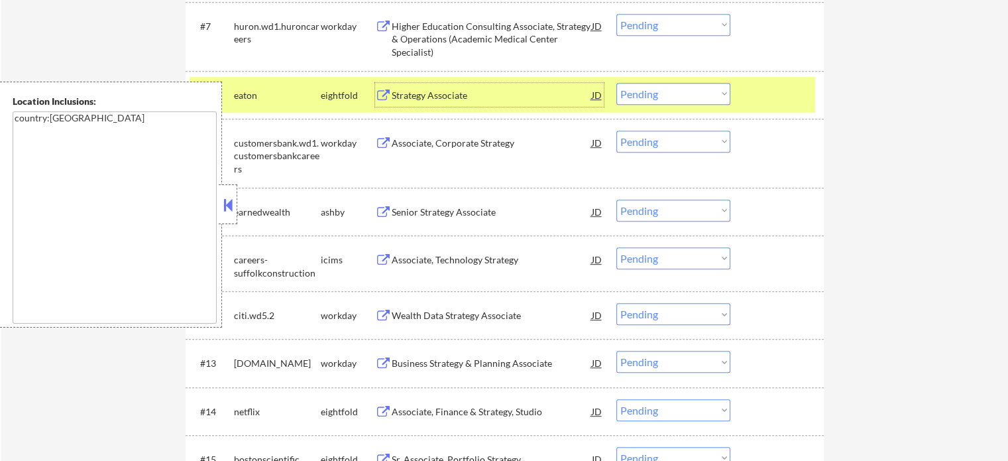
click at [803, 86] on div at bounding box center [779, 95] width 58 height 24
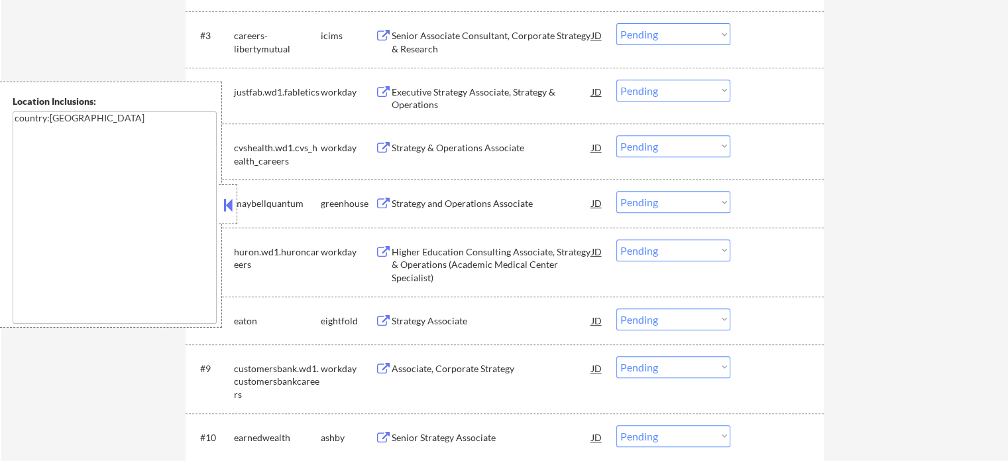
scroll to position [530, 0]
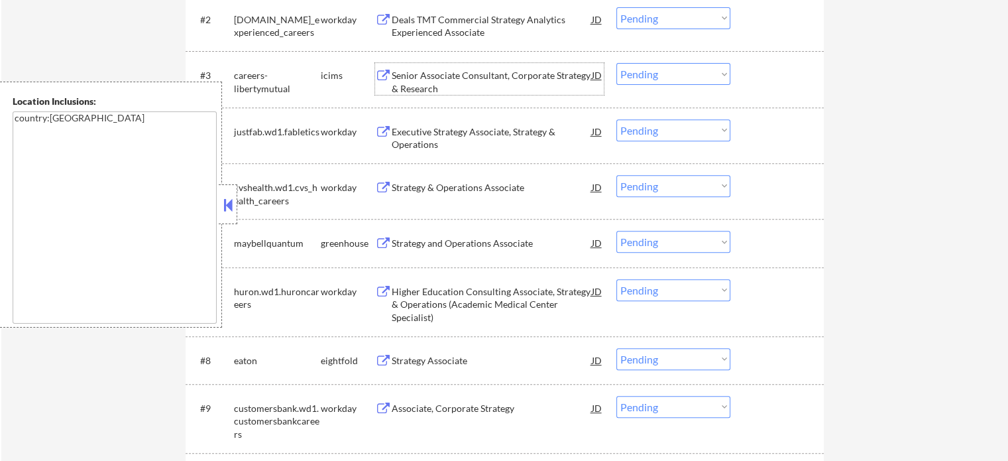
click at [539, 80] on div "Senior Associate Consultant, Corporate Strategy & Research" at bounding box center [492, 82] width 200 height 26
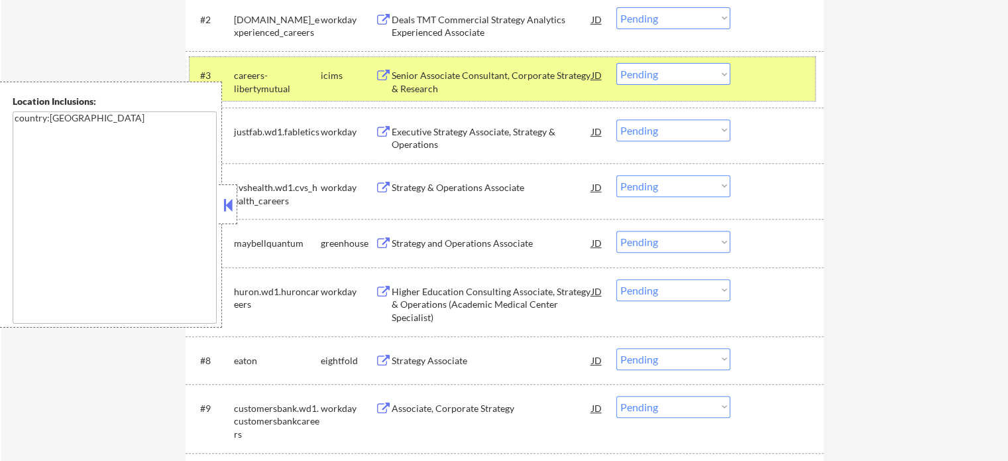
click at [794, 88] on div "#3 careers-[PERSON_NAME] Senior Associate Consultant, Corporate Strategy & Rese…" at bounding box center [503, 79] width 626 height 44
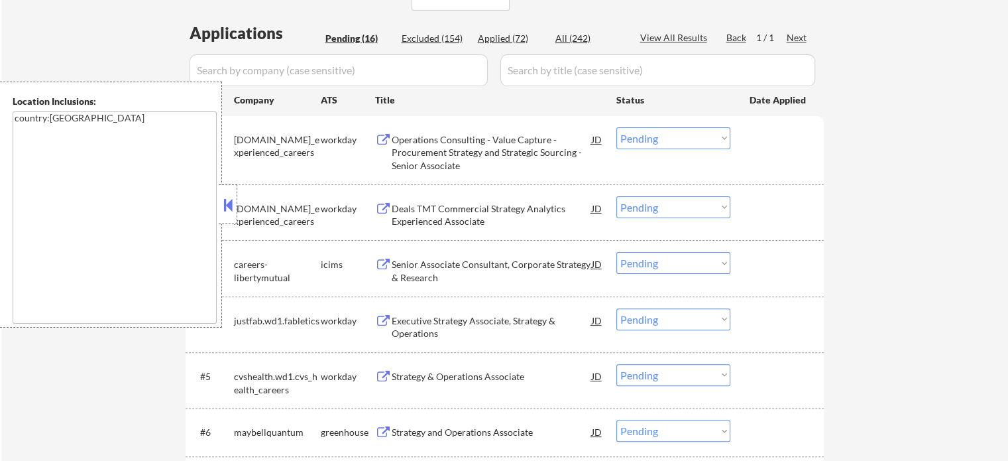
scroll to position [331, 0]
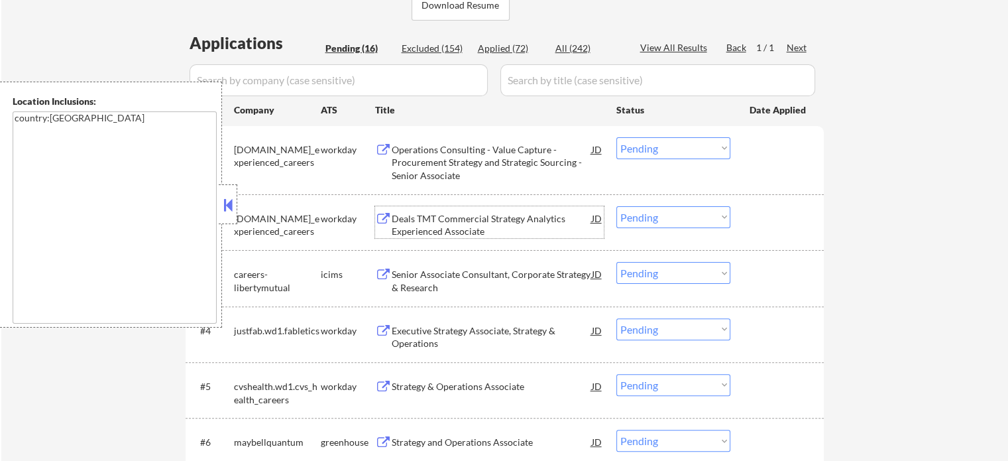
click at [434, 237] on div "Deals TMT Commercial Strategy Analytics Experienced Associate" at bounding box center [492, 225] width 200 height 26
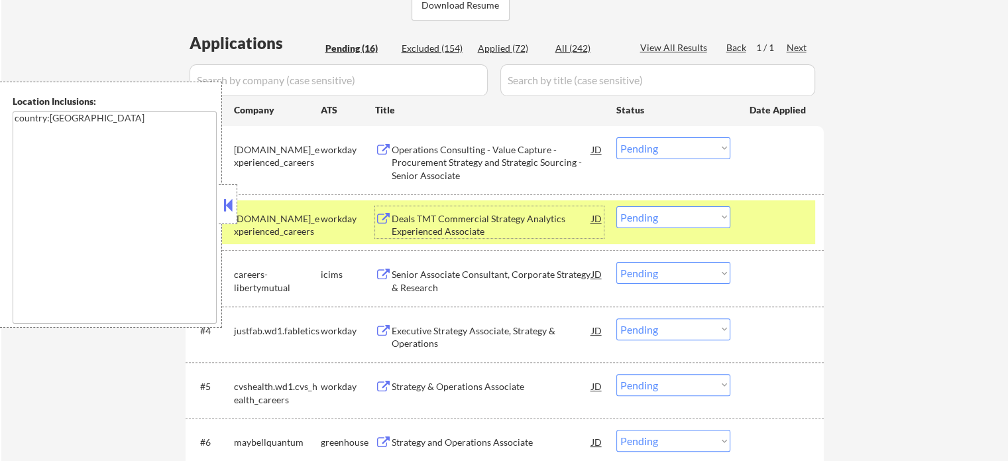
click at [765, 227] on div at bounding box center [779, 218] width 58 height 24
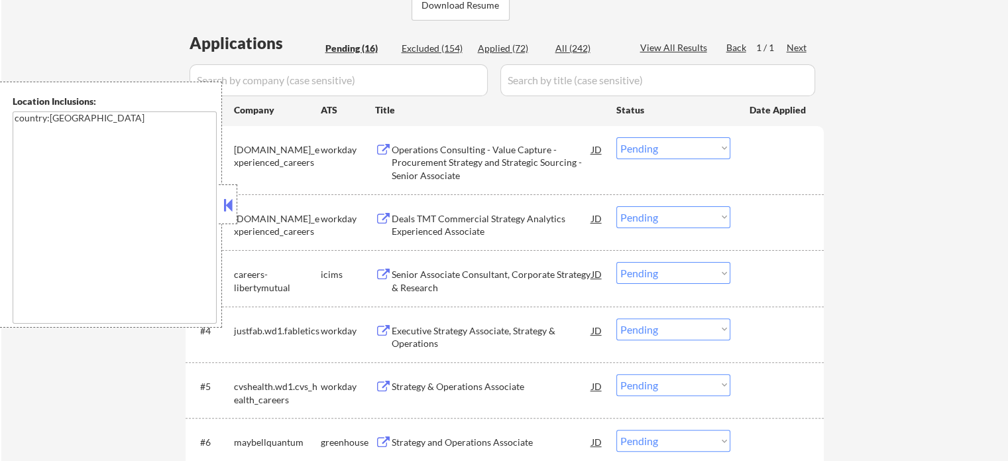
click at [467, 355] on div "#4 justfab.wd1.fabletics workday Executive Strategy Associate, Strategy & Opera…" at bounding box center [505, 334] width 638 height 56
click at [520, 377] on div "Strategy & Operations Associate" at bounding box center [492, 386] width 200 height 24
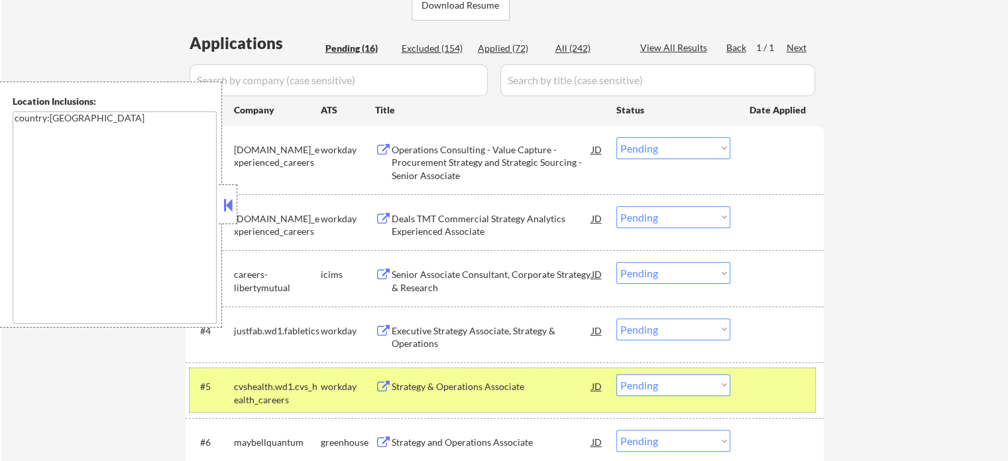
click at [803, 394] on div at bounding box center [779, 386] width 58 height 24
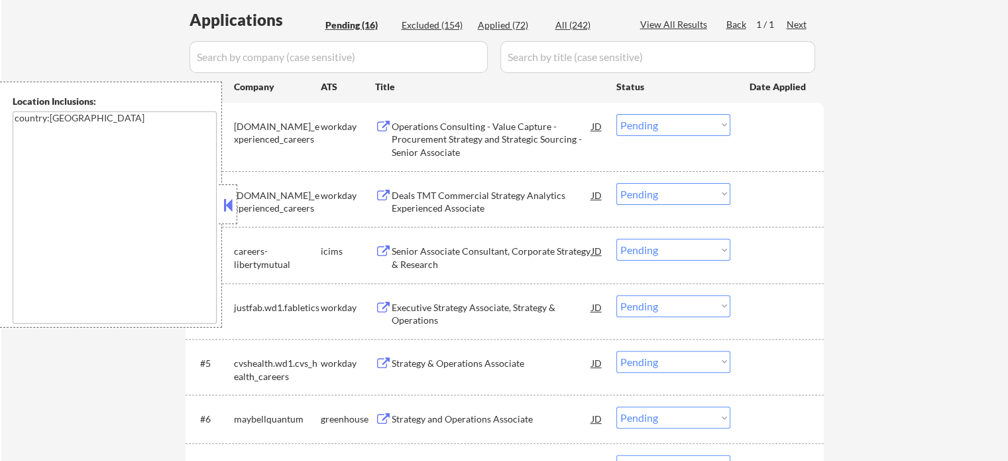
scroll to position [663, 0]
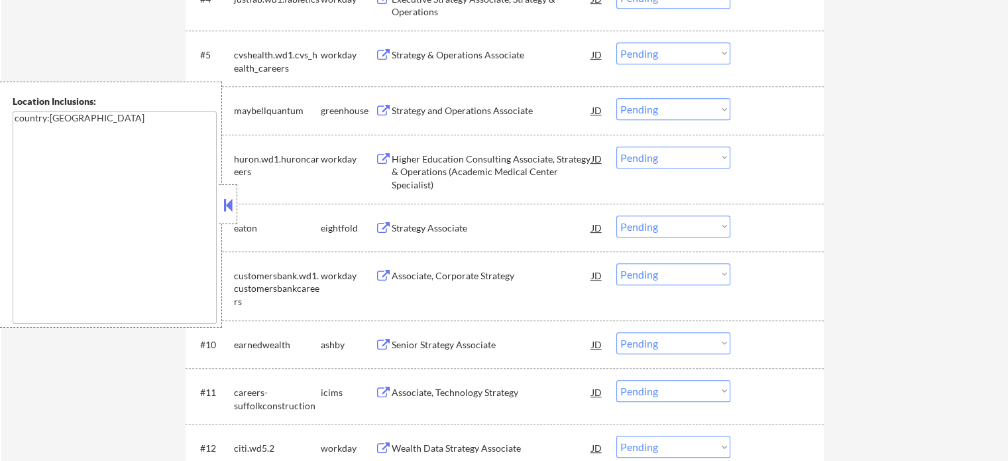
click at [496, 335] on div "Senior Strategy Associate" at bounding box center [492, 344] width 200 height 24
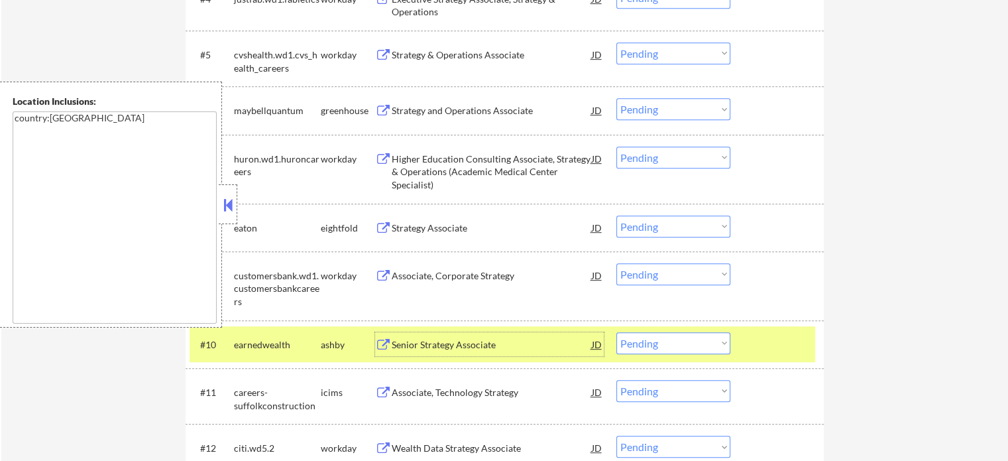
click at [793, 361] on div "#10 earnedwealth [PERSON_NAME] Senior Strategy Associate JD Choose an option...…" at bounding box center [503, 344] width 626 height 36
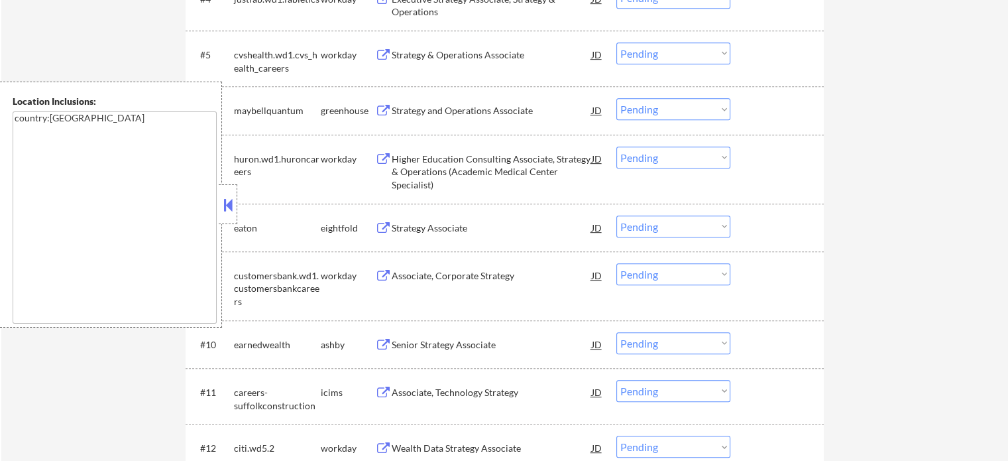
scroll to position [862, 0]
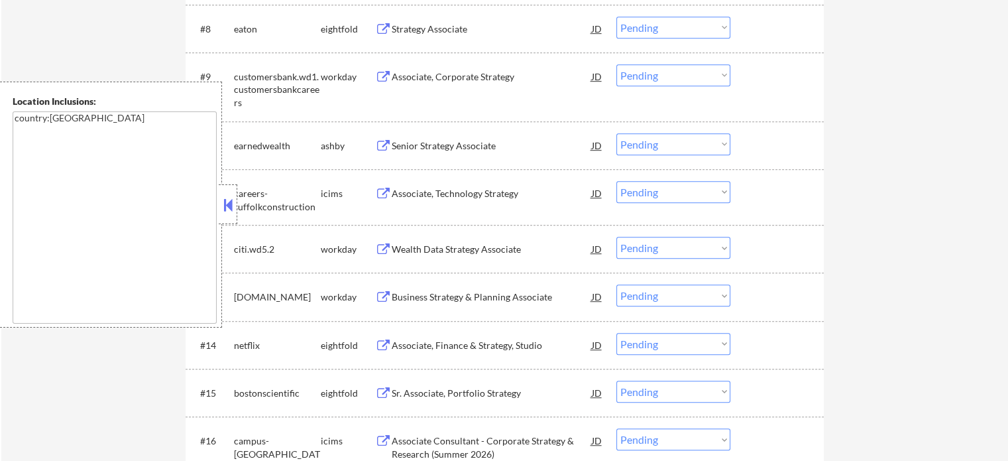
click at [558, 312] on div "#13 redhat.wd5.jobs workday Business Strategy & Planning Associate JD Choose an…" at bounding box center [503, 296] width 626 height 36
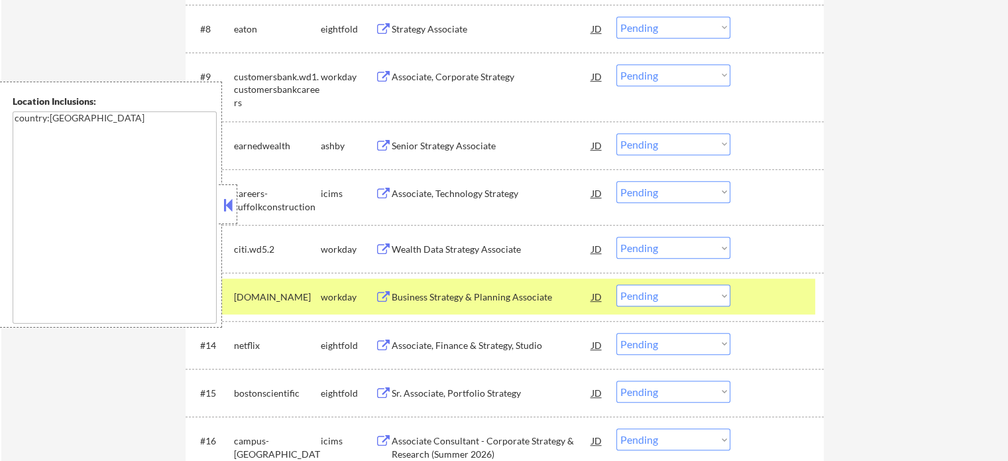
click at [558, 312] on div "#13 redhat.wd5.jobs workday Business Strategy & Planning Associate JD Choose an…" at bounding box center [503, 296] width 626 height 36
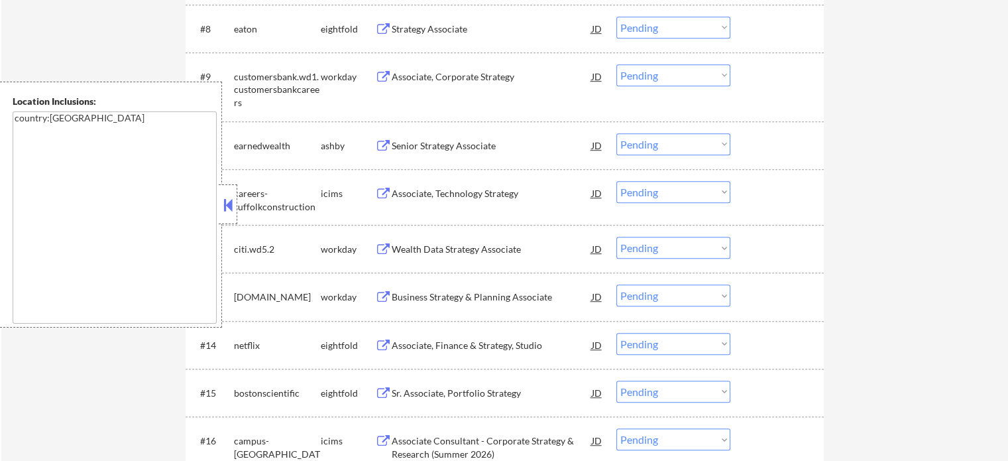
click at [434, 333] on div "Associate, Finance & Strategy, Studio" at bounding box center [492, 345] width 200 height 24
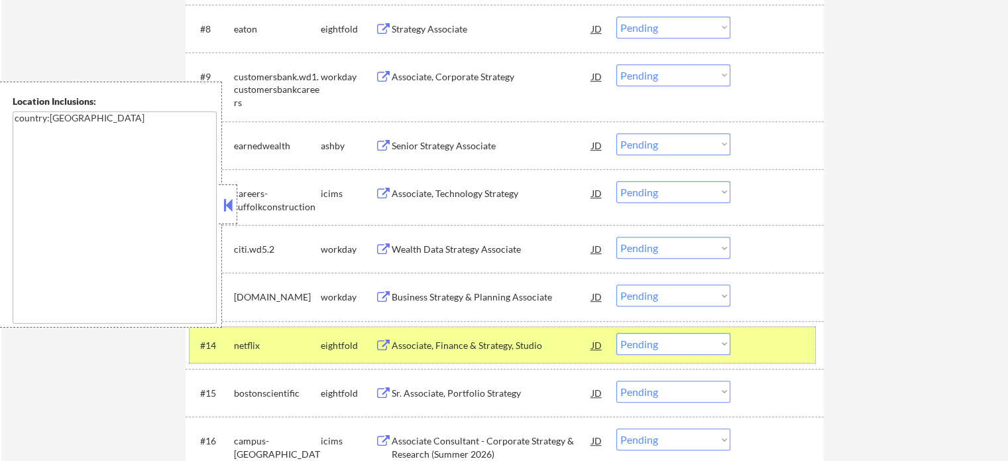
drag, startPoint x: 766, startPoint y: 345, endPoint x: 770, endPoint y: 338, distance: 8.1
click at [766, 344] on div at bounding box center [779, 345] width 58 height 24
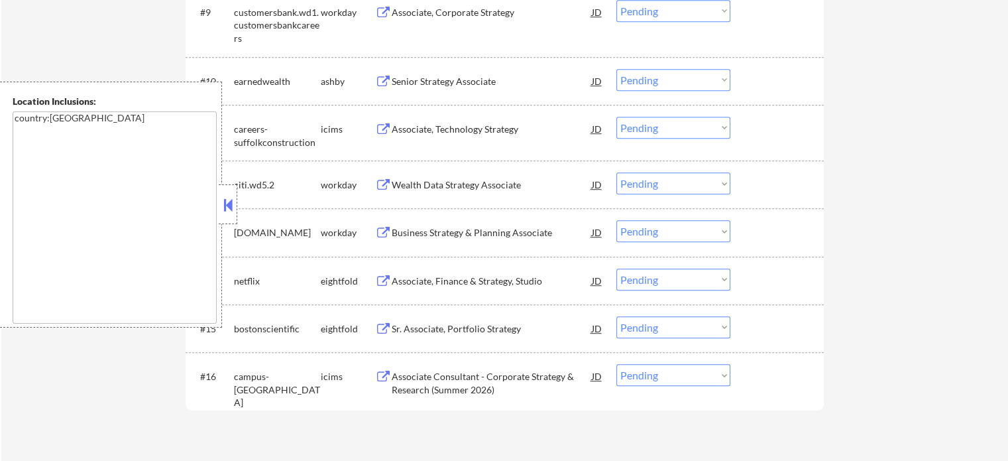
scroll to position [795, 0]
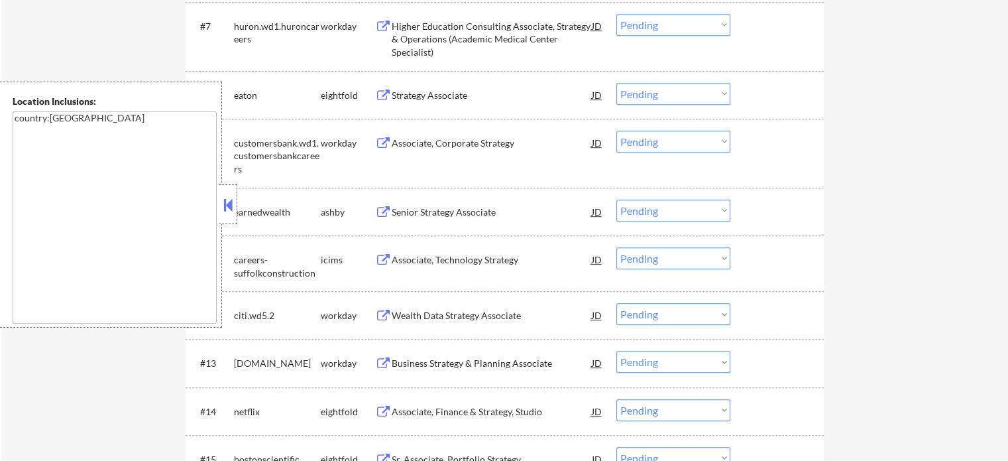
click at [486, 158] on div "#9 customersbank.wd1.customersbankcareers workday Associate, Corporate Strategy…" at bounding box center [503, 153] width 626 height 57
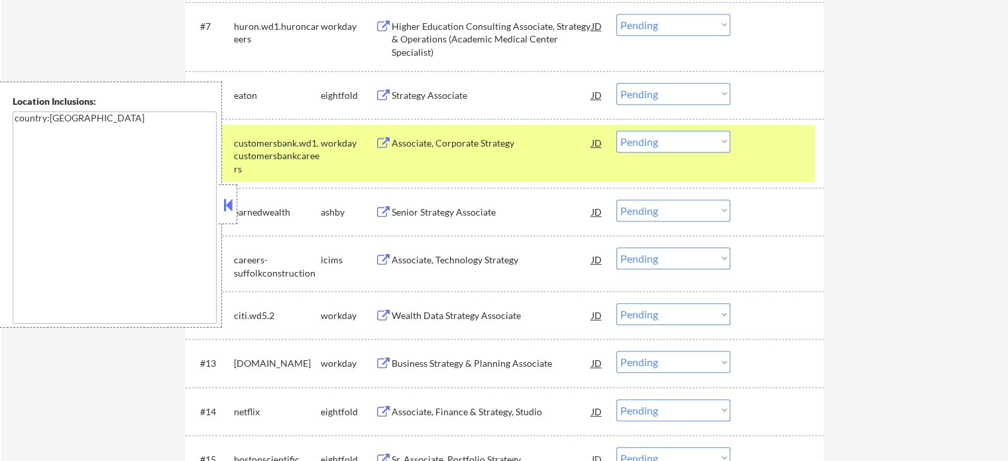
click at [526, 142] on div "Associate, Corporate Strategy" at bounding box center [492, 143] width 200 height 13
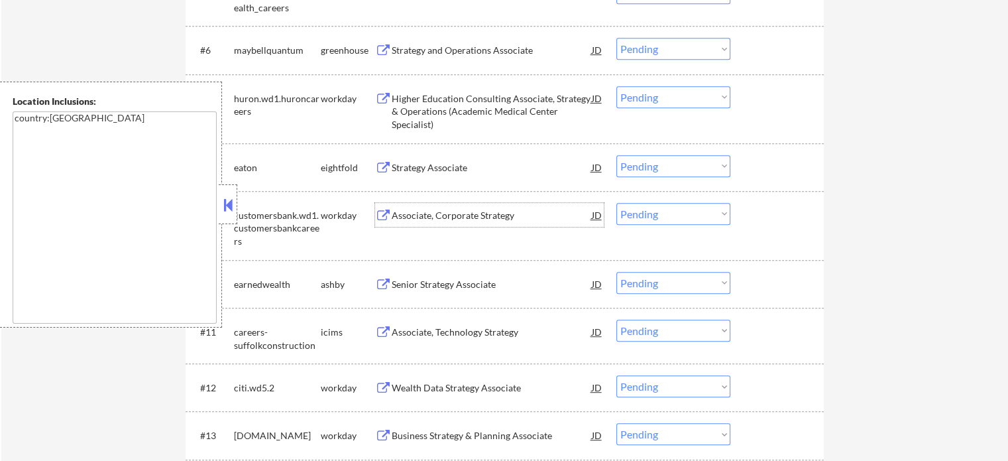
scroll to position [597, 0]
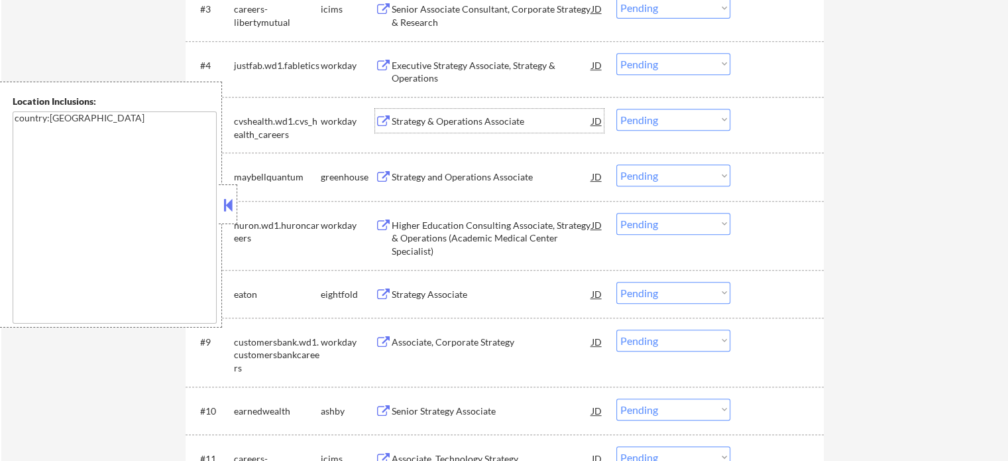
click at [467, 117] on div "Strategy & Operations Associate" at bounding box center [492, 121] width 200 height 13
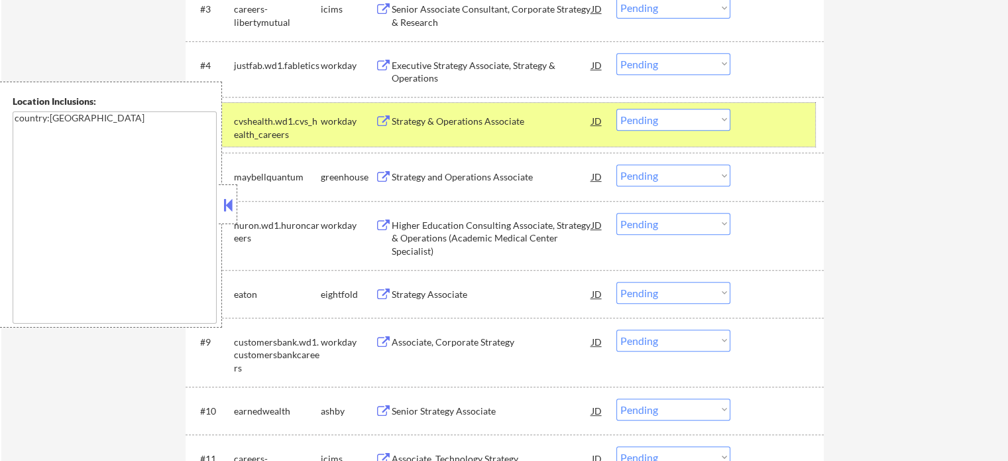
click at [797, 111] on div at bounding box center [779, 121] width 58 height 24
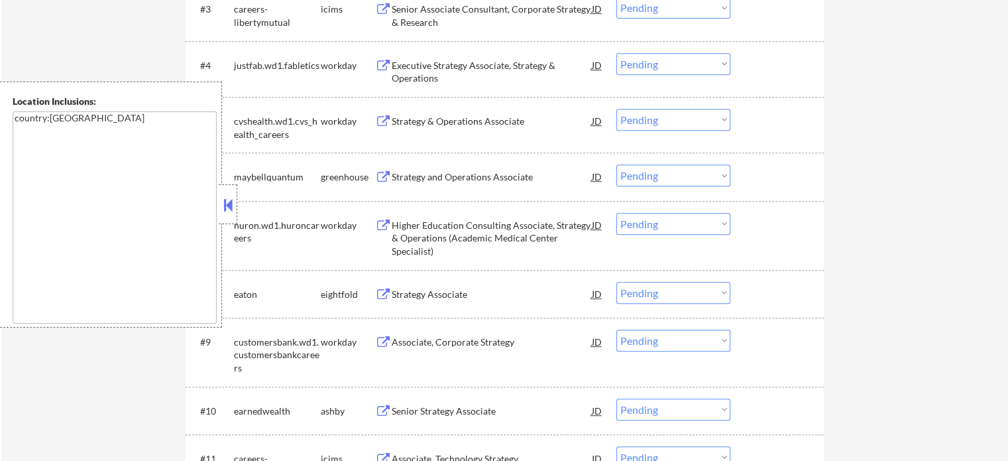
click at [477, 349] on div "Associate, Corporate Strategy" at bounding box center [492, 341] width 200 height 24
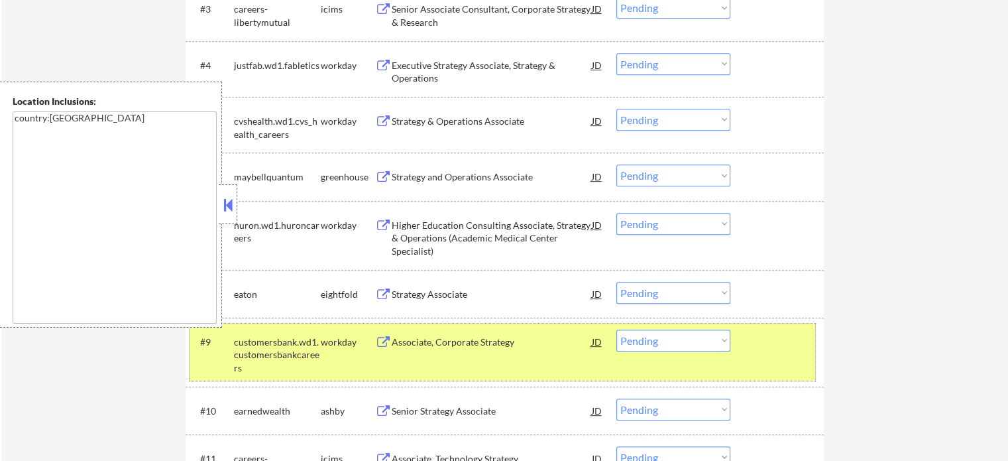
click at [758, 359] on div "#9 customersbank.wd1.customersbankcareers workday Associate, Corporate Strategy…" at bounding box center [503, 351] width 626 height 57
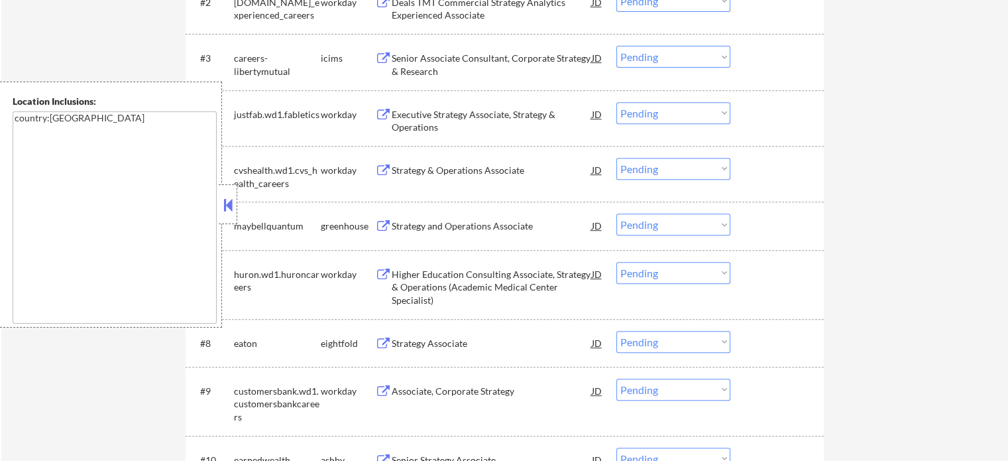
scroll to position [464, 0]
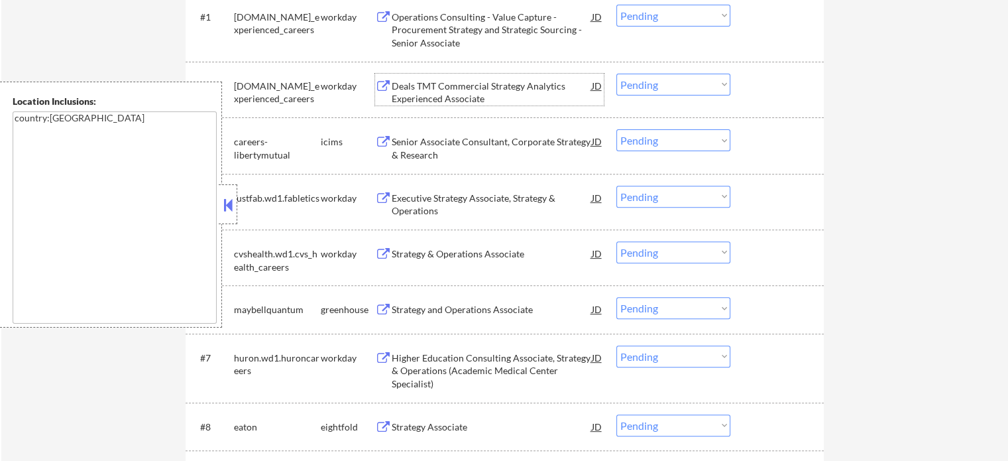
click at [475, 93] on div "Deals TMT Commercial Strategy Analytics Experienced Associate" at bounding box center [492, 93] width 200 height 26
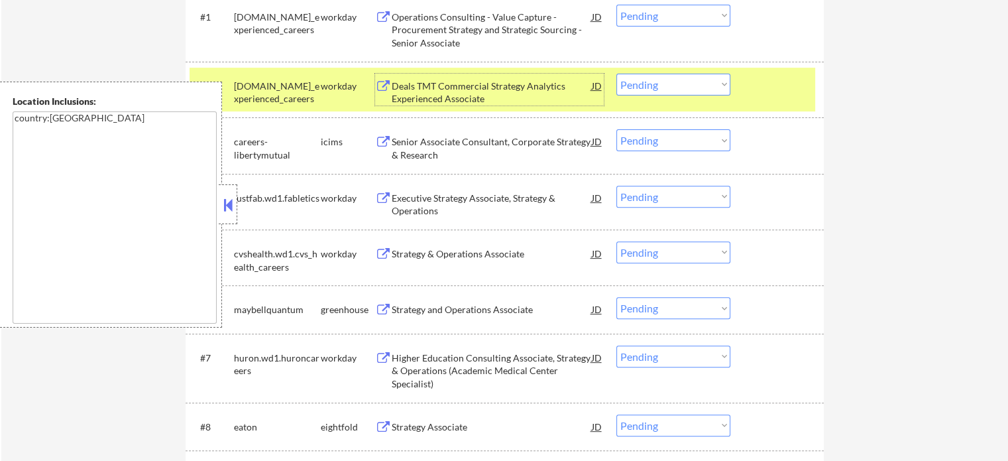
click at [769, 81] on div at bounding box center [779, 86] width 58 height 24
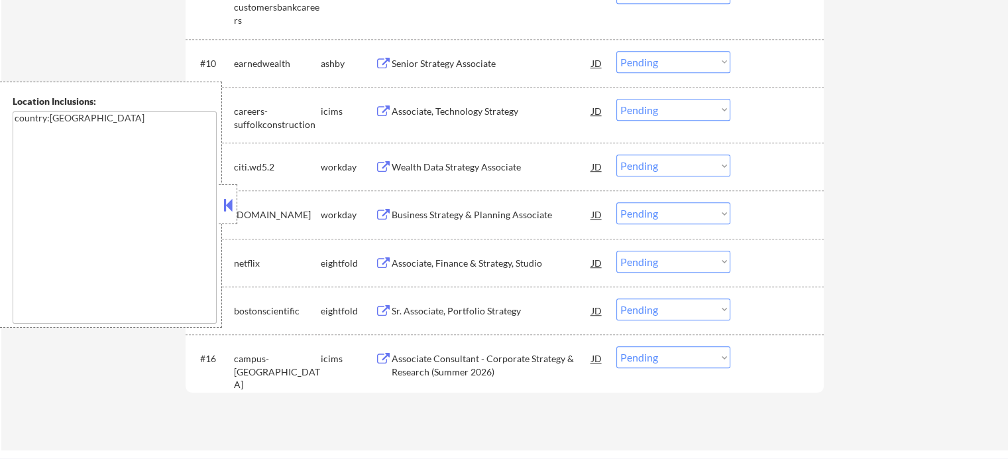
scroll to position [994, 0]
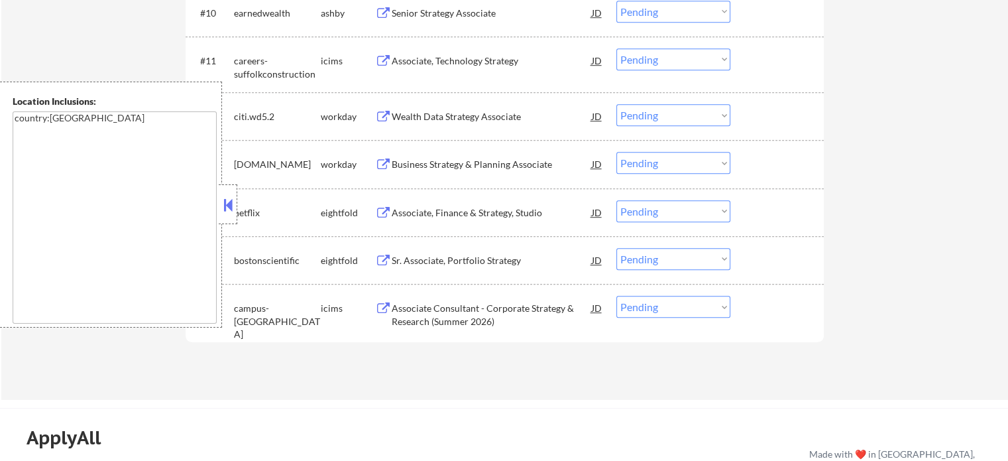
click at [509, 107] on div "Wealth Data Strategy Associate" at bounding box center [492, 116] width 200 height 24
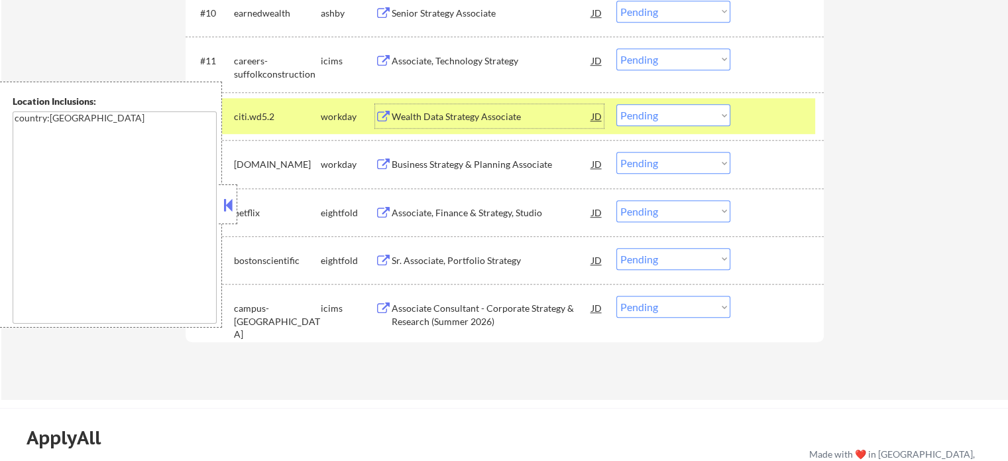
click at [767, 116] on div at bounding box center [779, 116] width 58 height 24
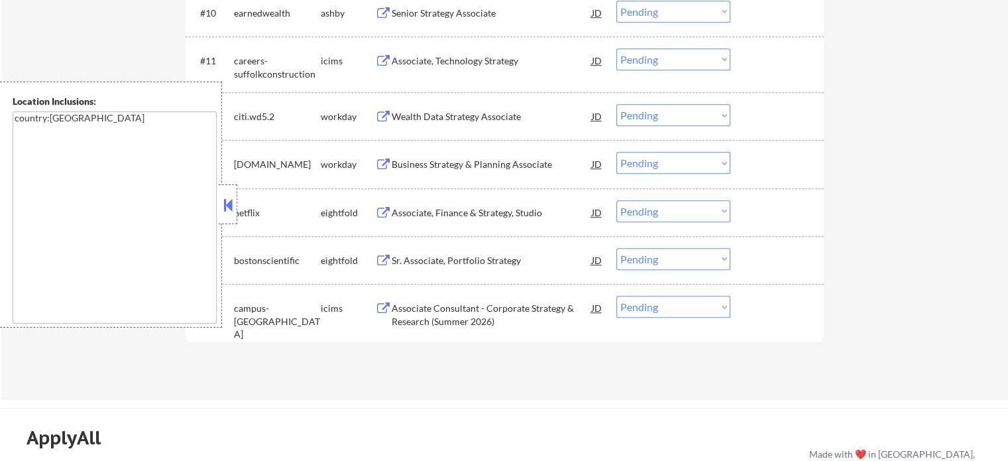
click at [508, 255] on div "Sr. Associate, Portfolio Strategy" at bounding box center [492, 260] width 200 height 13
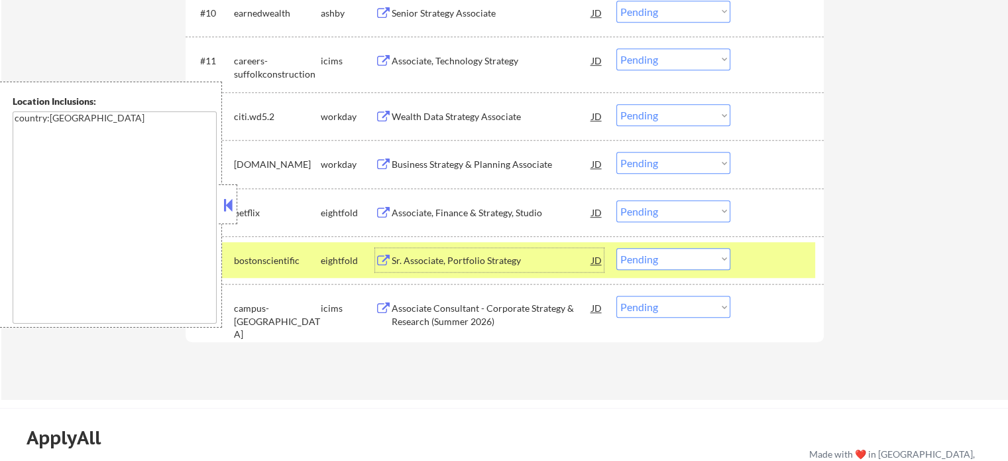
click at [785, 300] on div at bounding box center [779, 308] width 58 height 24
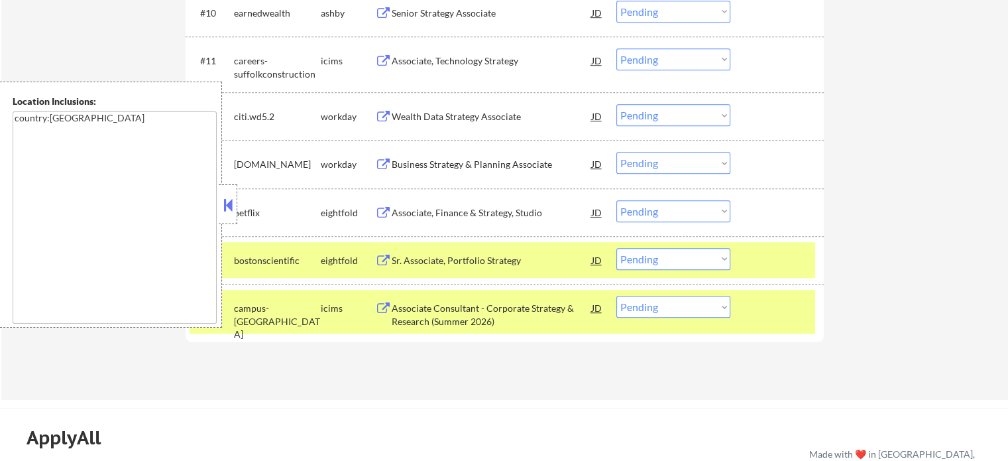
click at [790, 284] on div "#16 campus-libertymutual icims Associate Consultant - Corporate Strategy & Rese…" at bounding box center [505, 312] width 638 height 56
click at [782, 254] on div at bounding box center [779, 260] width 58 height 24
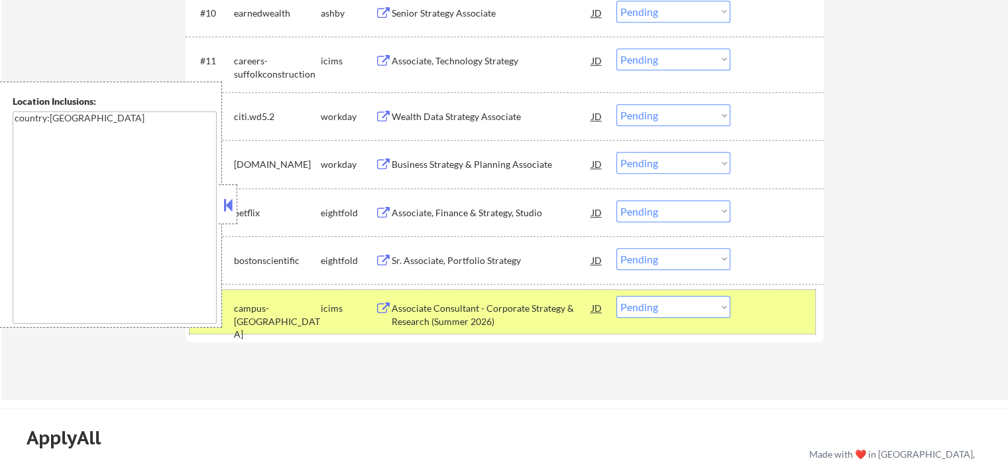
click at [778, 319] on div at bounding box center [779, 308] width 58 height 24
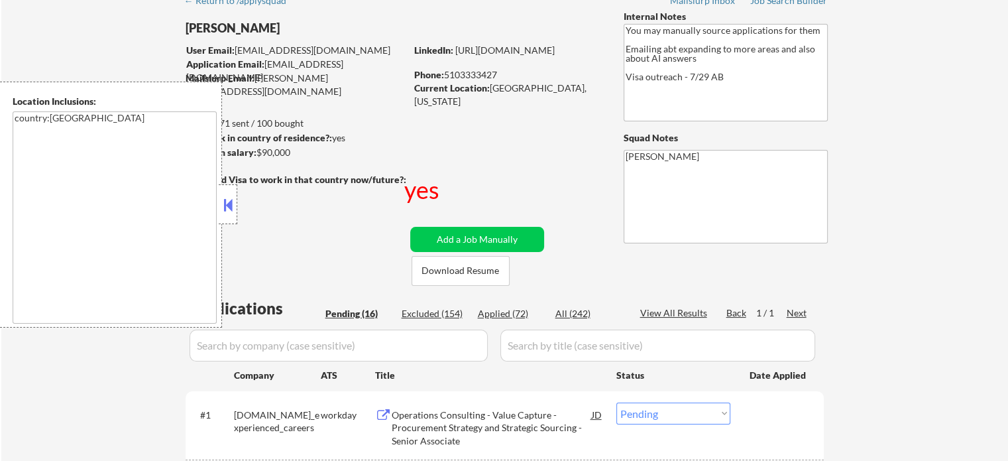
scroll to position [199, 0]
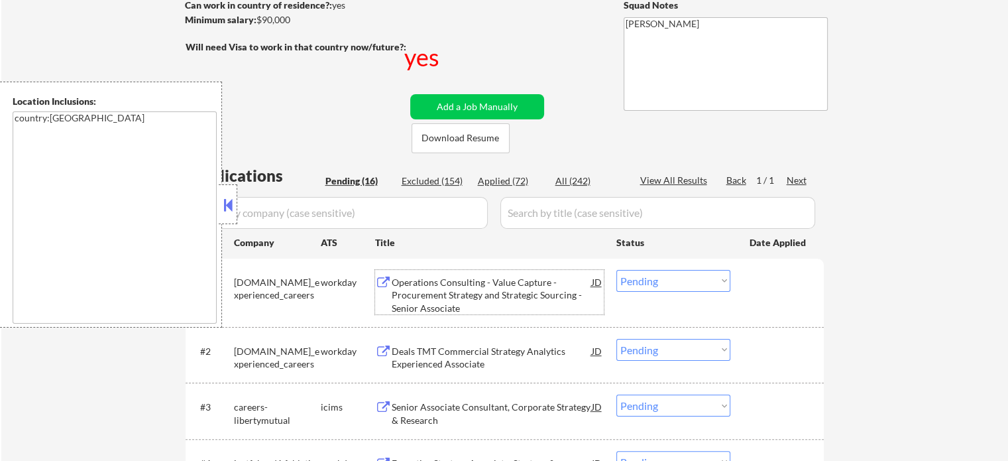
click at [430, 302] on div "Operations Consulting - Value Capture - Procurement Strategy and Strategic Sour…" at bounding box center [492, 295] width 200 height 39
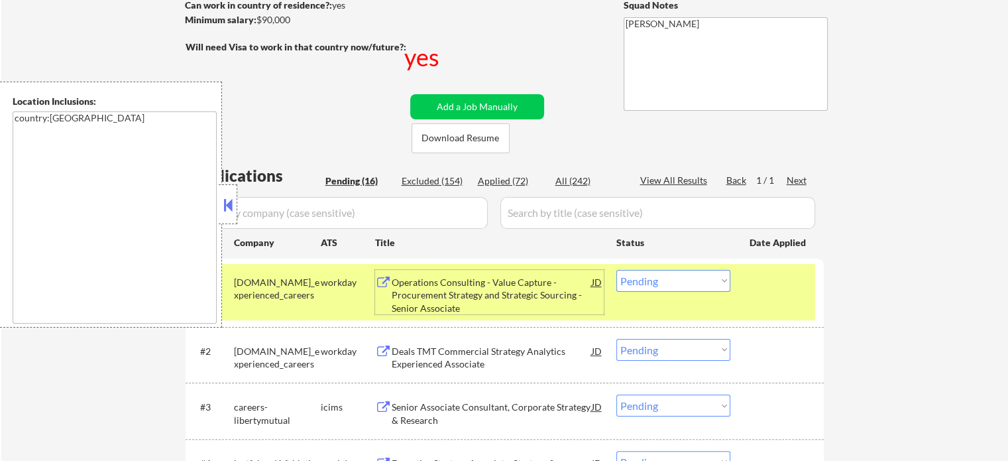
click at [649, 276] on select "Choose an option... Pending Applied Excluded (Questions) Excluded (Expired) Exc…" at bounding box center [673, 281] width 114 height 22
click at [616, 270] on select "Choose an option... Pending Applied Excluded (Questions) Excluded (Expired) Exc…" at bounding box center [673, 281] width 114 height 22
click at [780, 293] on div at bounding box center [779, 282] width 58 height 24
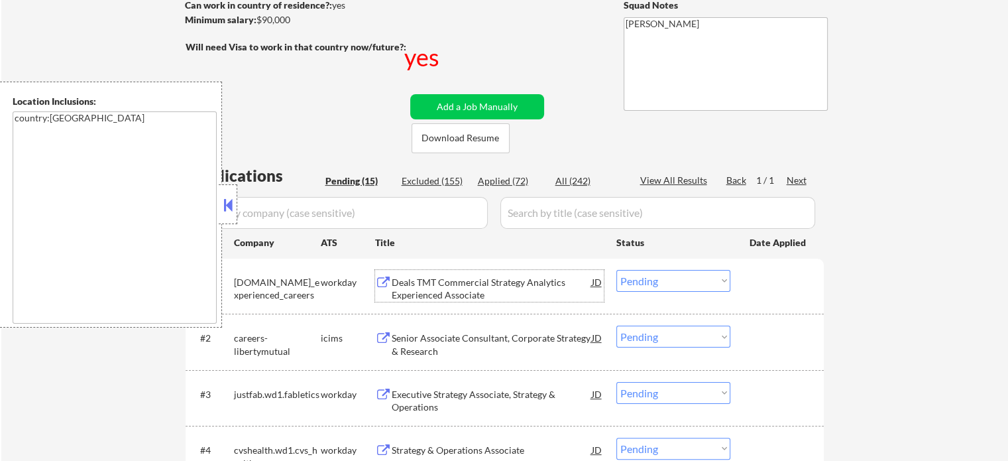
click at [418, 285] on div "Deals TMT Commercial Strategy Analytics Experienced Associate" at bounding box center [492, 289] width 200 height 26
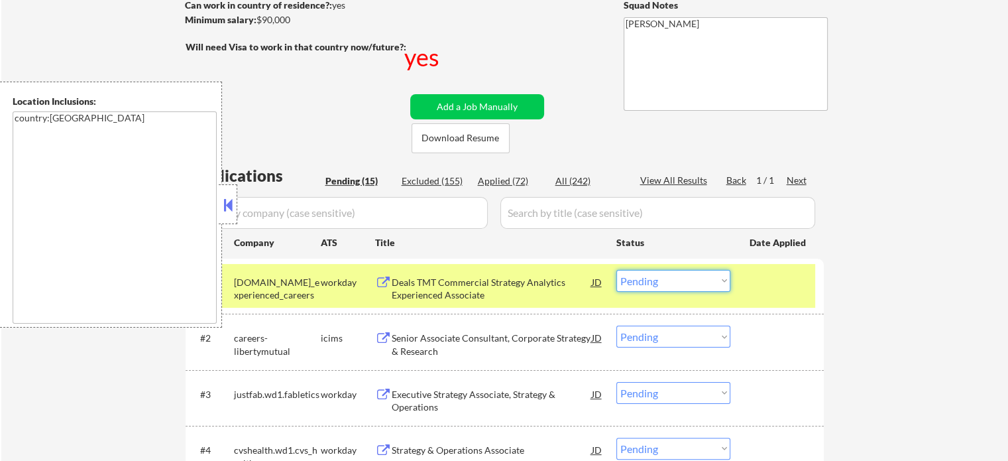
click at [666, 284] on select "Choose an option... Pending Applied Excluded (Questions) Excluded (Expired) Exc…" at bounding box center [673, 281] width 114 height 22
click at [616, 270] on select "Choose an option... Pending Applied Excluded (Questions) Excluded (Expired) Exc…" at bounding box center [673, 281] width 114 height 22
click at [758, 279] on div at bounding box center [779, 282] width 58 height 24
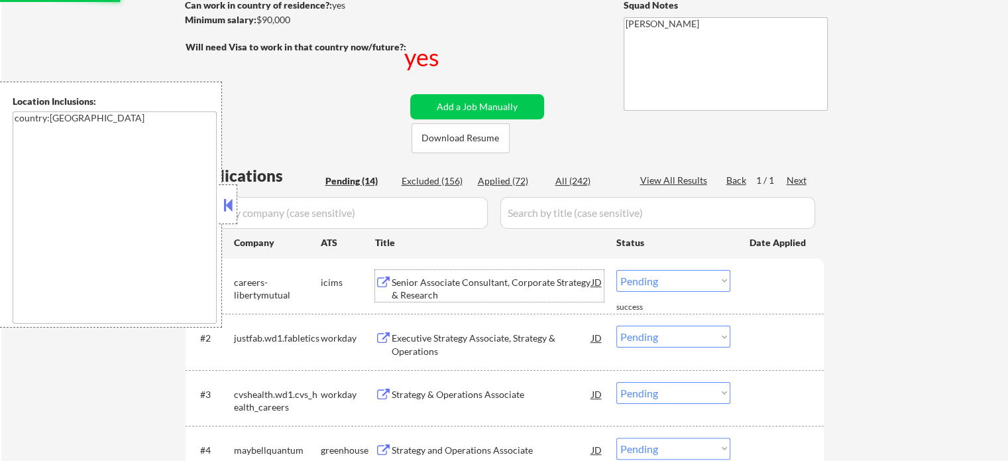
click at [441, 281] on div "Senior Associate Consultant, Corporate Strategy & Research" at bounding box center [492, 289] width 200 height 26
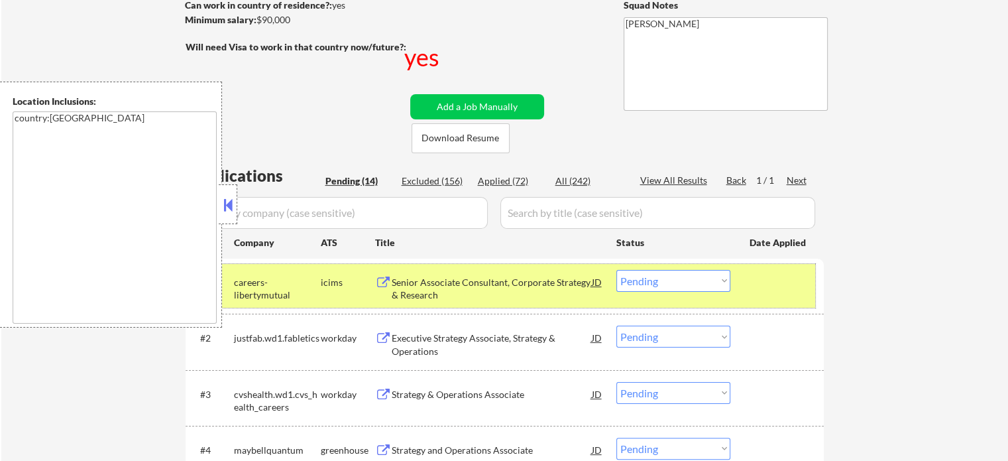
click at [749, 296] on div "#1 careers-libertymutual icims Senior Associate Consultant, Corporate Strategy …" at bounding box center [503, 286] width 626 height 44
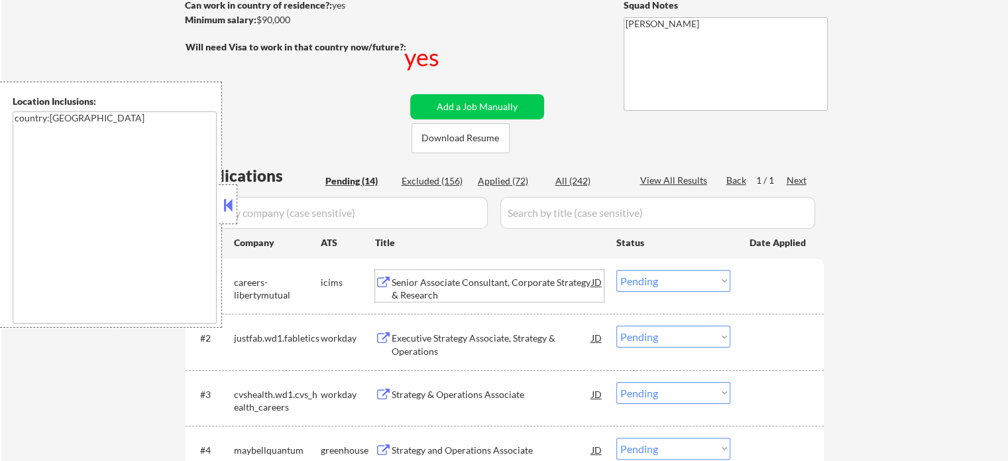
click at [394, 282] on div "Senior Associate Consultant, Corporate Strategy & Research" at bounding box center [492, 289] width 200 height 26
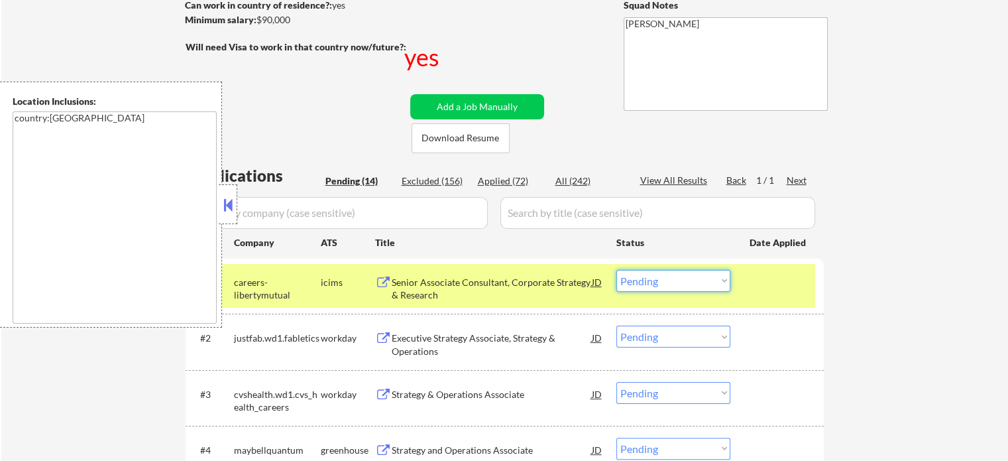
click at [683, 278] on select "Choose an option... Pending Applied Excluded (Questions) Excluded (Expired) Exc…" at bounding box center [673, 281] width 114 height 22
click at [616, 270] on select "Choose an option... Pending Applied Excluded (Questions) Excluded (Expired) Exc…" at bounding box center [673, 281] width 114 height 22
click at [751, 283] on div at bounding box center [779, 282] width 58 height 24
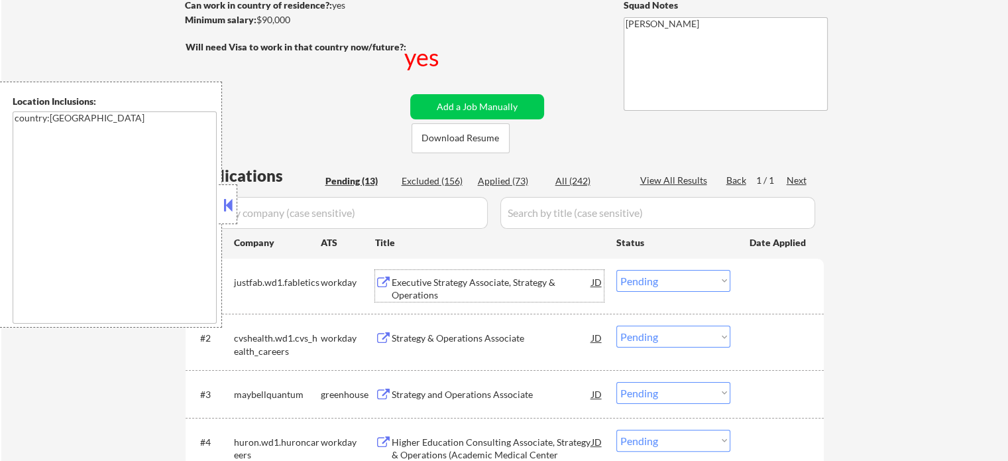
click at [493, 282] on div "Executive Strategy Associate, Strategy & Operations" at bounding box center [492, 289] width 200 height 26
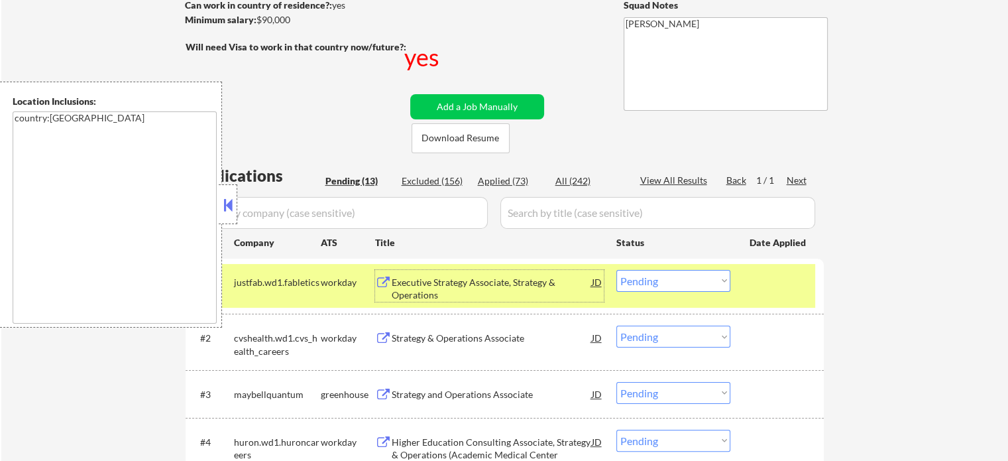
click at [703, 280] on select "Choose an option... Pending Applied Excluded (Questions) Excluded (Expired) Exc…" at bounding box center [673, 281] width 114 height 22
click at [616, 270] on select "Choose an option... Pending Applied Excluded (Questions) Excluded (Expired) Exc…" at bounding box center [673, 281] width 114 height 22
click at [782, 288] on div at bounding box center [779, 282] width 58 height 24
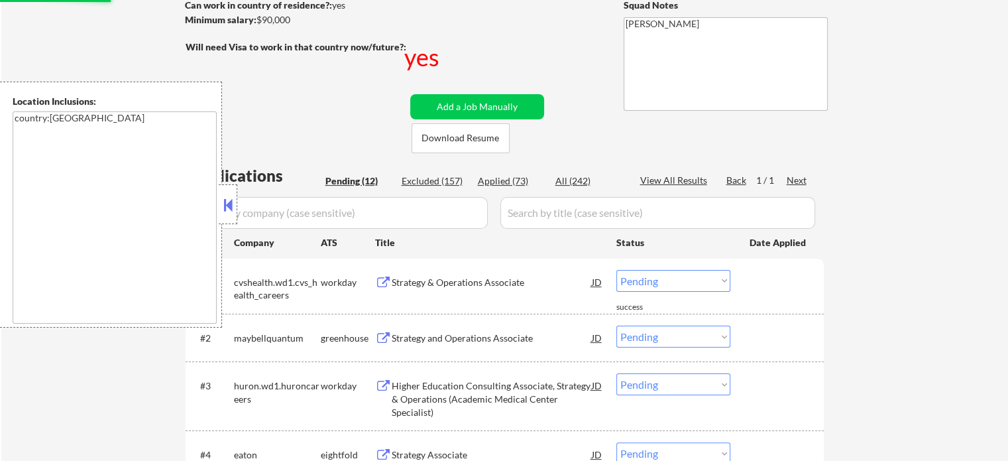
click at [446, 278] on div "Strategy & Operations Associate" at bounding box center [492, 282] width 200 height 13
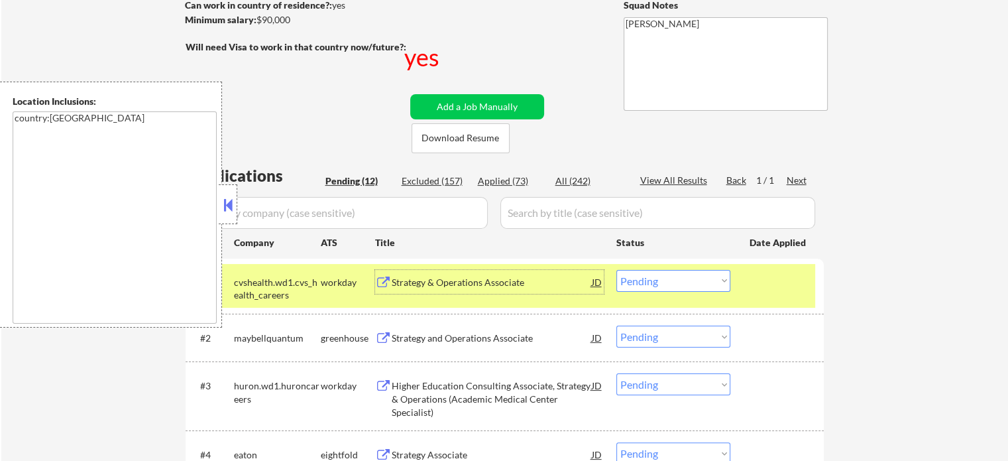
click at [762, 289] on div at bounding box center [779, 282] width 58 height 24
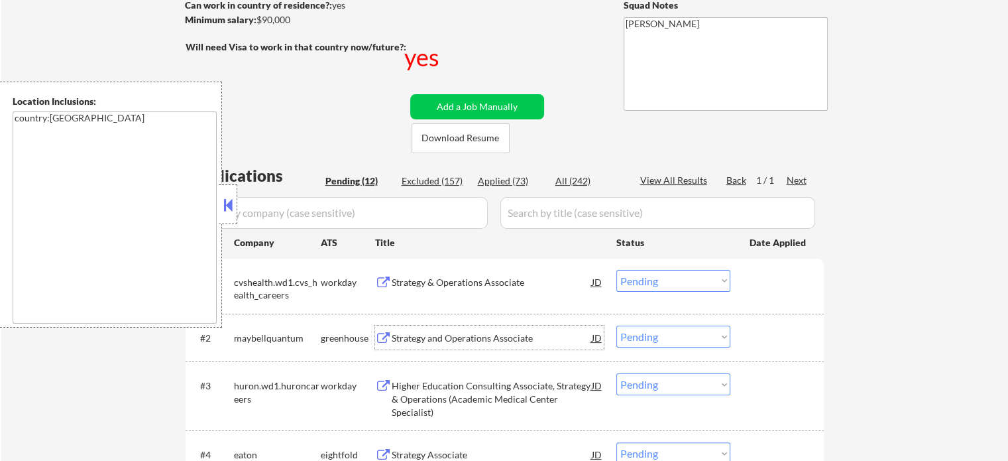
click at [442, 333] on div "Strategy and Operations Associate" at bounding box center [492, 337] width 200 height 13
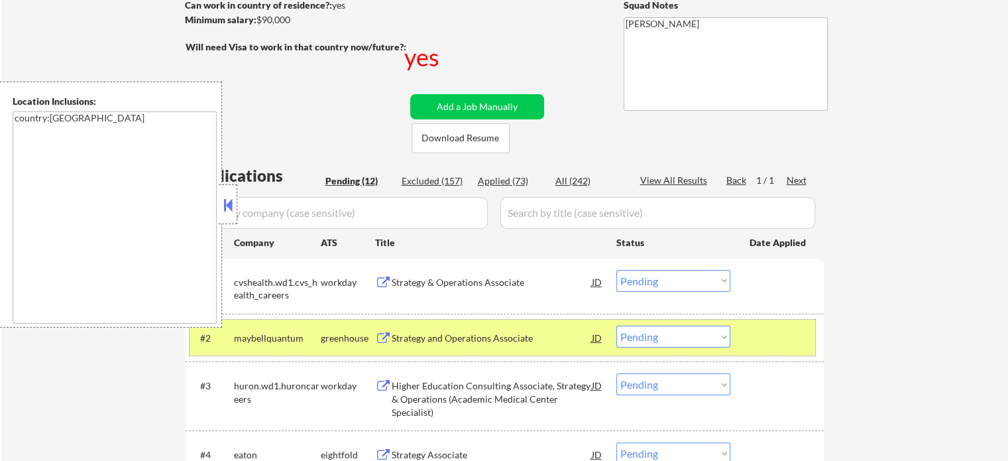
click at [758, 342] on div at bounding box center [779, 337] width 58 height 24
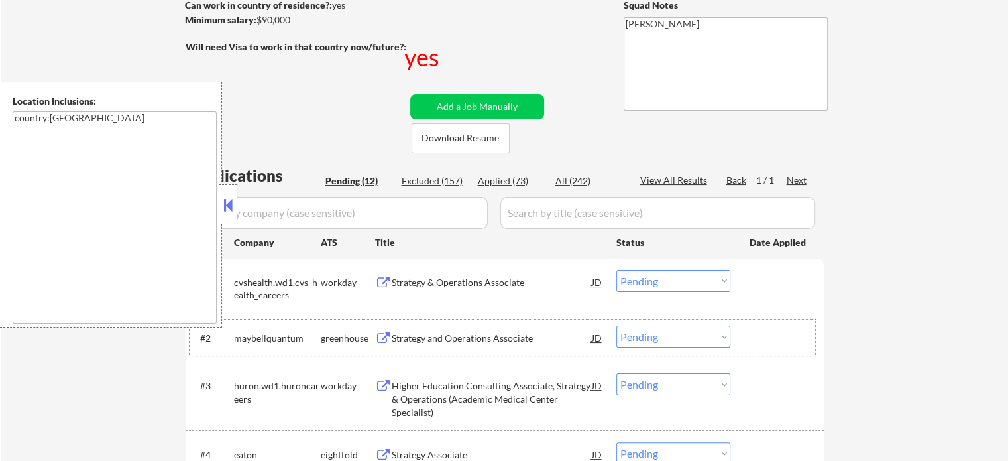
click at [464, 276] on div "Strategy & Operations Associate" at bounding box center [492, 282] width 200 height 13
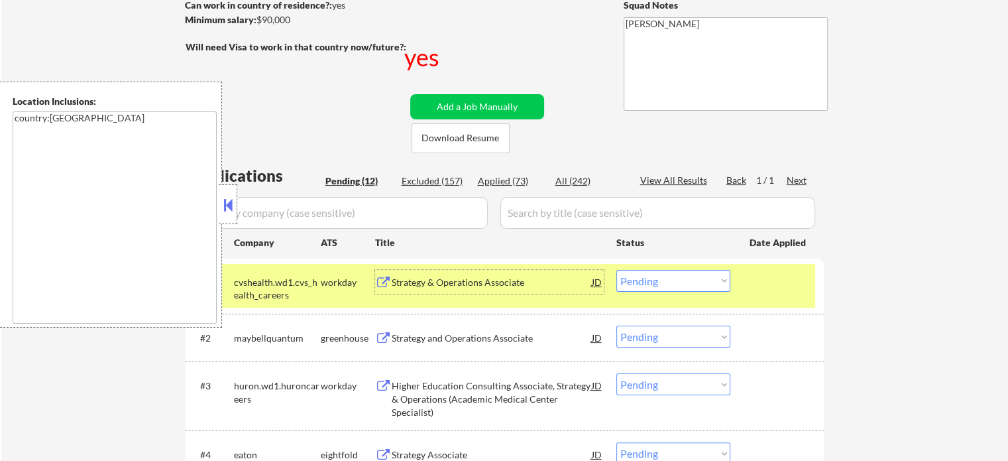
click at [683, 283] on select "Choose an option... Pending Applied Excluded (Questions) Excluded (Expired) Exc…" at bounding box center [673, 281] width 114 height 22
click at [616, 270] on select "Choose an option... Pending Applied Excluded (Questions) Excluded (Expired) Exc…" at bounding box center [673, 281] width 114 height 22
click at [766, 286] on div at bounding box center [779, 282] width 58 height 24
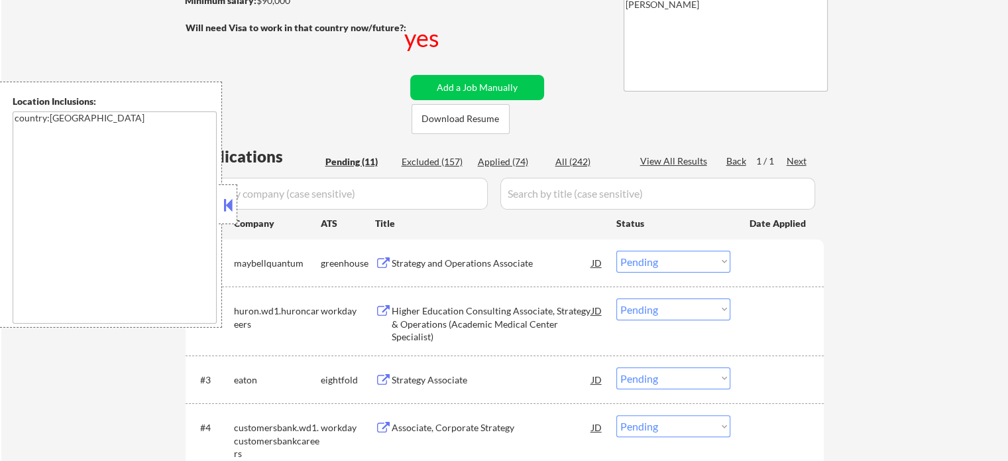
scroll to position [265, 0]
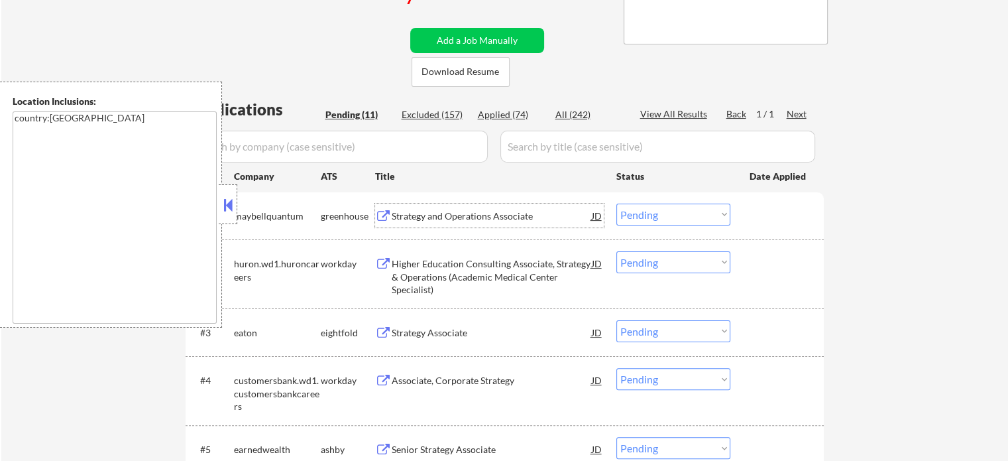
click at [408, 218] on div "Strategy and Operations Associate" at bounding box center [492, 215] width 200 height 13
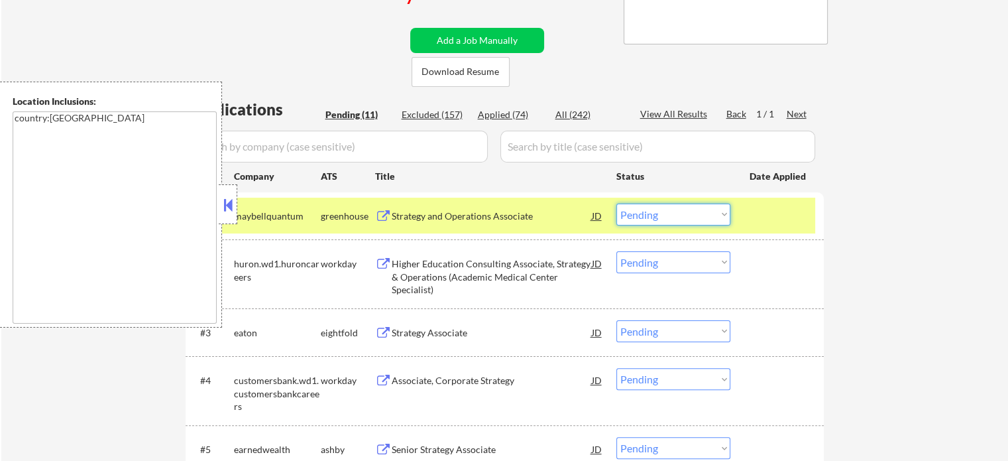
click at [665, 211] on select "Choose an option... Pending Applied Excluded (Questions) Excluded (Expired) Exc…" at bounding box center [673, 215] width 114 height 22
click at [616, 204] on select "Choose an option... Pending Applied Excluded (Questions) Excluded (Expired) Exc…" at bounding box center [673, 215] width 114 height 22
click at [788, 212] on div at bounding box center [779, 216] width 58 height 24
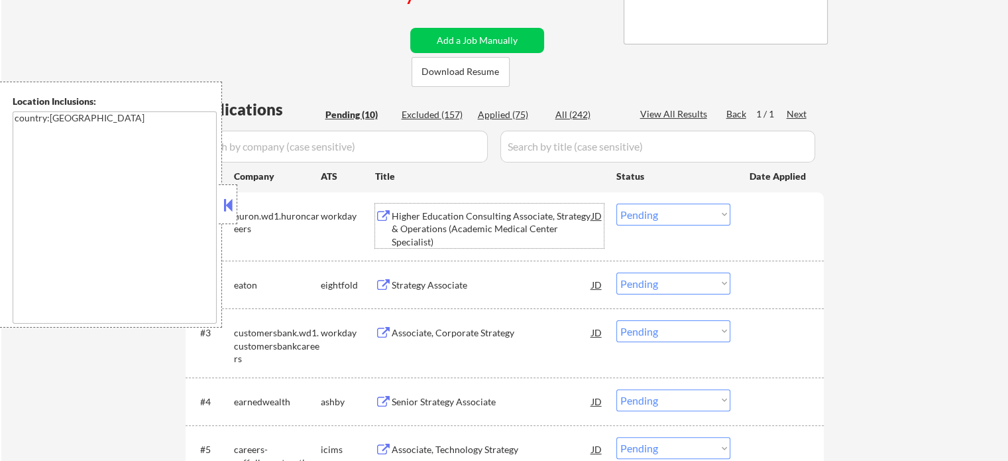
click at [424, 230] on div "Higher Education Consulting Associate, Strategy & Operations (Academic Medical …" at bounding box center [492, 228] width 200 height 39
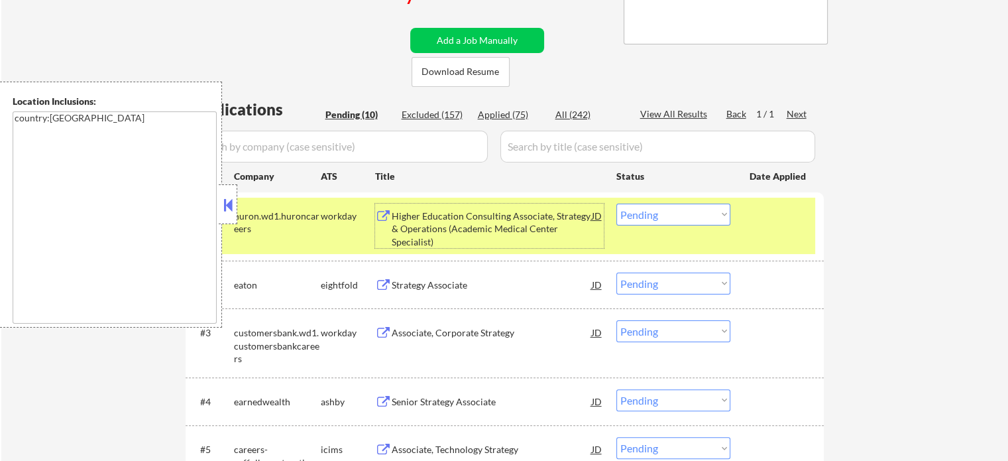
click at [647, 217] on select "Choose an option... Pending Applied Excluded (Questions) Excluded (Expired) Exc…" at bounding box center [673, 215] width 114 height 22
click at [616, 204] on select "Choose an option... Pending Applied Excluded (Questions) Excluded (Expired) Exc…" at bounding box center [673, 215] width 114 height 22
click at [761, 212] on div at bounding box center [779, 216] width 58 height 24
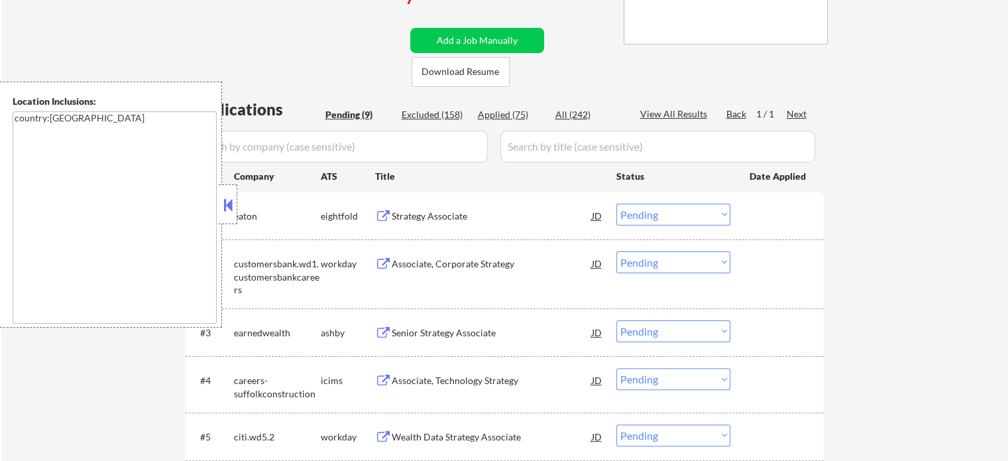
click at [440, 223] on div "Strategy Associate" at bounding box center [492, 216] width 200 height 24
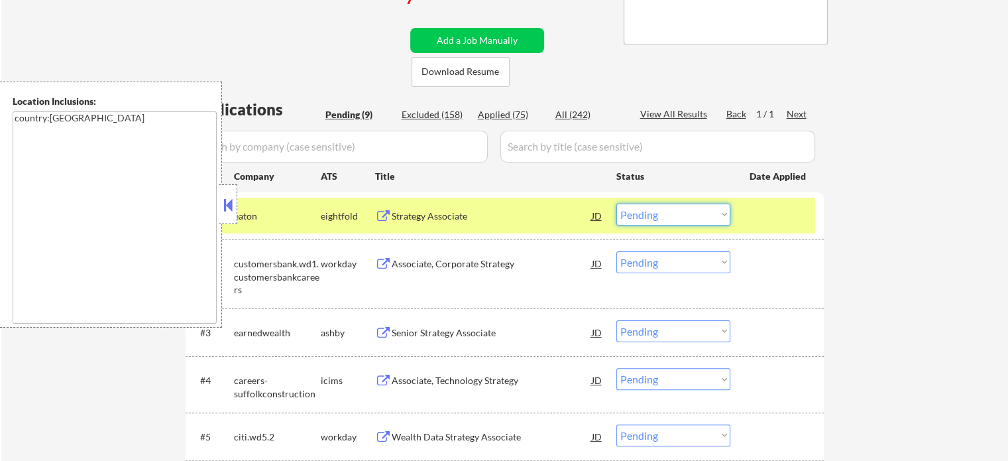
click at [649, 209] on select "Choose an option... Pending Applied Excluded (Questions) Excluded (Expired) Exc…" at bounding box center [673, 215] width 114 height 22
click at [616, 204] on select "Choose an option... Pending Applied Excluded (Questions) Excluded (Expired) Exc…" at bounding box center [673, 215] width 114 height 22
click at [770, 216] on div at bounding box center [779, 216] width 58 height 24
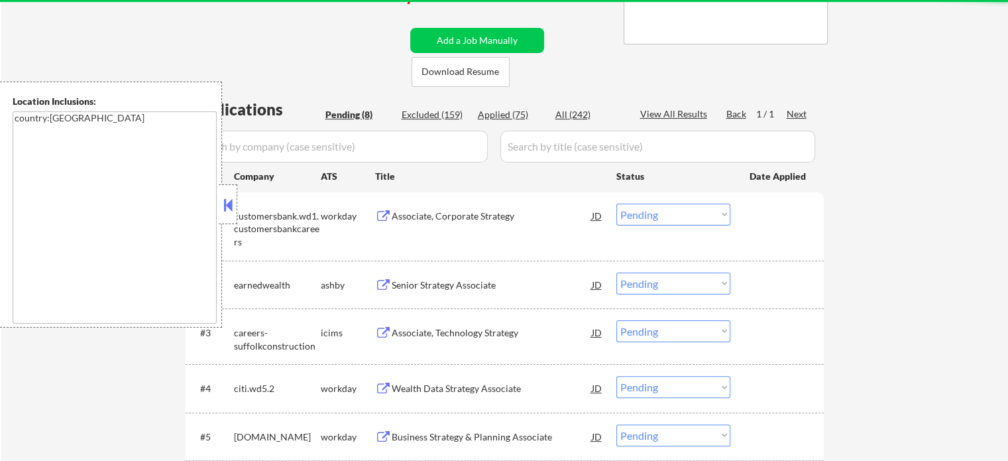
click at [432, 215] on div "Associate, Corporate Strategy" at bounding box center [492, 215] width 200 height 13
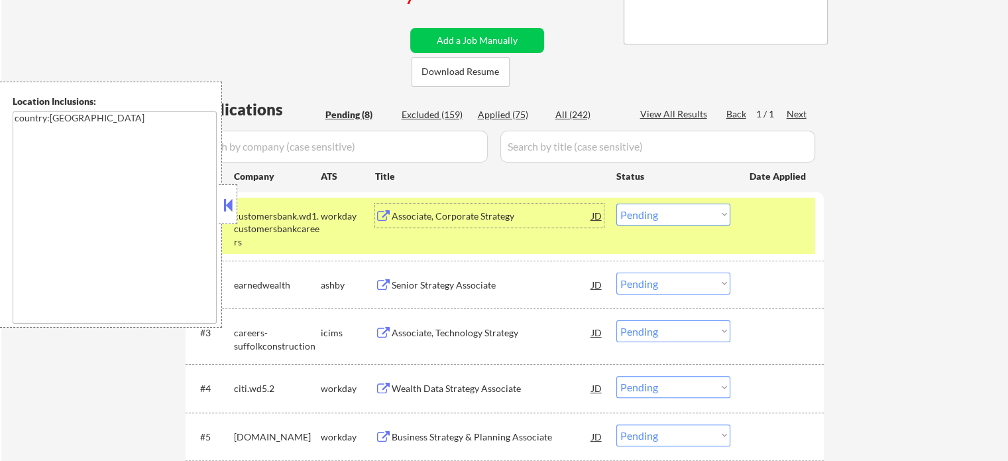
click at [638, 213] on select "Choose an option... Pending Applied Excluded (Questions) Excluded (Expired) Exc…" at bounding box center [673, 215] width 114 height 22
click at [616, 204] on select "Choose an option... Pending Applied Excluded (Questions) Excluded (Expired) Exc…" at bounding box center [673, 215] width 114 height 22
click at [782, 227] on div "#1 customersbank.wd1.customersbankcareers workday Associate, Corporate Strategy…" at bounding box center [503, 226] width 626 height 57
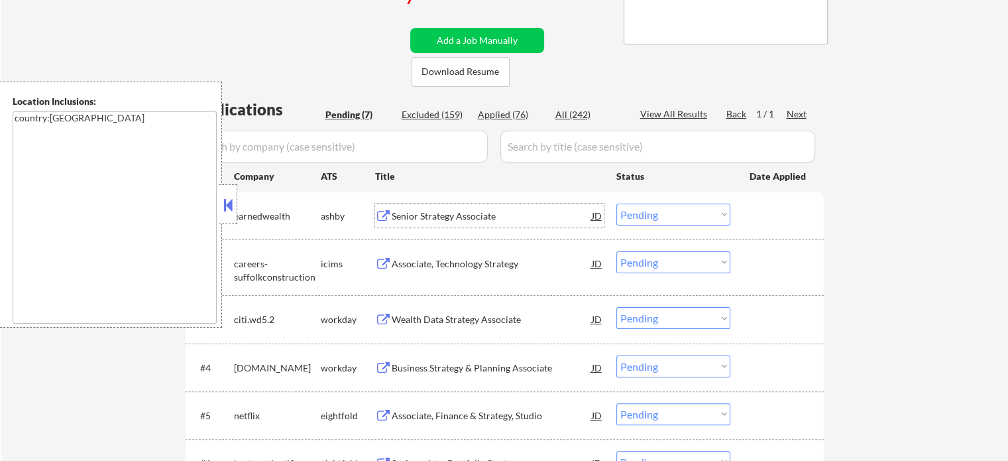
click at [481, 211] on div "Senior Strategy Associate" at bounding box center [492, 215] width 200 height 13
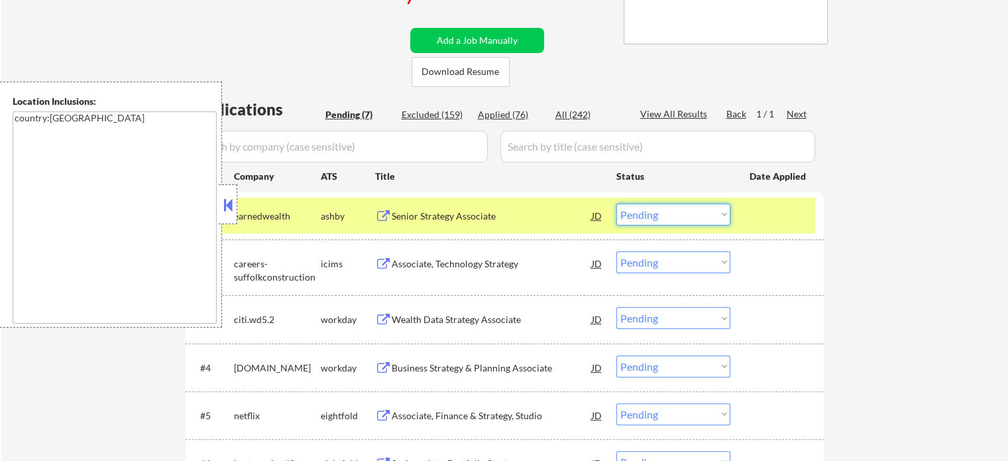
click at [654, 216] on select "Choose an option... Pending Applied Excluded (Questions) Excluded (Expired) Exc…" at bounding box center [673, 215] width 114 height 22
click at [616, 204] on select "Choose an option... Pending Applied Excluded (Questions) Excluded (Expired) Exc…" at bounding box center [673, 215] width 114 height 22
click at [768, 216] on div at bounding box center [779, 216] width 58 height 24
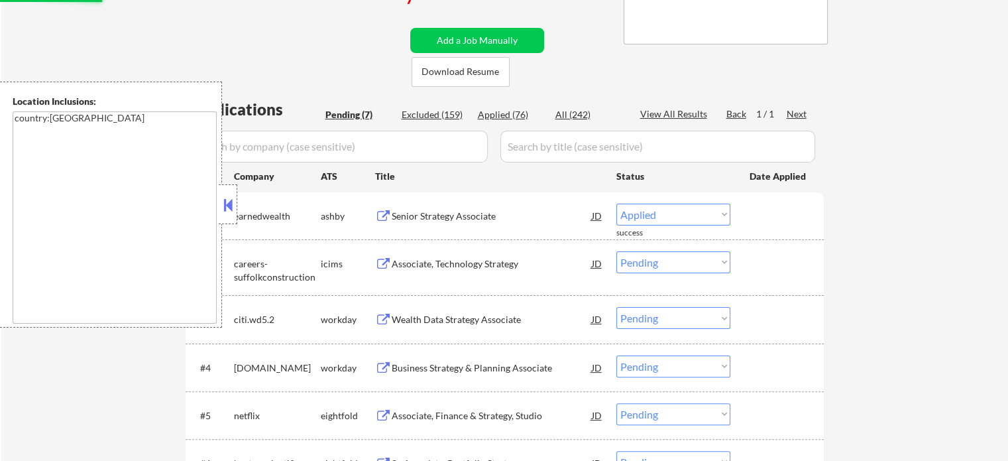
select select ""pending""
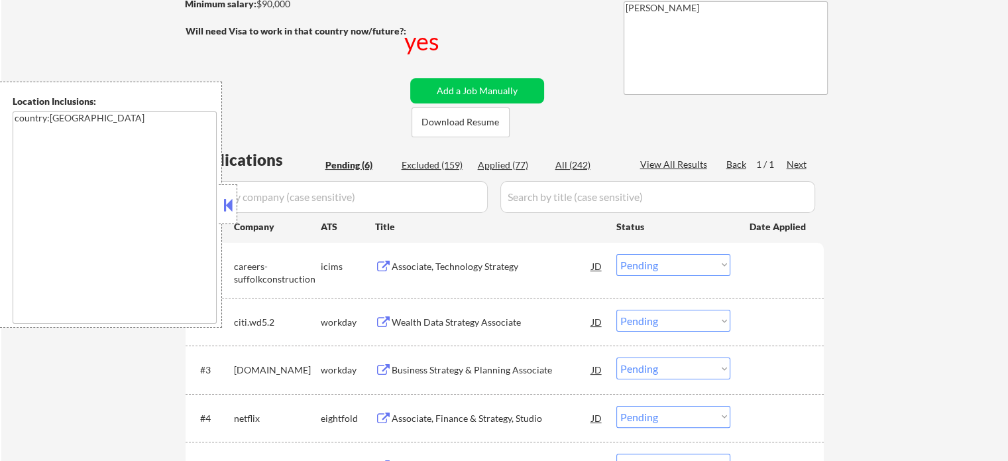
scroll to position [133, 0]
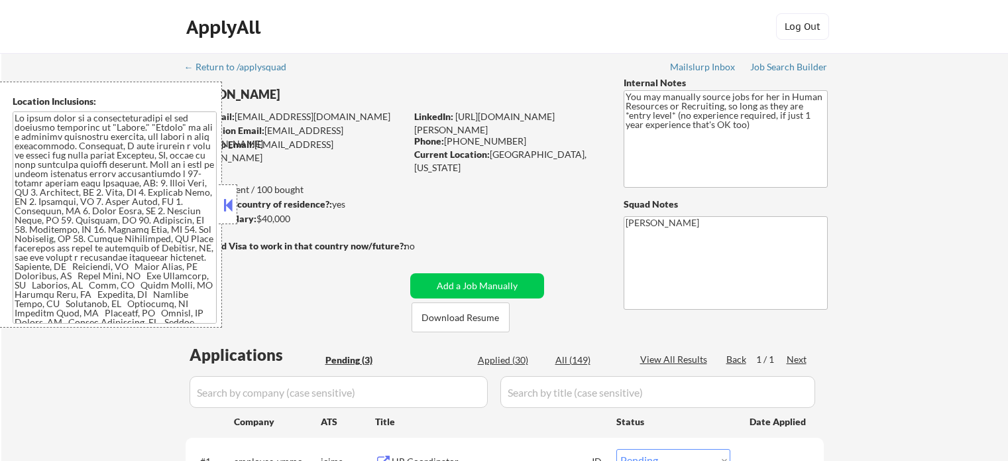
select select ""pending""
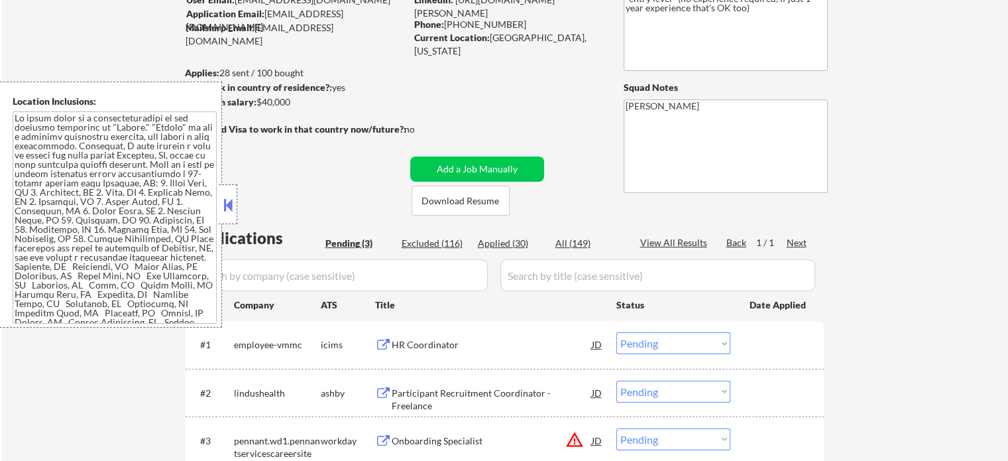
scroll to position [199, 0]
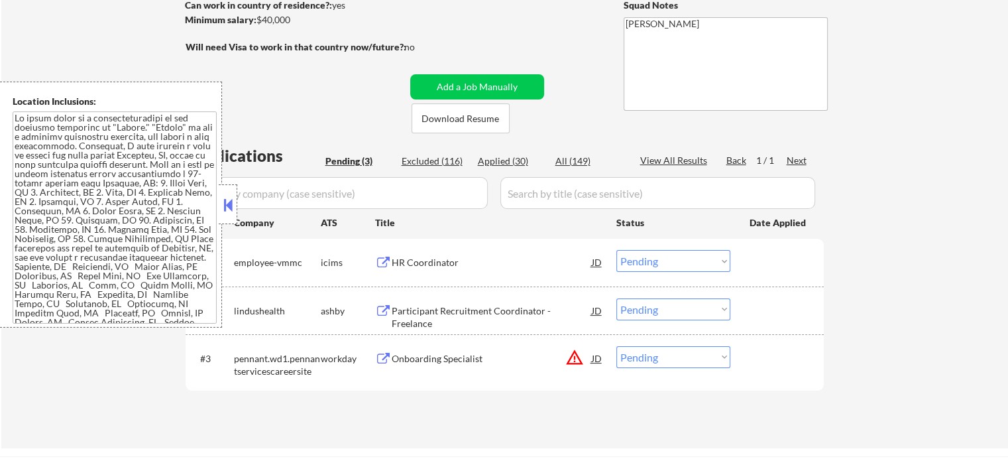
click at [421, 311] on div "Participant Recruitment Coordinator - Freelance" at bounding box center [492, 317] width 200 height 26
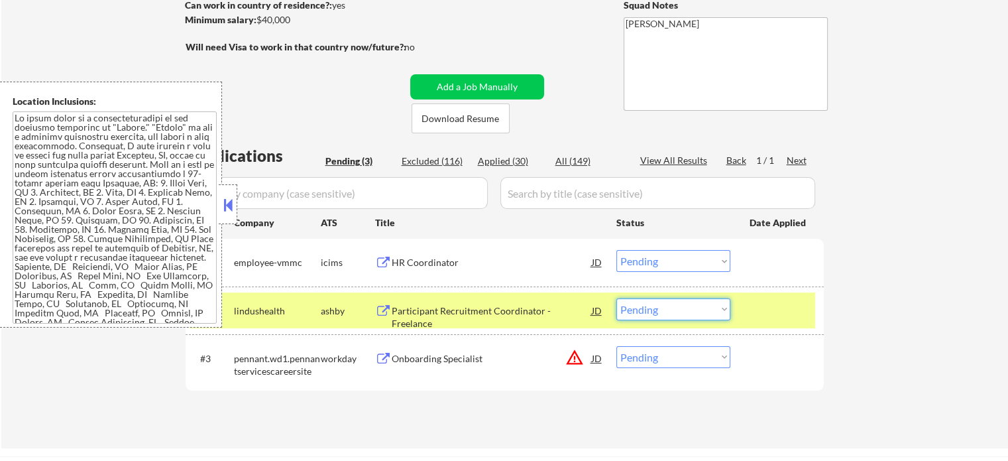
click at [659, 313] on select "Choose an option... Pending Applied Excluded (Questions) Excluded (Expired) Exc…" at bounding box center [673, 309] width 114 height 22
click at [616, 298] on select "Choose an option... Pending Applied Excluded (Questions) Excluded (Expired) Exc…" at bounding box center [673, 309] width 114 height 22
click at [777, 319] on div at bounding box center [779, 310] width 58 height 24
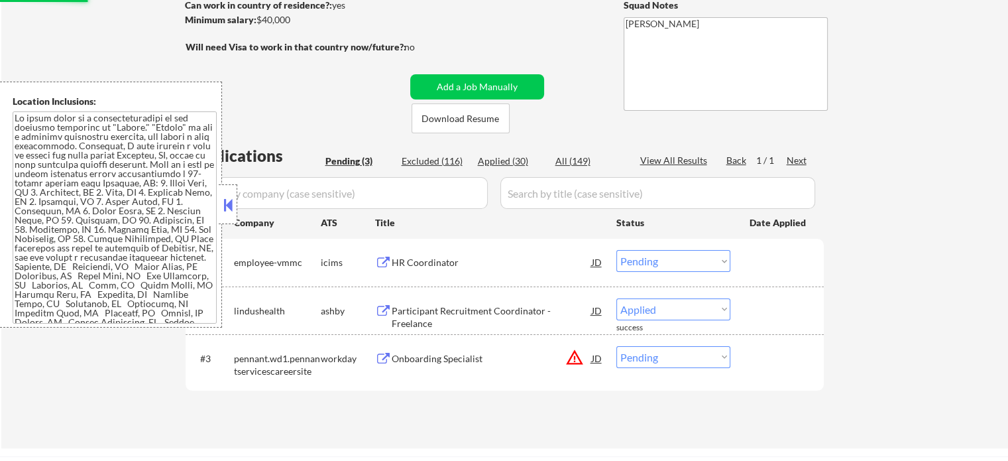
select select ""pending""
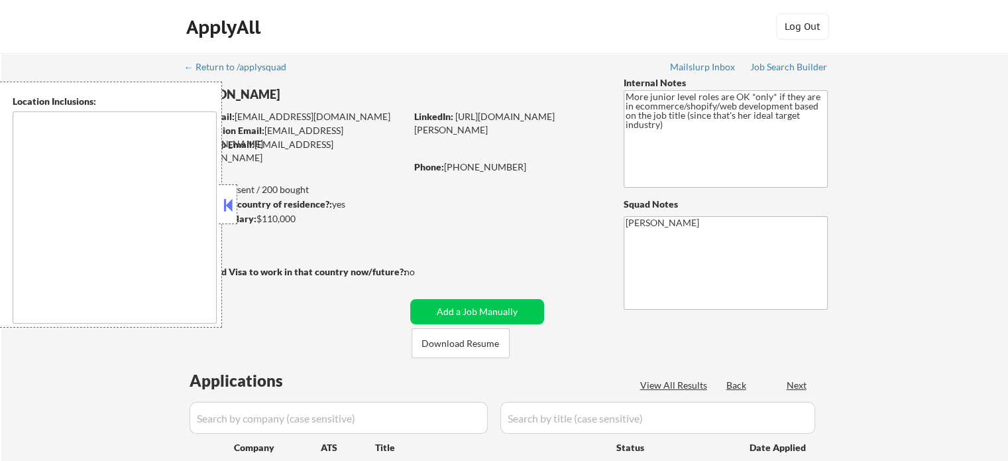
type textarea "remote"
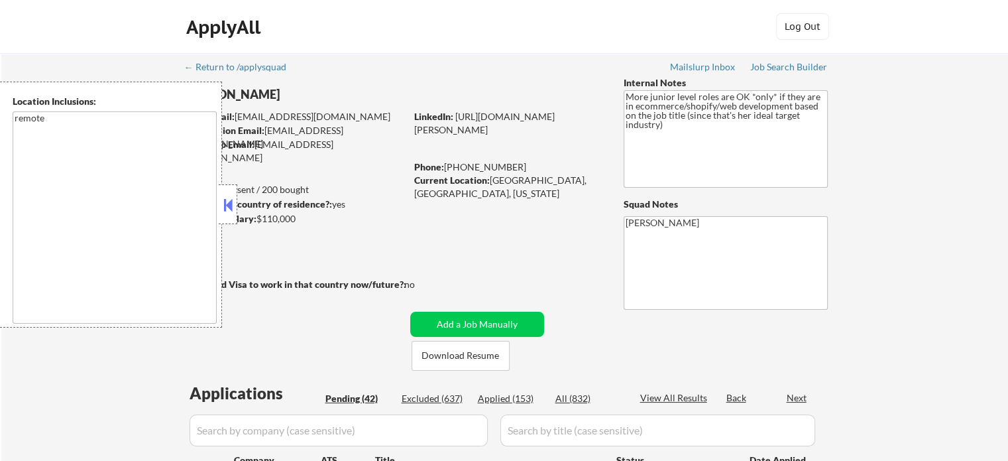
select select ""pending""
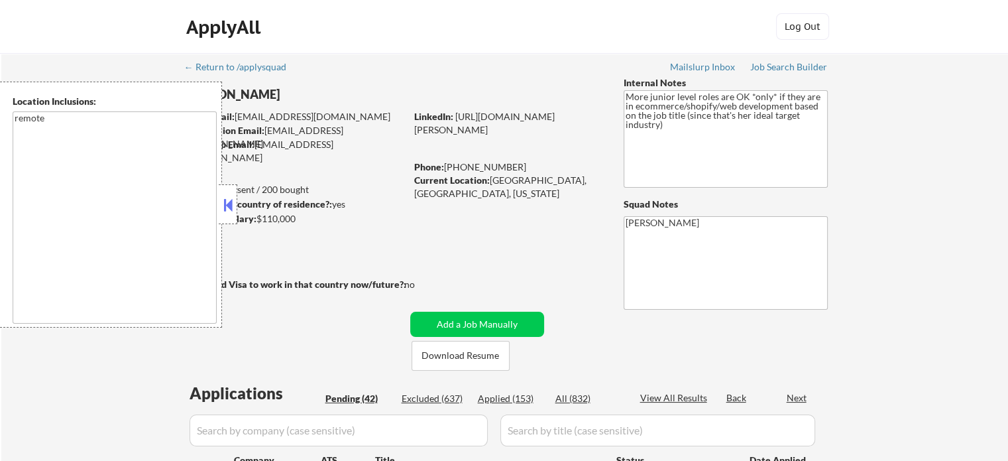
select select ""pending""
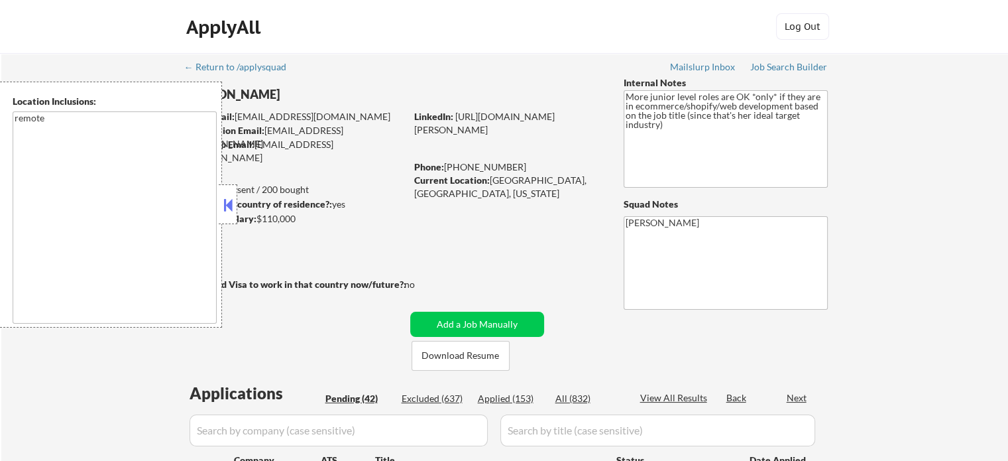
select select ""pending""
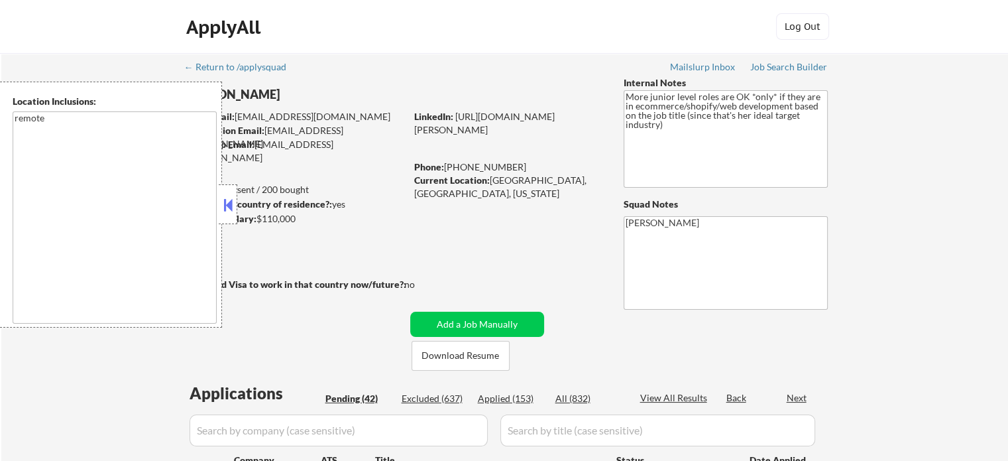
select select ""pending""
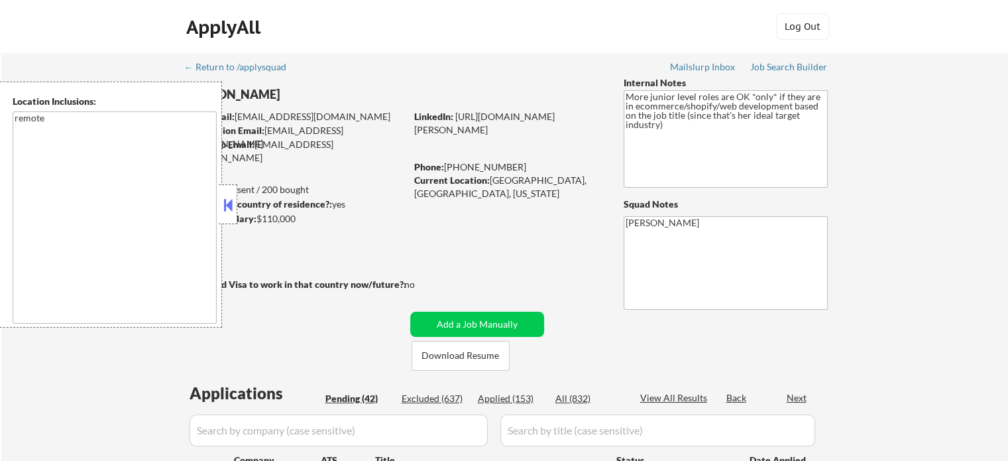
select select ""pending""
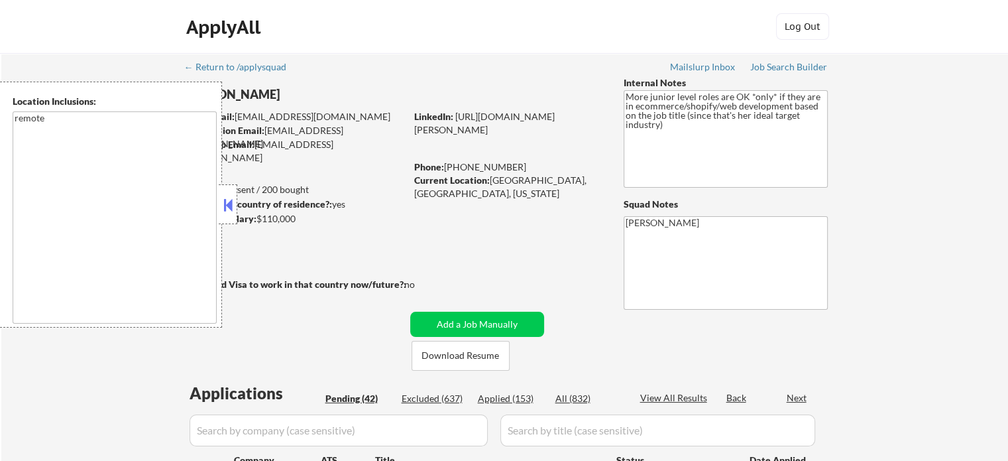
select select ""pending""
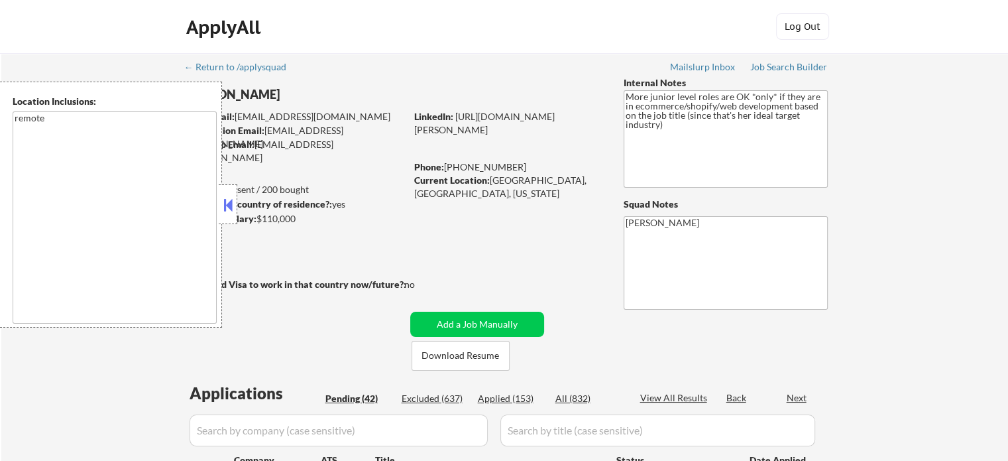
select select ""pending""
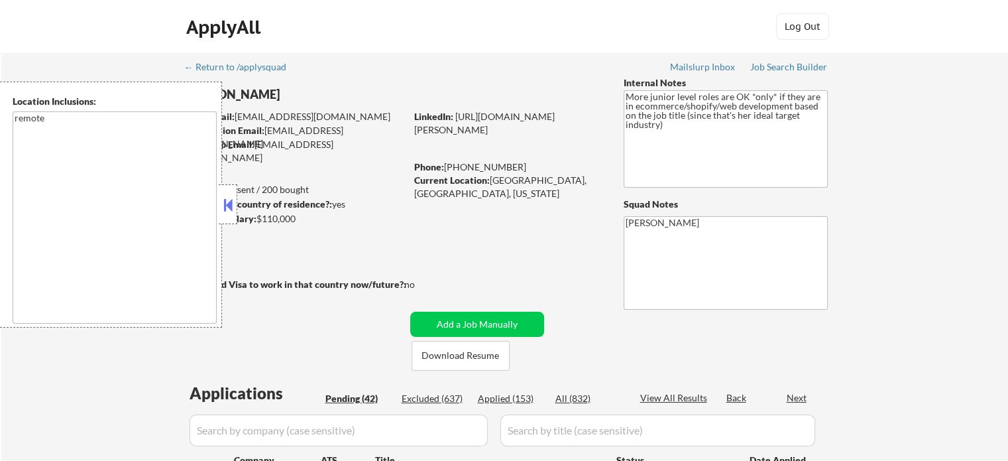
select select ""pending""
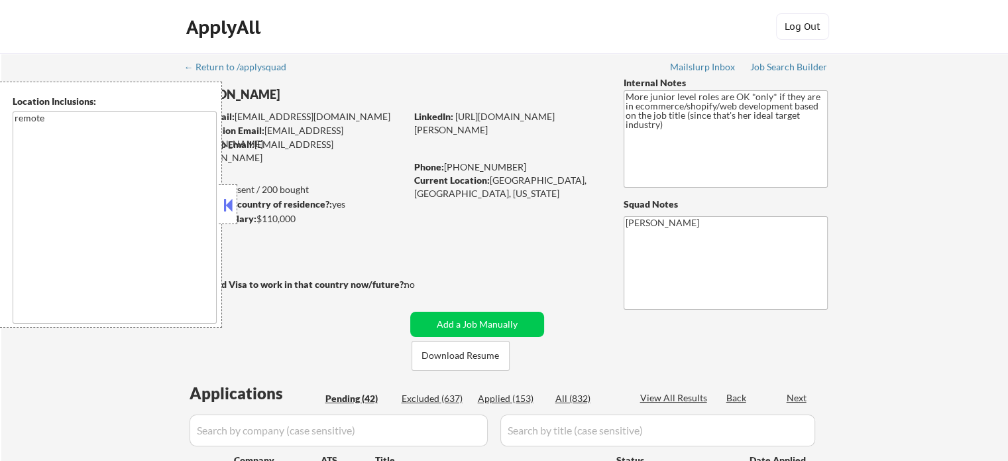
select select ""pending""
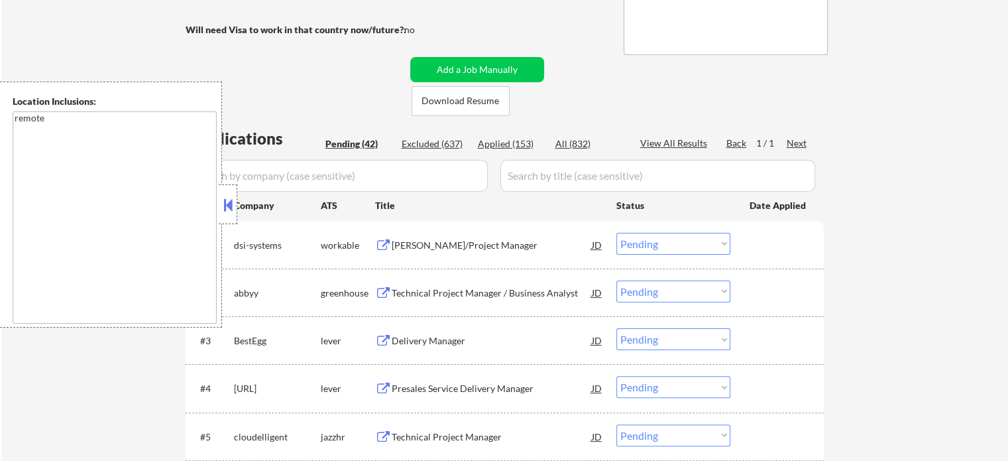
scroll to position [331, 0]
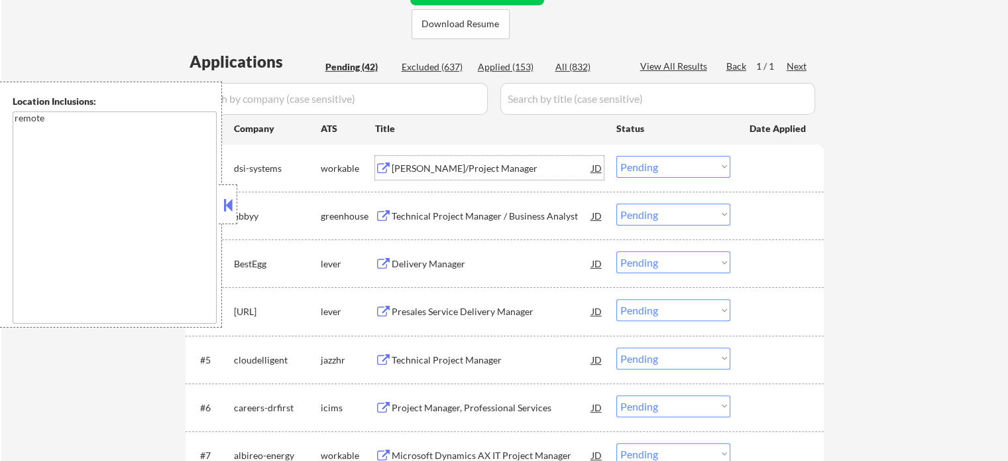
click at [406, 174] on div "[PERSON_NAME]/Project Manager" at bounding box center [492, 168] width 200 height 13
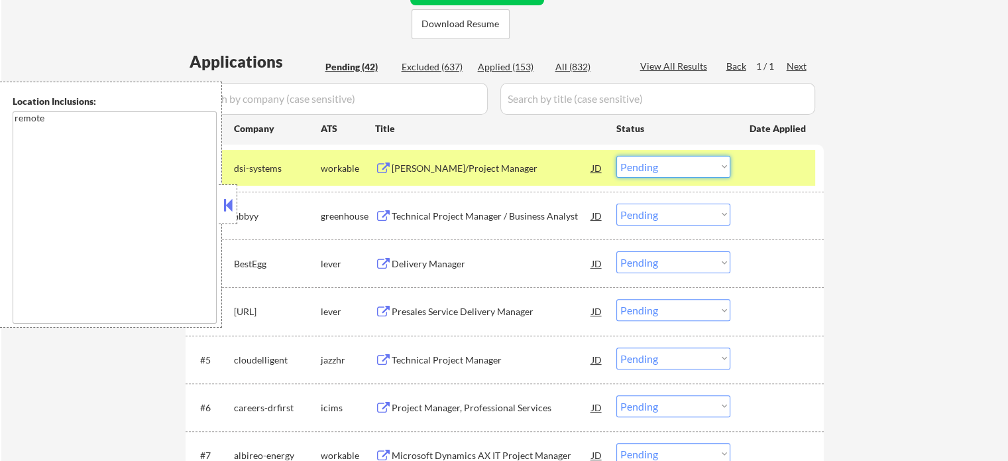
click at [652, 165] on select "Choose an option... Pending Applied Excluded (Questions) Excluded (Expired) Exc…" at bounding box center [673, 167] width 114 height 22
click at [616, 156] on select "Choose an option... Pending Applied Excluded (Questions) Excluded (Expired) Exc…" at bounding box center [673, 167] width 114 height 22
click at [762, 146] on div "#1 dsi-systems workable Zoho Developer/Project Manager JD Choose an option... P…" at bounding box center [505, 168] width 638 height 47
click at [758, 174] on div at bounding box center [779, 168] width 58 height 24
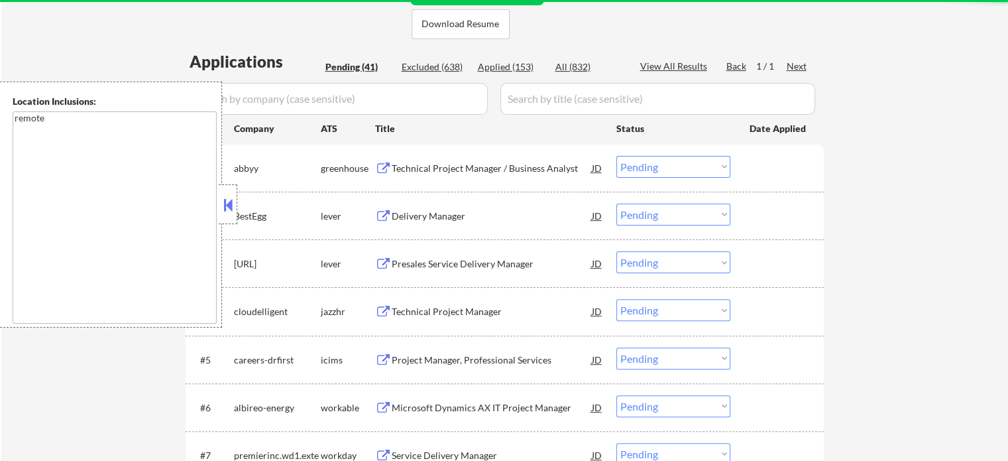
click at [433, 164] on div "Technical Project Manager / Business Analyst" at bounding box center [492, 168] width 200 height 13
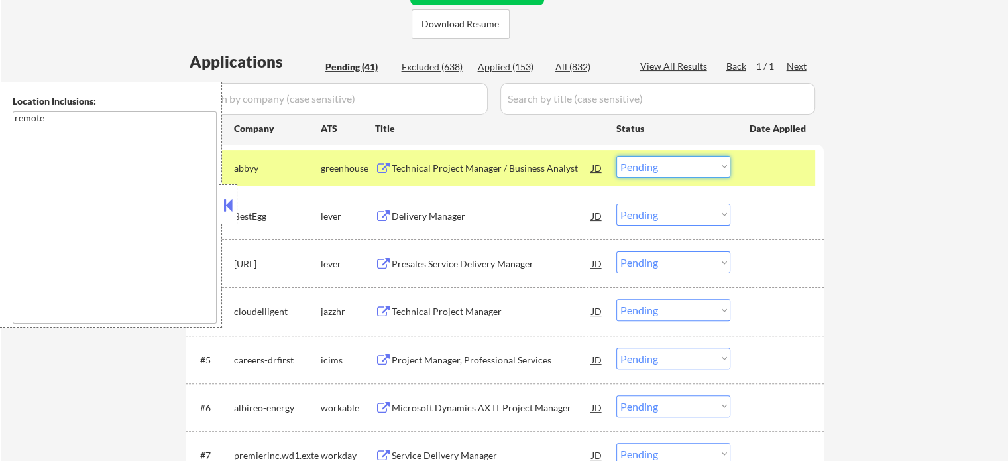
click at [663, 164] on select "Choose an option... Pending Applied Excluded (Questions) Excluded (Expired) Exc…" at bounding box center [673, 167] width 114 height 22
click at [616, 156] on select "Choose an option... Pending Applied Excluded (Questions) Excluded (Expired) Exc…" at bounding box center [673, 167] width 114 height 22
click at [750, 171] on div at bounding box center [779, 168] width 58 height 24
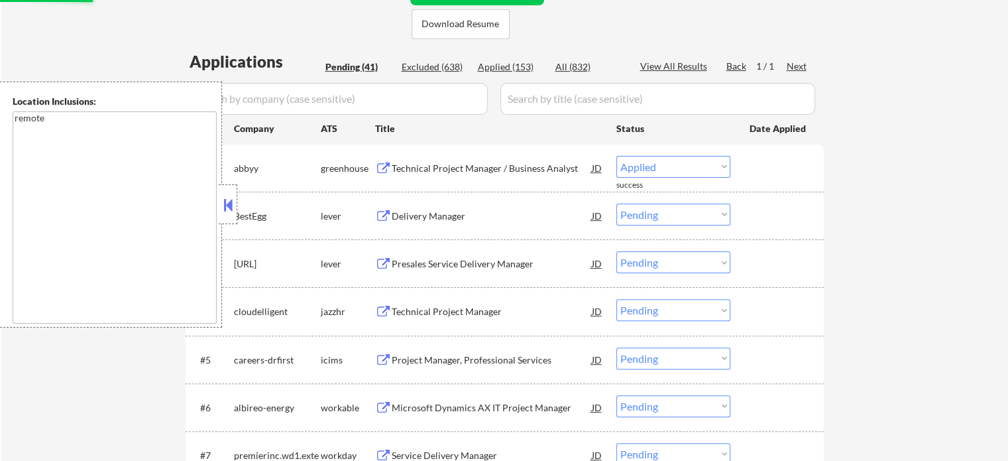
select select ""pending""
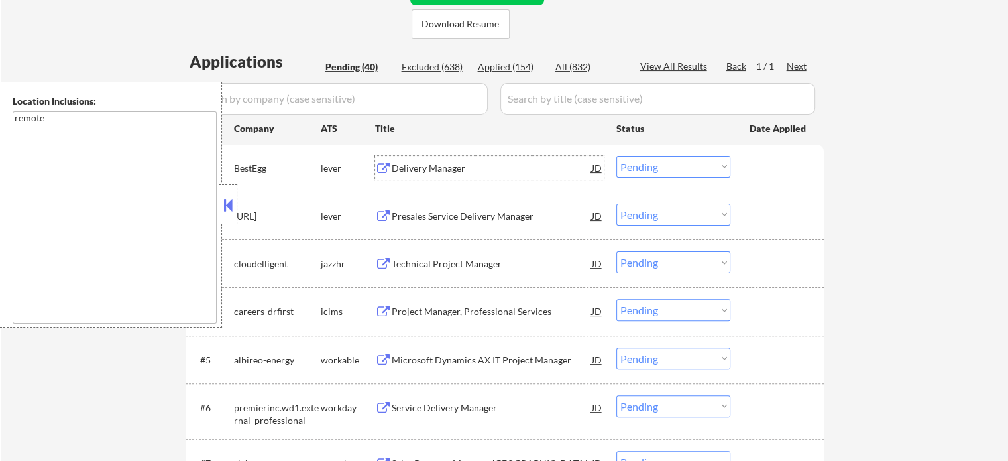
click at [443, 168] on div "Delivery Manager" at bounding box center [492, 168] width 200 height 13
